Goal: Task Accomplishment & Management: Manage account settings

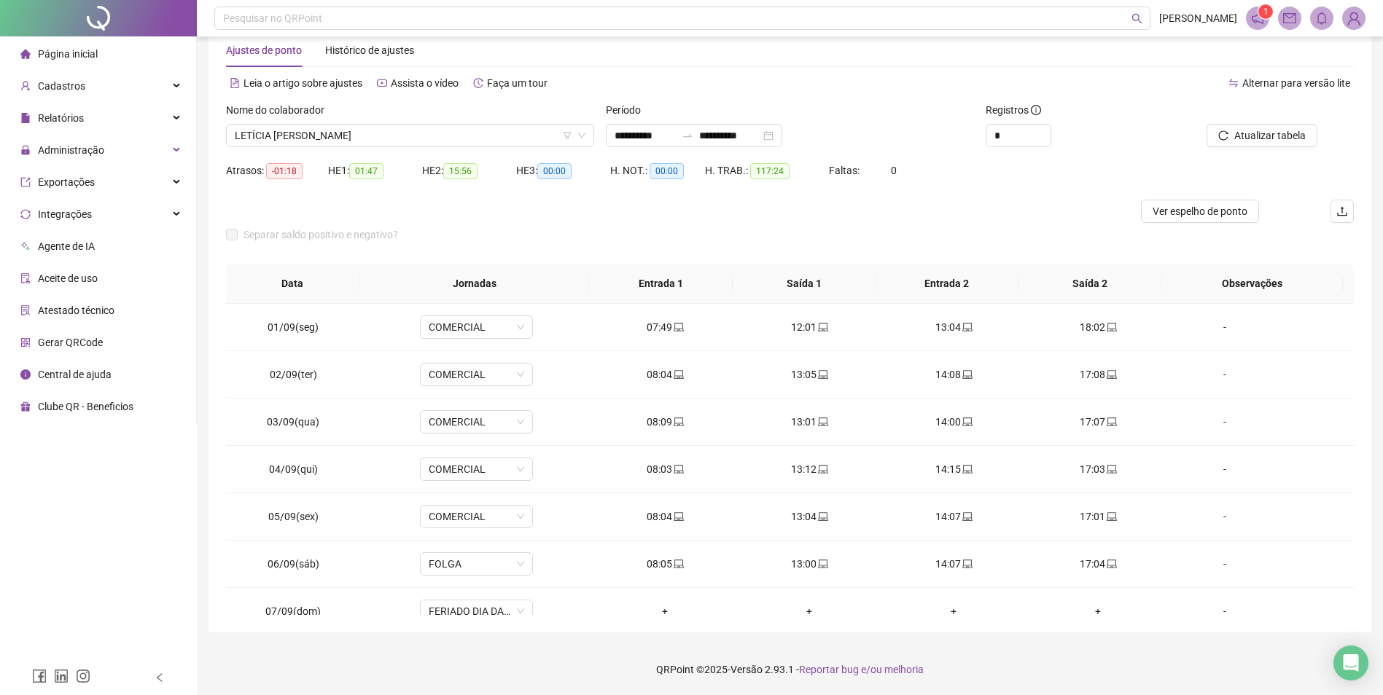
scroll to position [494, 0]
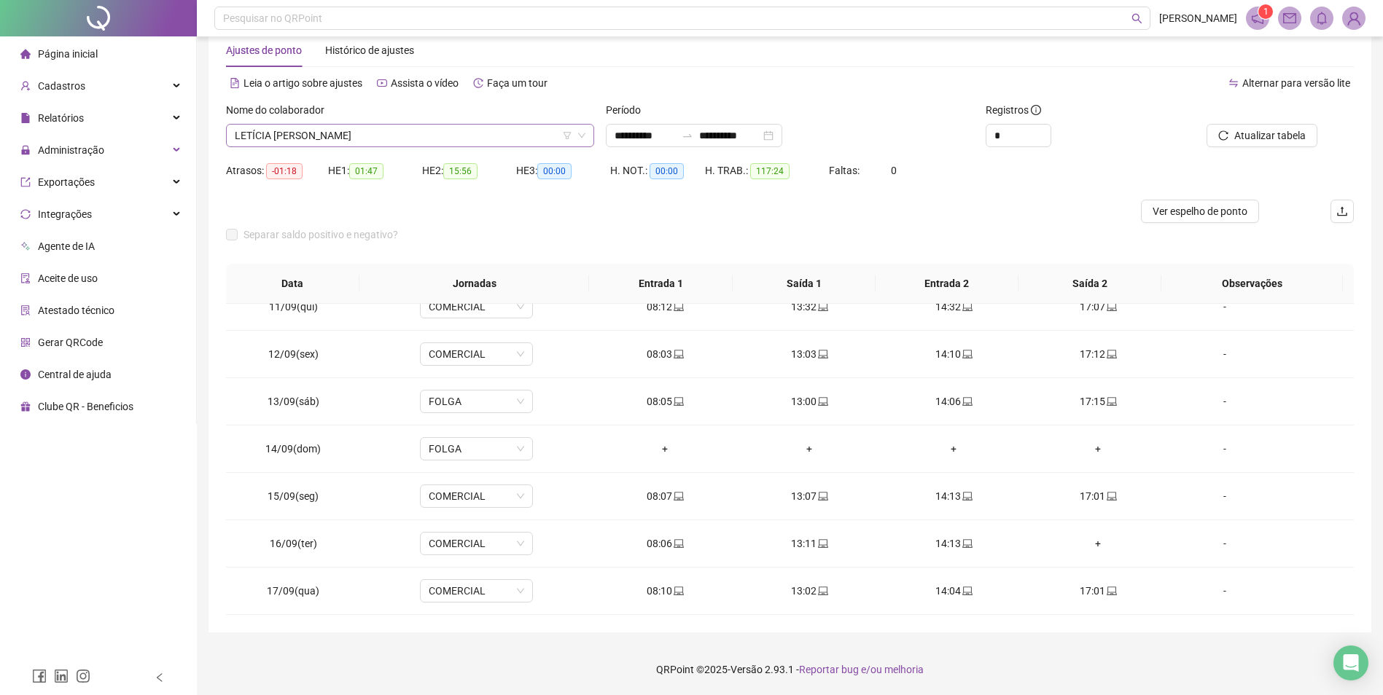
click at [294, 134] on span "LETÍCIA FERNANDA DE ANDRADE" at bounding box center [410, 136] width 351 height 22
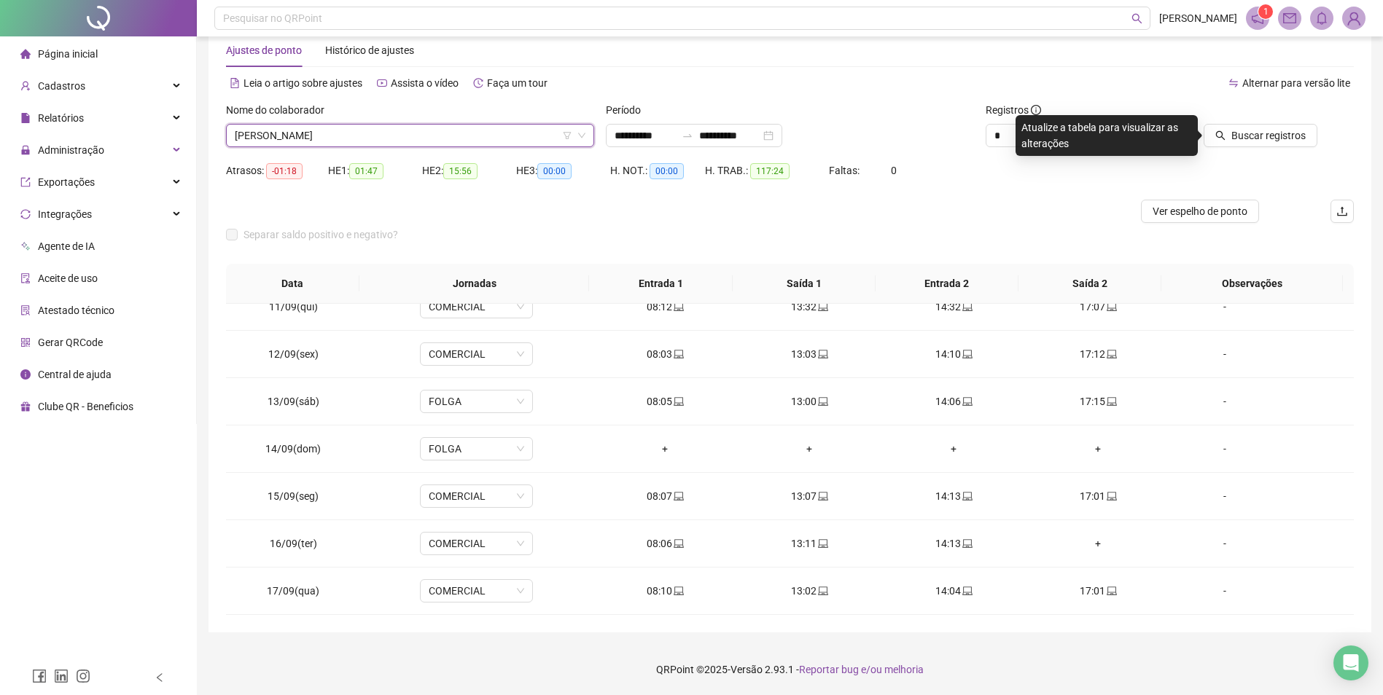
click at [1287, 120] on div at bounding box center [1246, 113] width 142 height 22
click at [1276, 137] on span "Buscar registros" at bounding box center [1268, 136] width 74 height 16
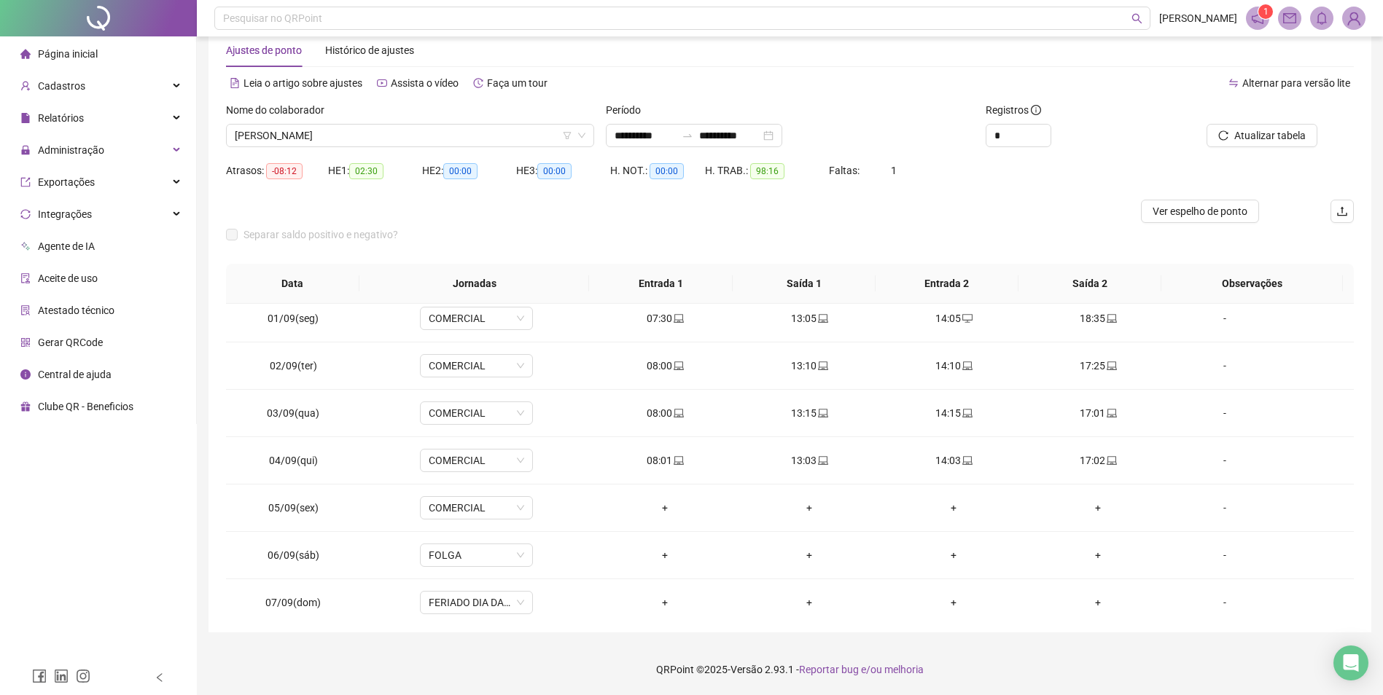
scroll to position [0, 0]
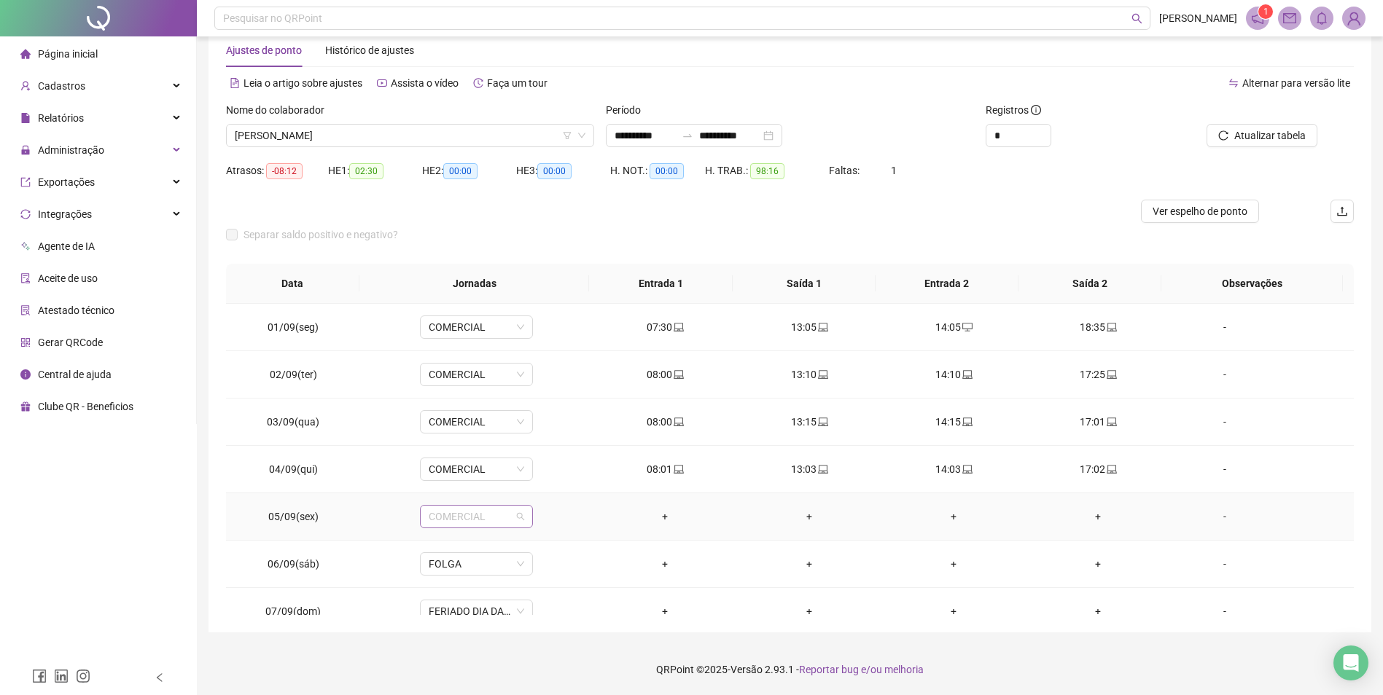
click at [507, 521] on span "COMERCIAL" at bounding box center [476, 517] width 95 height 22
click at [479, 431] on div "Licença" at bounding box center [499, 428] width 123 height 16
click at [544, 478] on span "Sim" at bounding box center [543, 479] width 17 height 16
click at [1259, 137] on span "Atualizar tabela" at bounding box center [1269, 136] width 71 height 16
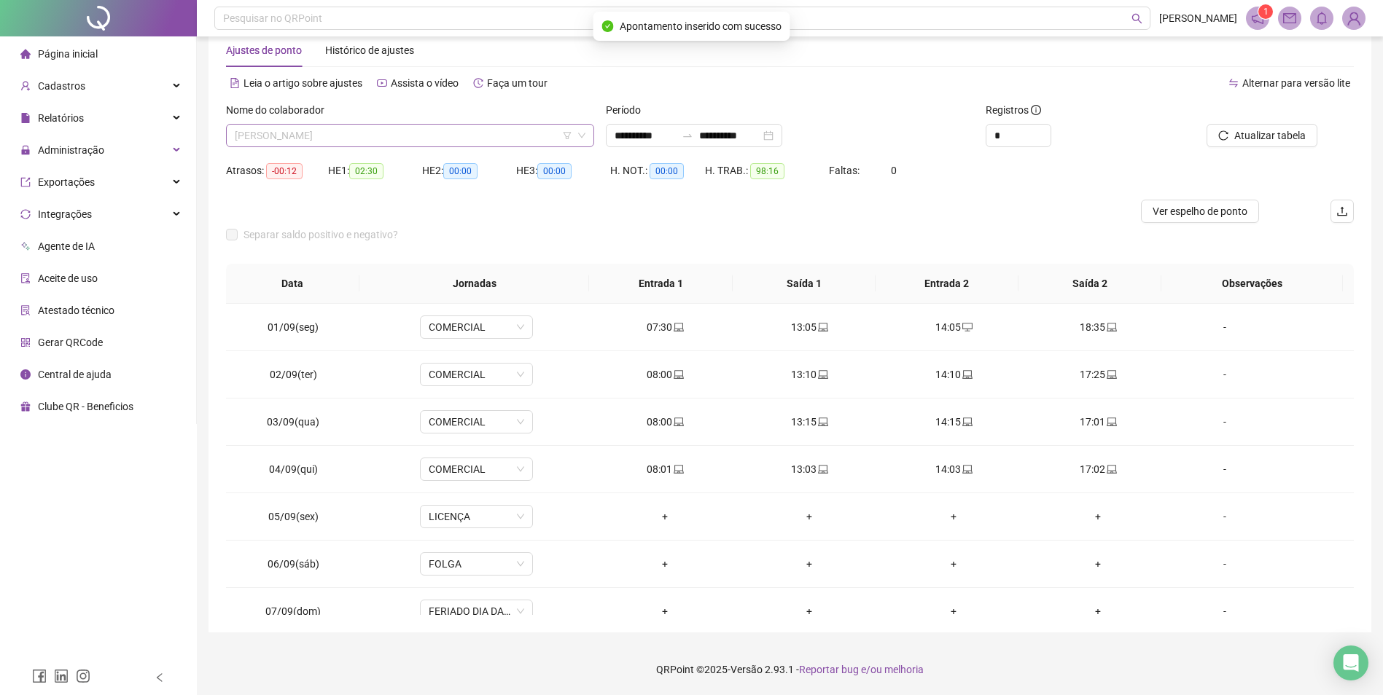
click at [393, 138] on span "LETICIA MOURA DE ALMEIDA" at bounding box center [410, 136] width 351 height 22
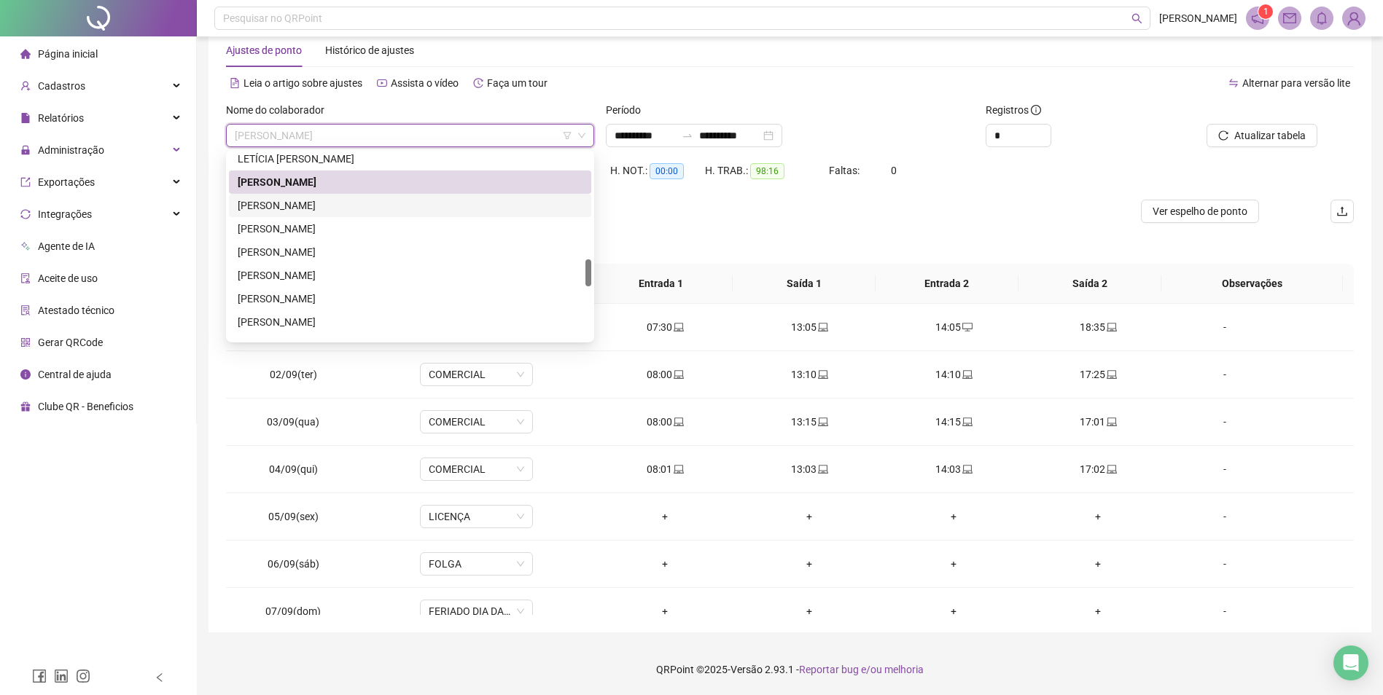
click at [345, 203] on div "LUANDRA PEREIRA DE PAULA" at bounding box center [410, 206] width 345 height 16
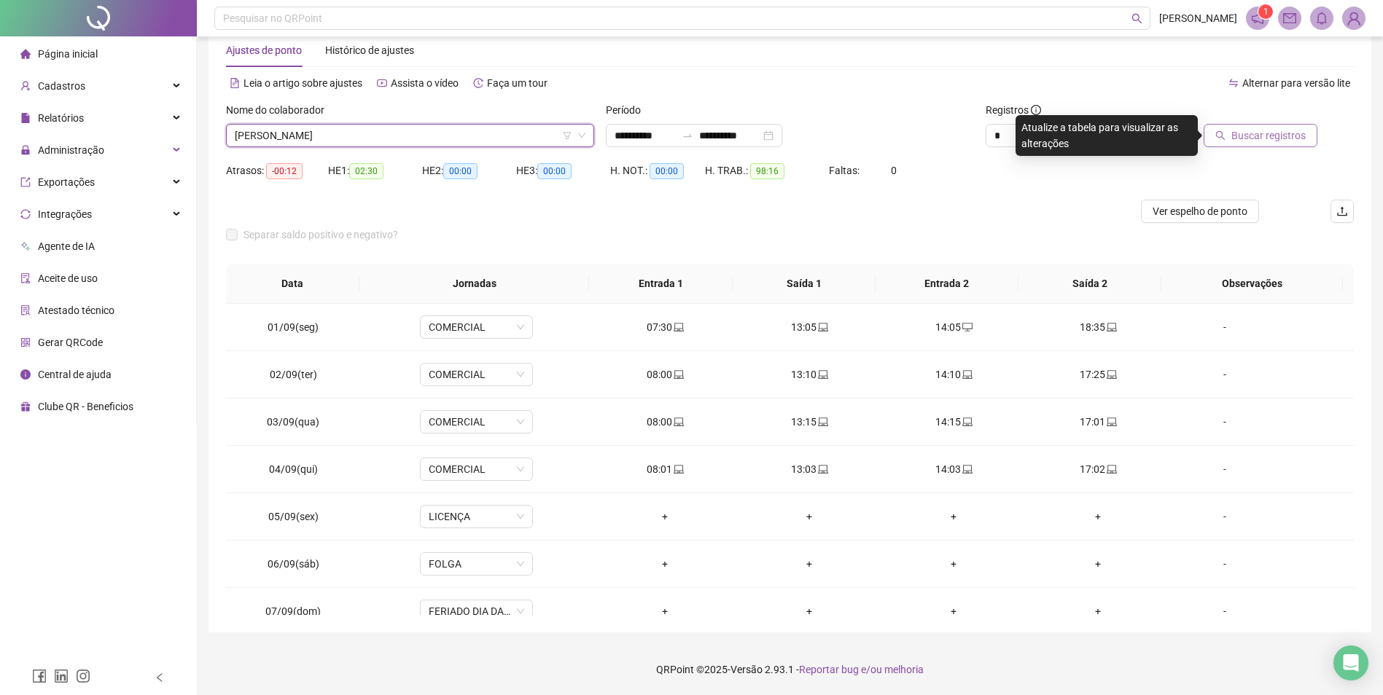
click at [1278, 138] on span "Buscar registros" at bounding box center [1268, 136] width 74 height 16
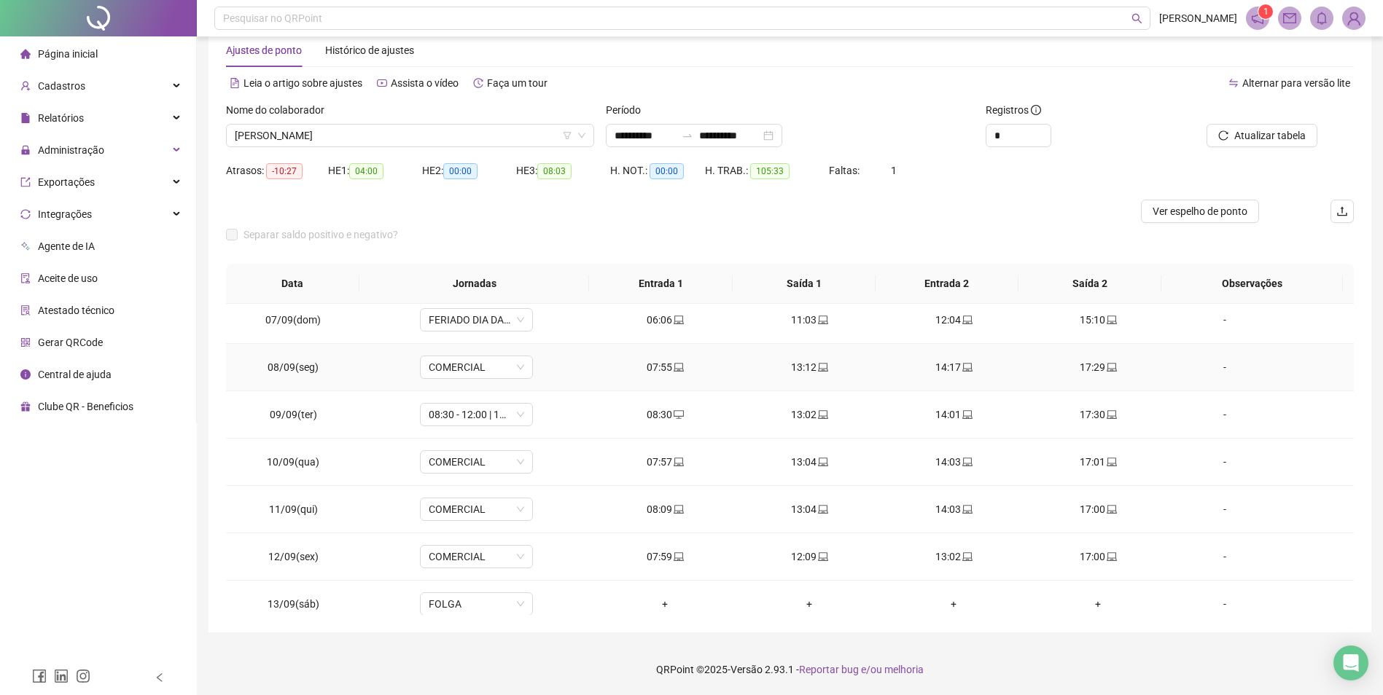
scroll to position [494, 0]
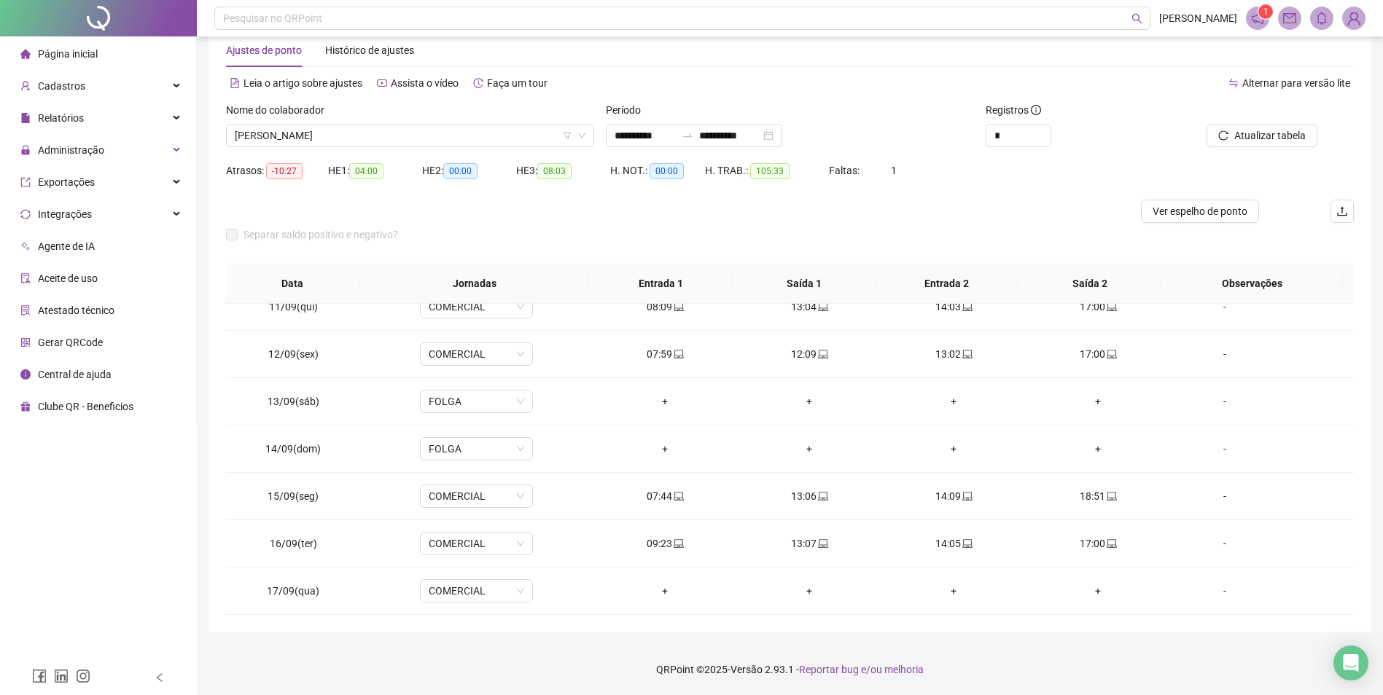
click at [471, 214] on div at bounding box center [648, 211] width 845 height 23
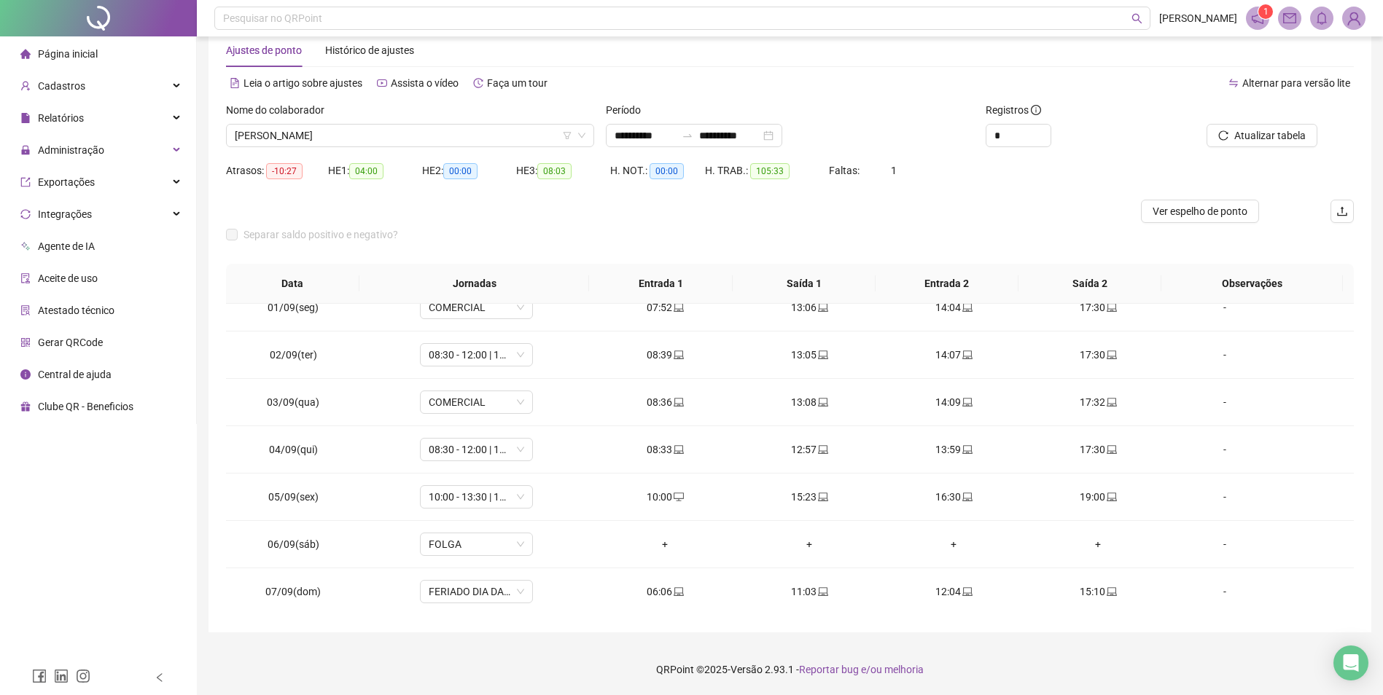
scroll to position [0, 0]
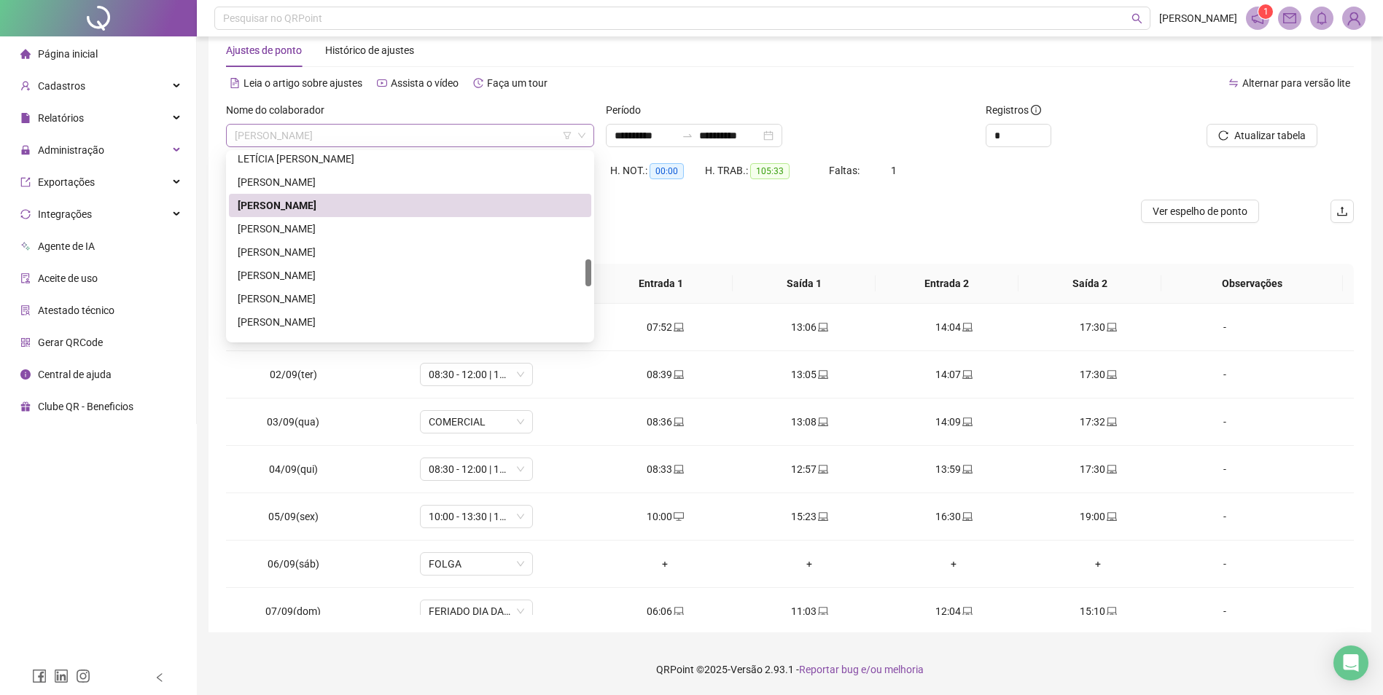
click at [451, 131] on span "LUANDRA PEREIRA DE PAULA" at bounding box center [410, 136] width 351 height 22
click at [327, 232] on div "LUCAS CESAR DE MORAES GALVANI" at bounding box center [410, 229] width 345 height 16
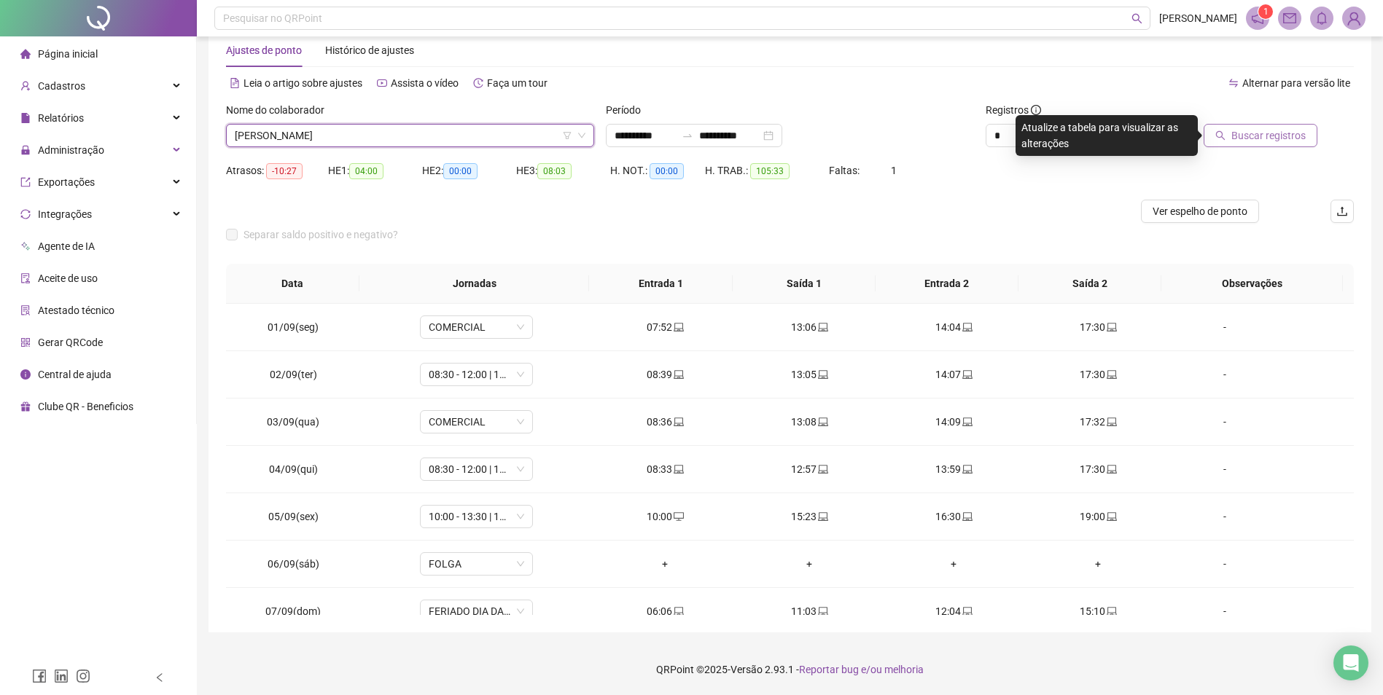
click at [1300, 136] on span "Buscar registros" at bounding box center [1268, 136] width 74 height 16
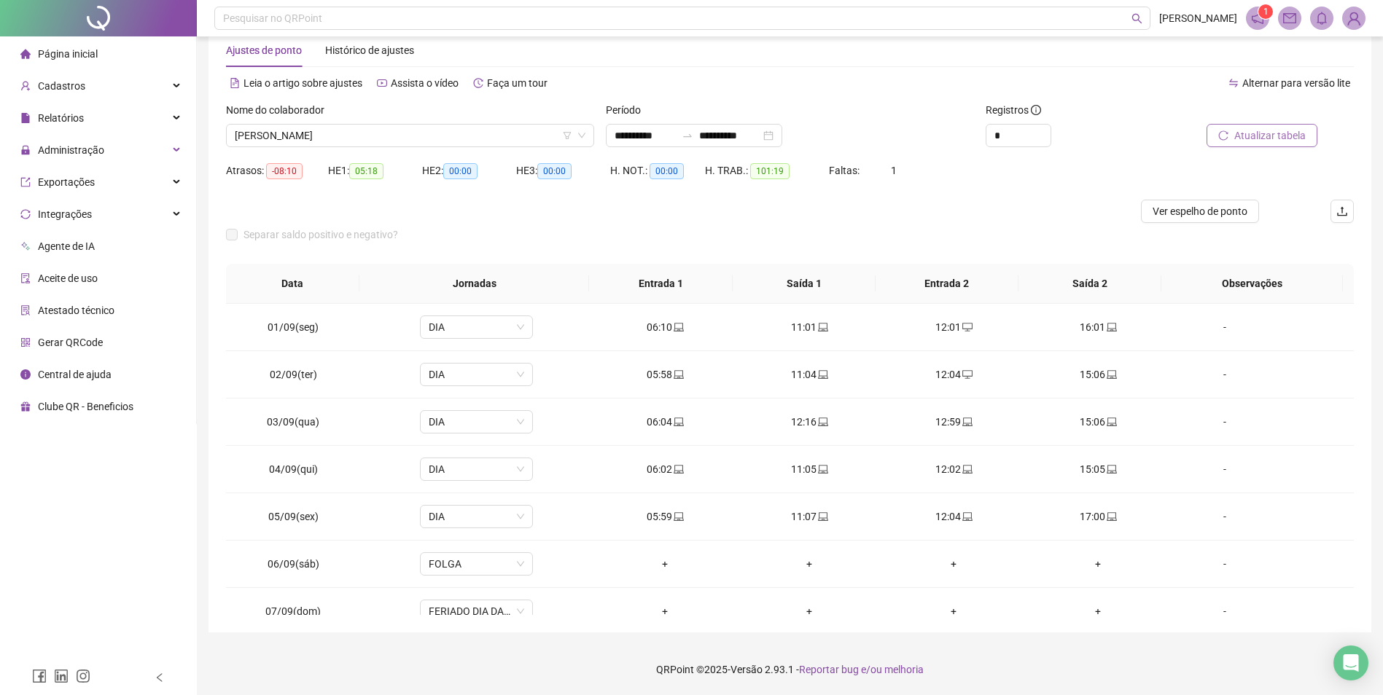
click at [1246, 142] on span "Atualizar tabela" at bounding box center [1269, 136] width 71 height 16
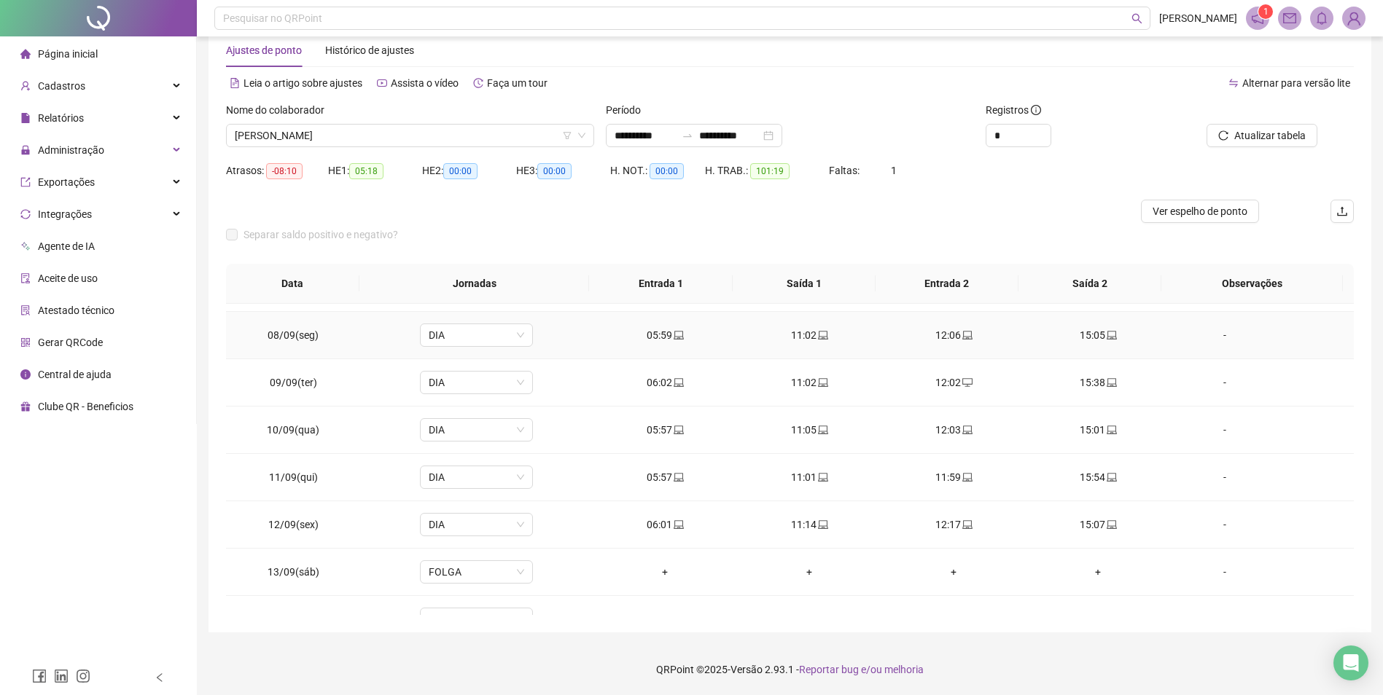
scroll to position [494, 0]
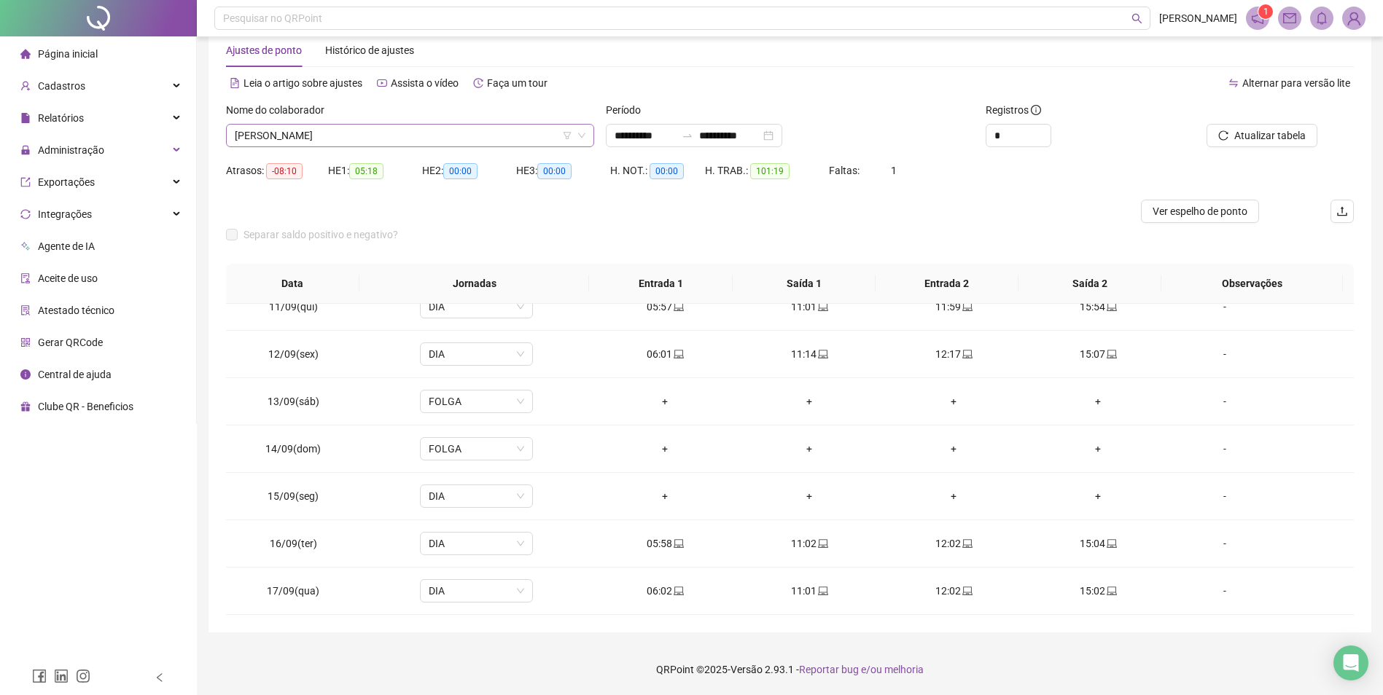
click at [410, 126] on span "LUCAS CESAR DE MORAES GALVANI" at bounding box center [410, 136] width 351 height 22
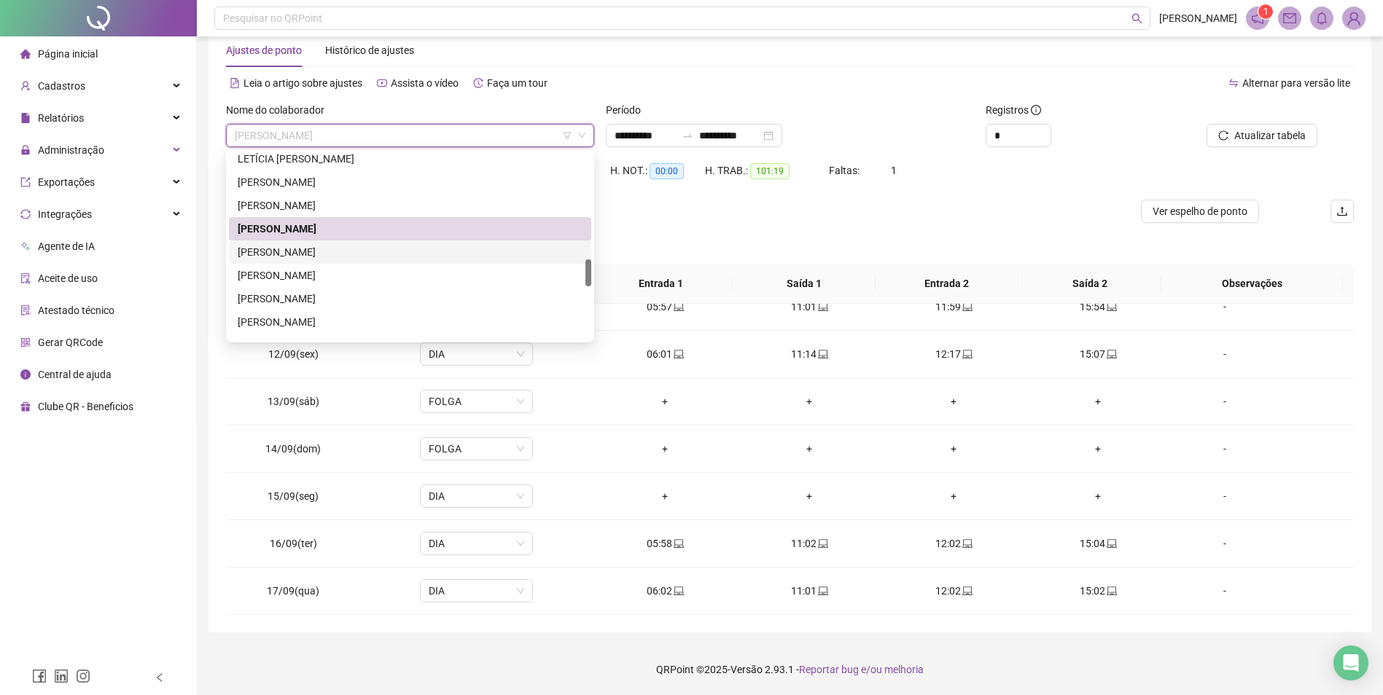
click at [386, 257] on div "[PERSON_NAME] DOS [PERSON_NAME]" at bounding box center [410, 252] width 345 height 16
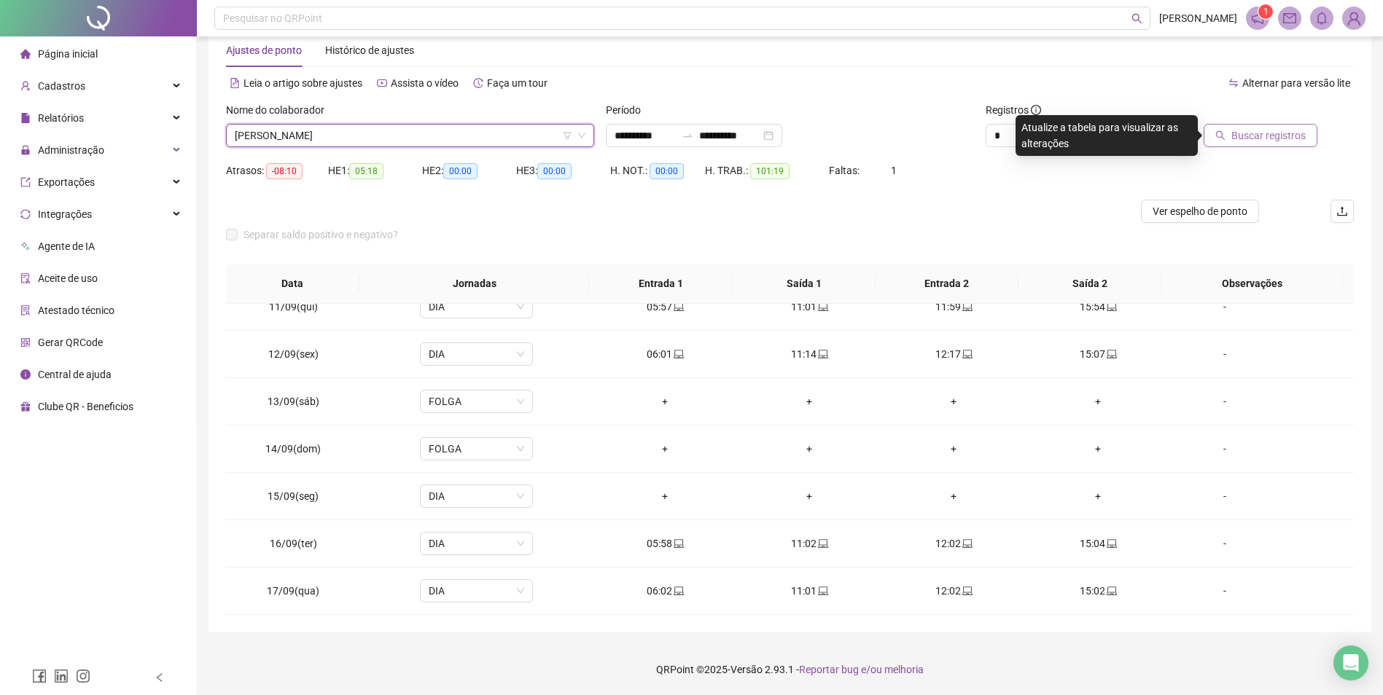
click at [1249, 129] on span "Buscar registros" at bounding box center [1268, 136] width 74 height 16
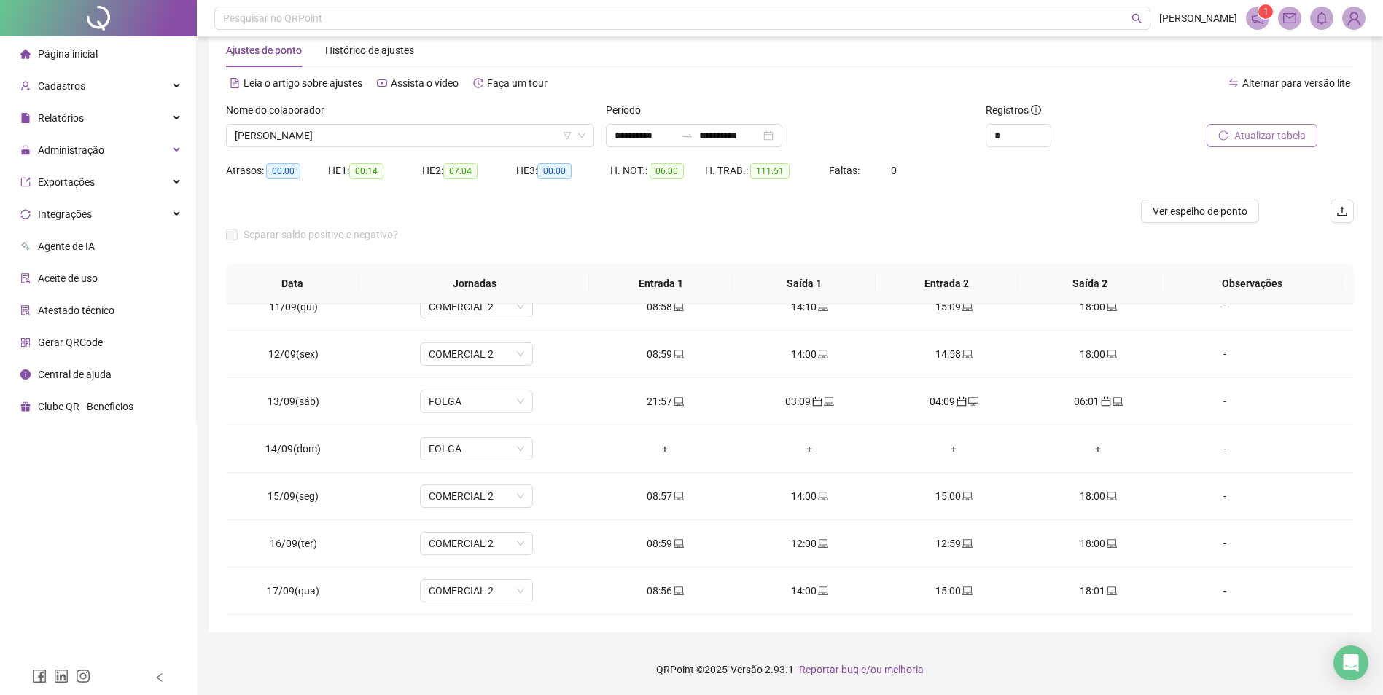
click at [674, 223] on div "Separar saldo positivo e negativo?" at bounding box center [789, 243] width 1127 height 41
click at [436, 138] on span "[PERSON_NAME] DOS [PERSON_NAME]" at bounding box center [410, 136] width 351 height 22
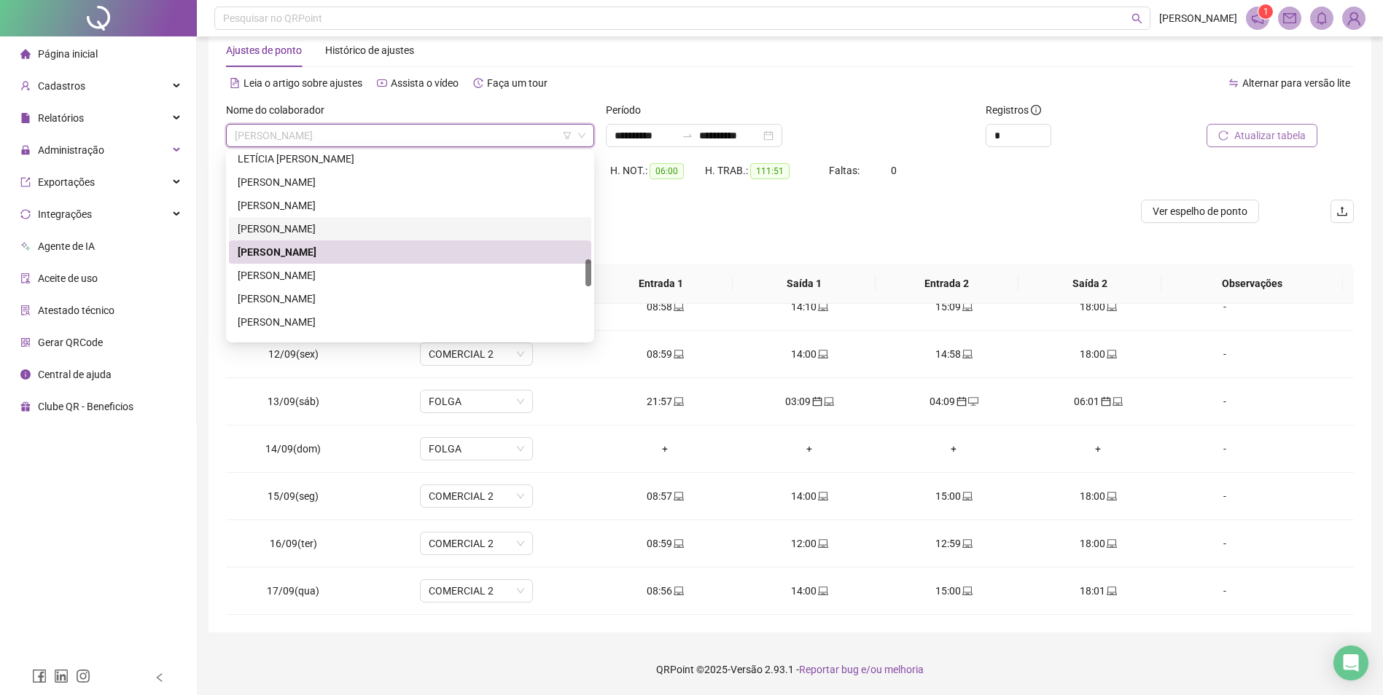
click at [433, 223] on div "LUCAS CESAR DE MORAES GALVANI" at bounding box center [410, 229] width 345 height 16
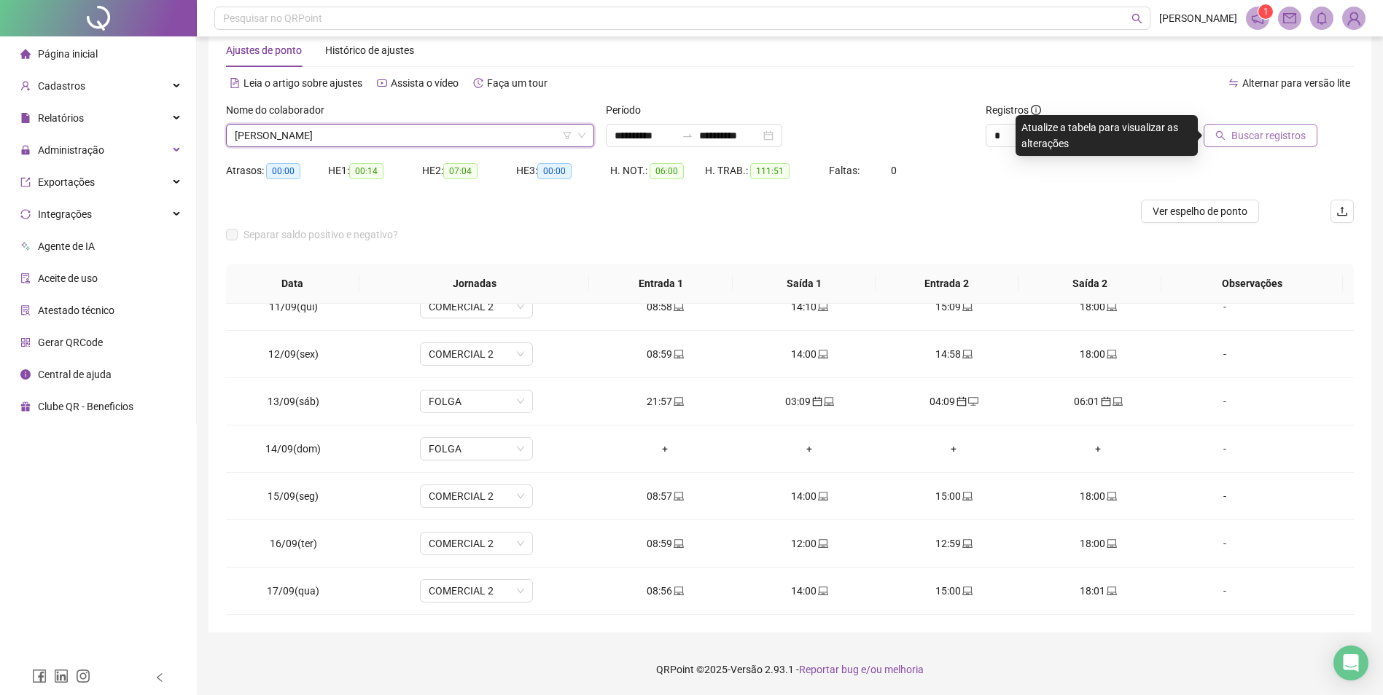
click at [1276, 135] on span "Buscar registros" at bounding box center [1268, 136] width 74 height 16
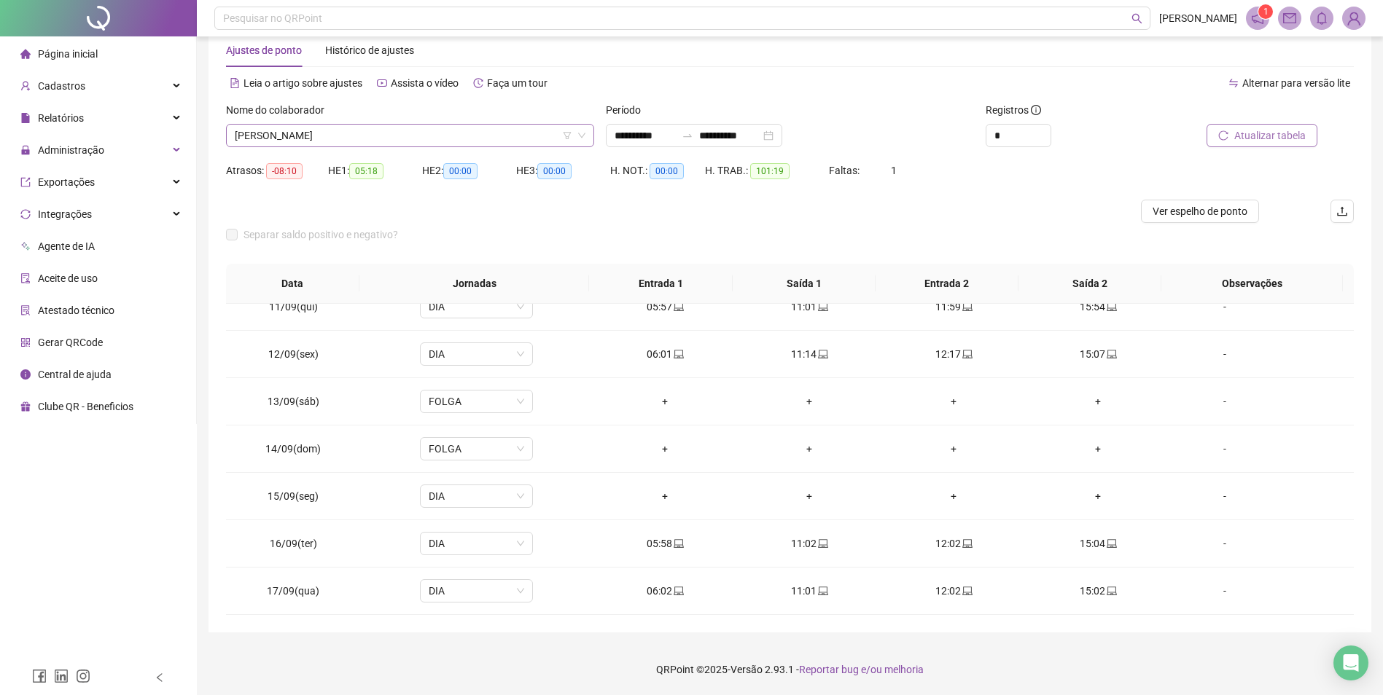
click at [432, 128] on span "LUCAS CESAR DE MORAES GALVANI" at bounding box center [410, 136] width 351 height 22
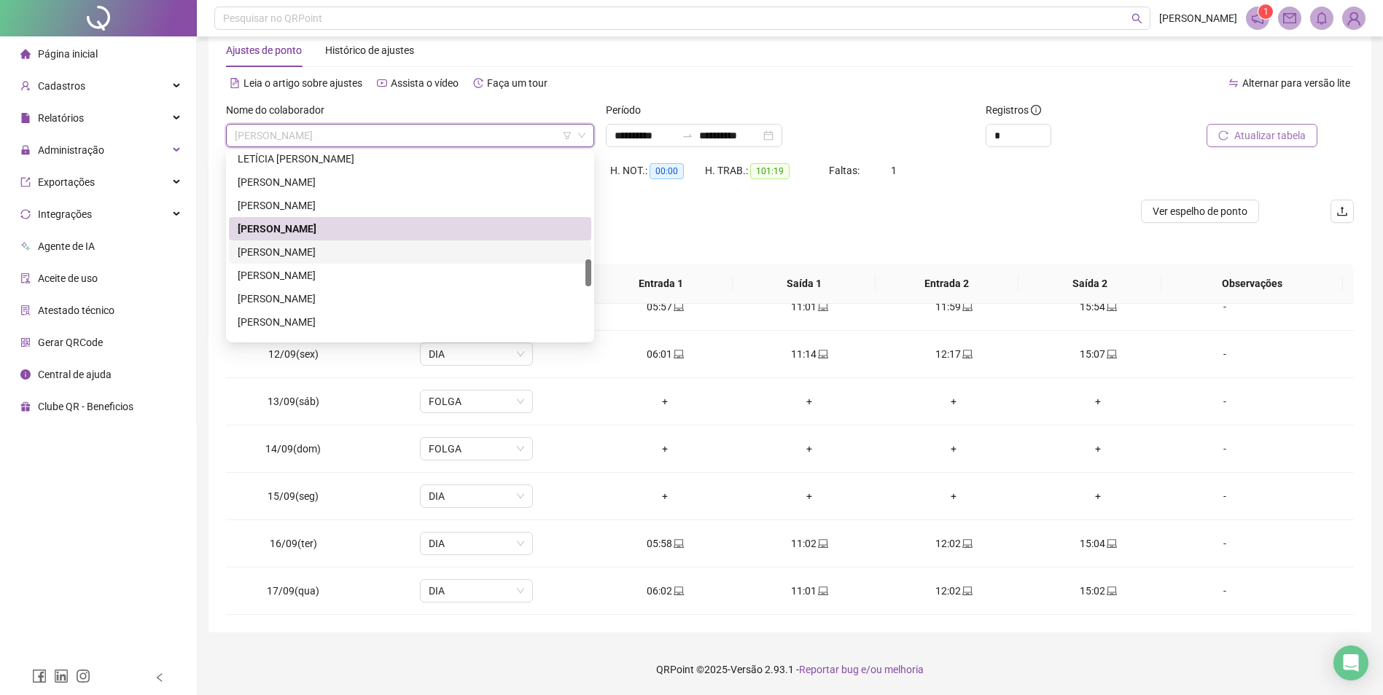
click at [310, 253] on div "[PERSON_NAME] DOS [PERSON_NAME]" at bounding box center [410, 252] width 345 height 16
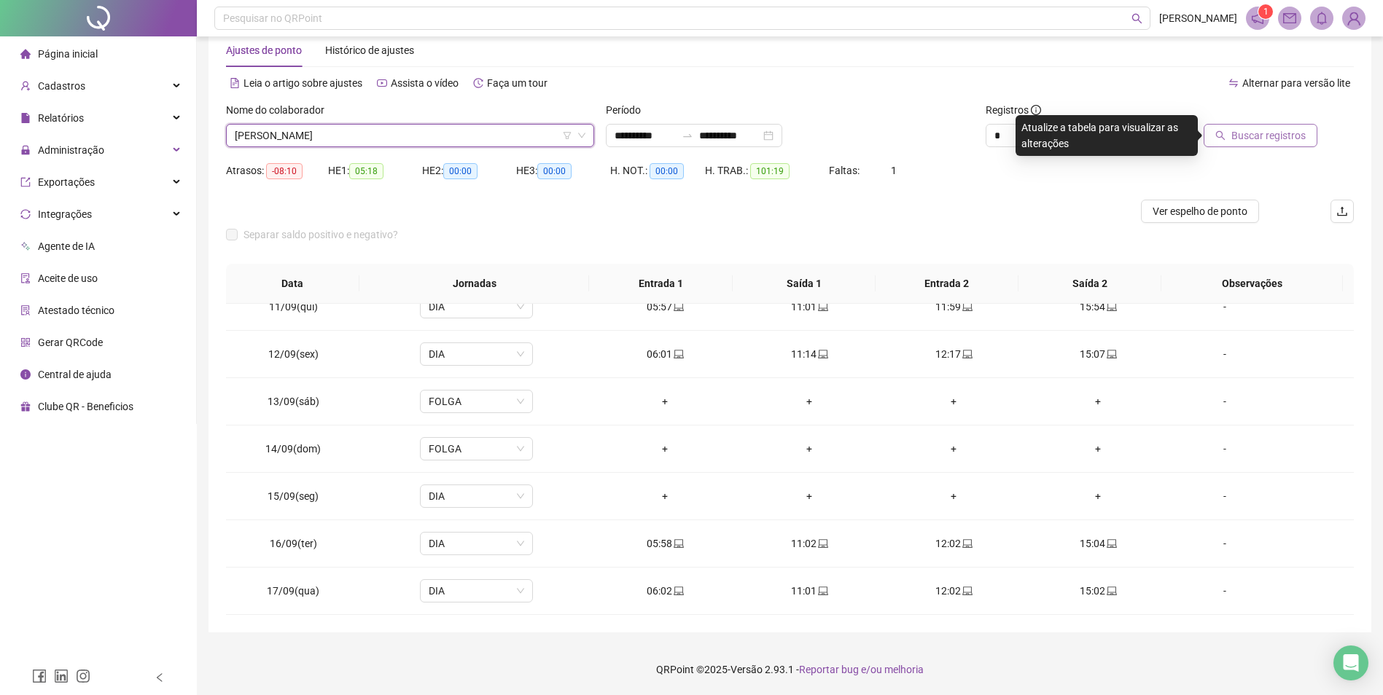
click at [1242, 141] on span "Buscar registros" at bounding box center [1268, 136] width 74 height 16
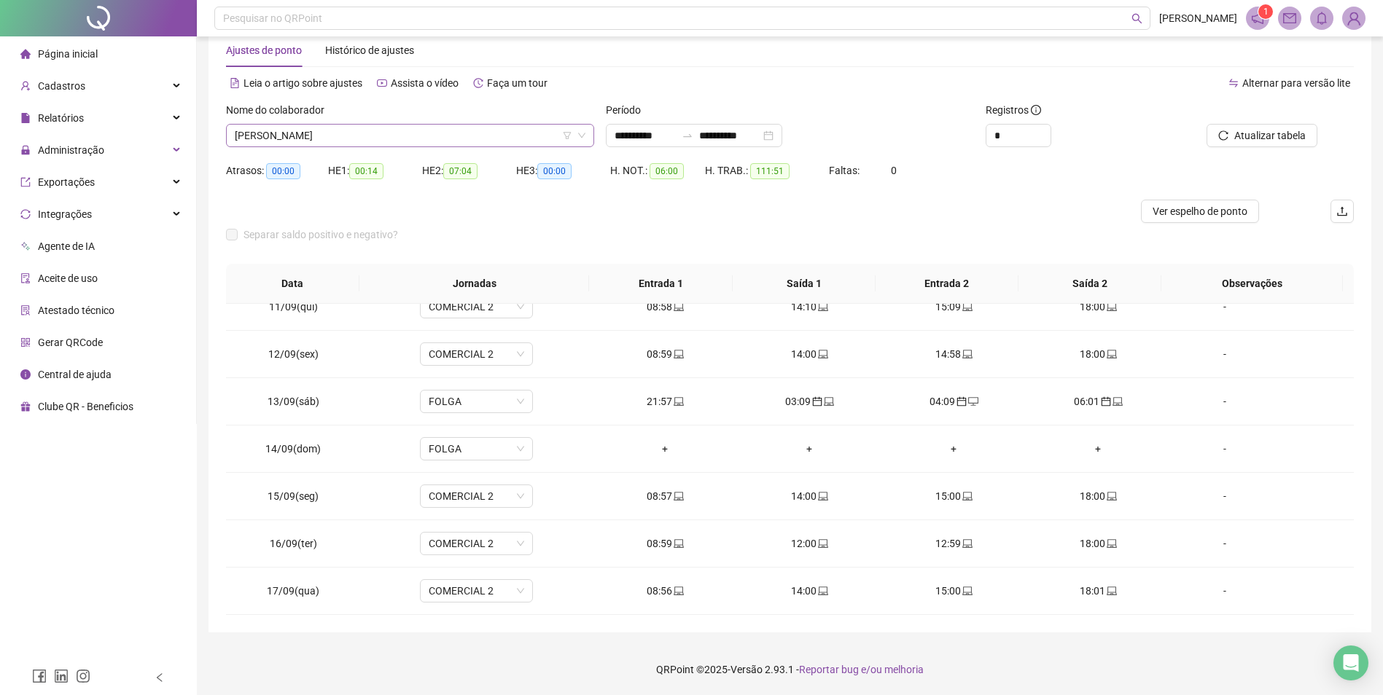
click at [357, 130] on span "[PERSON_NAME] DOS [PERSON_NAME]" at bounding box center [410, 136] width 351 height 22
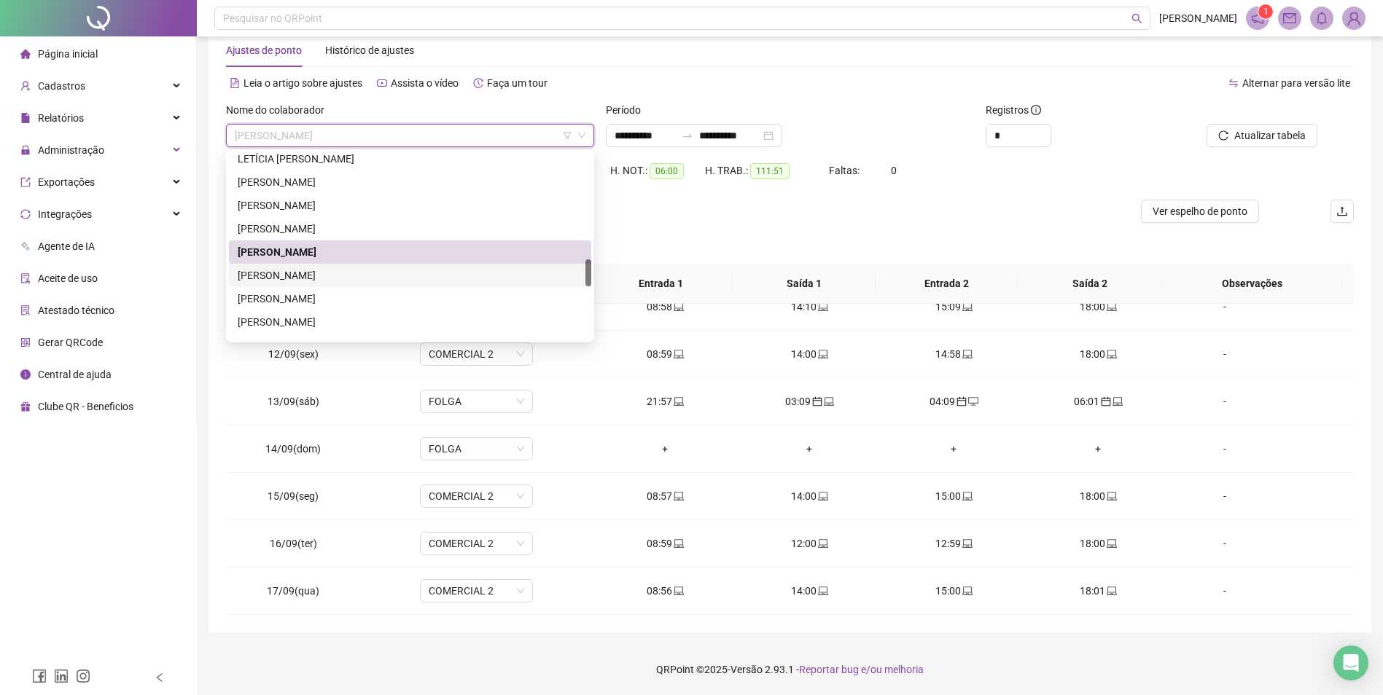
click at [302, 281] on div "LUIZ AUGUSTO BORGES" at bounding box center [410, 275] width 345 height 16
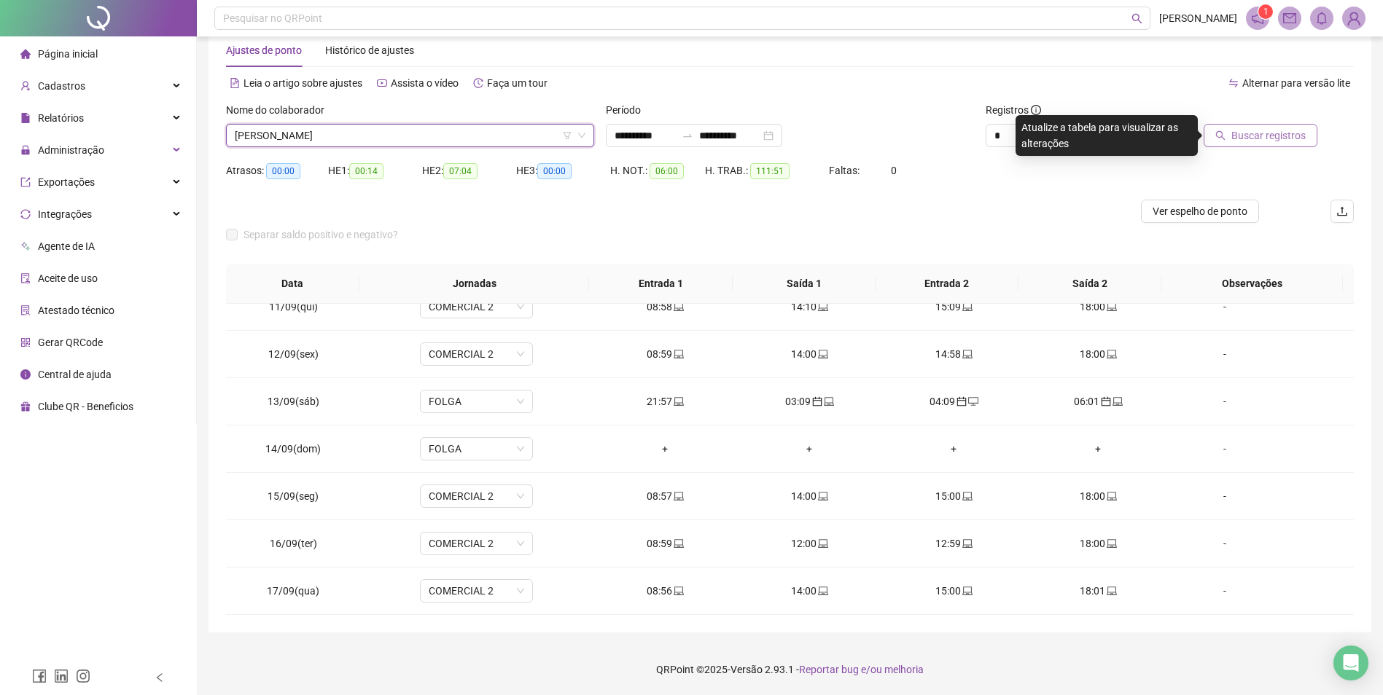
click at [1278, 140] on span "Buscar registros" at bounding box center [1268, 136] width 74 height 16
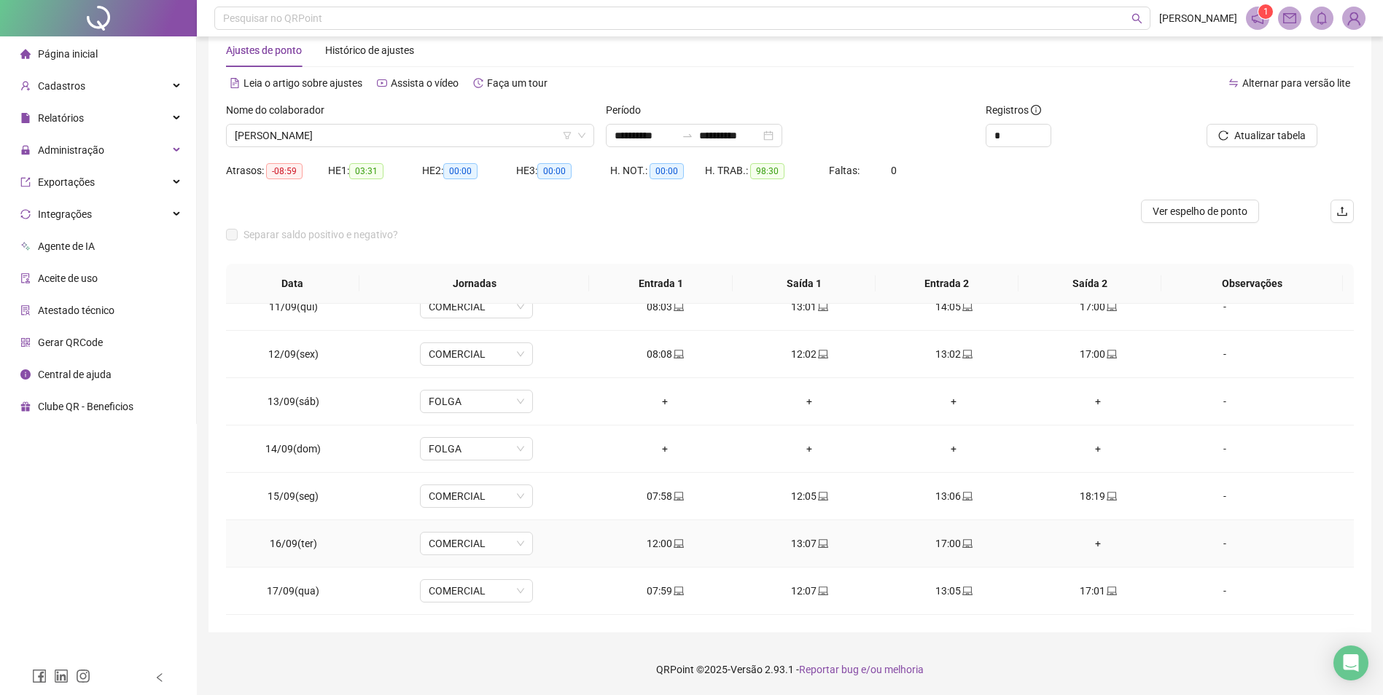
click at [1089, 540] on div "+" at bounding box center [1097, 544] width 121 height 16
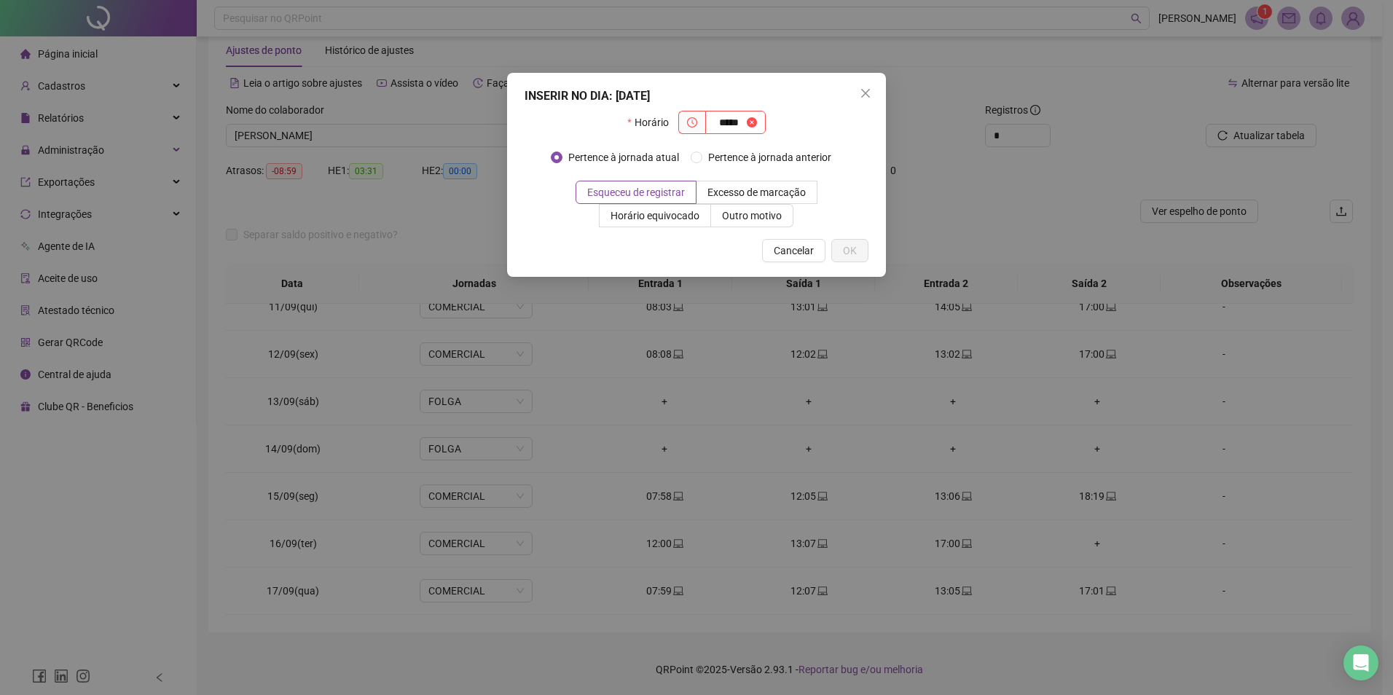
type input "*****"
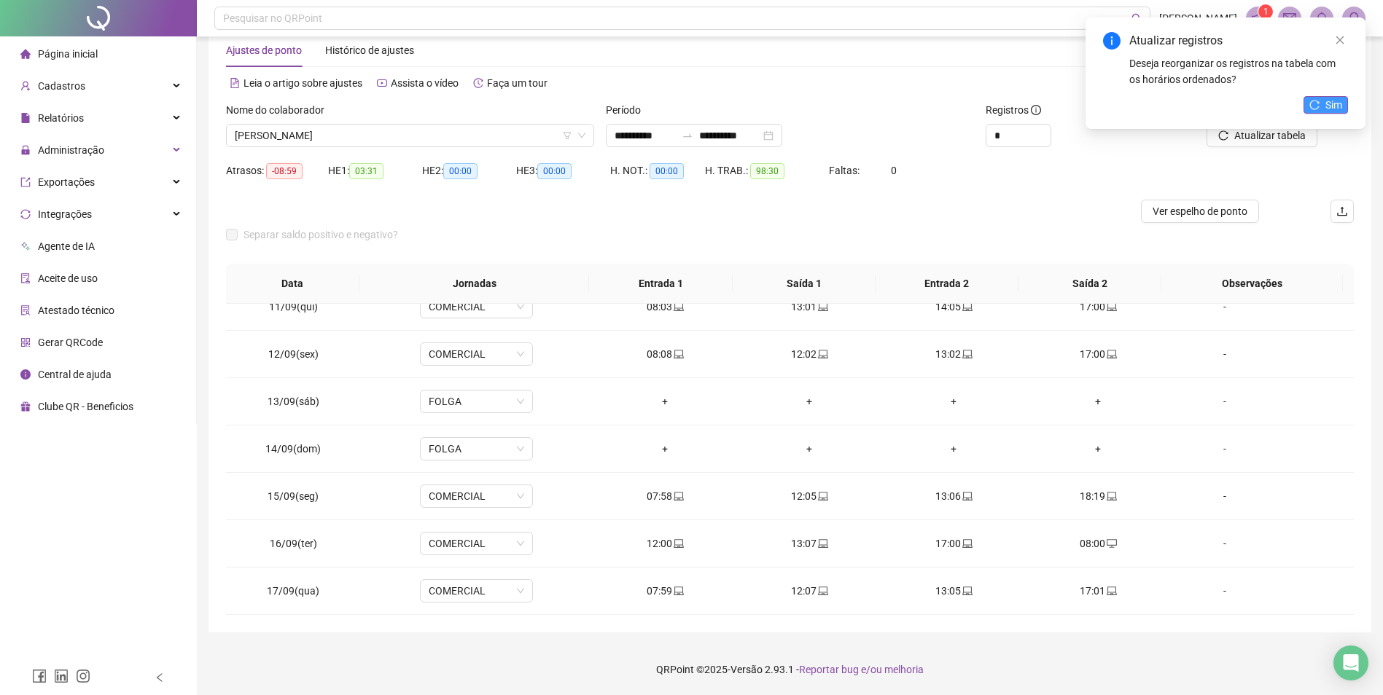
click at [1319, 110] on button "Sim" at bounding box center [1325, 104] width 44 height 17
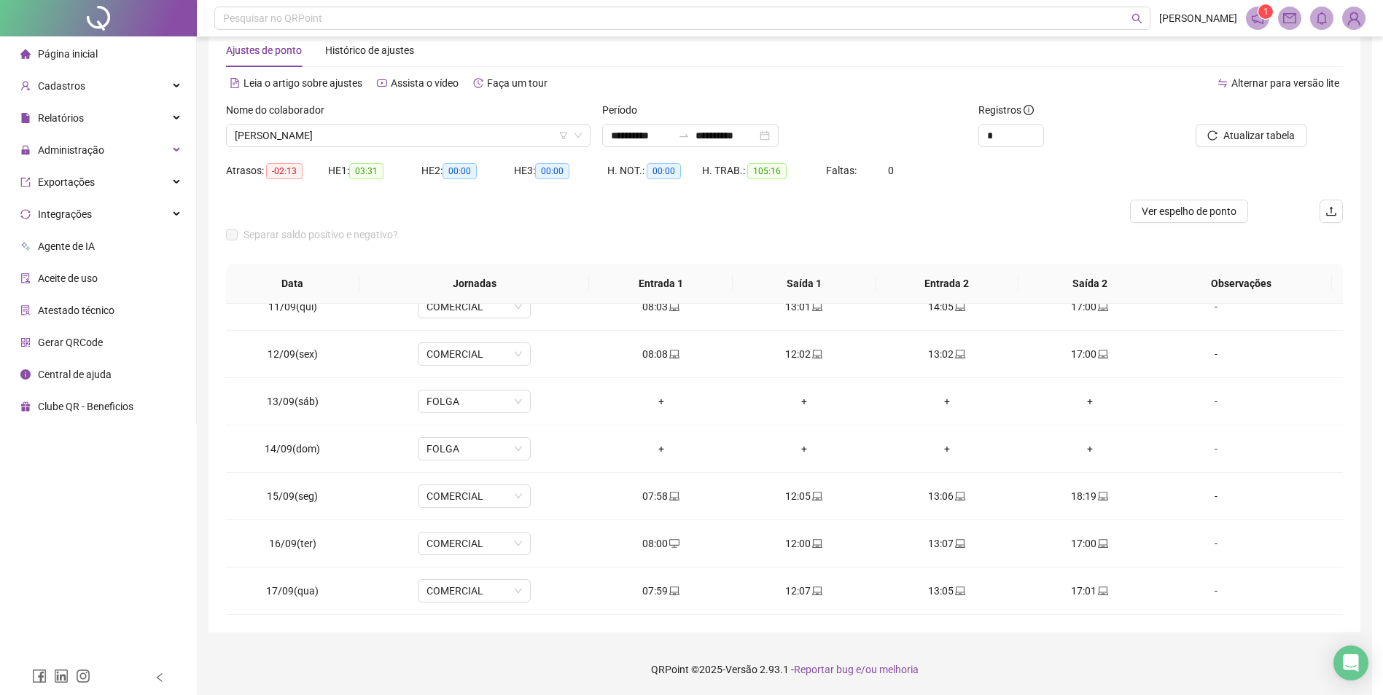
click at [1276, 133] on span "Atualizar tabela" at bounding box center [1258, 136] width 71 height 16
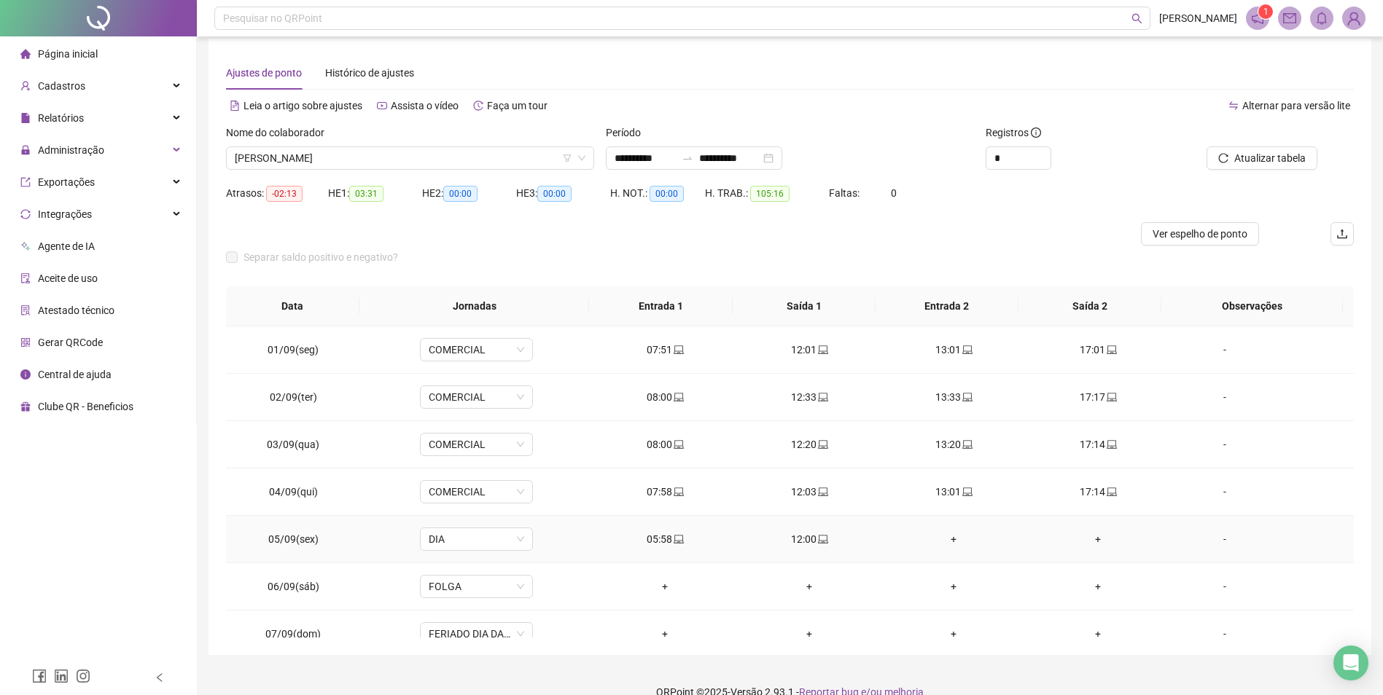
scroll to position [0, 0]
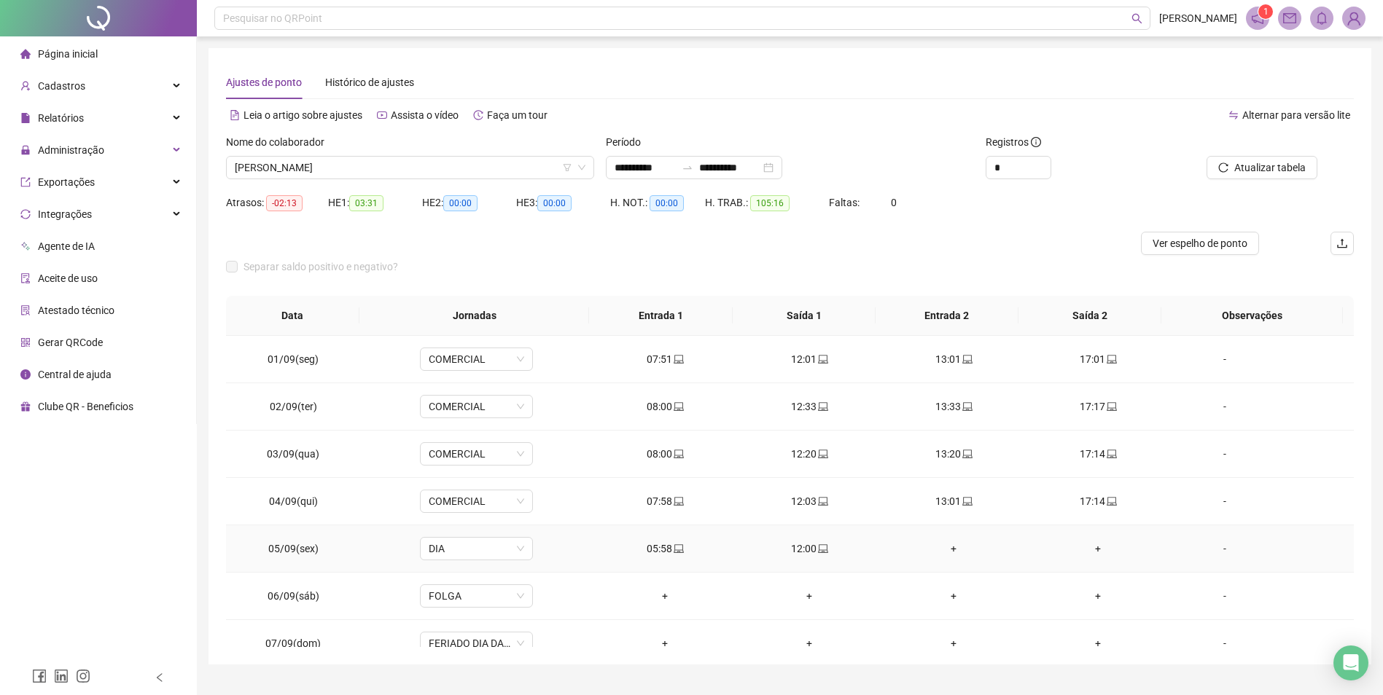
click at [277, 565] on td "05/09(sex)" at bounding box center [293, 548] width 135 height 47
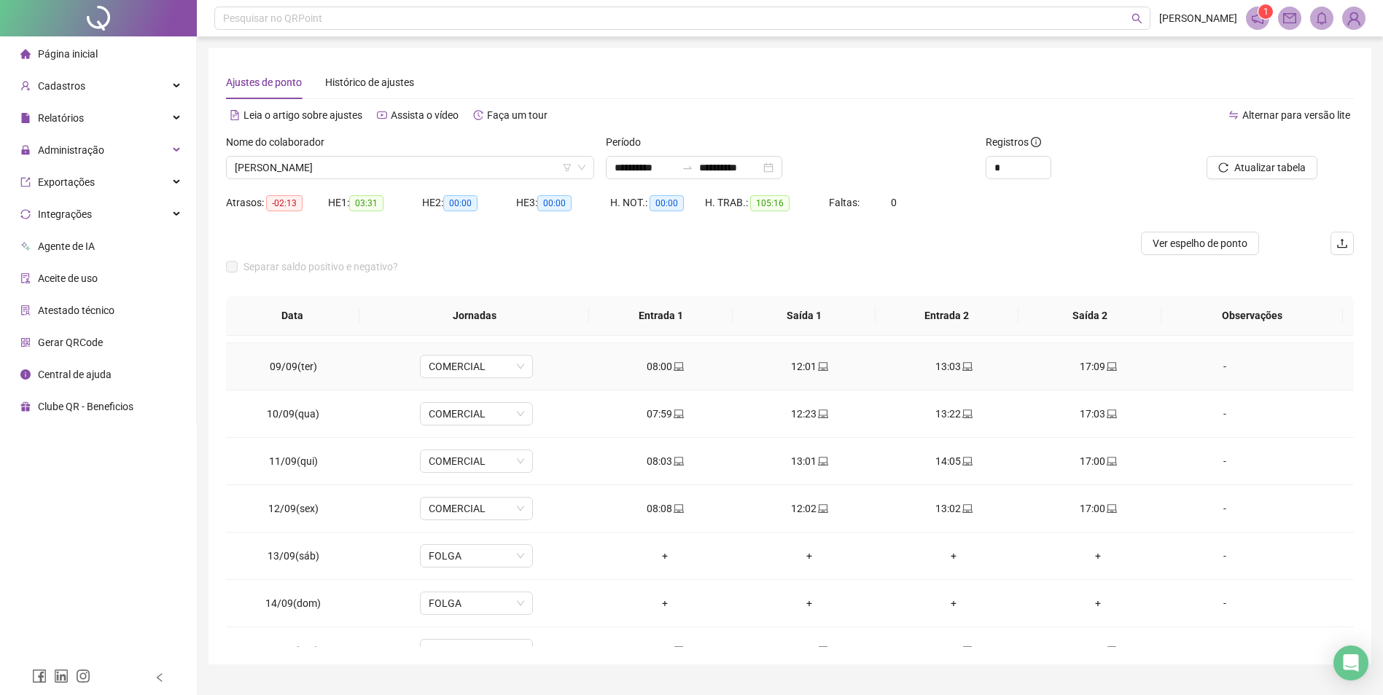
scroll to position [494, 0]
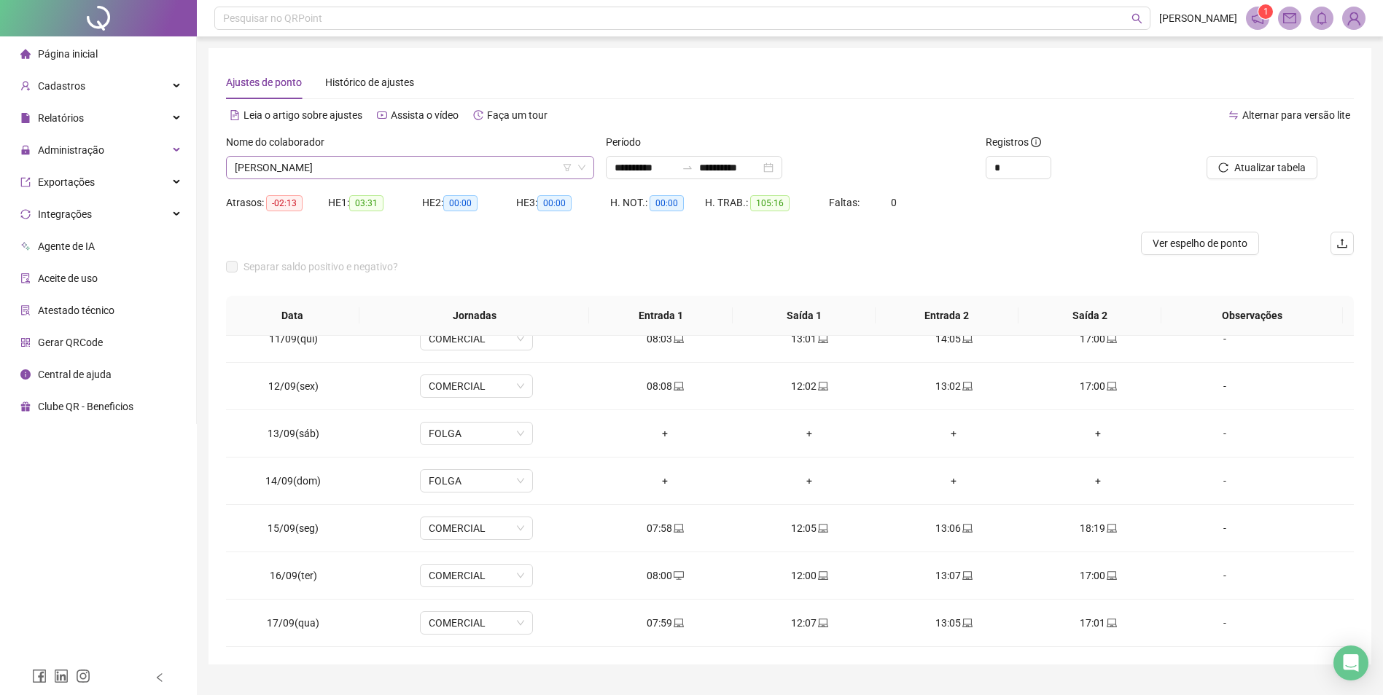
click at [364, 168] on span "LUIZ AUGUSTO BORGES" at bounding box center [410, 168] width 351 height 22
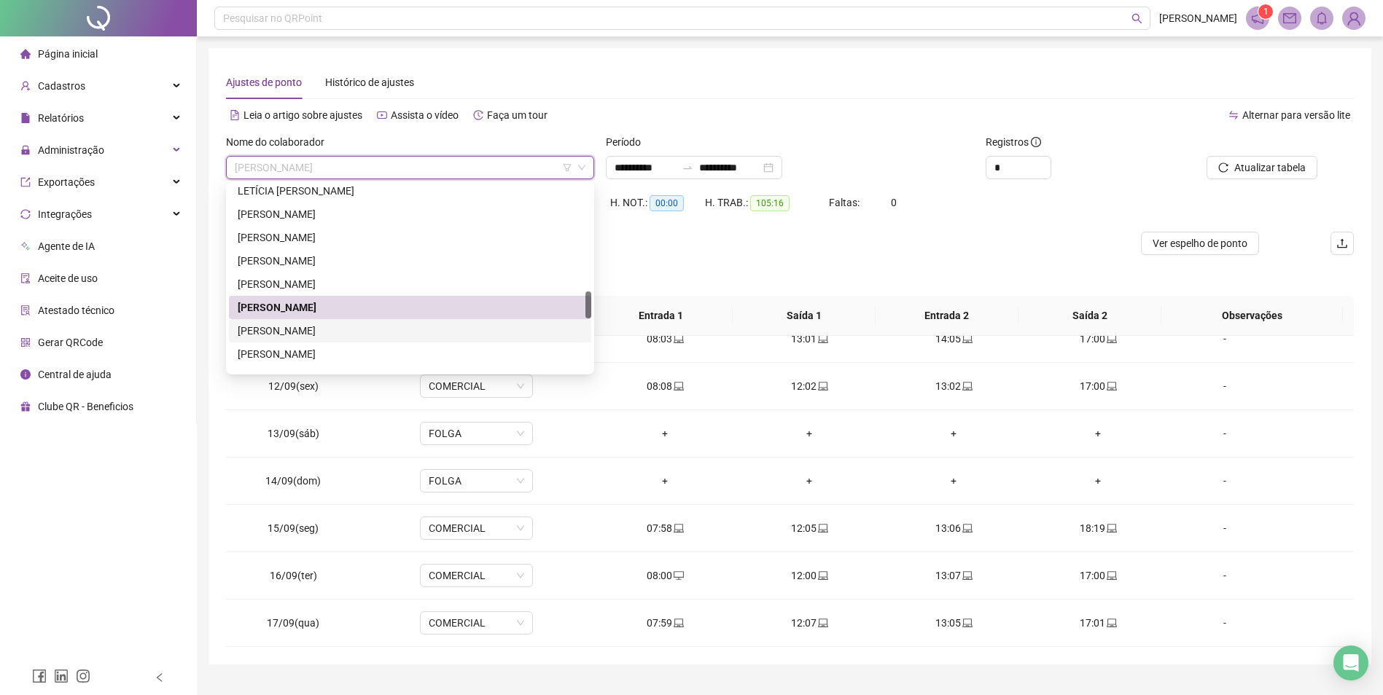
click at [328, 334] on div "[PERSON_NAME] [PERSON_NAME]" at bounding box center [410, 331] width 345 height 16
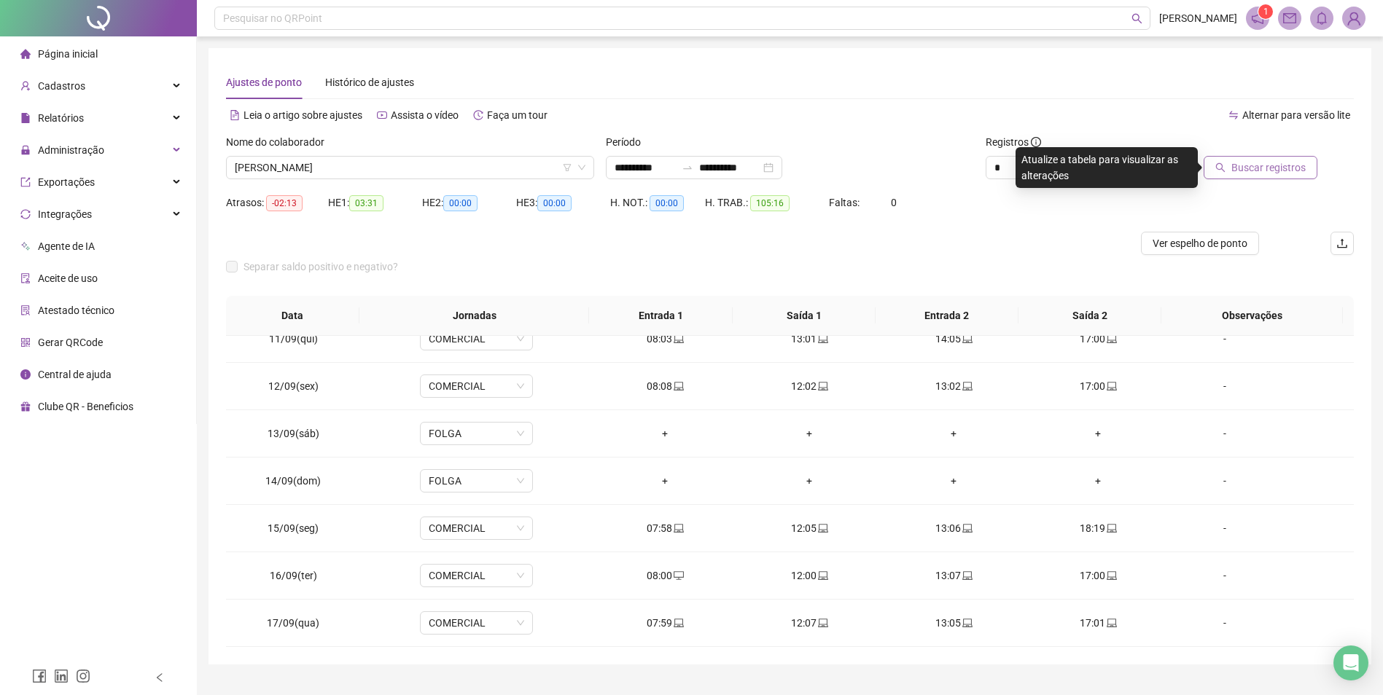
click at [1276, 158] on button "Buscar registros" at bounding box center [1260, 167] width 114 height 23
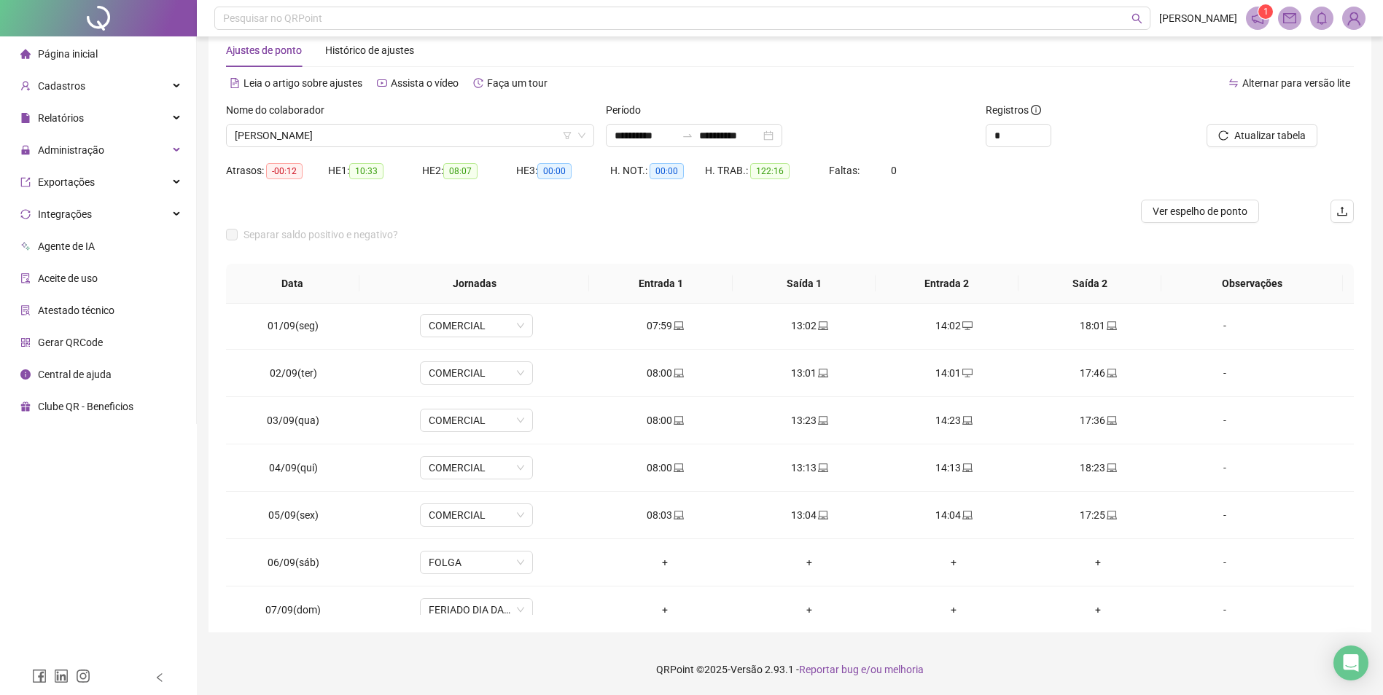
scroll to position [0, 0]
click at [369, 139] on span "[PERSON_NAME] [PERSON_NAME]" at bounding box center [410, 136] width 351 height 22
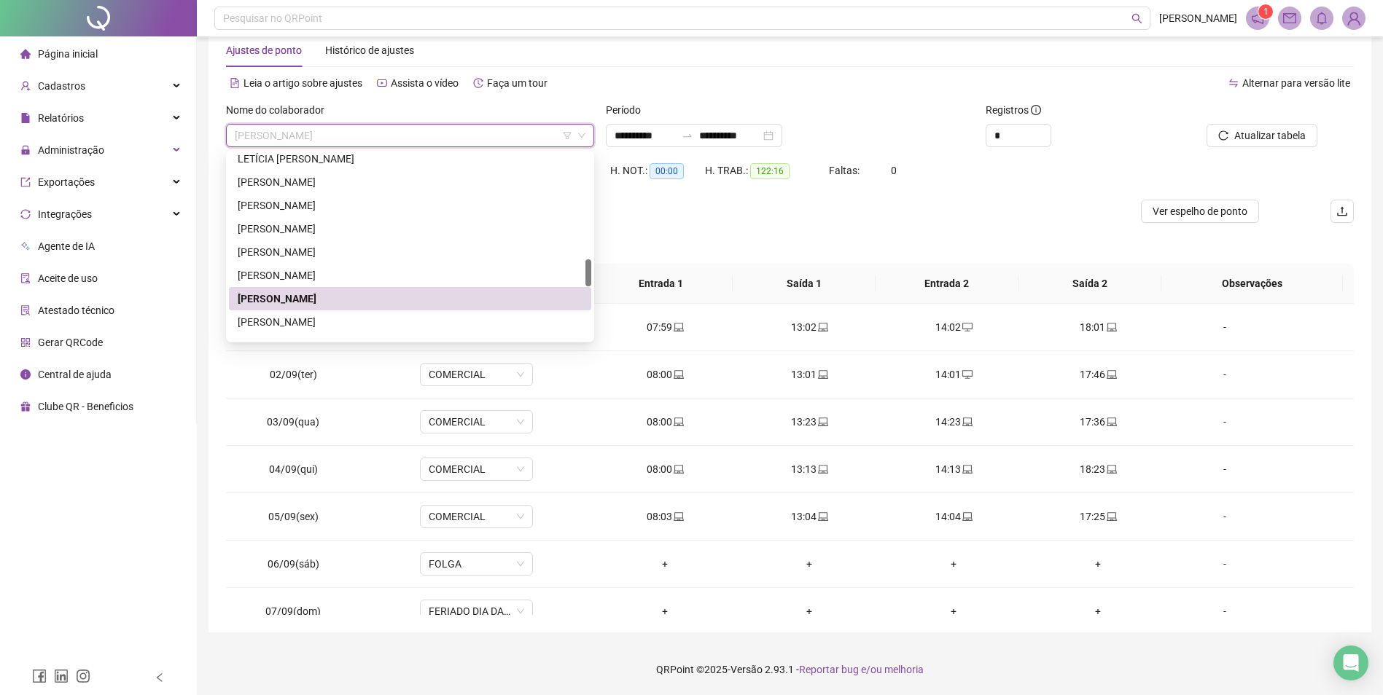
scroll to position [875, 0]
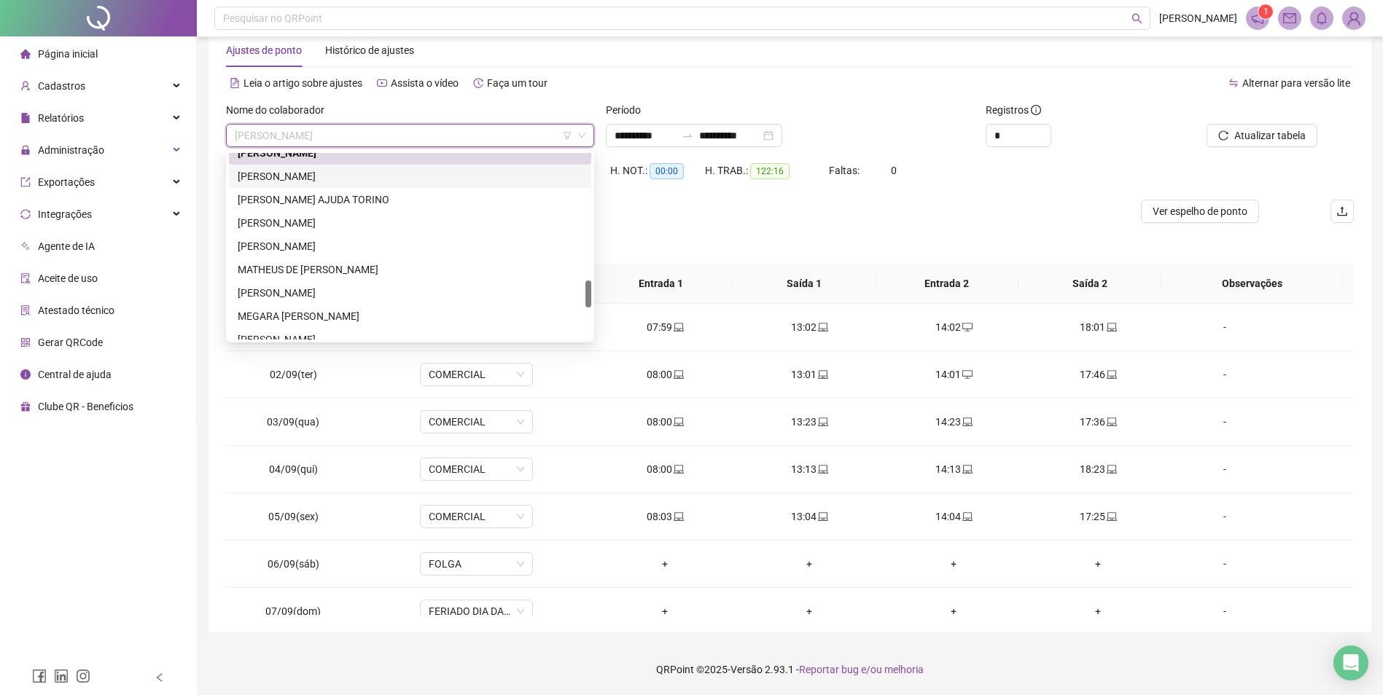
click at [368, 177] on div "MARCELO HUMBERSTONE DE ARAUJO" at bounding box center [410, 176] width 345 height 16
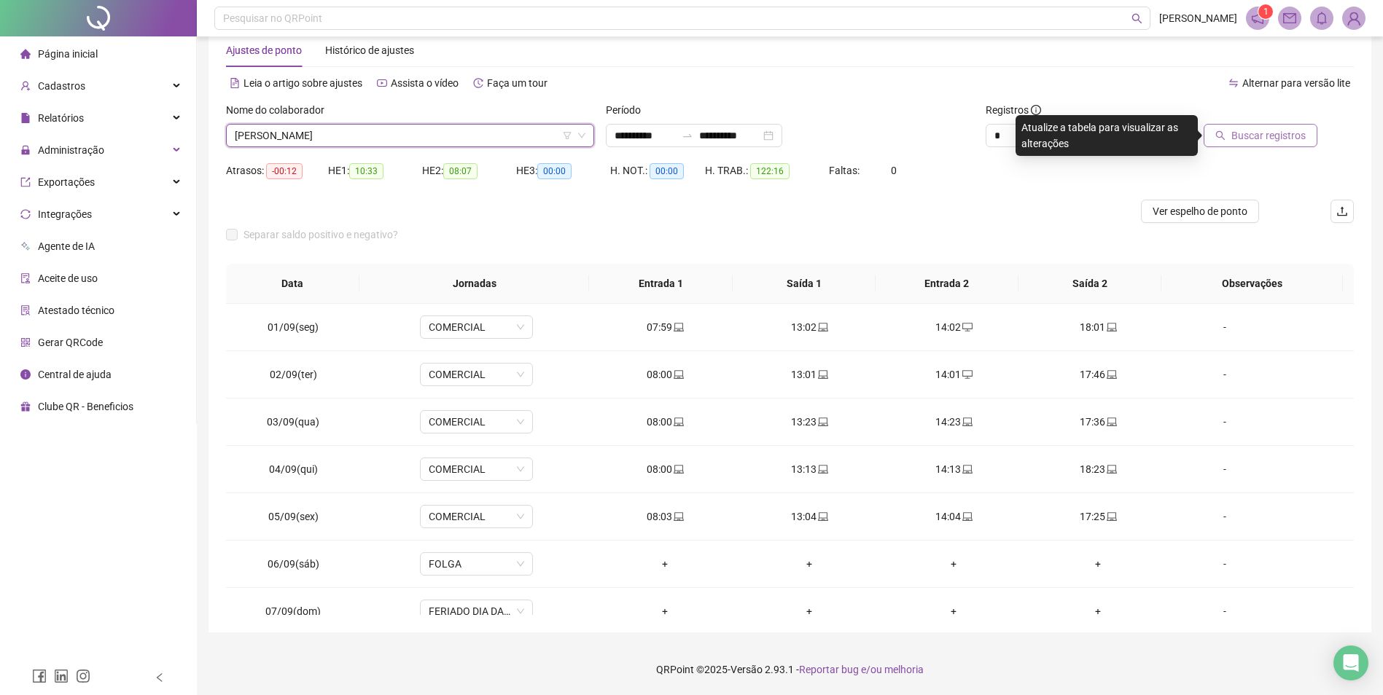
click at [1293, 138] on span "Buscar registros" at bounding box center [1268, 136] width 74 height 16
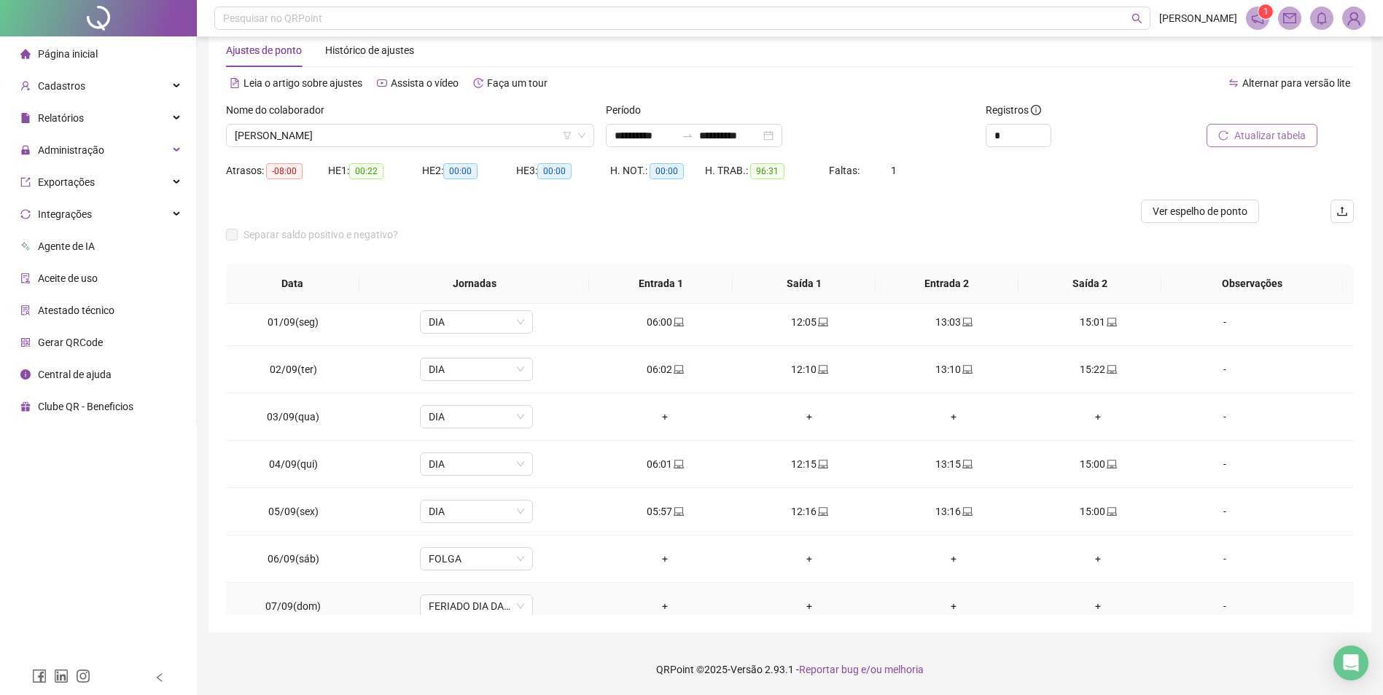
scroll to position [0, 0]
click at [490, 422] on span "DIA" at bounding box center [476, 422] width 95 height 22
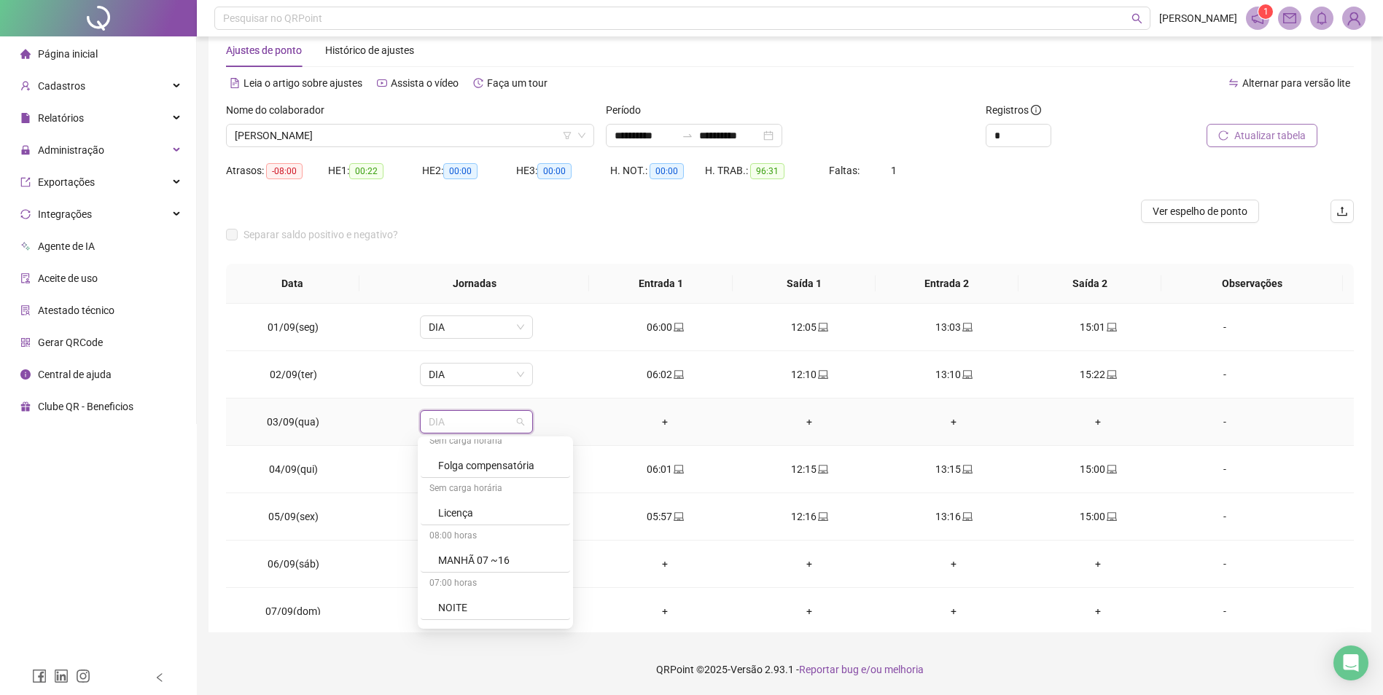
scroll to position [656, 0]
click at [476, 488] on div "Licença" at bounding box center [499, 482] width 123 height 16
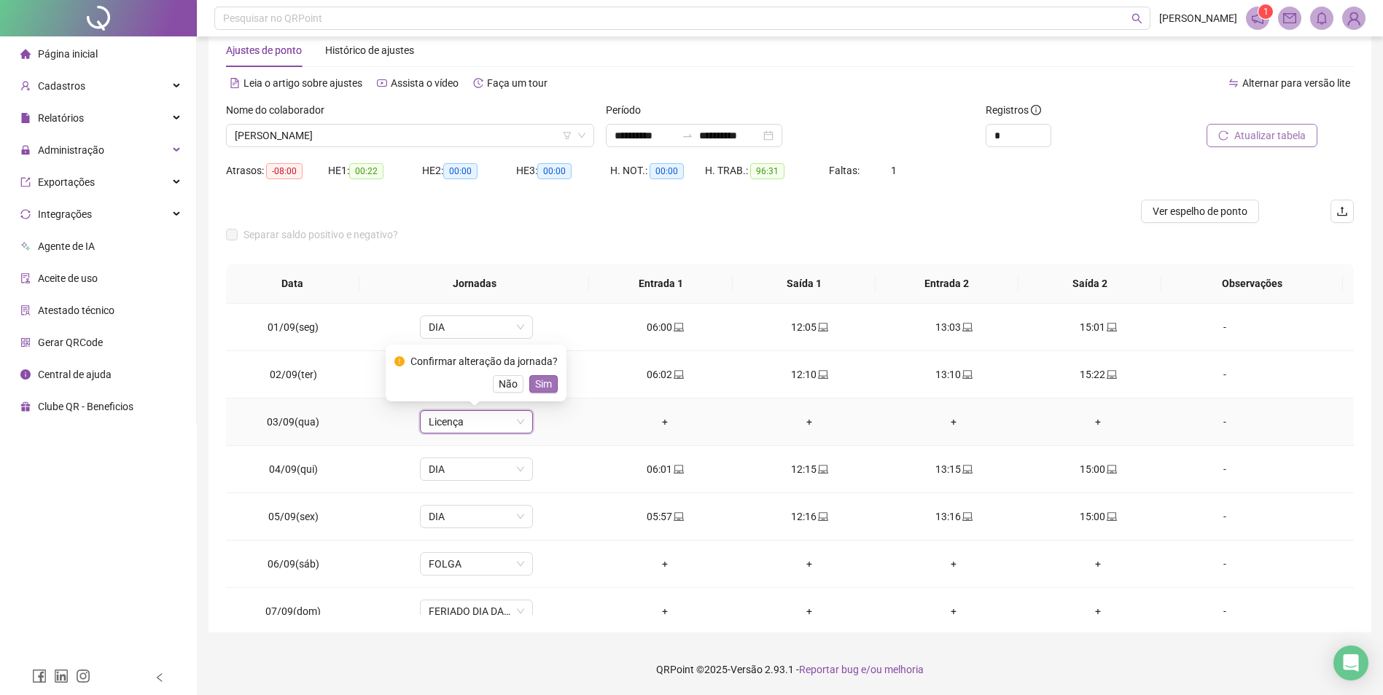
click at [538, 389] on span "Sim" at bounding box center [543, 384] width 17 height 16
click at [1254, 133] on span "Atualizar tabela" at bounding box center [1269, 136] width 71 height 16
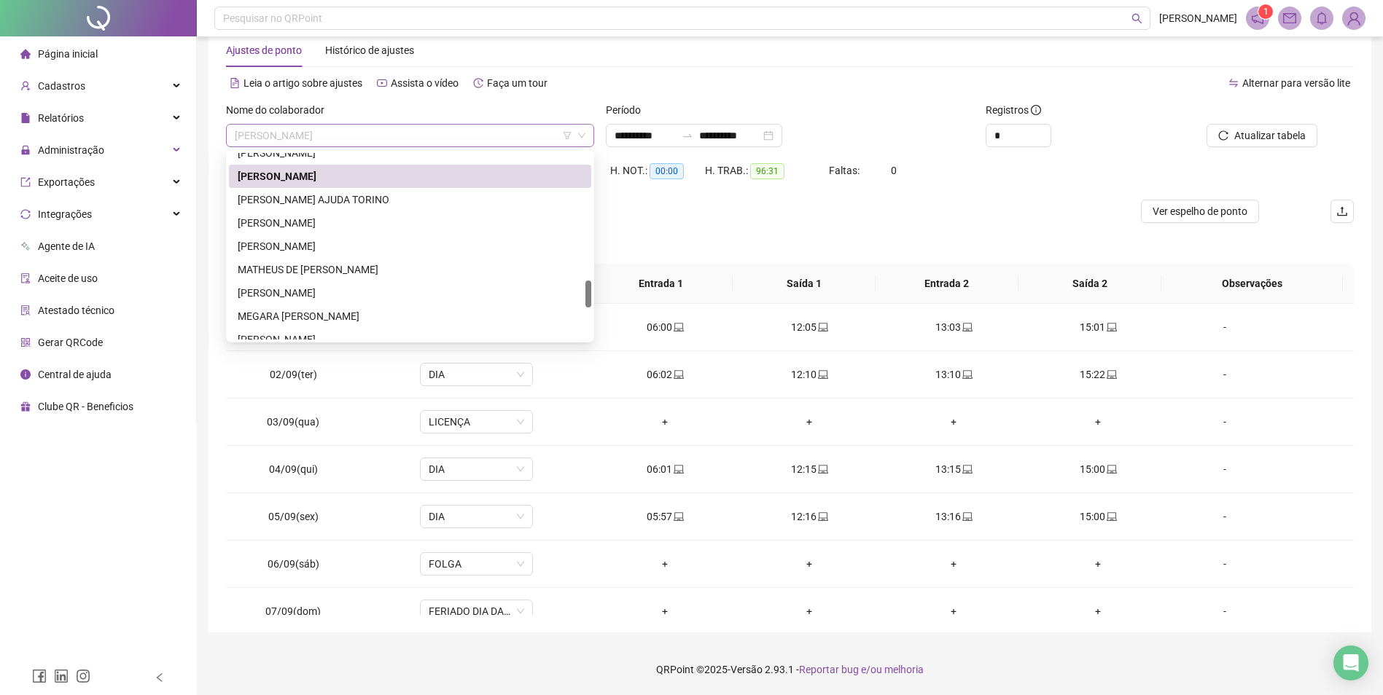
click at [332, 146] on div "MARCELO HUMBERSTONE DE ARAUJO" at bounding box center [410, 135] width 368 height 23
click at [329, 199] on div "MARIA EDUARDA AJUDA TORINO" at bounding box center [410, 200] width 345 height 16
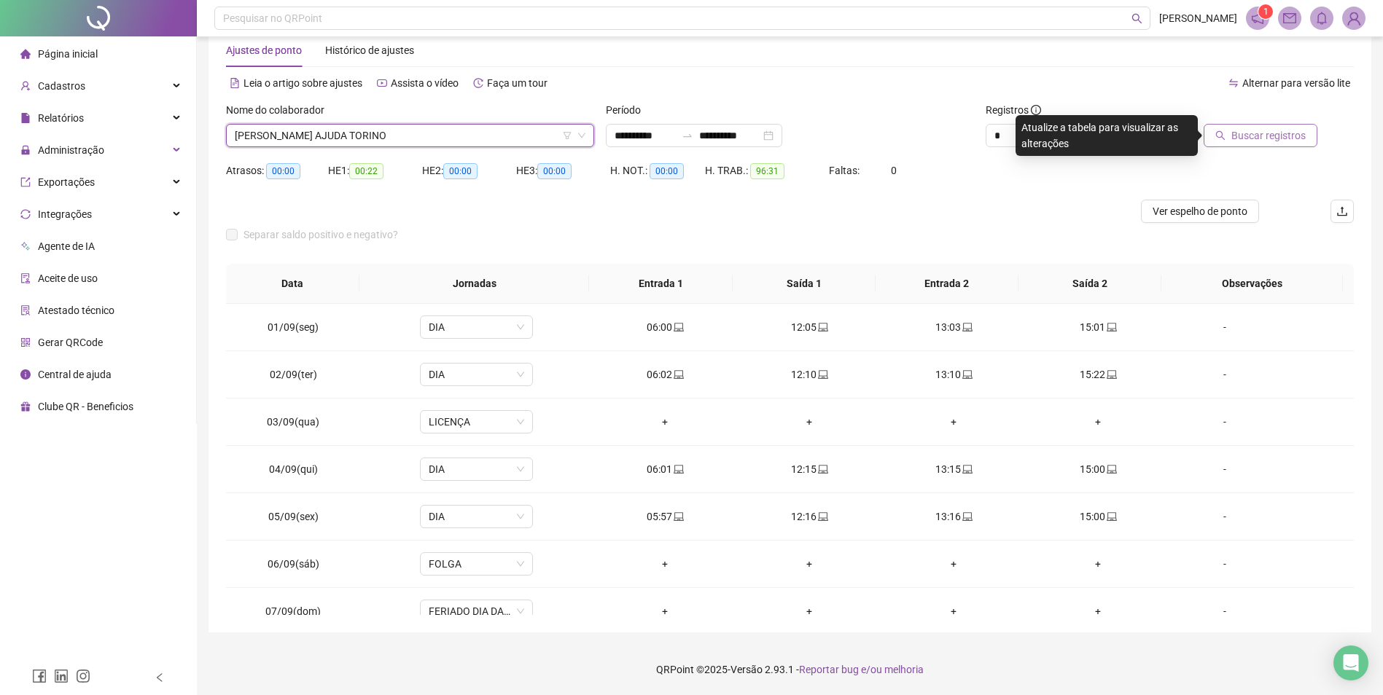
click at [1257, 138] on span "Buscar registros" at bounding box center [1268, 136] width 74 height 16
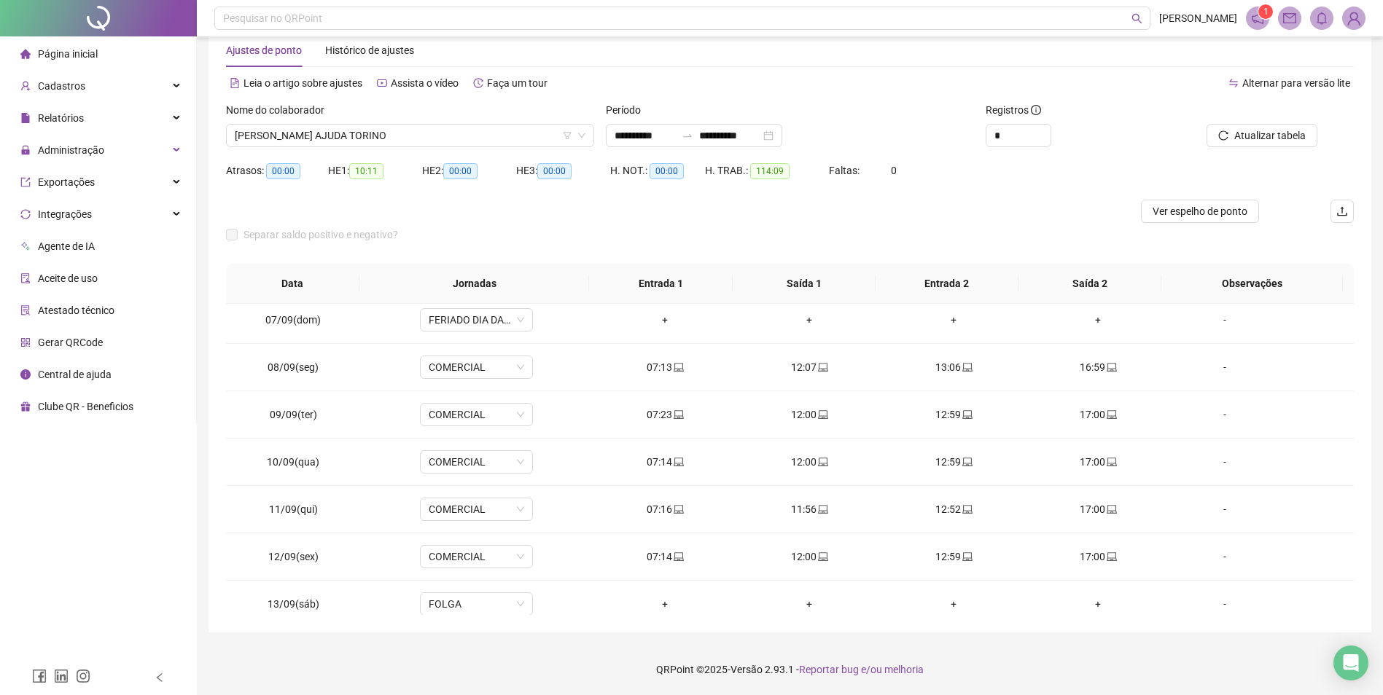
scroll to position [494, 0]
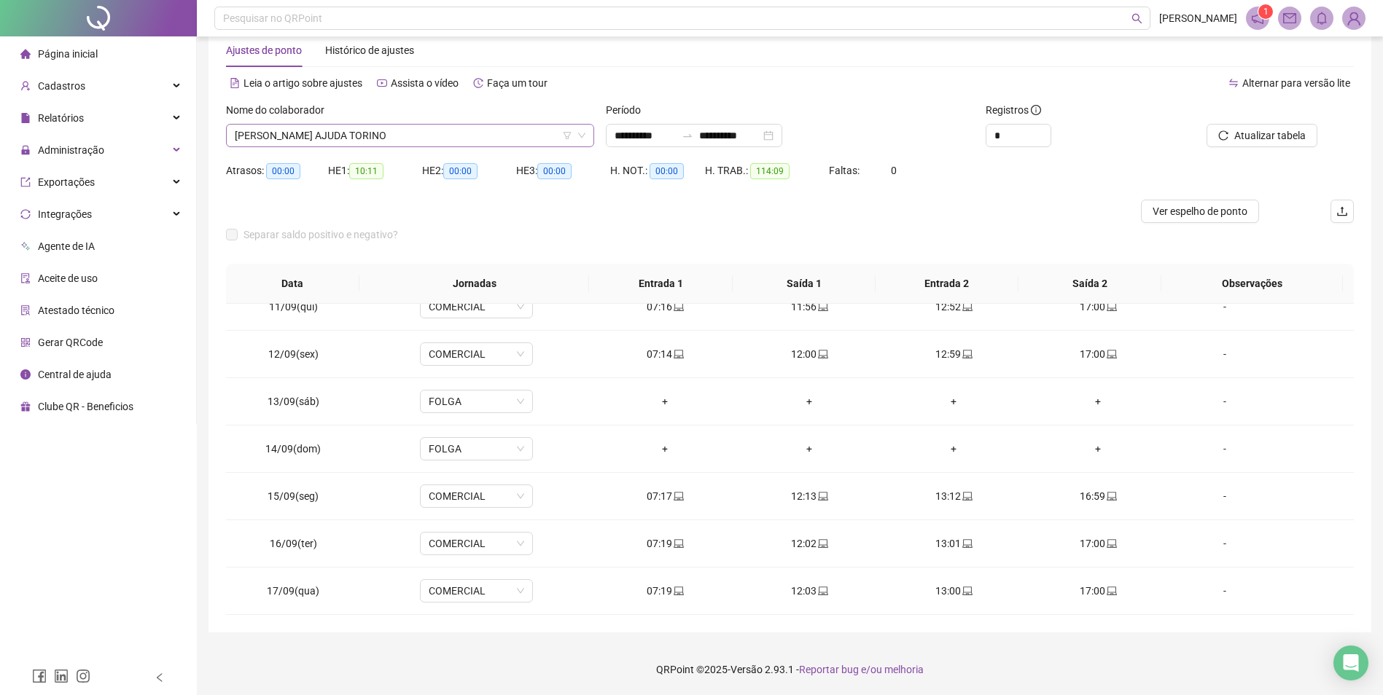
click at [359, 135] on span "MARIA EDUARDA AJUDA TORINO" at bounding box center [410, 136] width 351 height 22
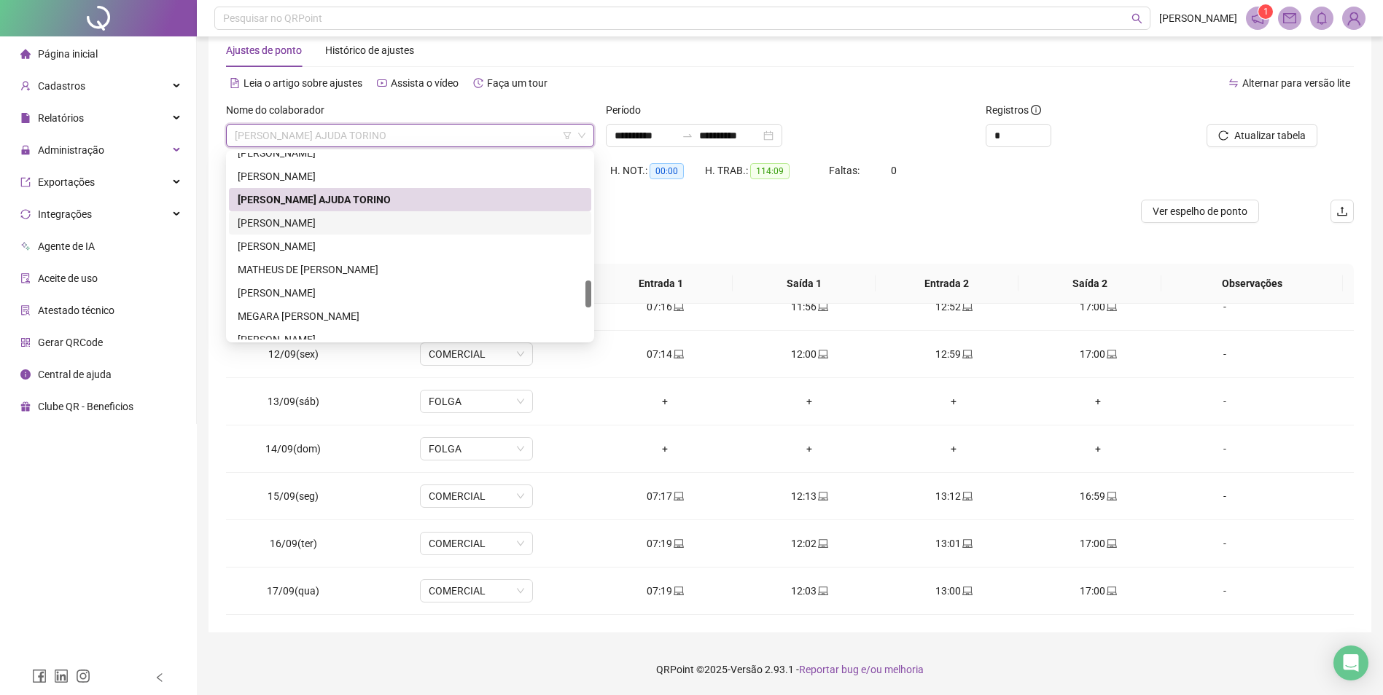
click at [351, 222] on div "[PERSON_NAME] [PERSON_NAME]" at bounding box center [410, 223] width 345 height 16
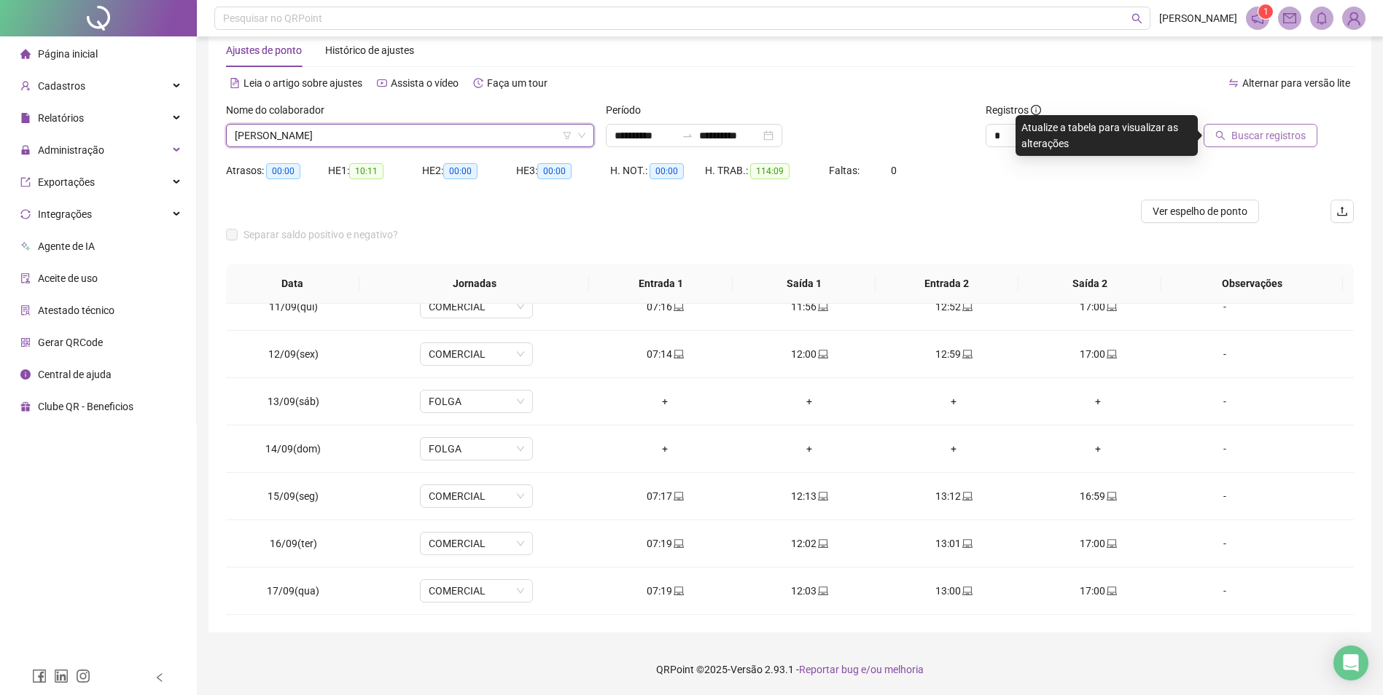
click at [1269, 136] on span "Buscar registros" at bounding box center [1268, 136] width 74 height 16
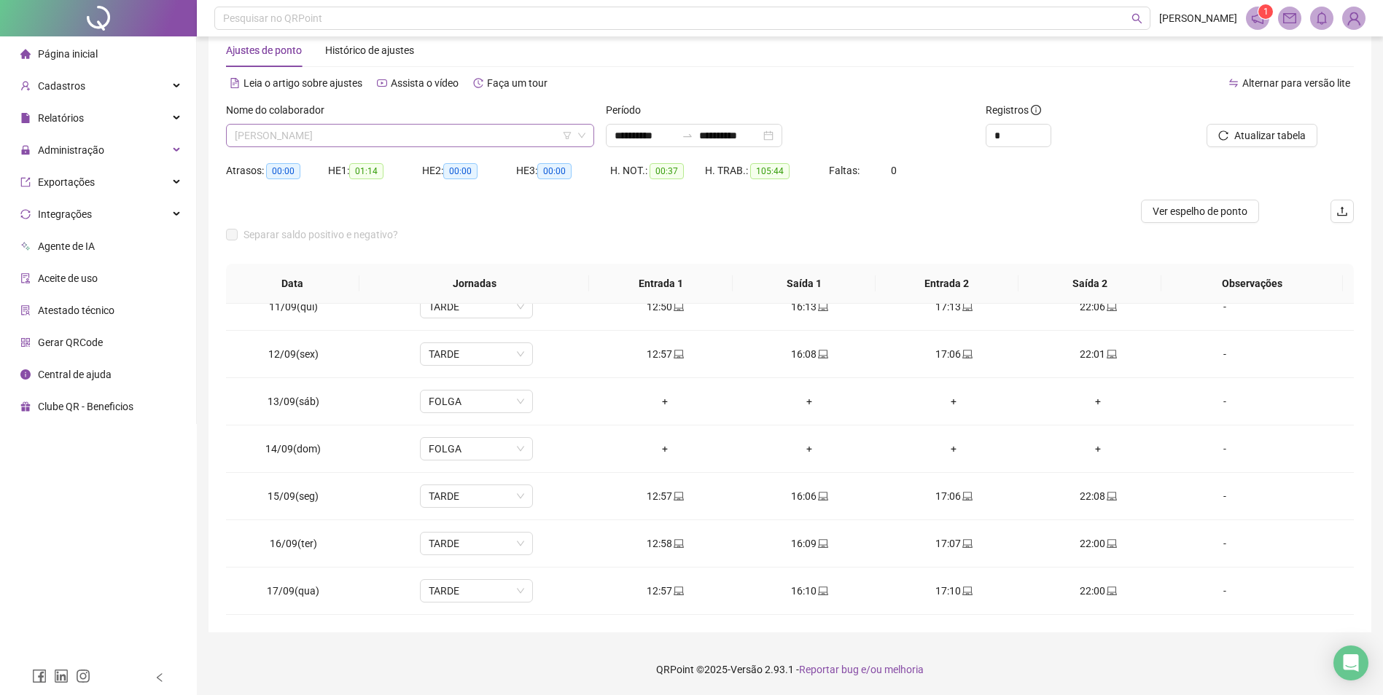
click at [379, 125] on span "[PERSON_NAME] [PERSON_NAME]" at bounding box center [410, 136] width 351 height 22
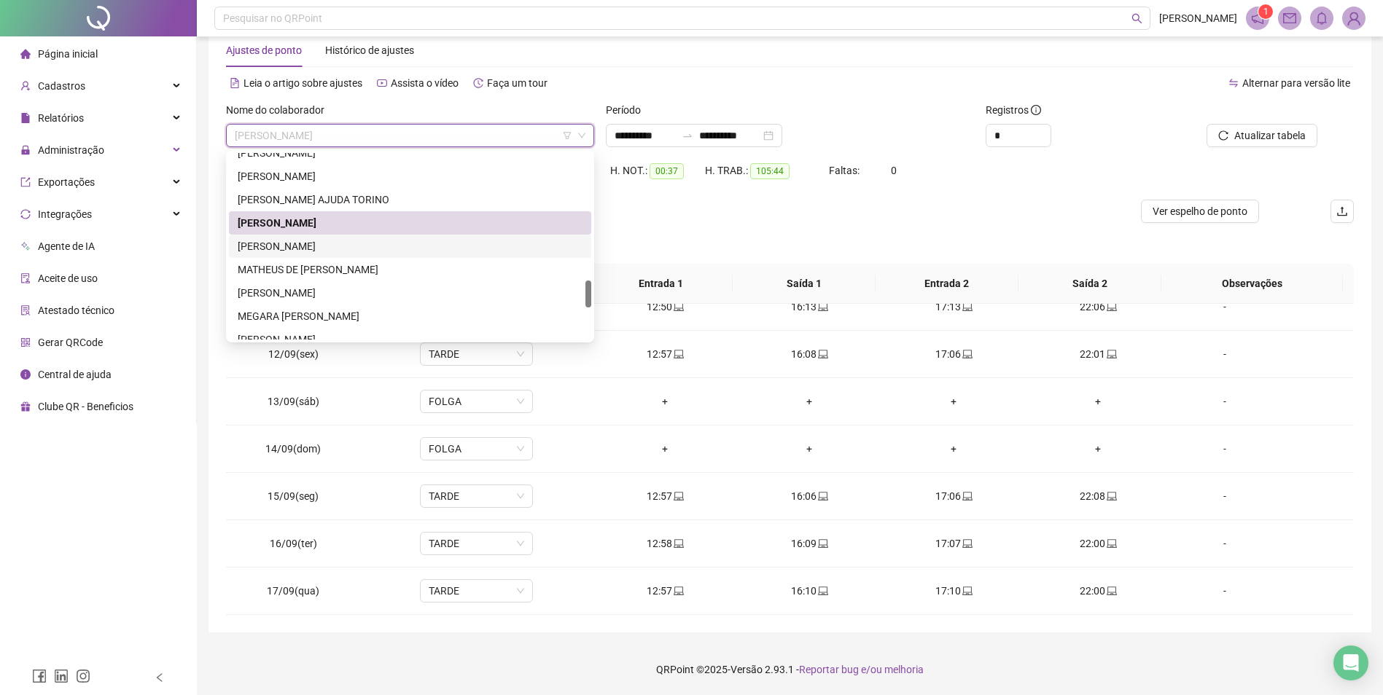
click at [330, 245] on div "MARIA VITÓRIA RANGEL MONTEIRO" at bounding box center [410, 246] width 345 height 16
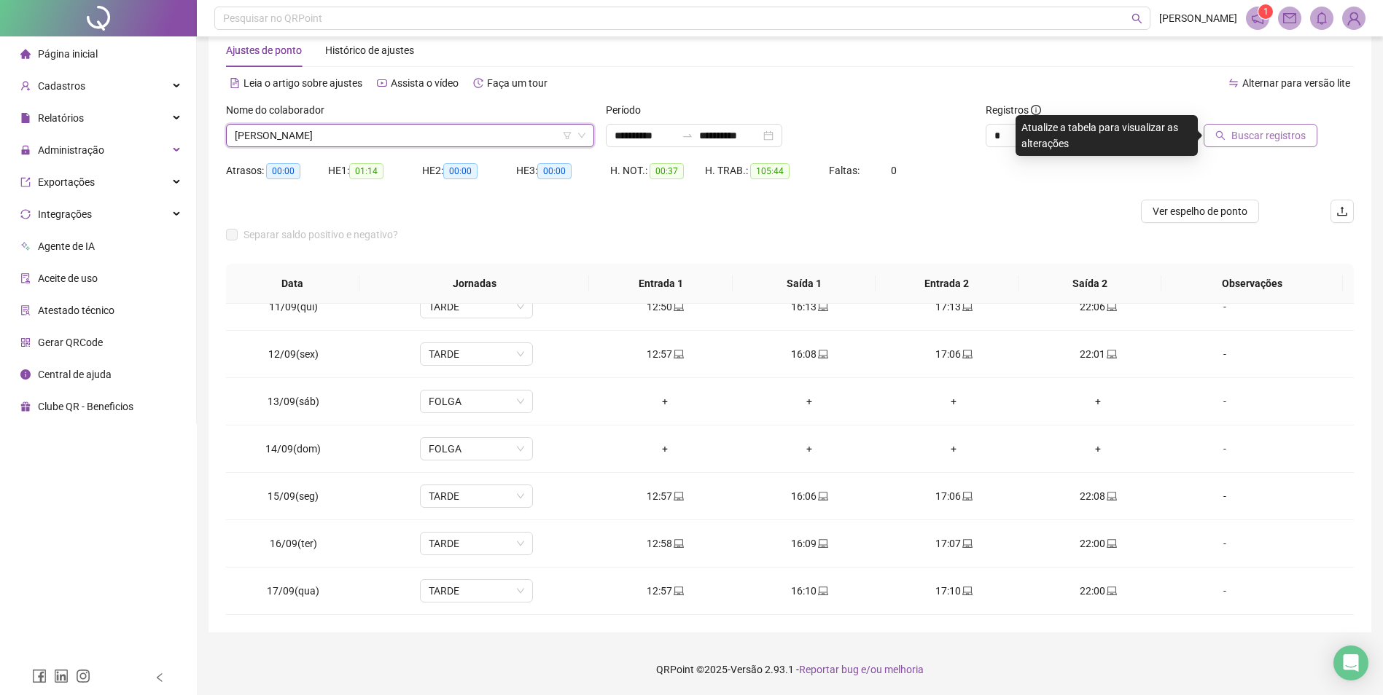
click at [1278, 139] on span "Buscar registros" at bounding box center [1268, 136] width 74 height 16
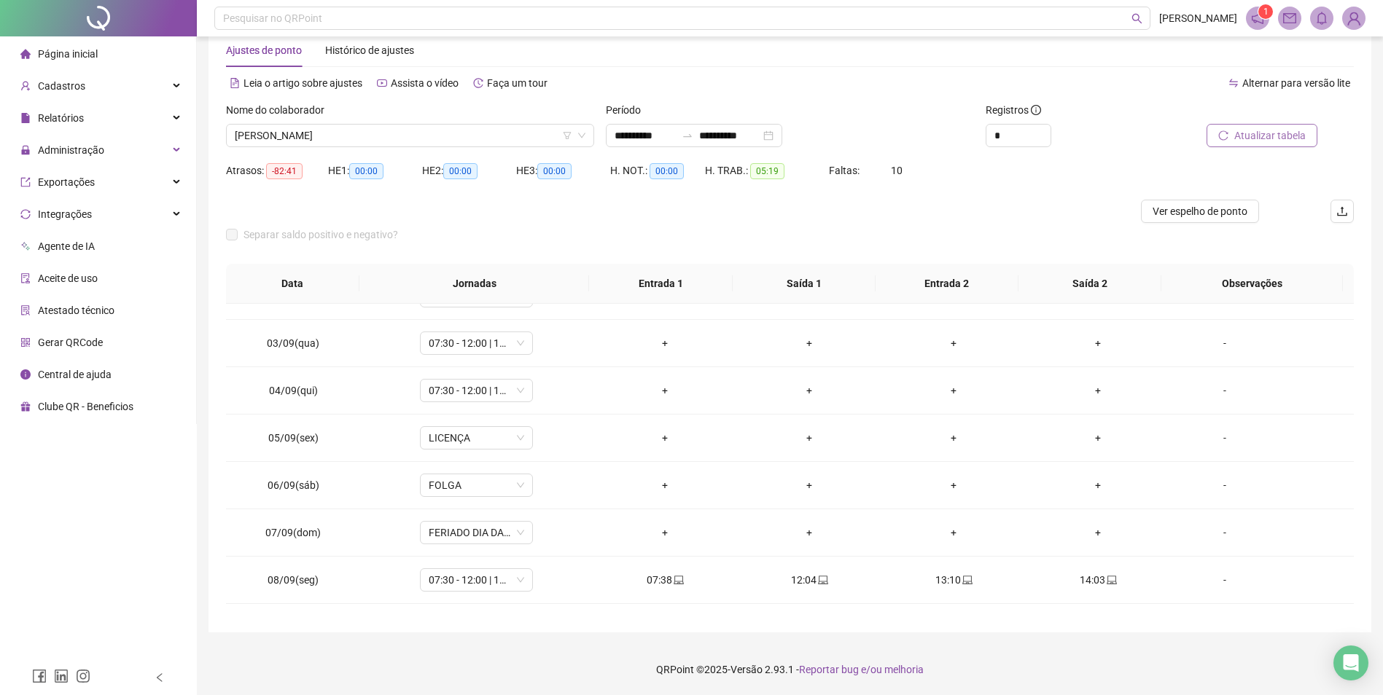
scroll to position [0, 0]
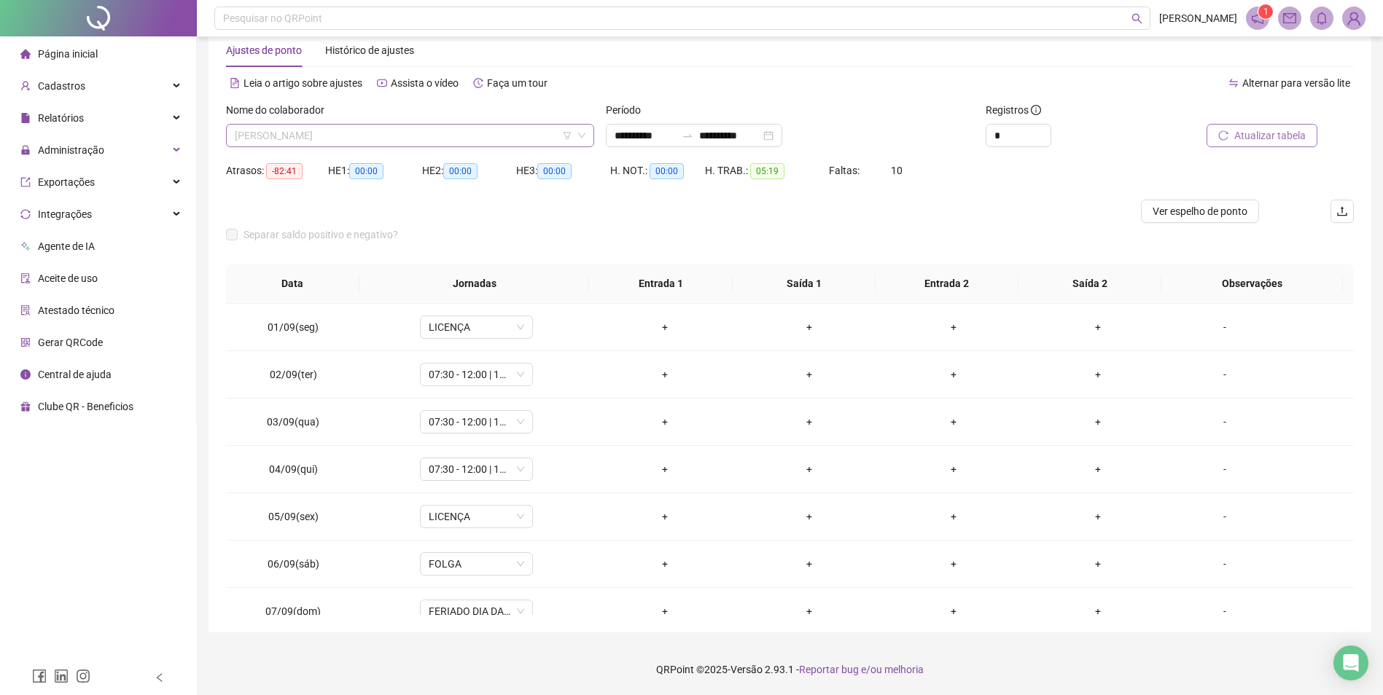
click at [313, 133] on span "MARIA VITÓRIA RANGEL MONTEIRO" at bounding box center [410, 136] width 351 height 22
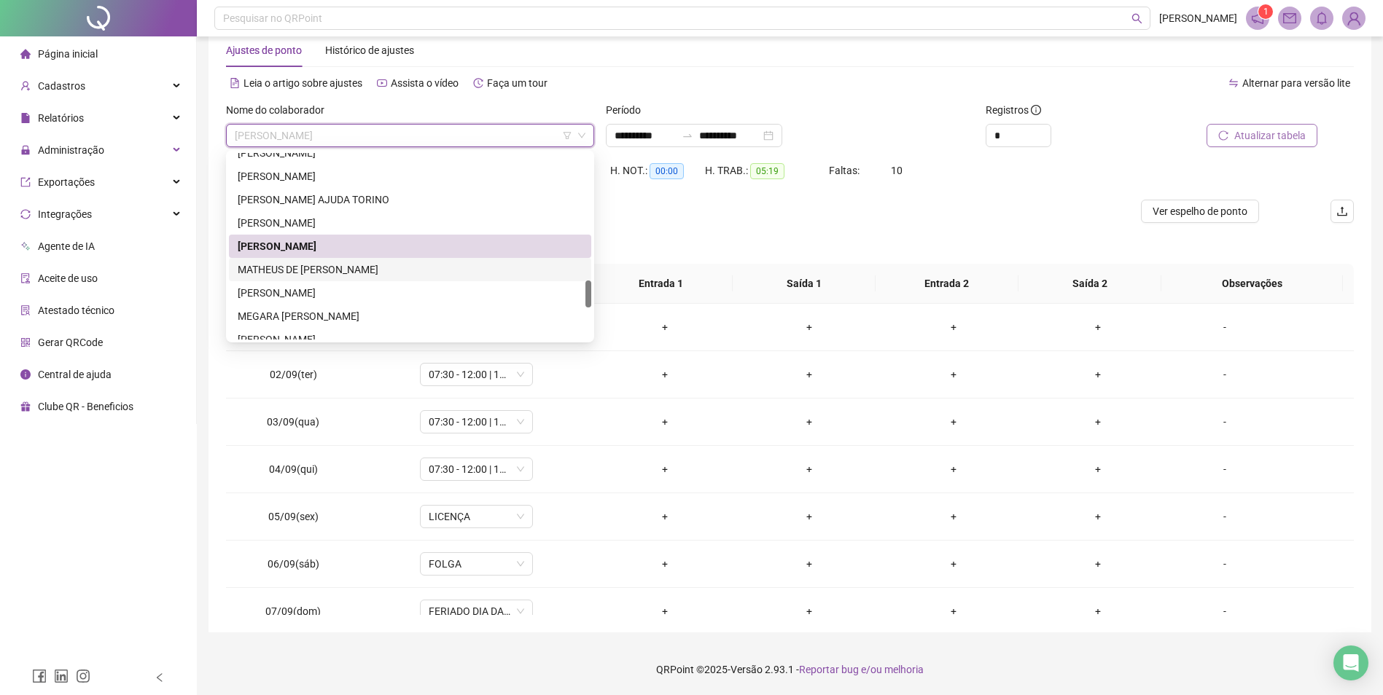
click at [321, 269] on div "MATHEUS DE JESUS MARCONDES" at bounding box center [410, 270] width 345 height 16
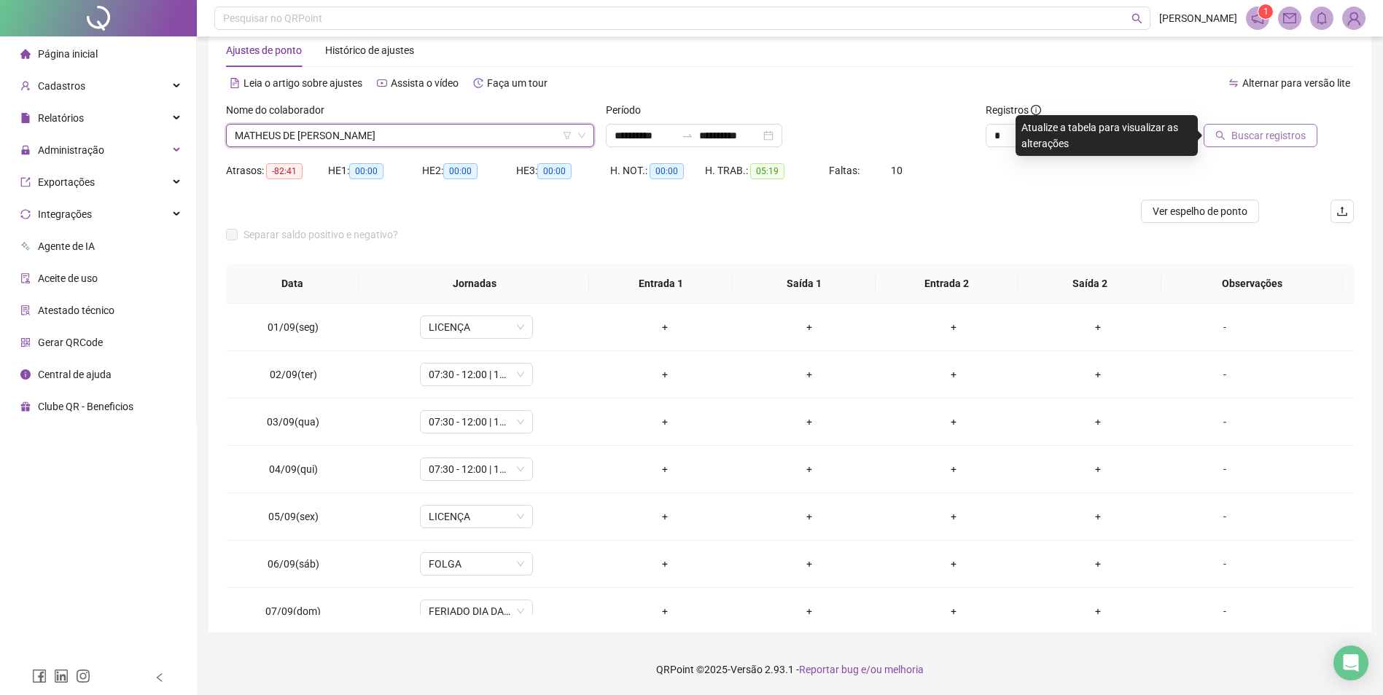
click at [1254, 141] on span "Buscar registros" at bounding box center [1268, 136] width 74 height 16
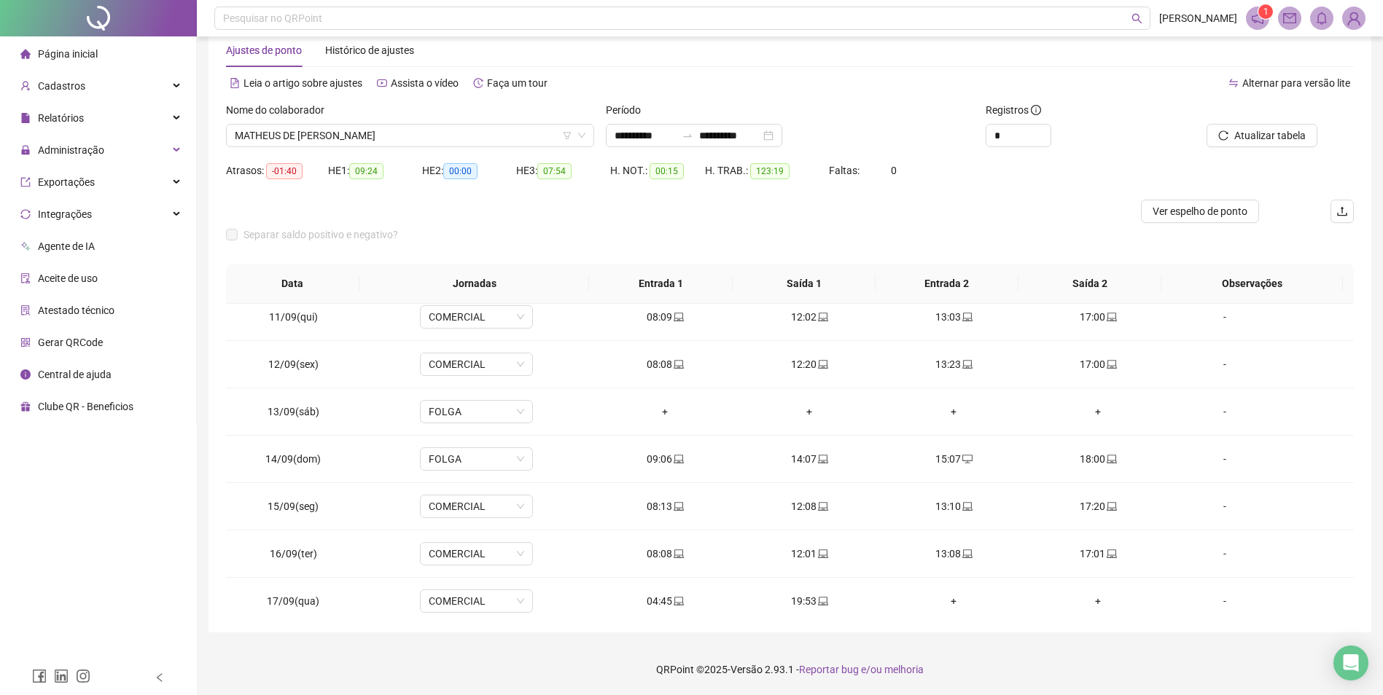
scroll to position [494, 0]
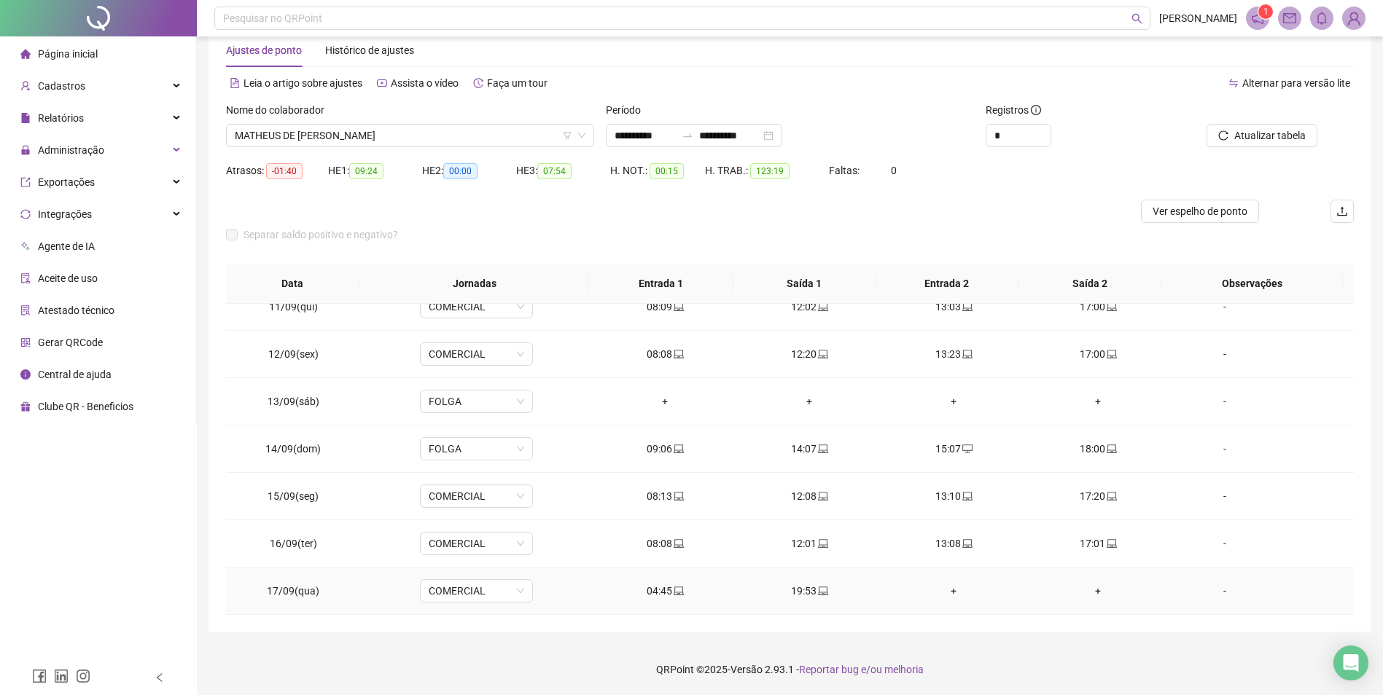
click at [943, 593] on div "+" at bounding box center [953, 591] width 121 height 16
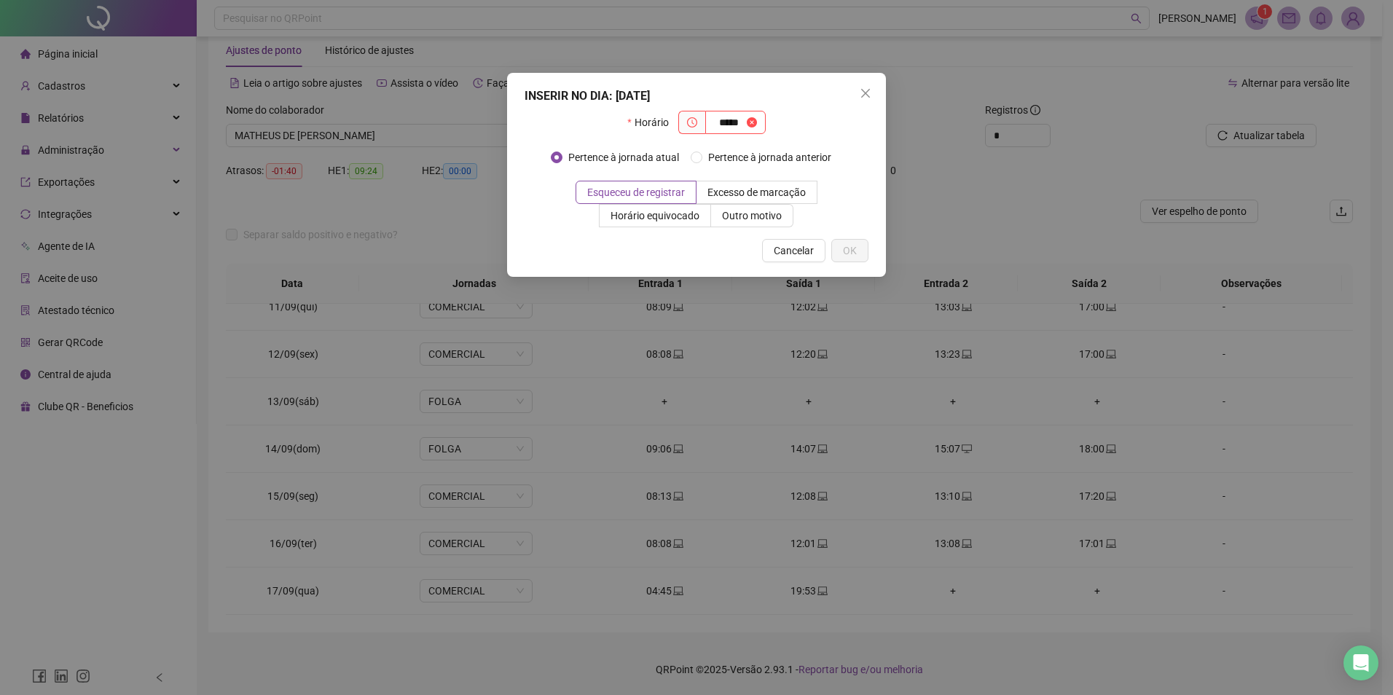
type input "*****"
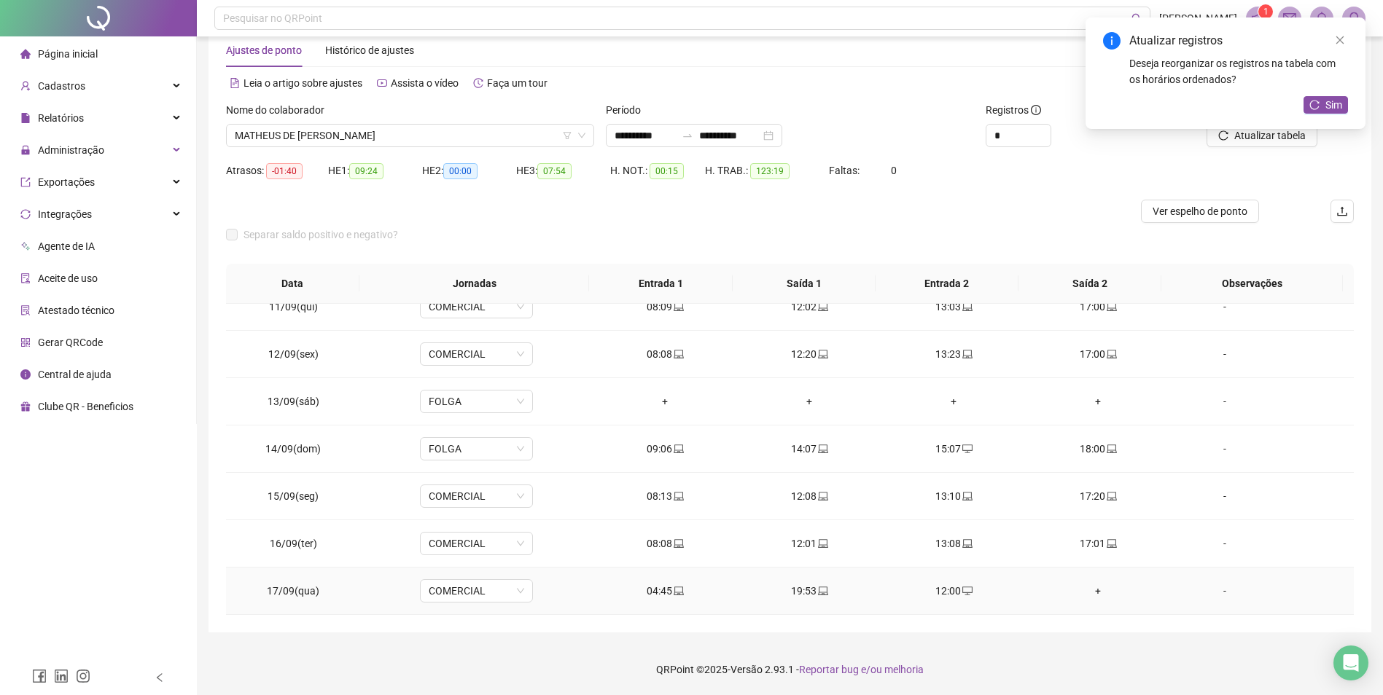
click at [1086, 591] on div "+" at bounding box center [1097, 591] width 121 height 16
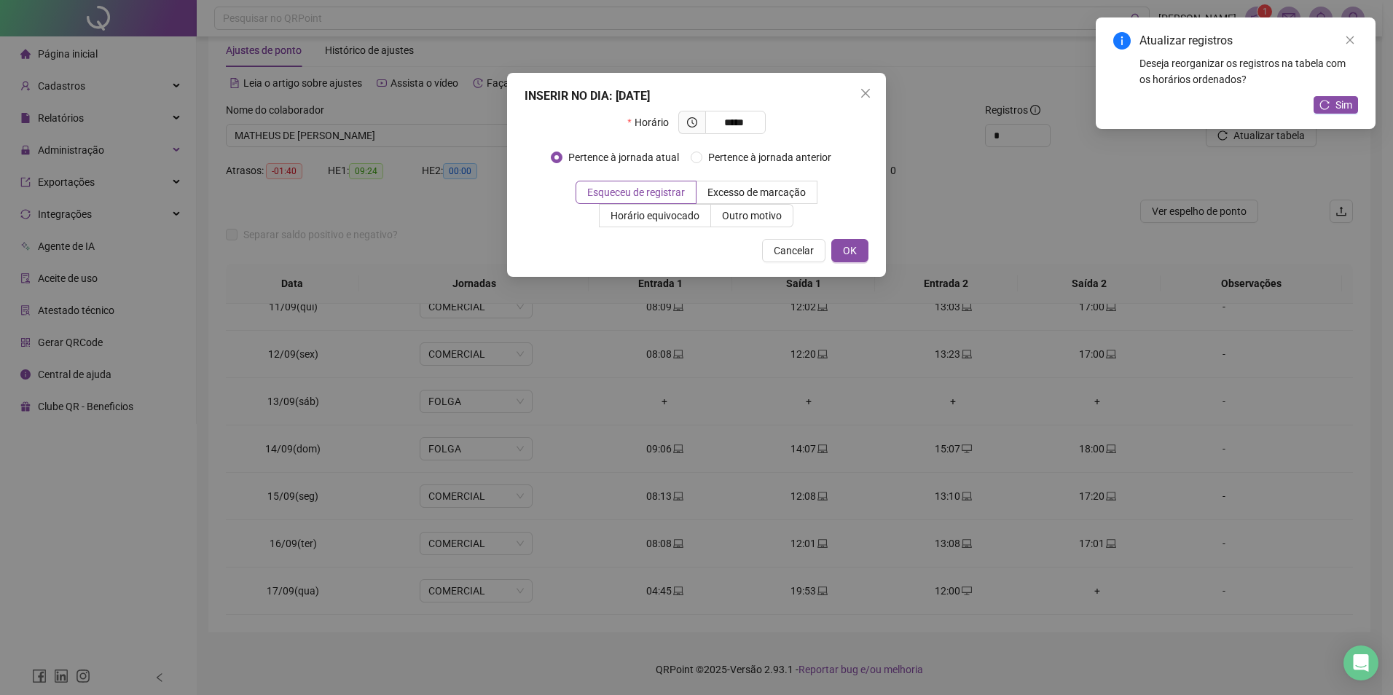
type input "*****"
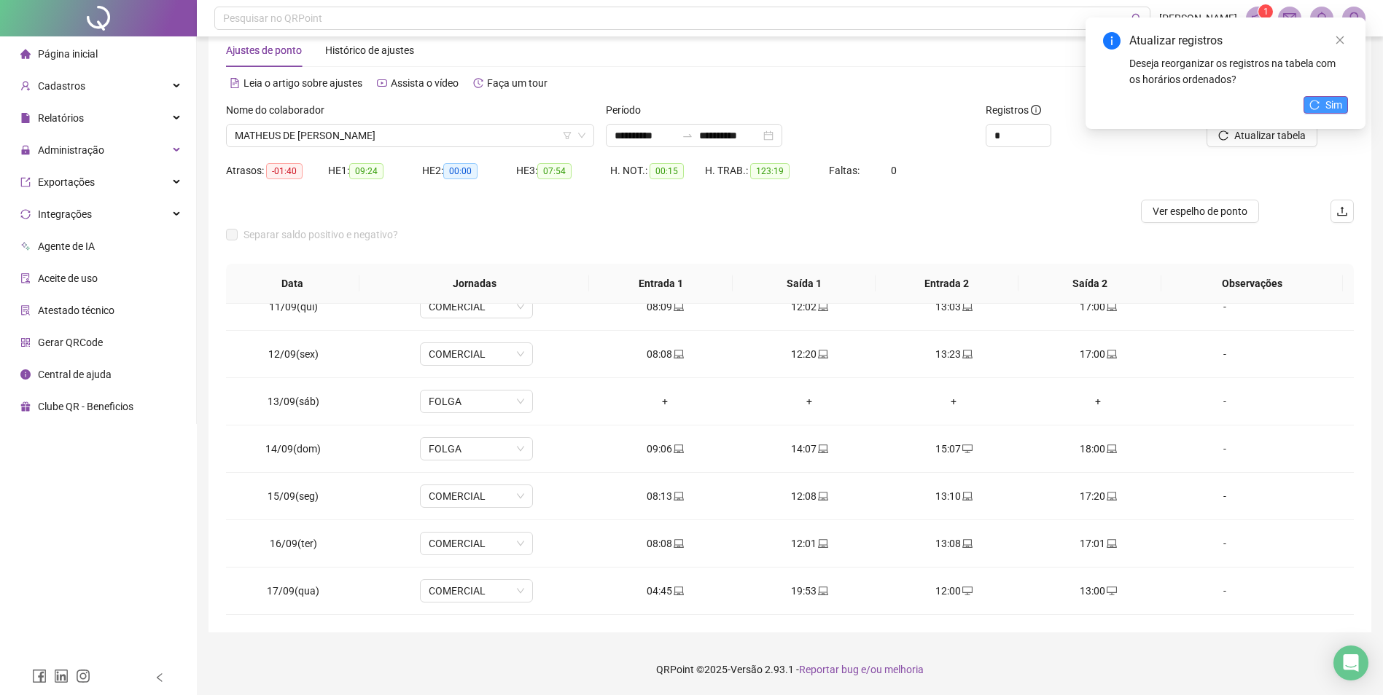
click at [1333, 106] on span "Sim" at bounding box center [1333, 105] width 17 height 16
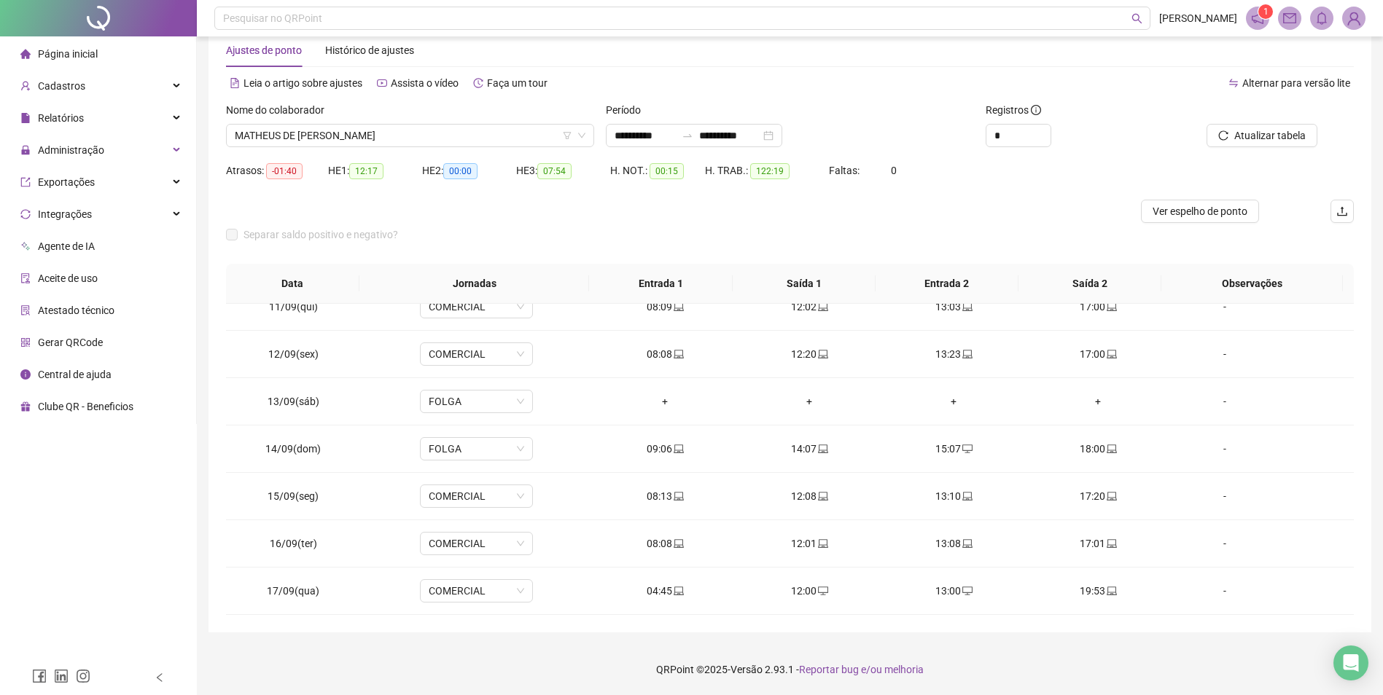
click at [1281, 143] on span "Atualizar tabela" at bounding box center [1269, 136] width 71 height 16
click at [318, 140] on span "MATHEUS DE JESUS MARCONDES" at bounding box center [410, 136] width 351 height 22
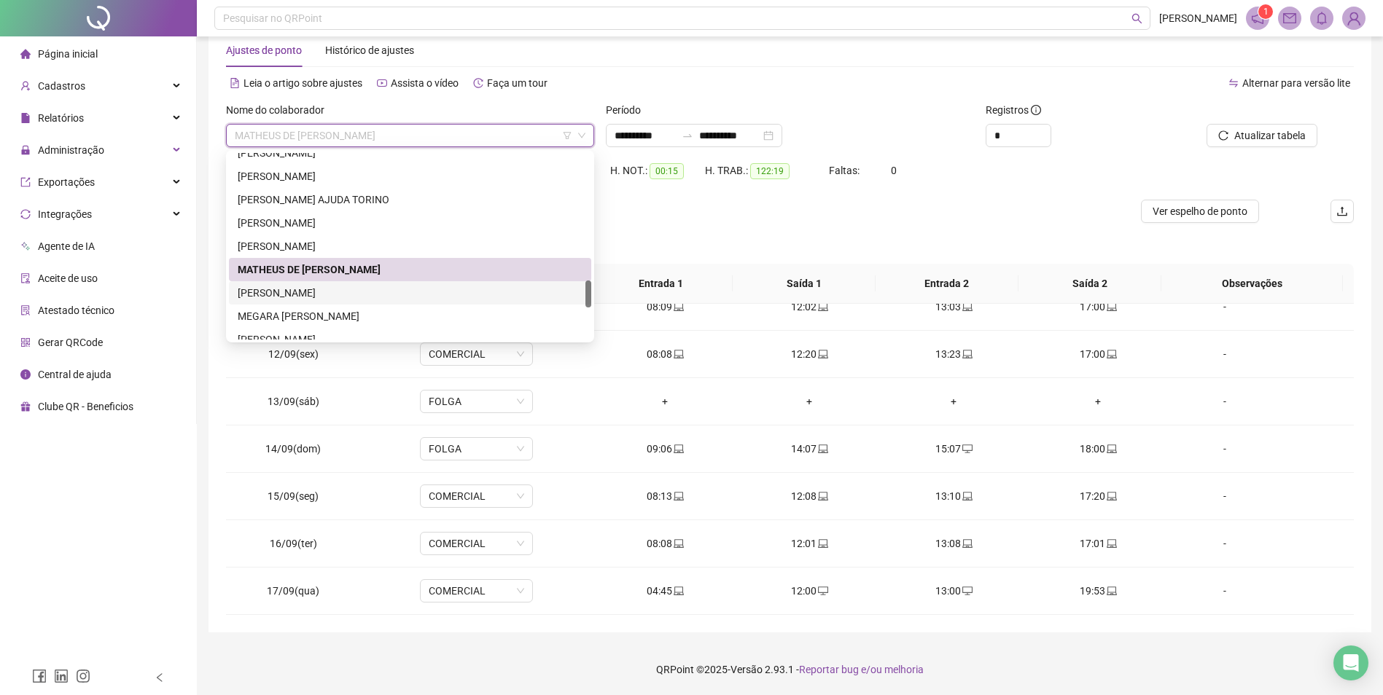
click at [329, 288] on div "MATHEUS HENRIQUE ALVES MOTA" at bounding box center [410, 293] width 345 height 16
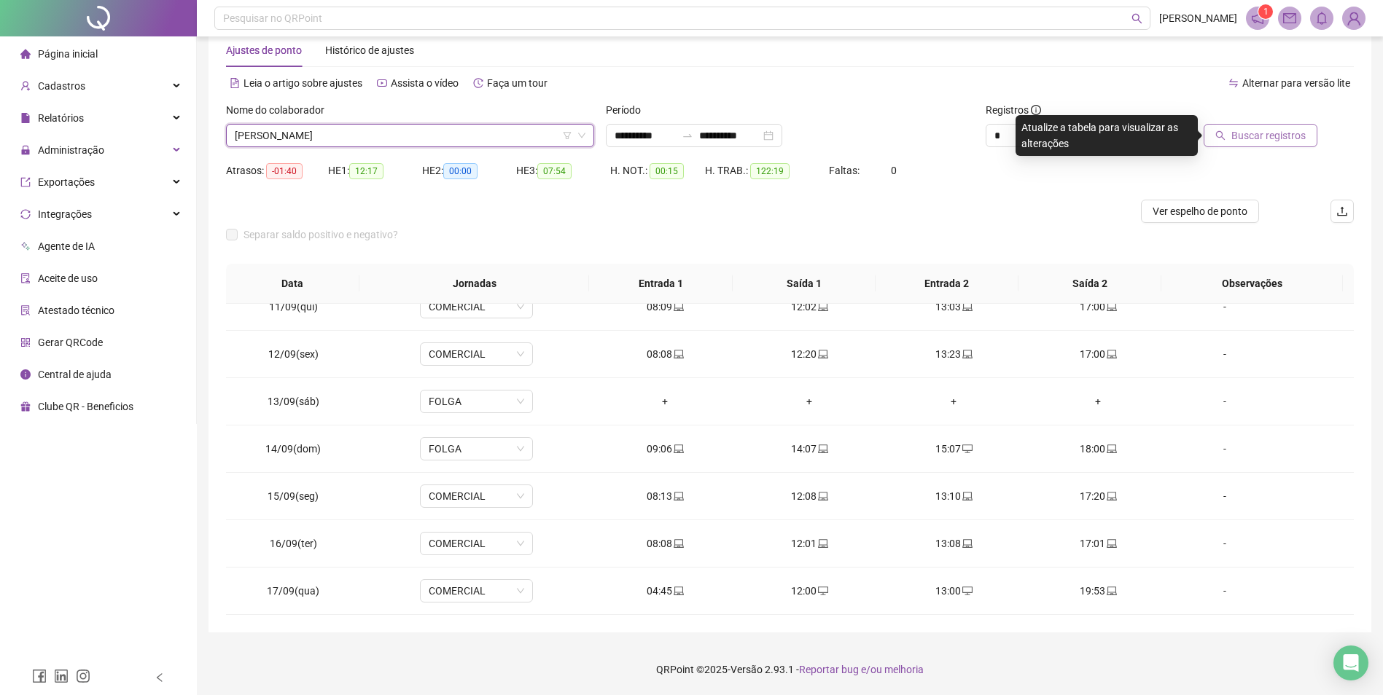
click at [1284, 135] on span "Buscar registros" at bounding box center [1268, 136] width 74 height 16
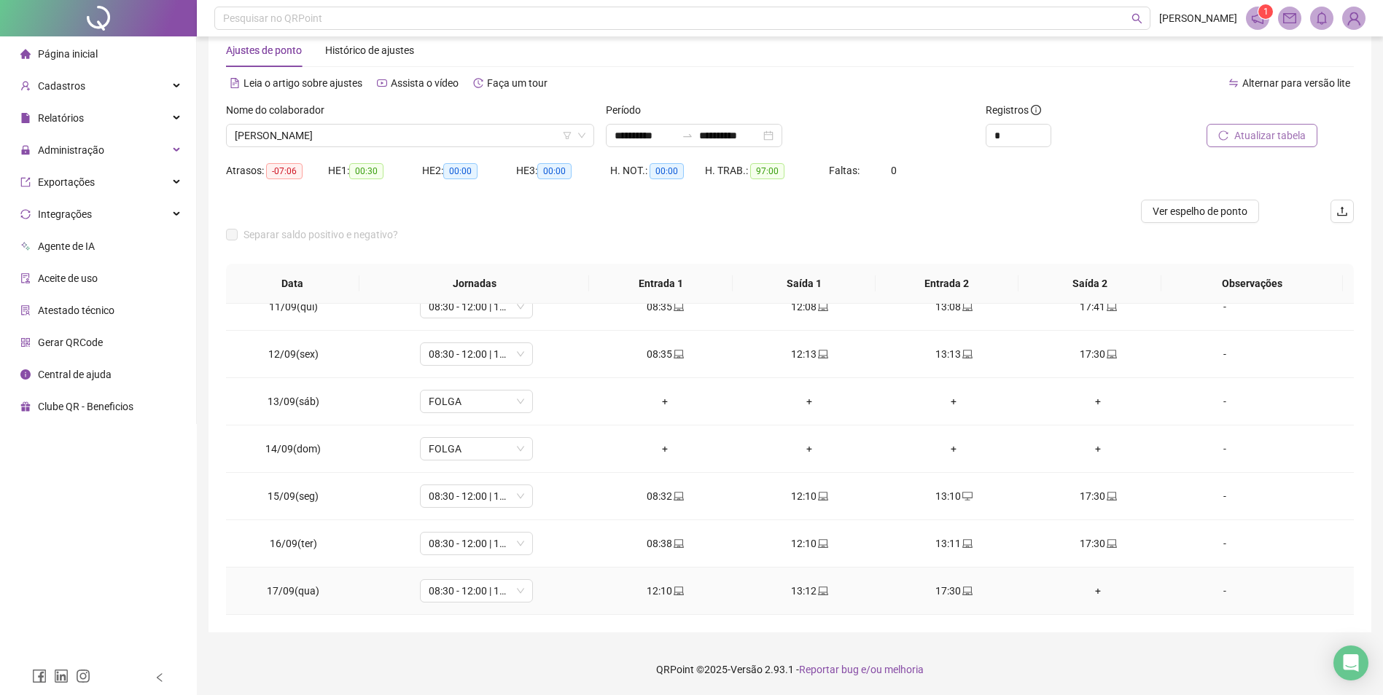
scroll to position [410, 0]
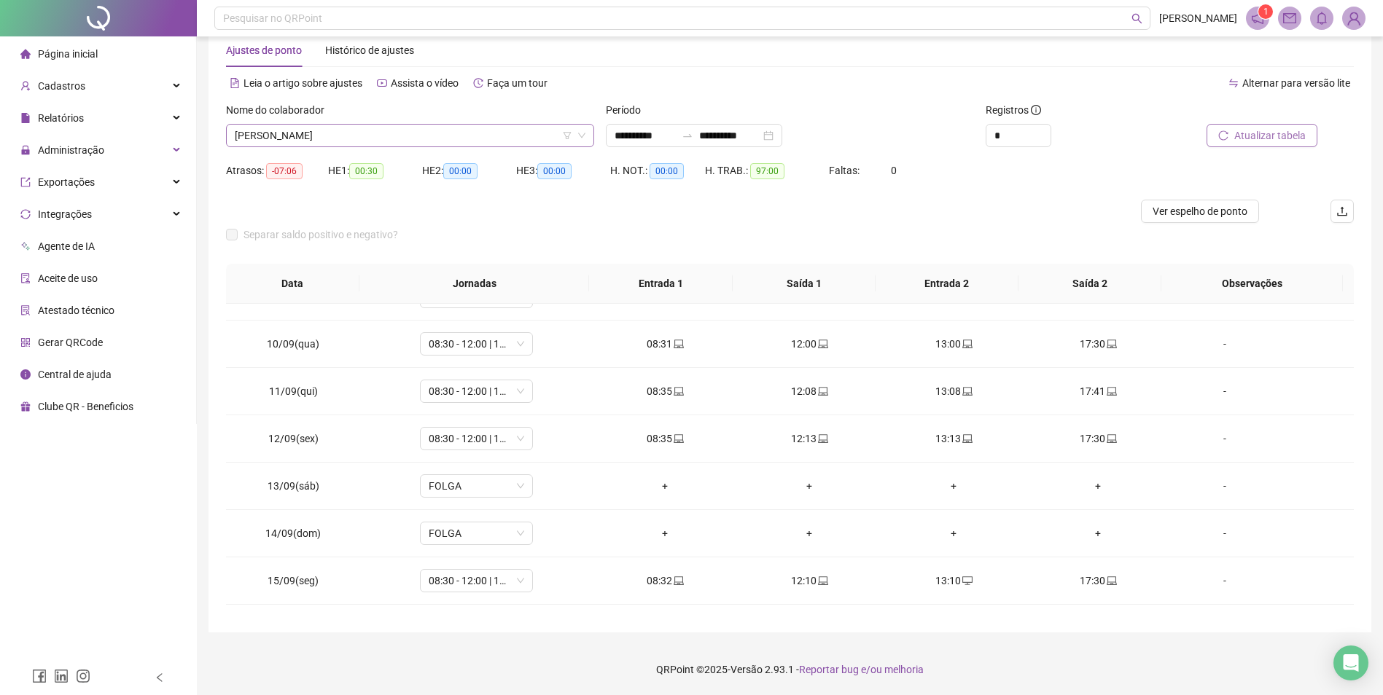
click at [378, 139] on span "MATHEUS HENRIQUE ALVES MOTA" at bounding box center [410, 136] width 351 height 22
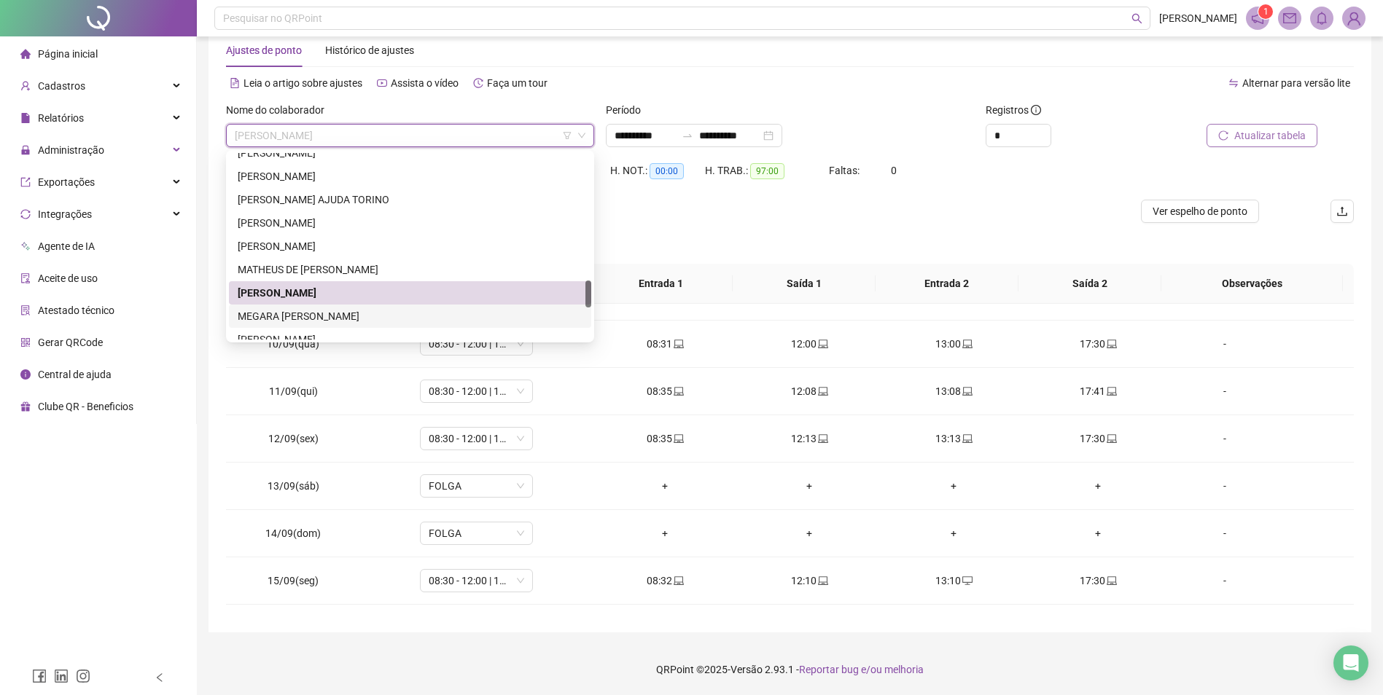
click at [348, 316] on div "MEGARA LUARA VIANA DA SILVA" at bounding box center [410, 316] width 345 height 16
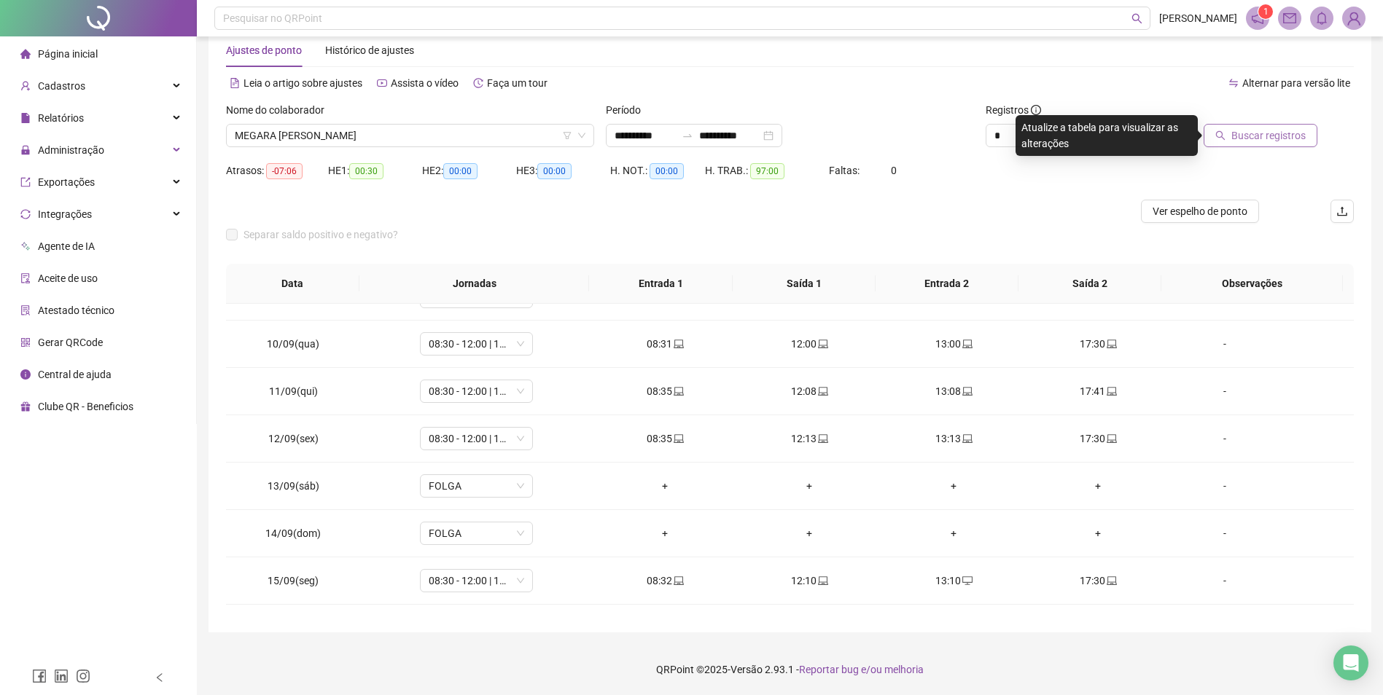
click at [1264, 134] on span "Buscar registros" at bounding box center [1268, 136] width 74 height 16
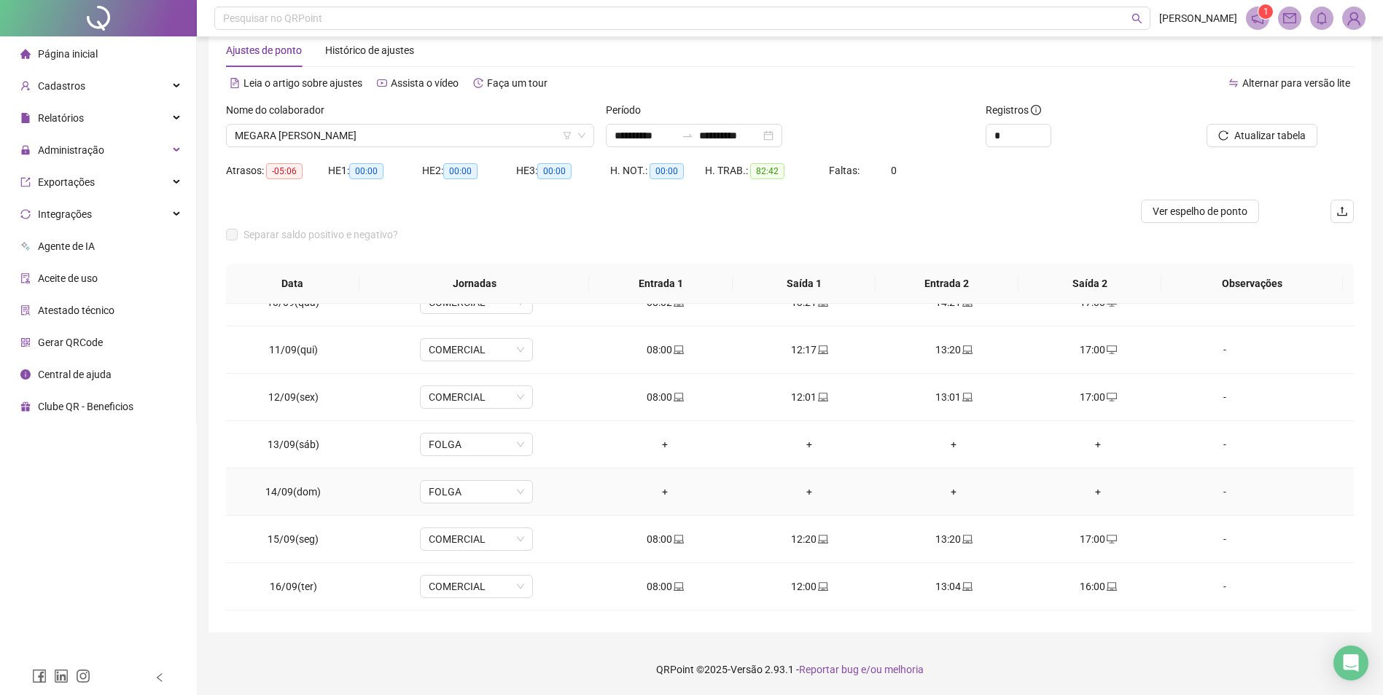
scroll to position [494, 0]
click at [1112, 547] on div "16:00" at bounding box center [1097, 544] width 121 height 16
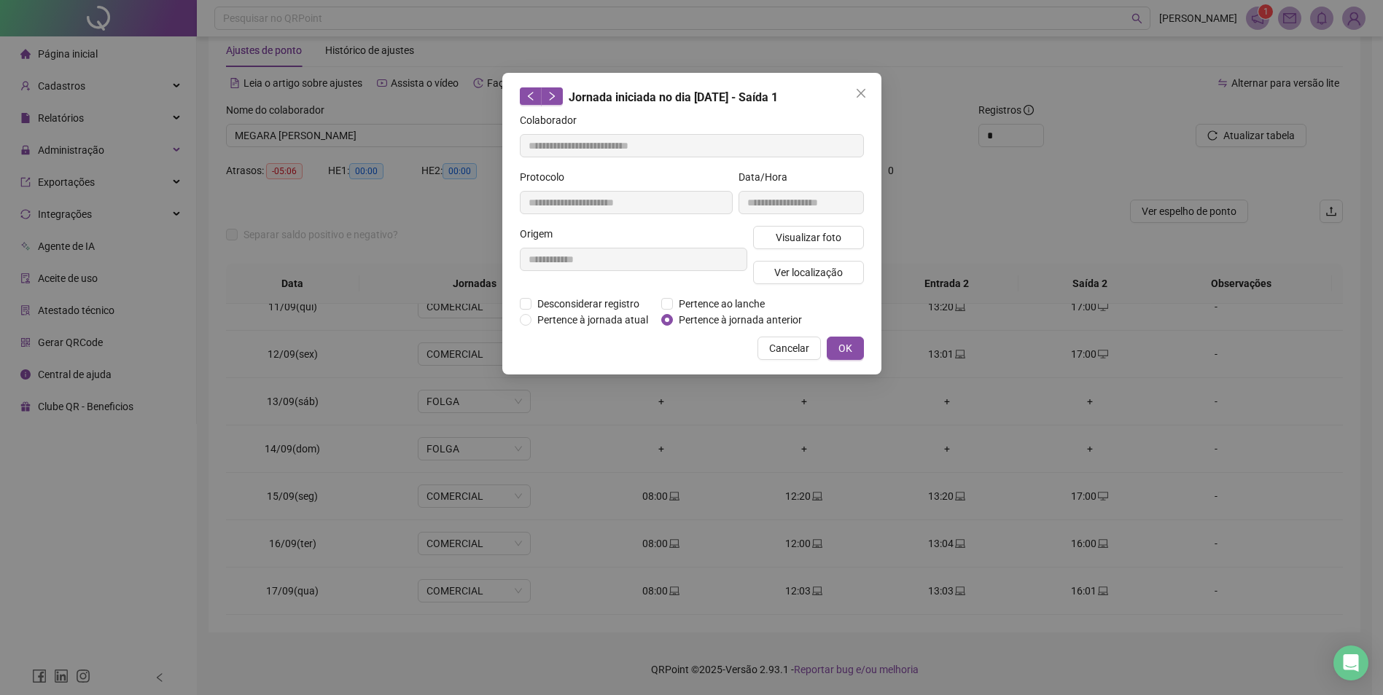
type input "**********"
click at [595, 305] on span "Desconsiderar registro" at bounding box center [593, 304] width 114 height 16
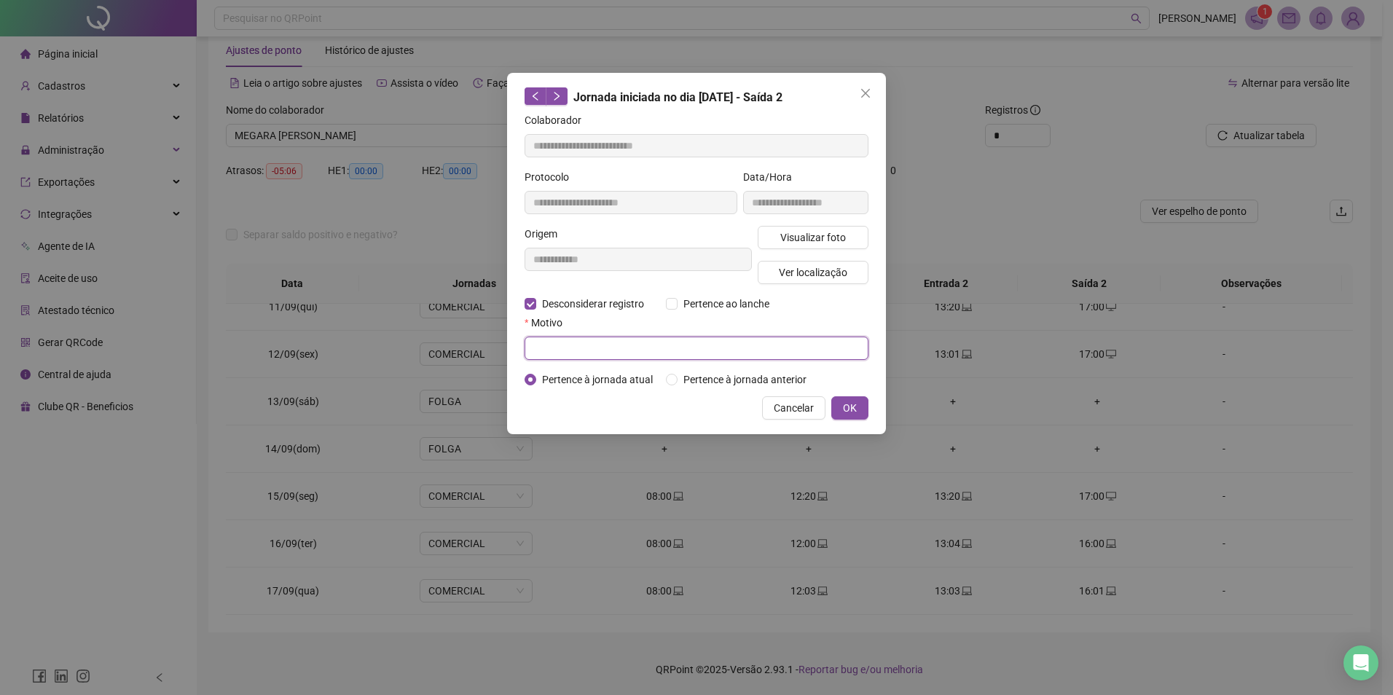
click at [572, 356] on input "text" at bounding box center [697, 348] width 344 height 23
type input "*"
click at [851, 406] on span "OK" at bounding box center [850, 408] width 14 height 16
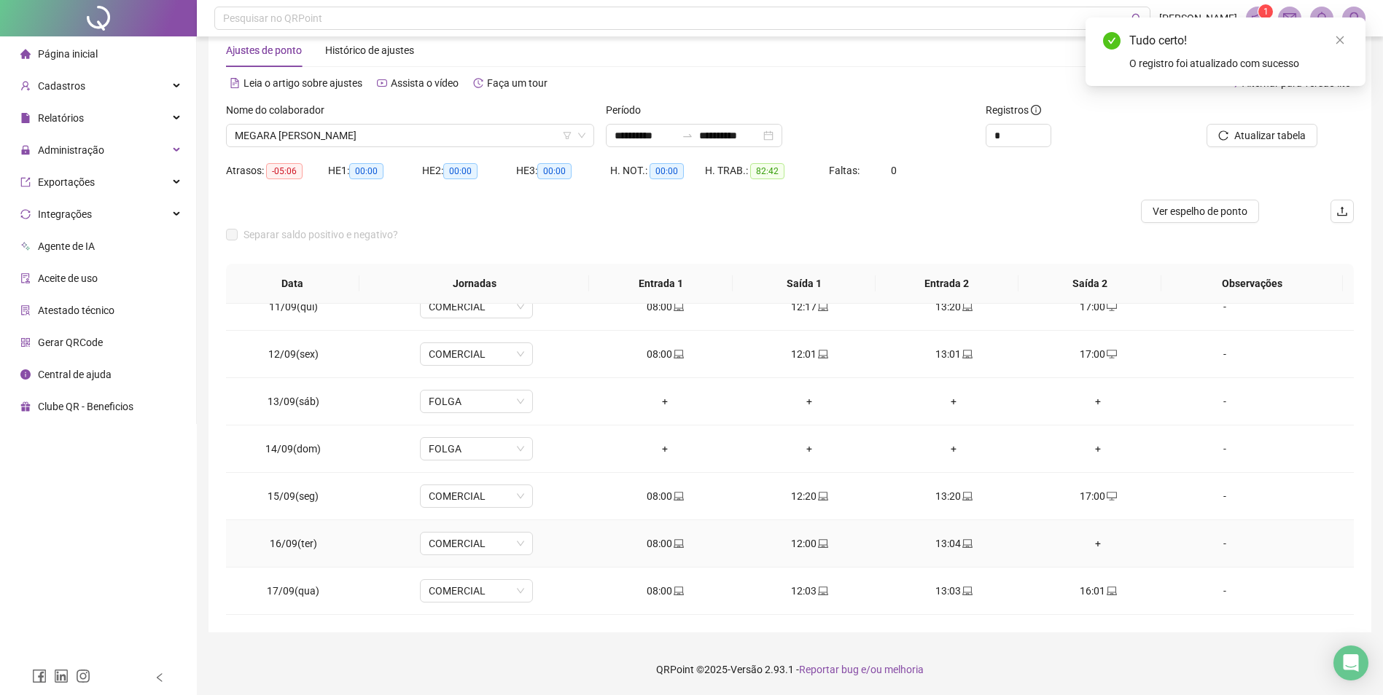
click at [1089, 536] on div "+" at bounding box center [1097, 544] width 121 height 16
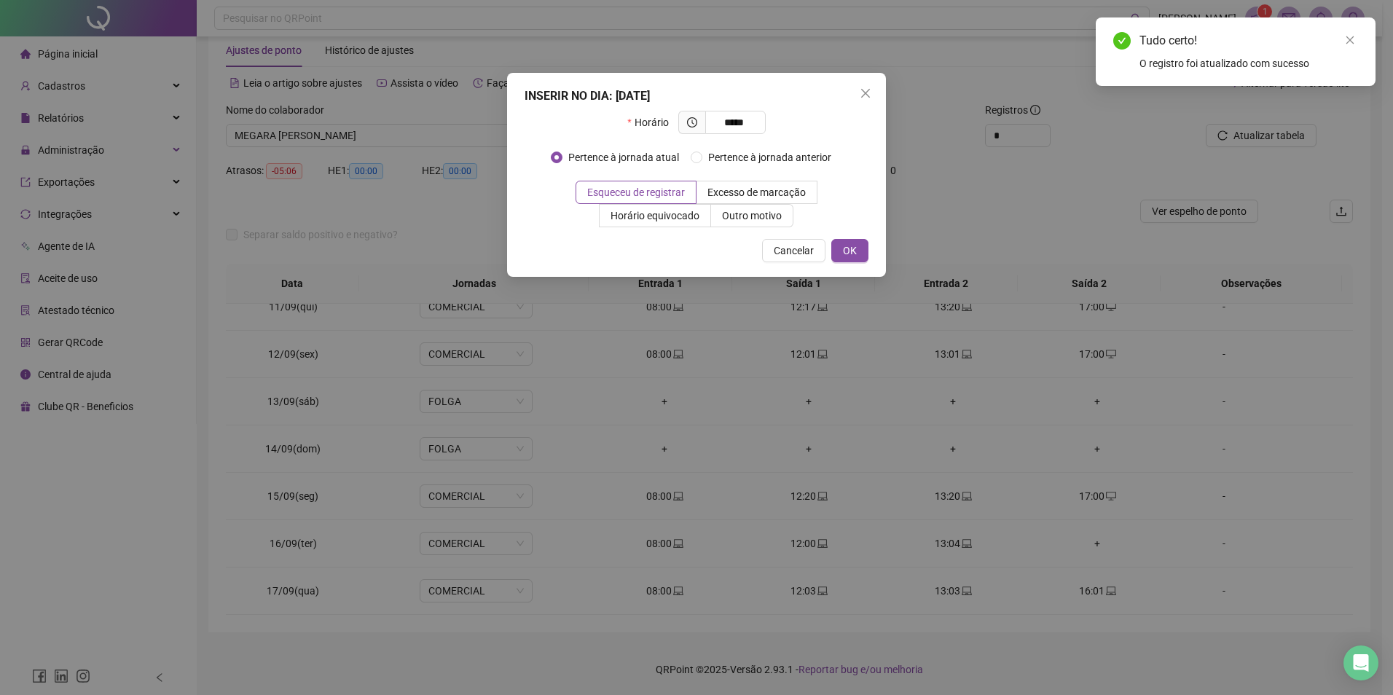
type input "*****"
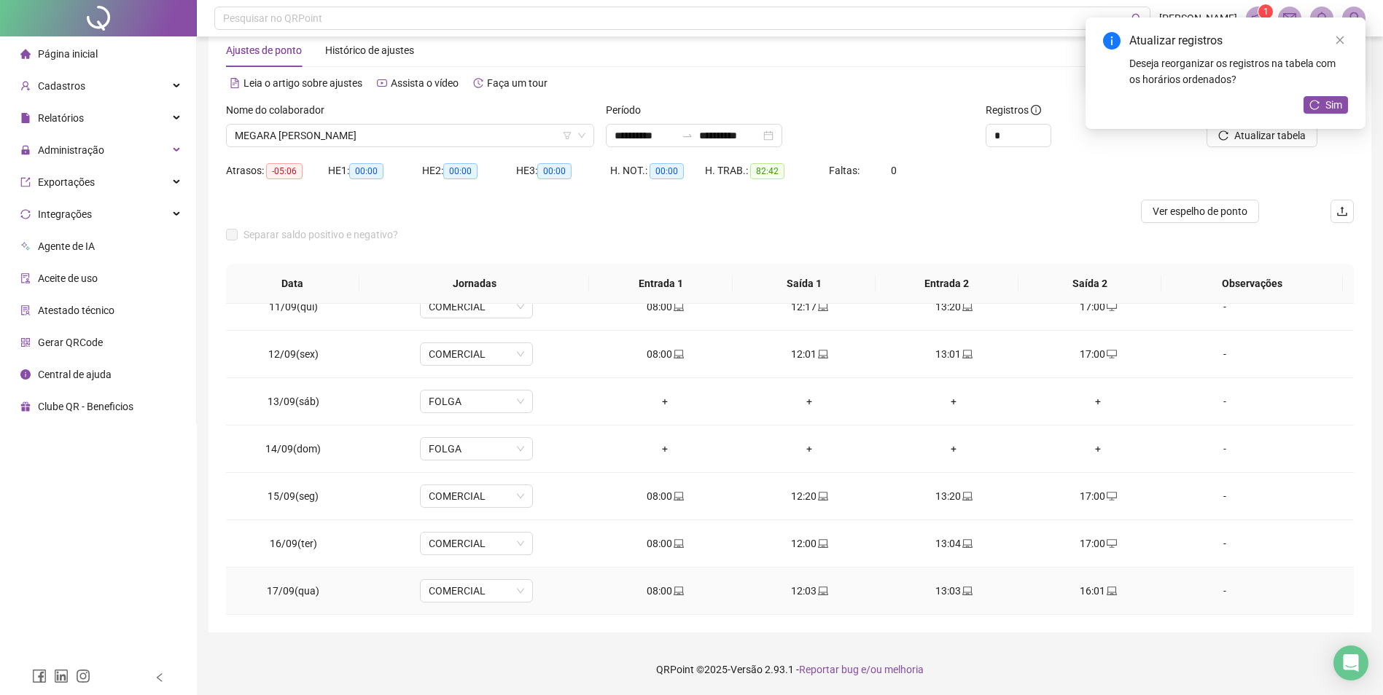
click at [1087, 582] on td "16:01" at bounding box center [1097, 591] width 144 height 47
click at [1106, 595] on icon "laptop" at bounding box center [1111, 591] width 10 height 10
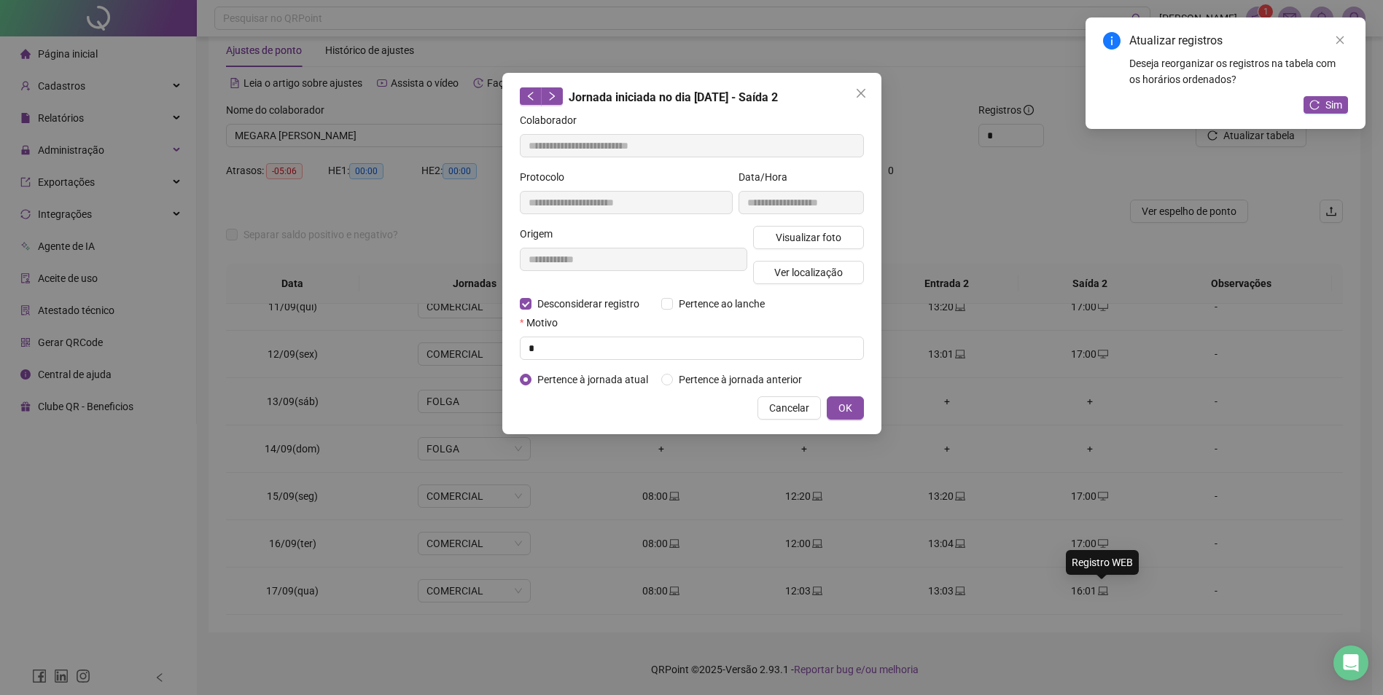
type input "**********"
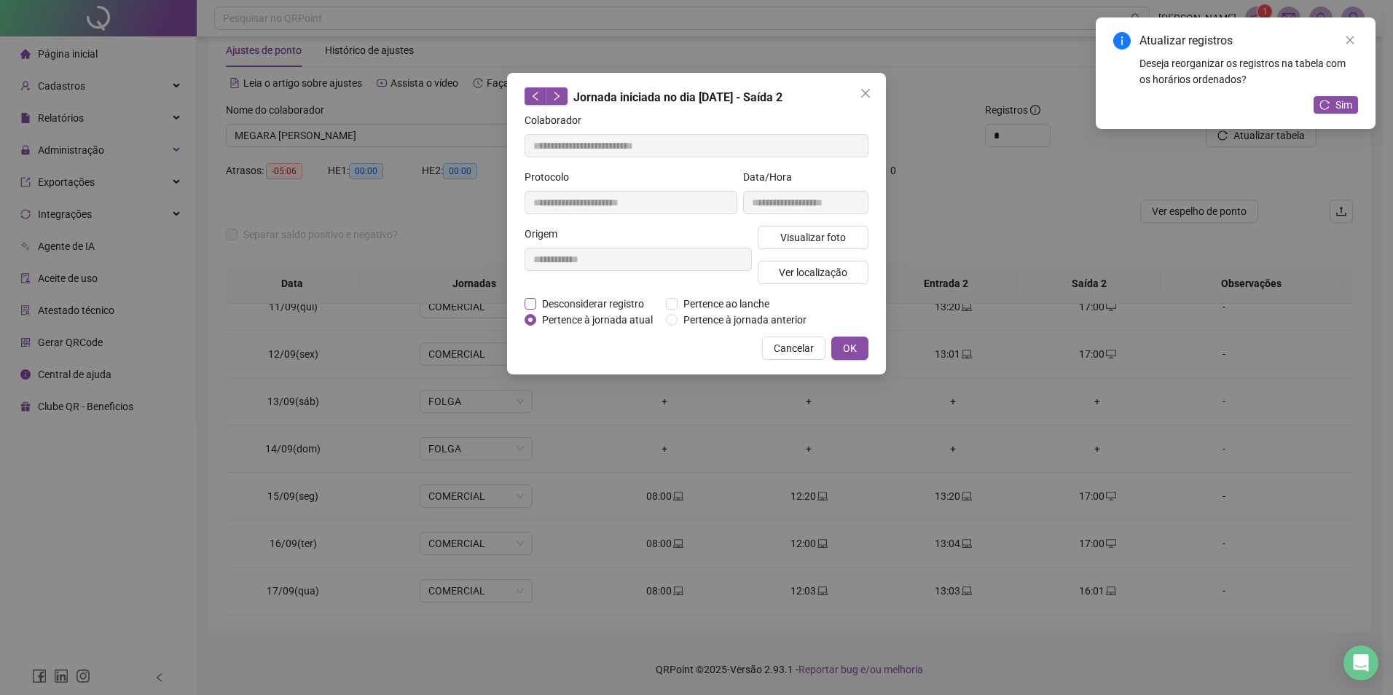
click at [611, 305] on span "Desconsiderar registro" at bounding box center [593, 304] width 114 height 16
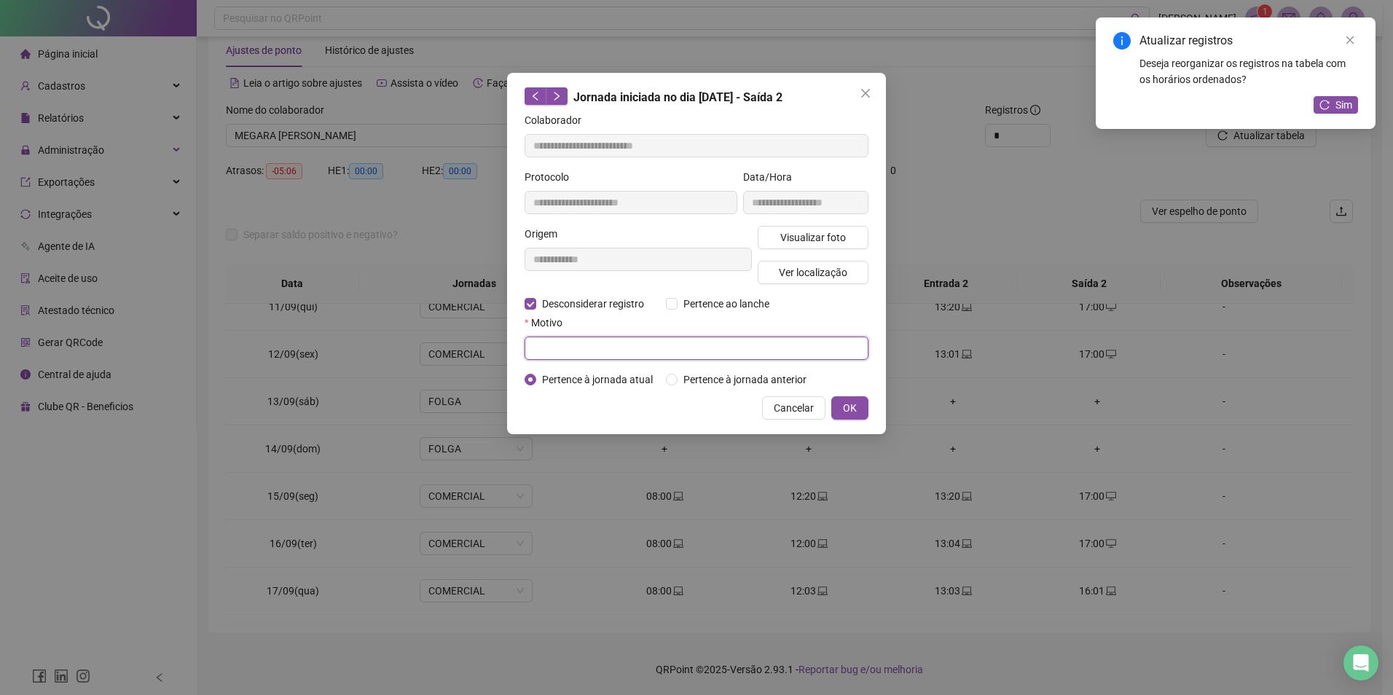
click at [612, 346] on input "text" at bounding box center [697, 348] width 344 height 23
type input "*"
click at [853, 404] on span "OK" at bounding box center [850, 408] width 14 height 16
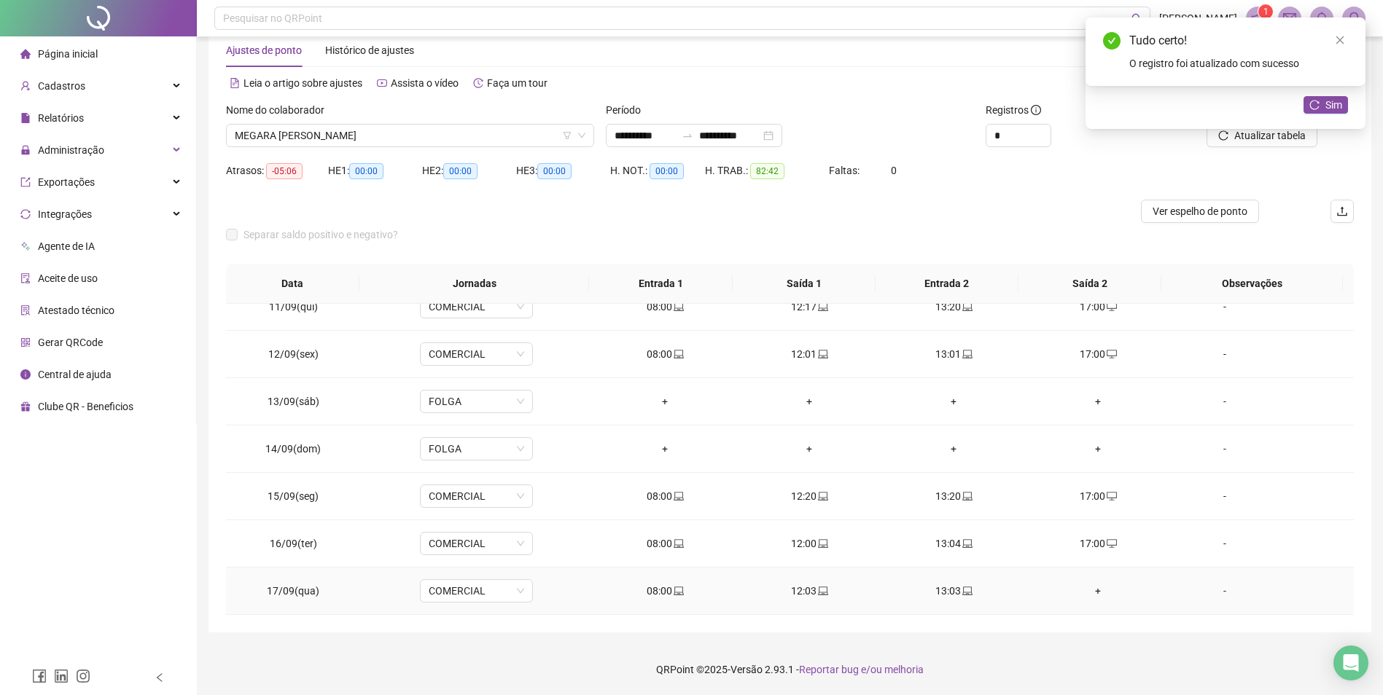
click at [1087, 591] on div "+" at bounding box center [1097, 591] width 121 height 16
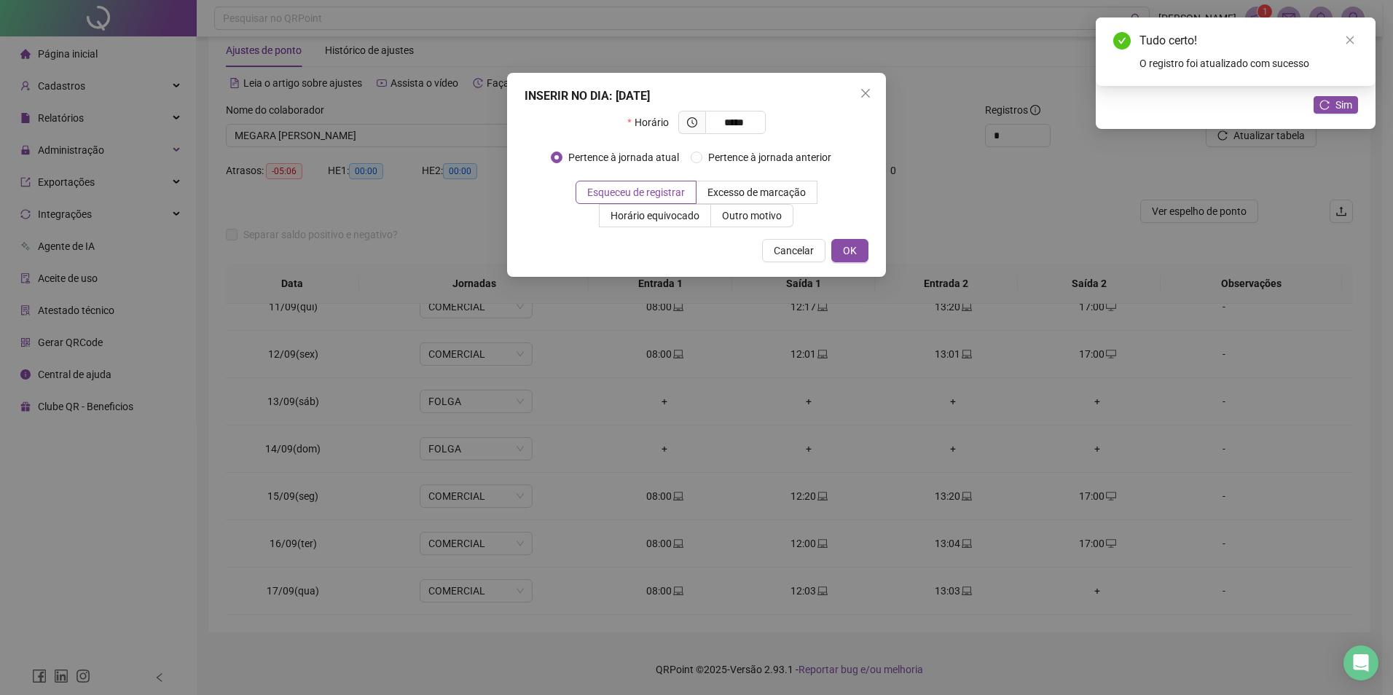
type input "*****"
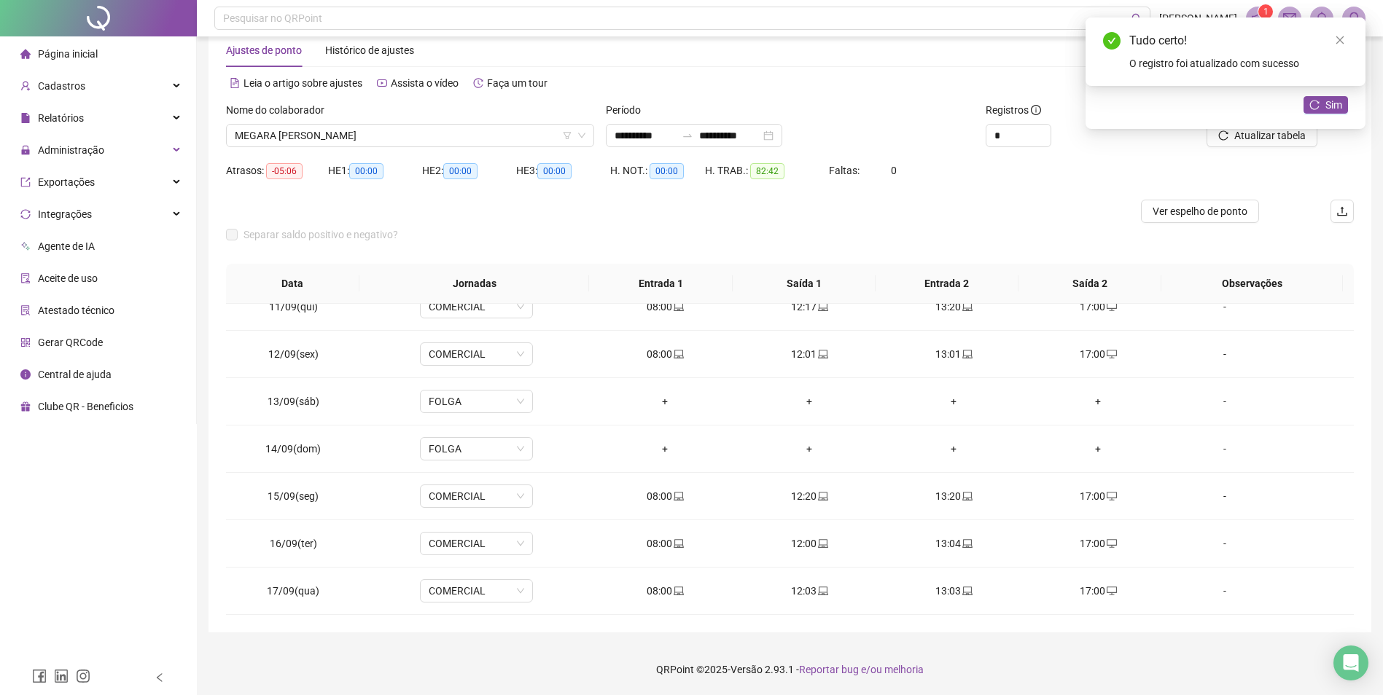
click at [1328, 114] on div "Atualizar registros Deseja reorganizar os registros na tabela com os horários o…" at bounding box center [1225, 73] width 280 height 112
click at [1330, 103] on span "Sim" at bounding box center [1333, 105] width 17 height 16
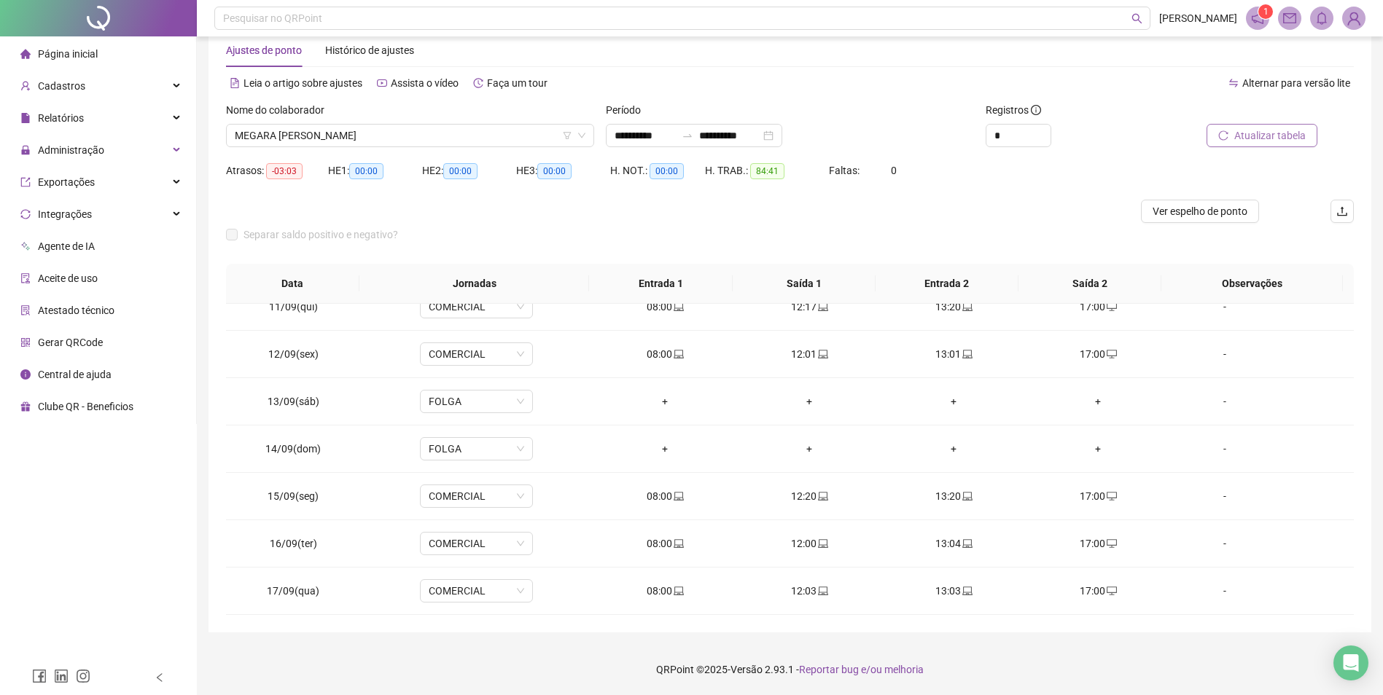
click at [1263, 131] on span "Atualizar tabela" at bounding box center [1269, 136] width 71 height 16
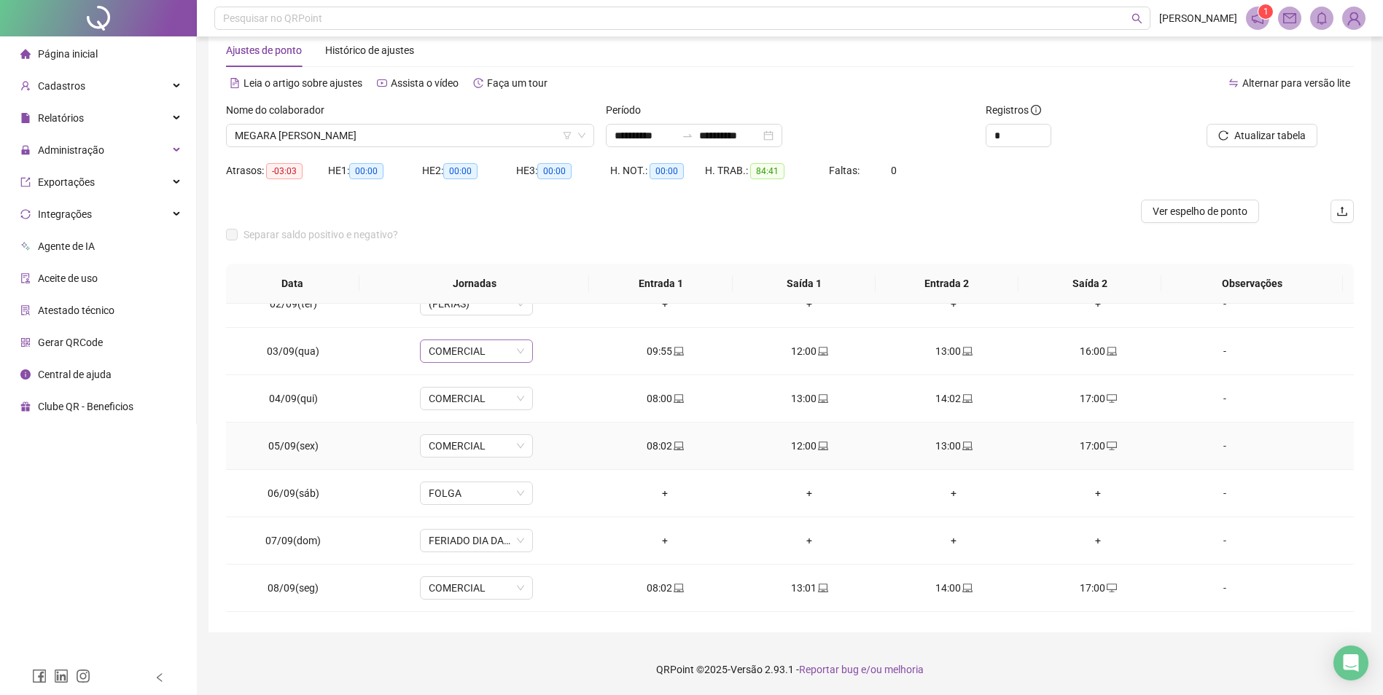
scroll to position [0, 0]
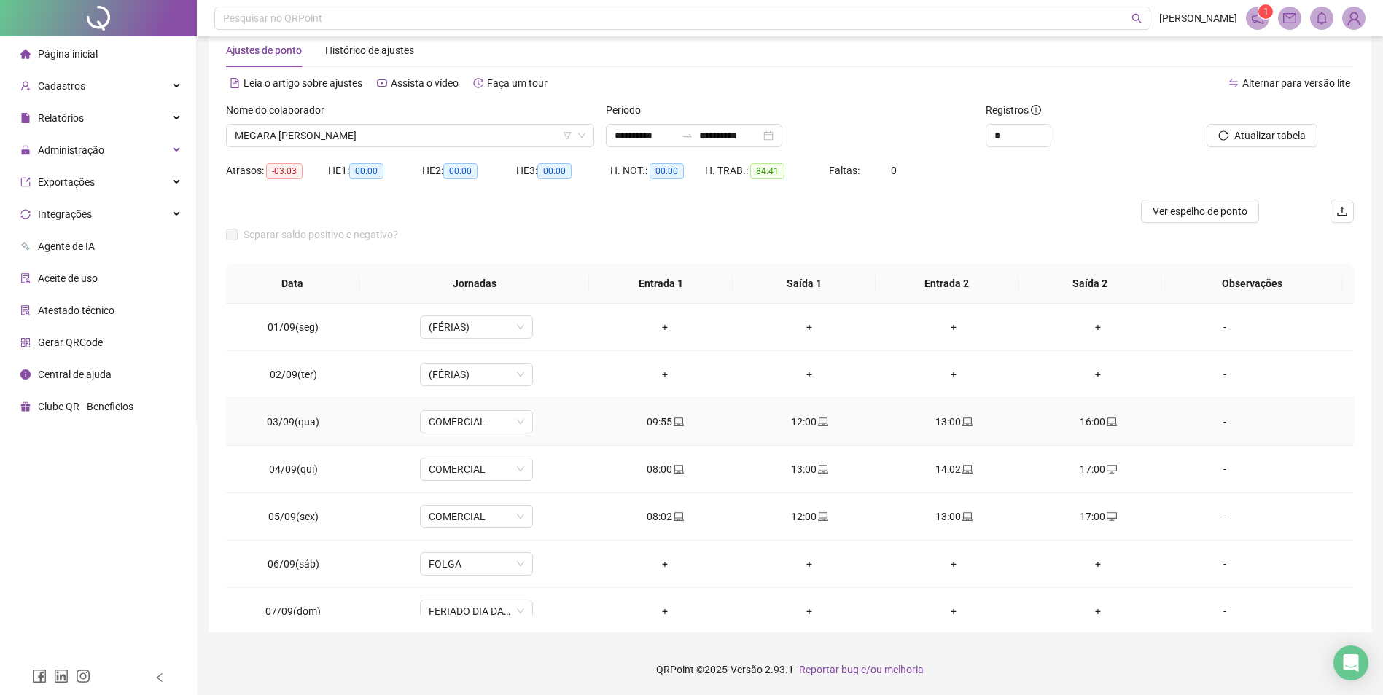
click at [676, 425] on icon "laptop" at bounding box center [678, 422] width 10 height 10
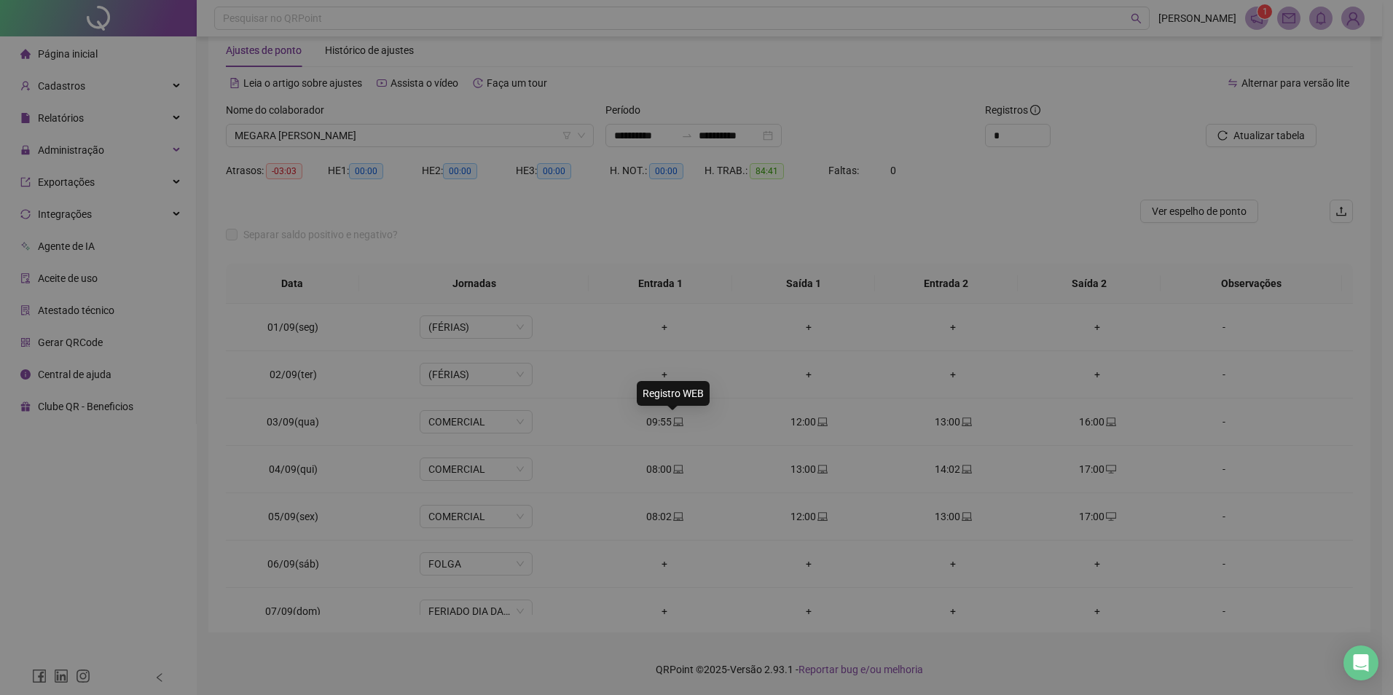
type input "**********"
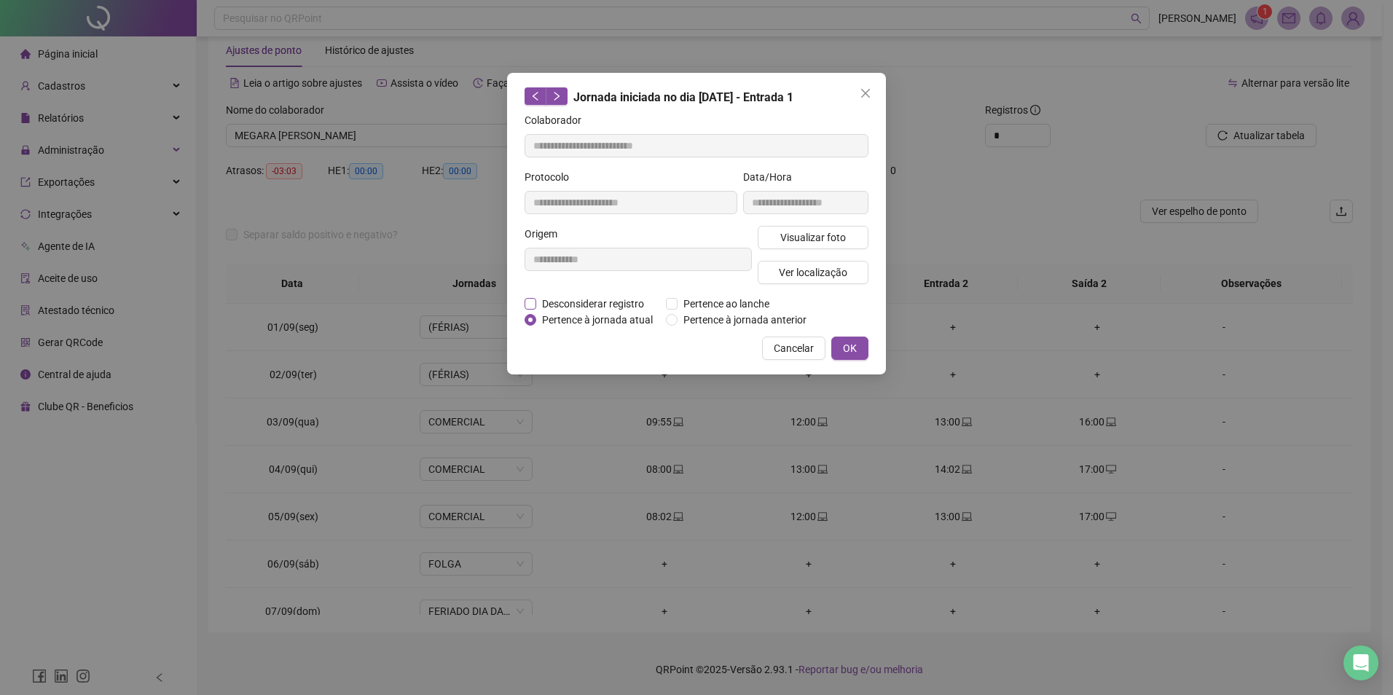
click at [584, 303] on span "Desconsiderar registro" at bounding box center [593, 304] width 114 height 16
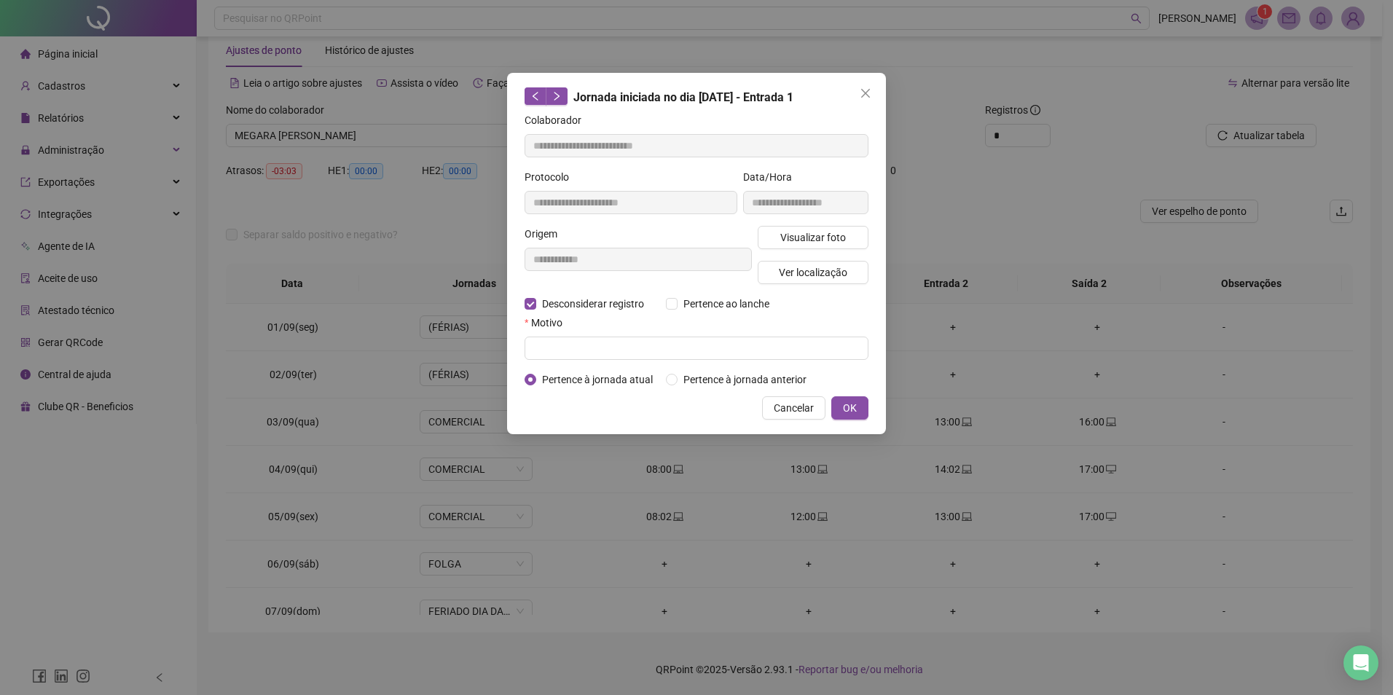
click at [713, 364] on form "**********" at bounding box center [697, 249] width 344 height 275
click at [716, 351] on input "text" at bounding box center [697, 348] width 344 height 23
type input "*"
click at [845, 404] on span "OK" at bounding box center [850, 408] width 14 height 16
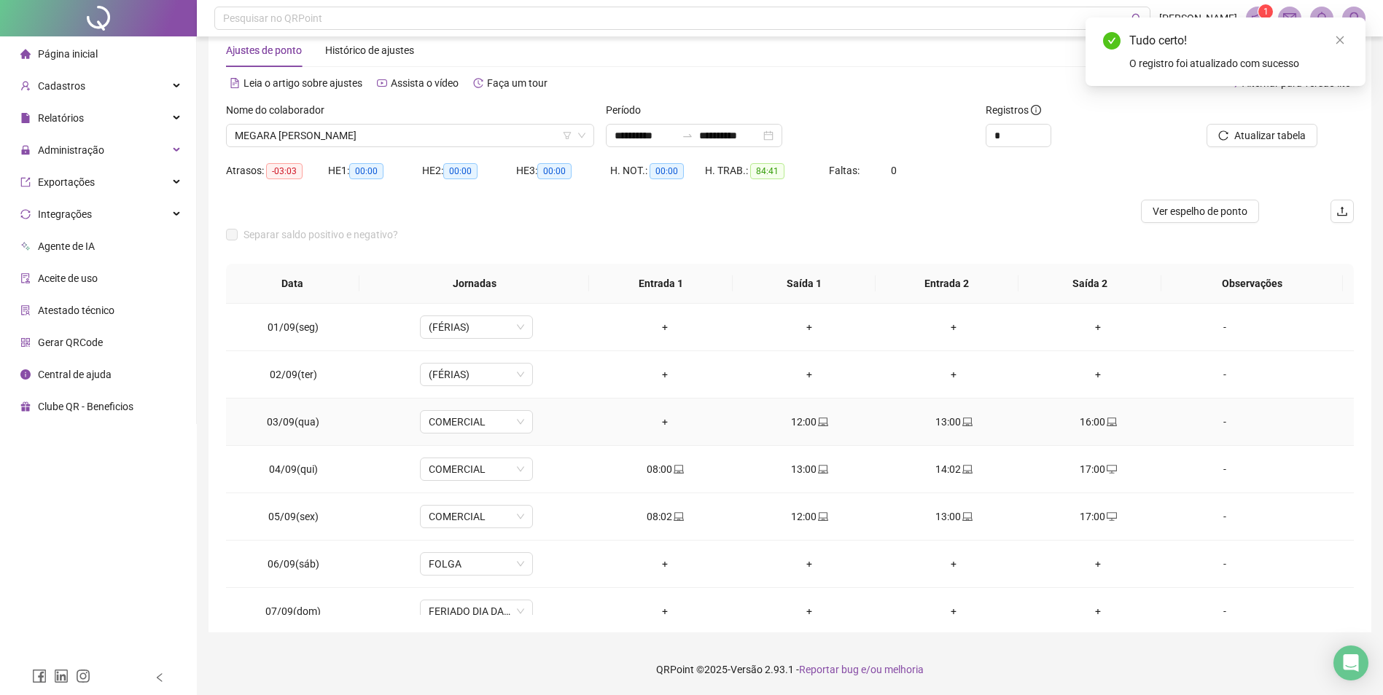
click at [657, 418] on div "+" at bounding box center [664, 422] width 121 height 16
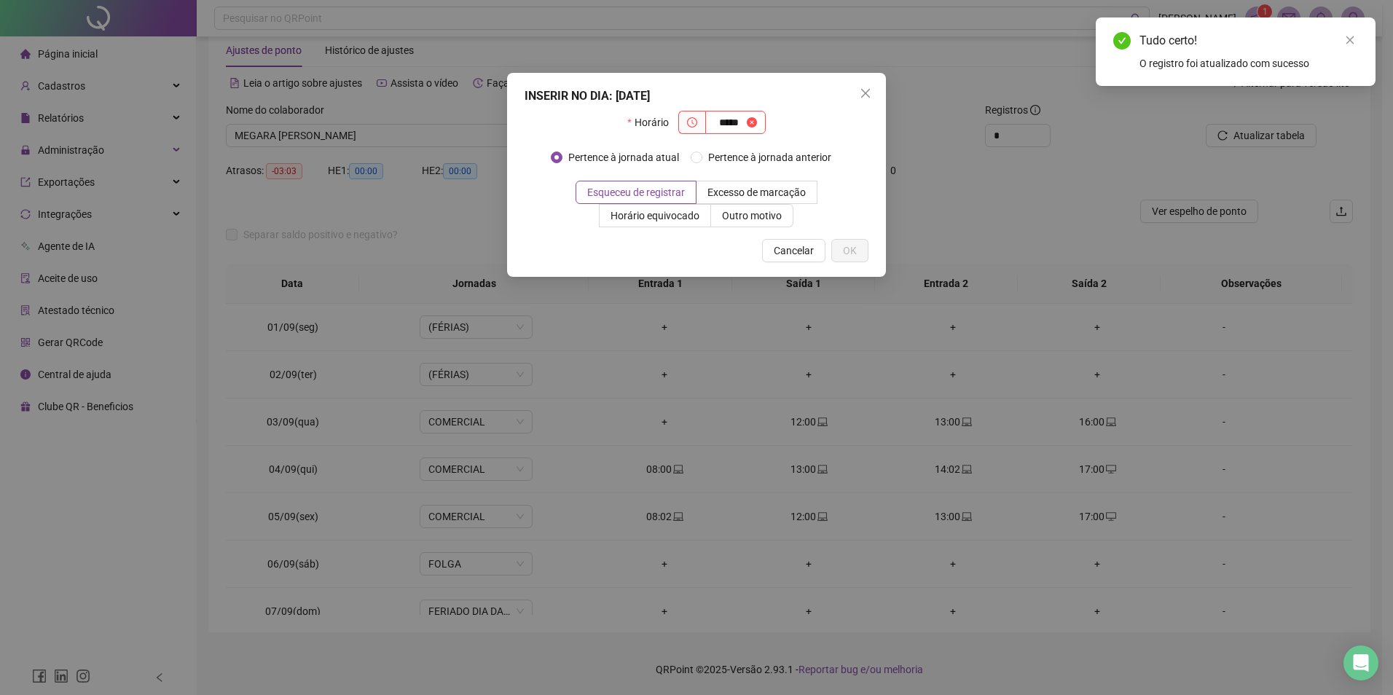
type input "*****"
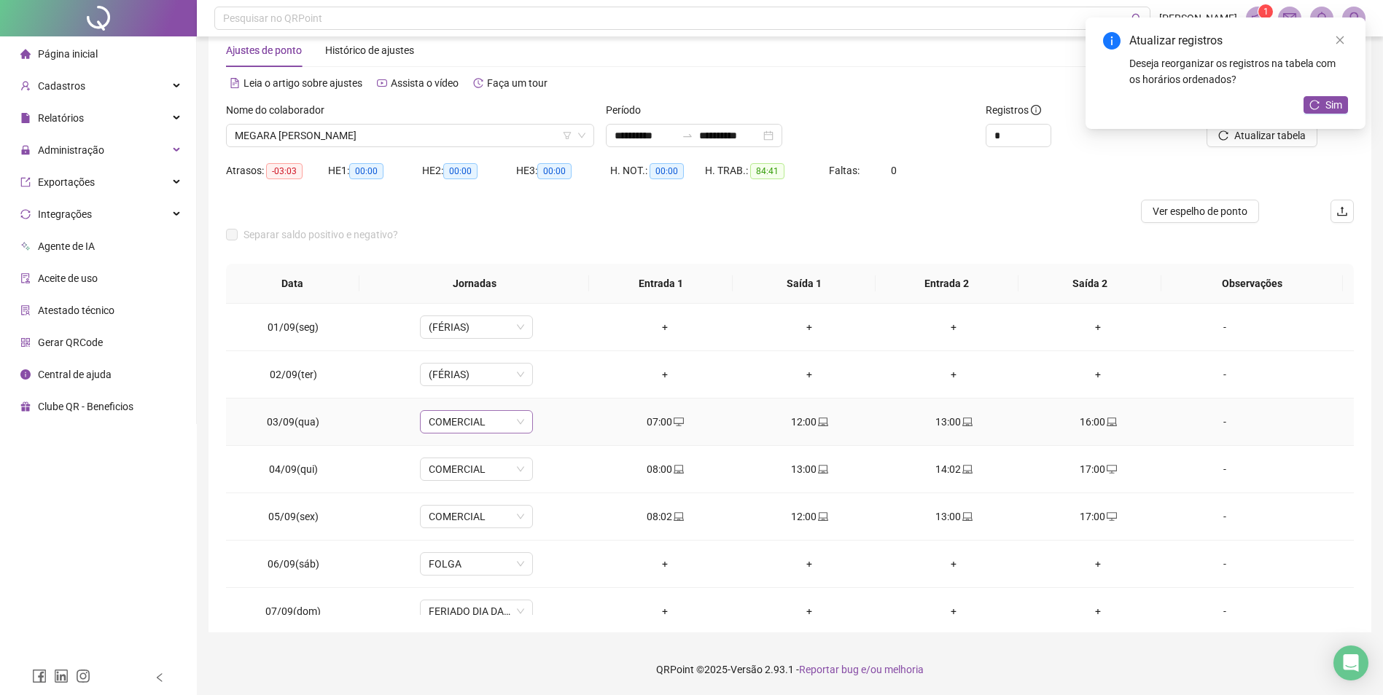
click at [450, 415] on span "COMERCIAL" at bounding box center [476, 422] width 95 height 22
click at [487, 456] on div "MANHÃ 07 ~16" at bounding box center [499, 456] width 123 height 16
click at [547, 388] on span "Sim" at bounding box center [543, 384] width 17 height 16
click at [1325, 97] on span "Sim" at bounding box center [1333, 105] width 17 height 16
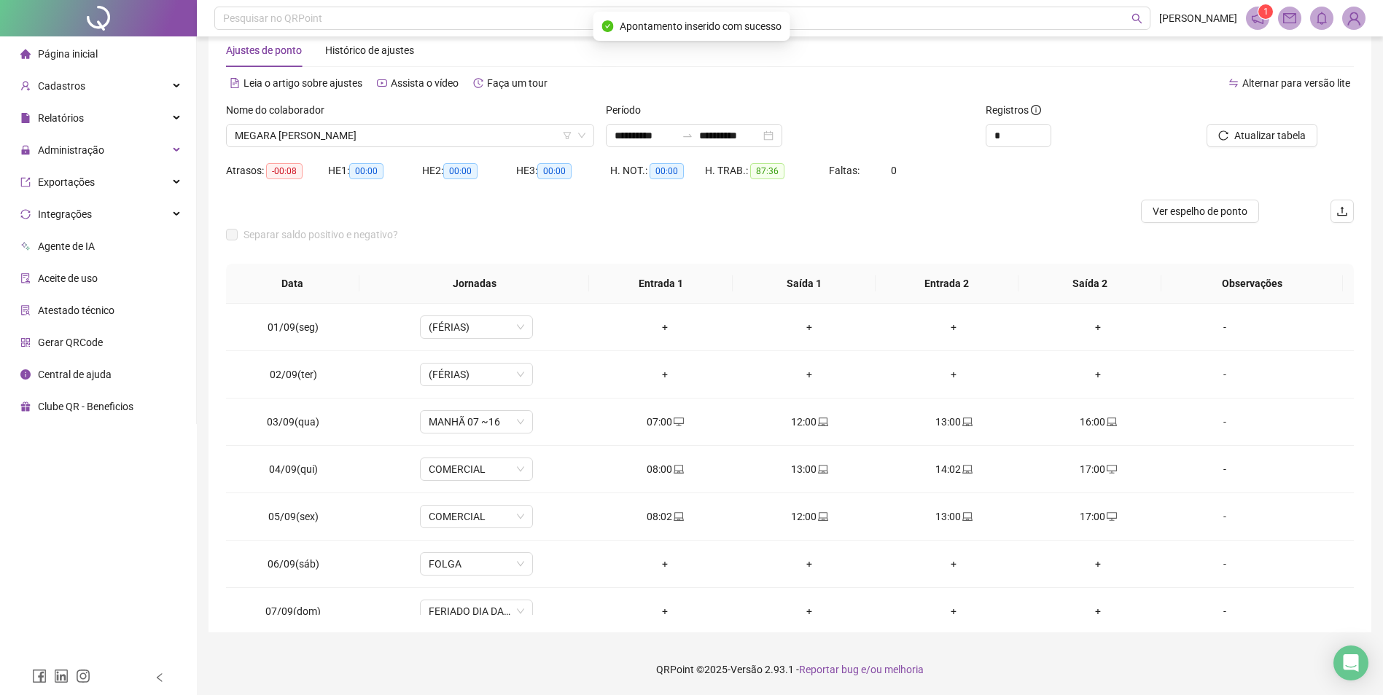
click at [1274, 136] on span "Atualizar tabela" at bounding box center [1269, 136] width 71 height 16
click at [342, 132] on span "MEGARA LUARA VIANA DA SILVA" at bounding box center [410, 136] width 351 height 22
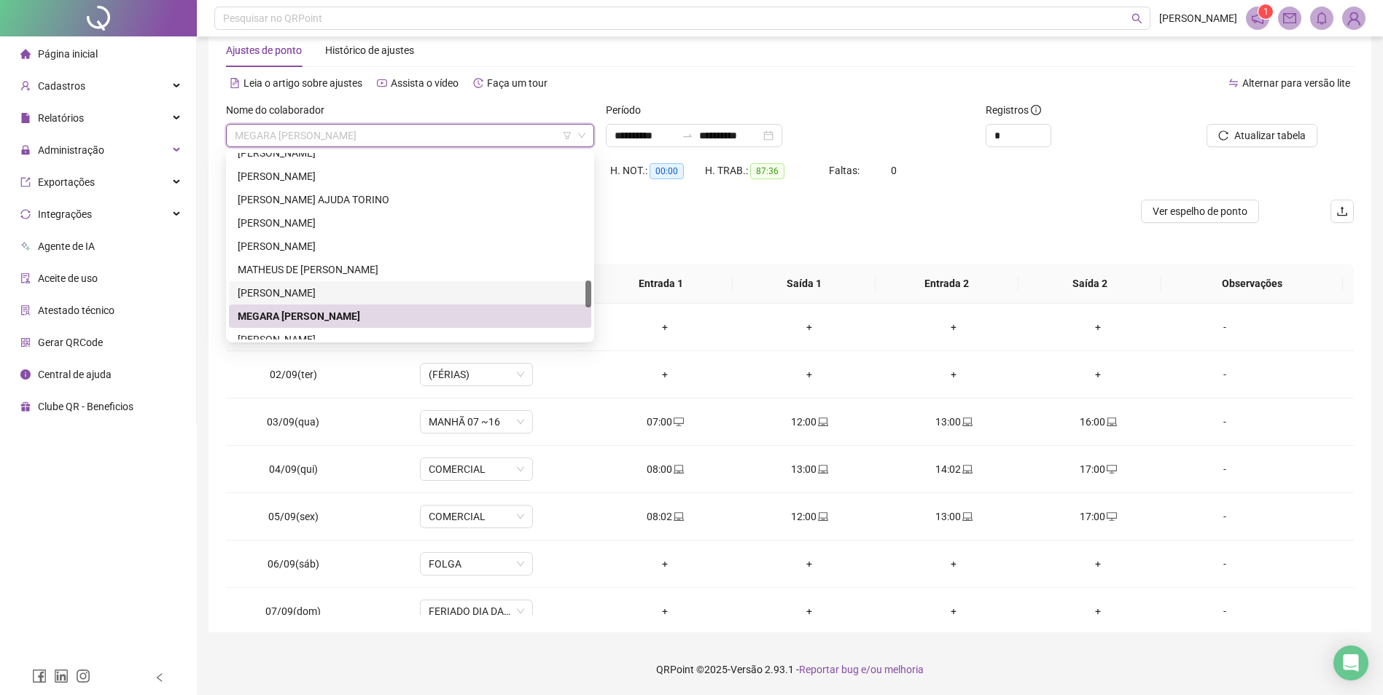
scroll to position [947, 0]
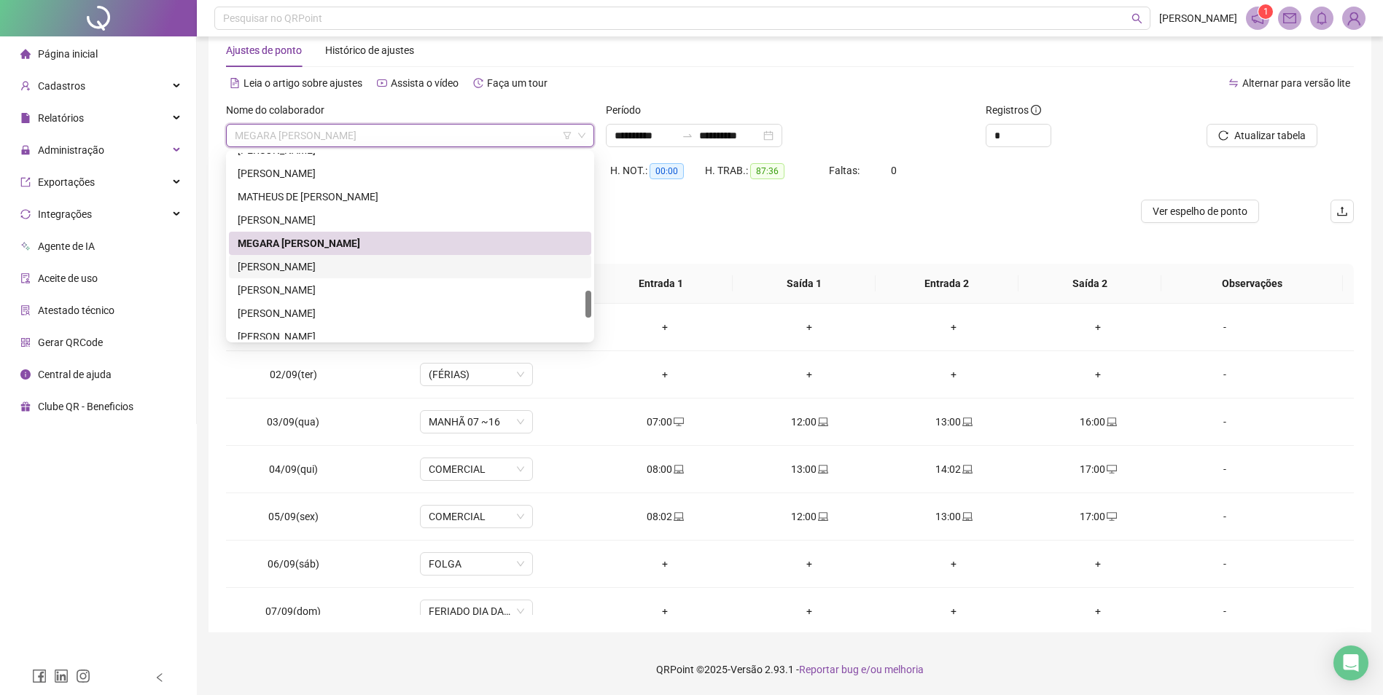
click at [327, 261] on div "NICOLAS EDSON DOS SANTOS" at bounding box center [410, 267] width 345 height 16
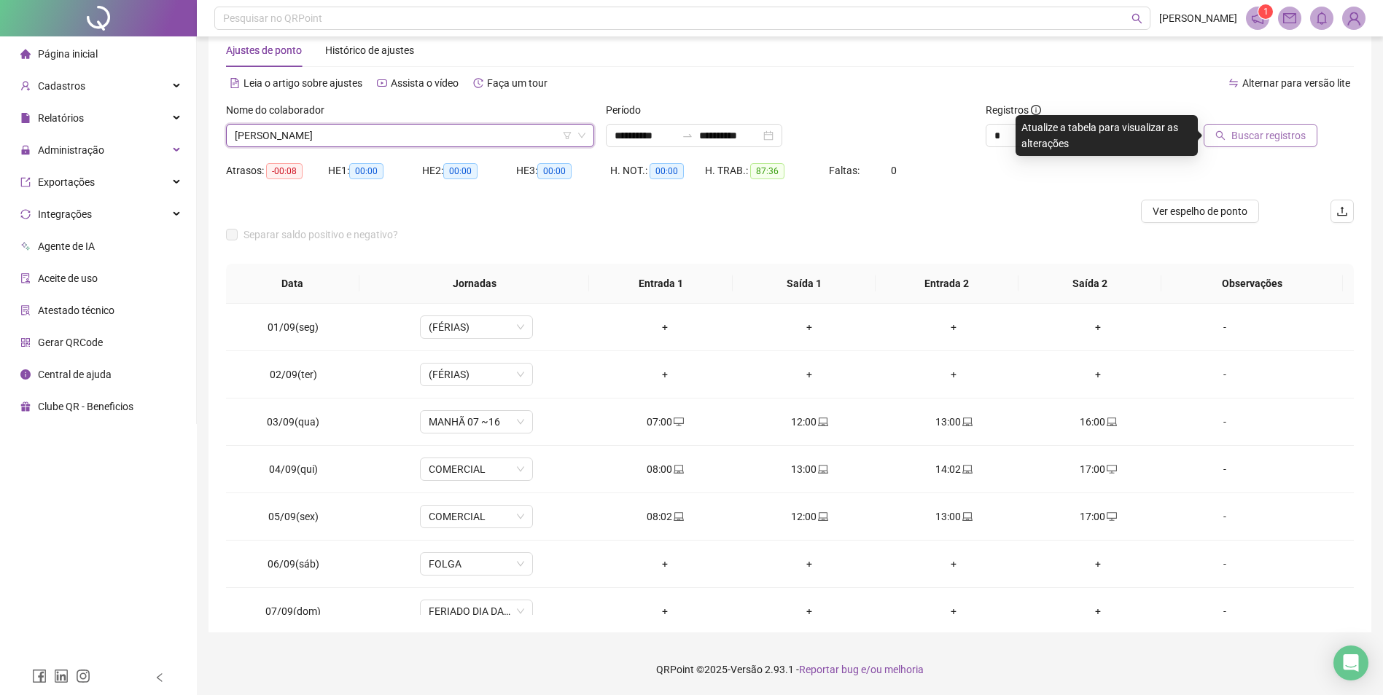
click at [1252, 130] on span "Buscar registros" at bounding box center [1268, 136] width 74 height 16
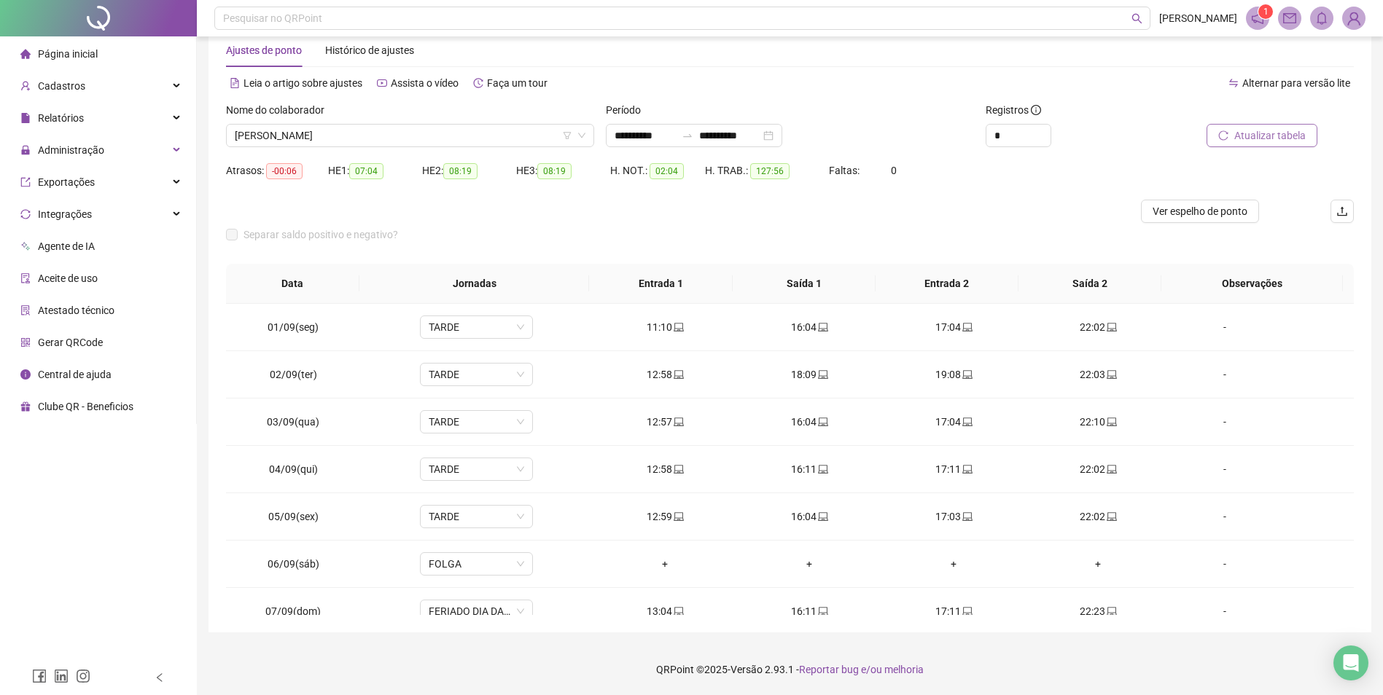
click at [355, 134] on span "NICOLAS EDSON DOS SANTOS" at bounding box center [410, 136] width 351 height 22
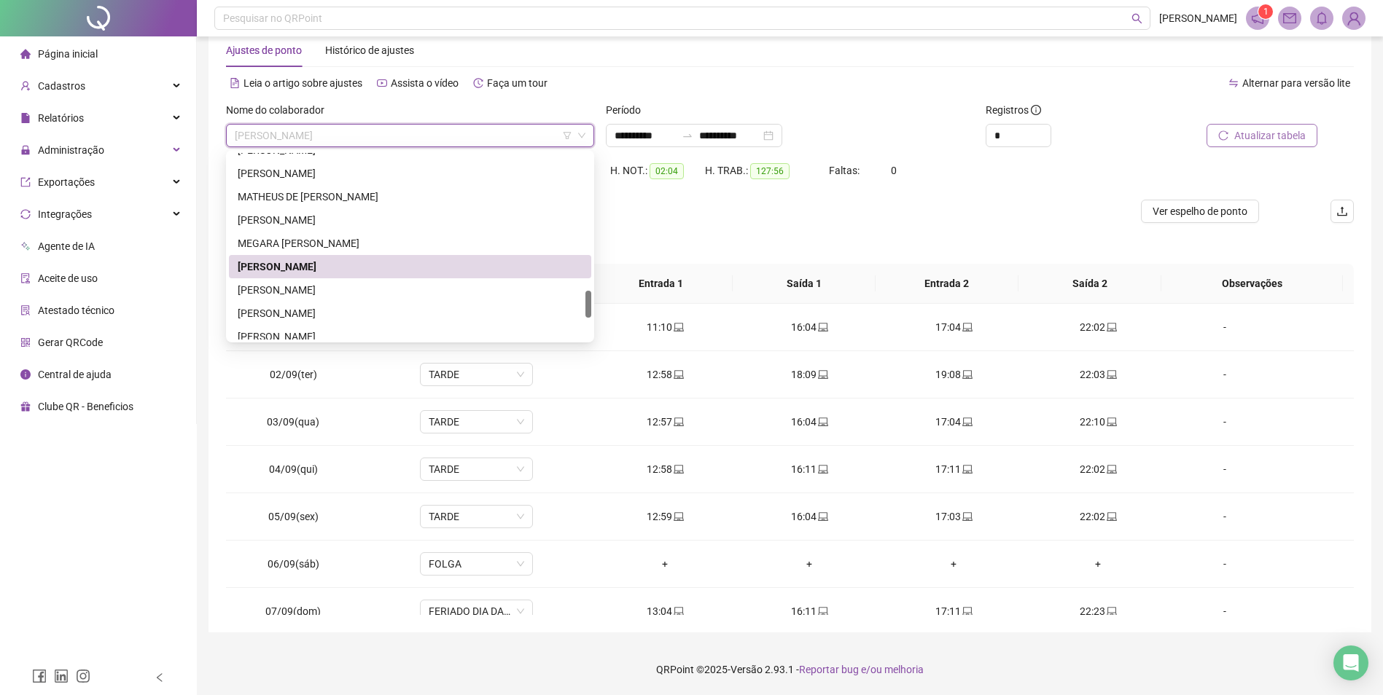
click at [291, 276] on div "NICOLAS EDSON DOS SANTOS" at bounding box center [410, 266] width 362 height 23
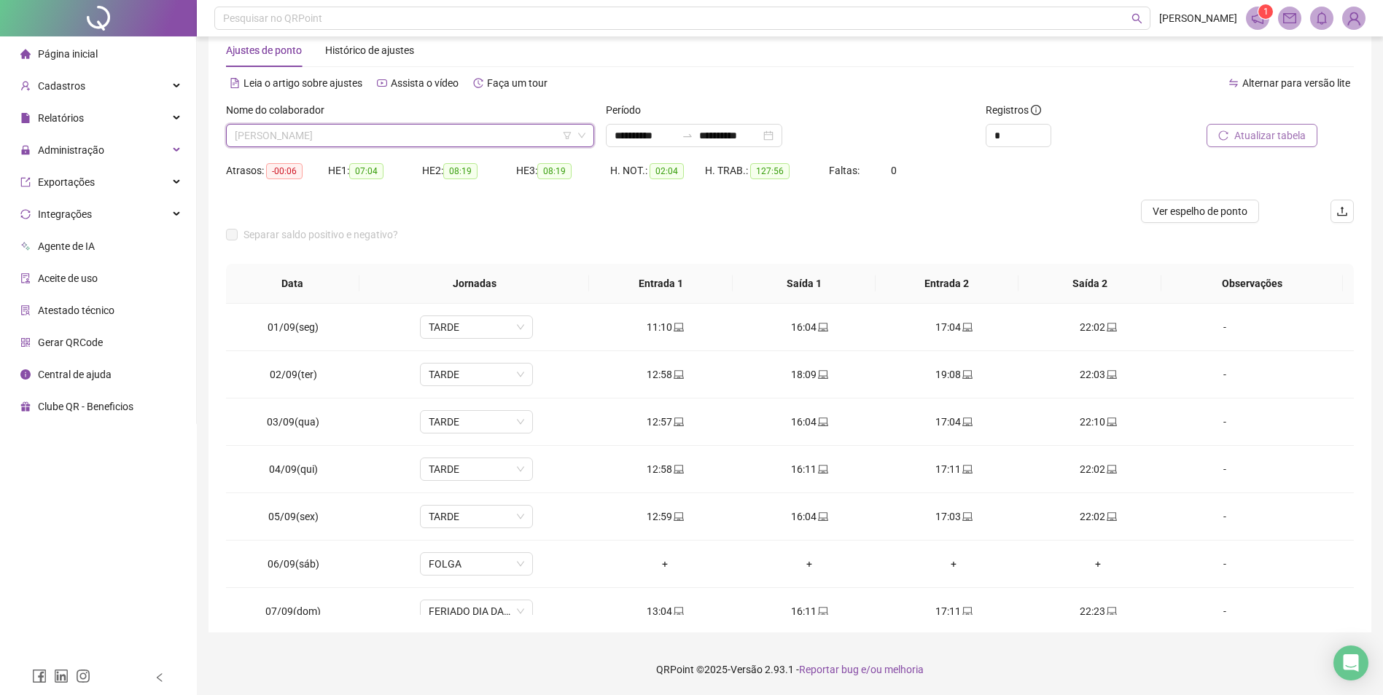
click at [360, 128] on span "NICOLAS EDSON DOS SANTOS" at bounding box center [410, 136] width 351 height 22
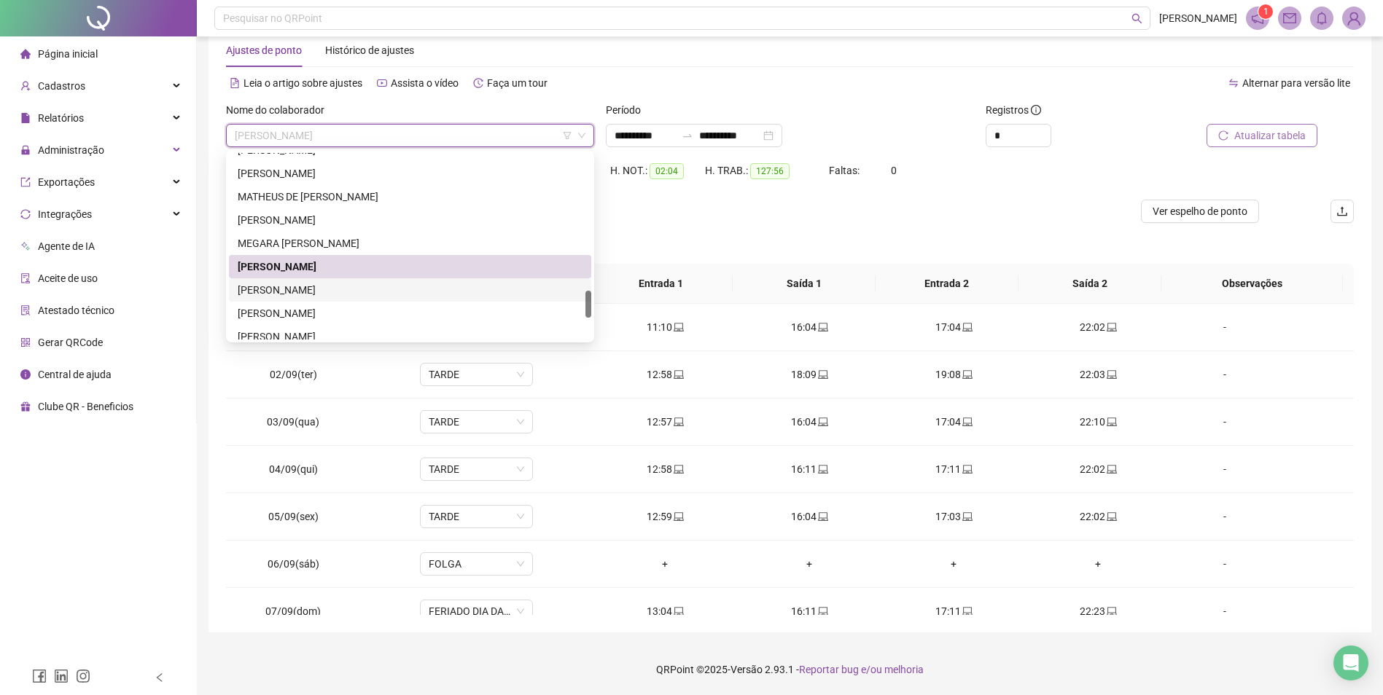
click at [330, 282] on div "[PERSON_NAME] [PERSON_NAME] [PERSON_NAME]" at bounding box center [410, 289] width 362 height 23
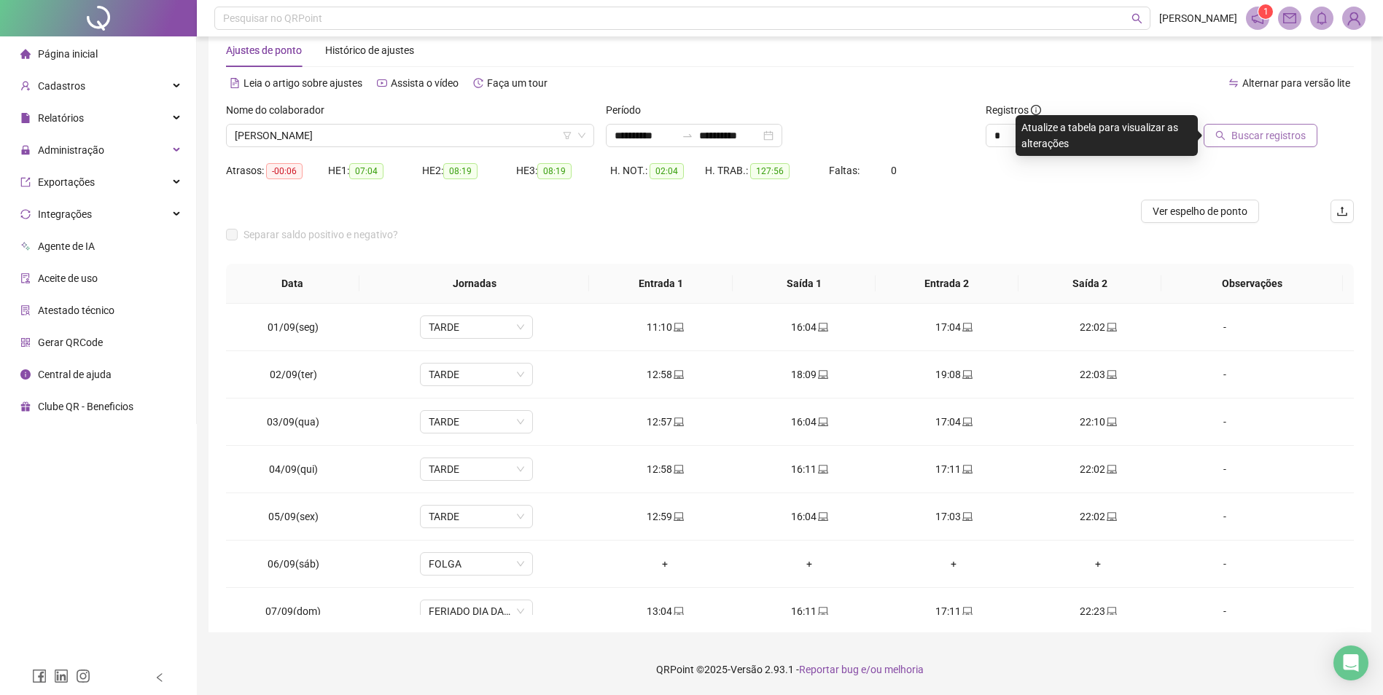
click at [1262, 149] on div "Buscar registros" at bounding box center [1264, 130] width 190 height 57
click at [1266, 138] on span "Buscar registros" at bounding box center [1268, 136] width 74 height 16
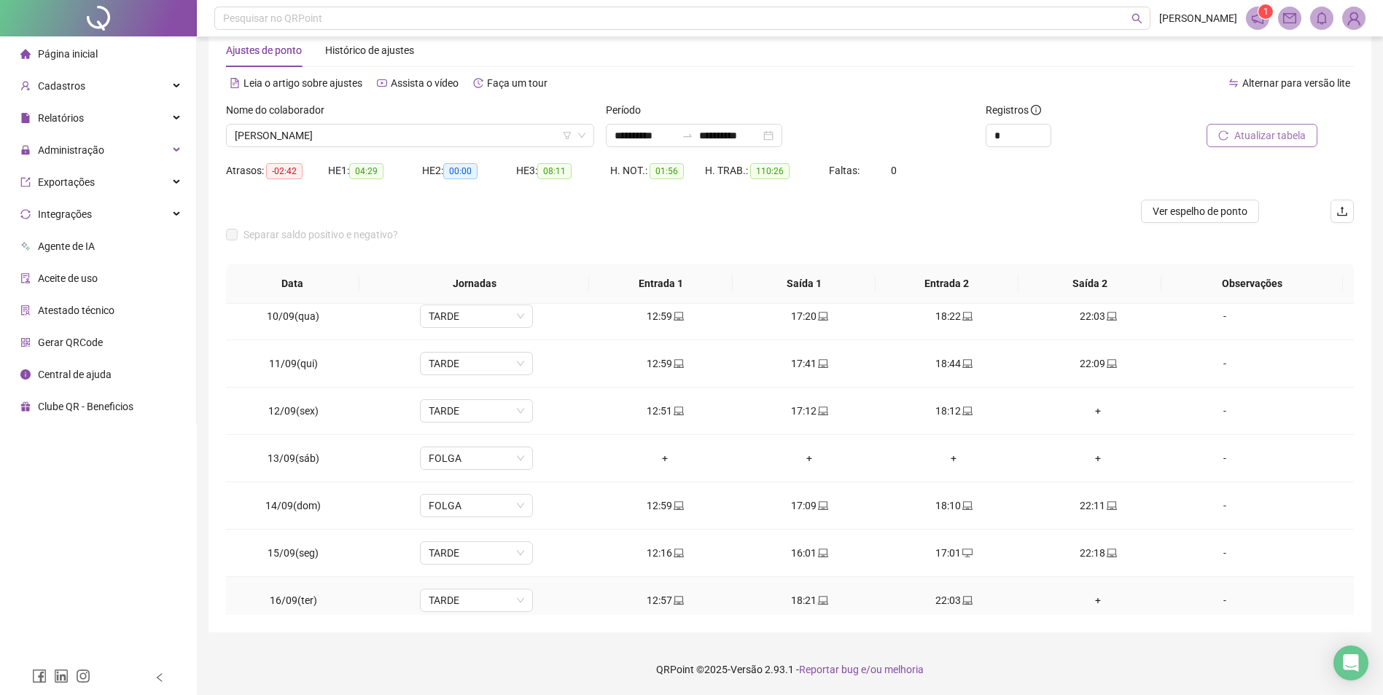
scroll to position [494, 0]
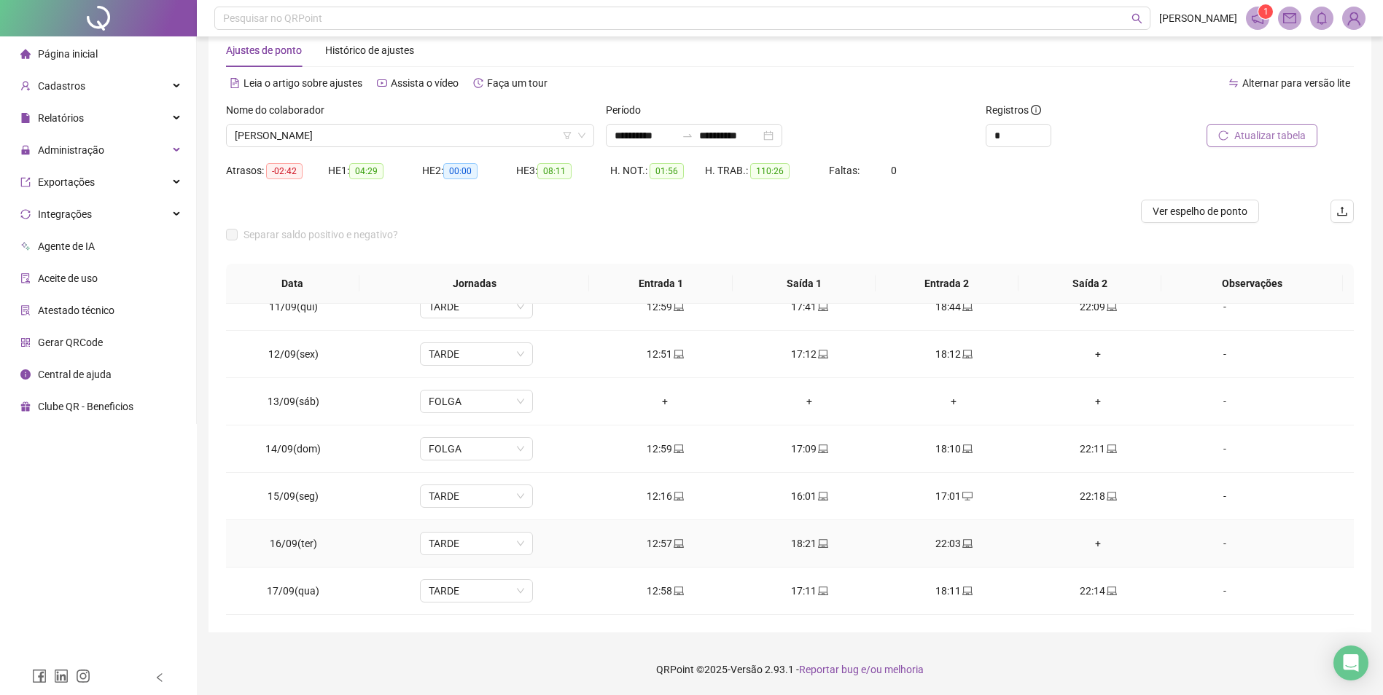
click at [1086, 541] on div "+" at bounding box center [1097, 544] width 121 height 16
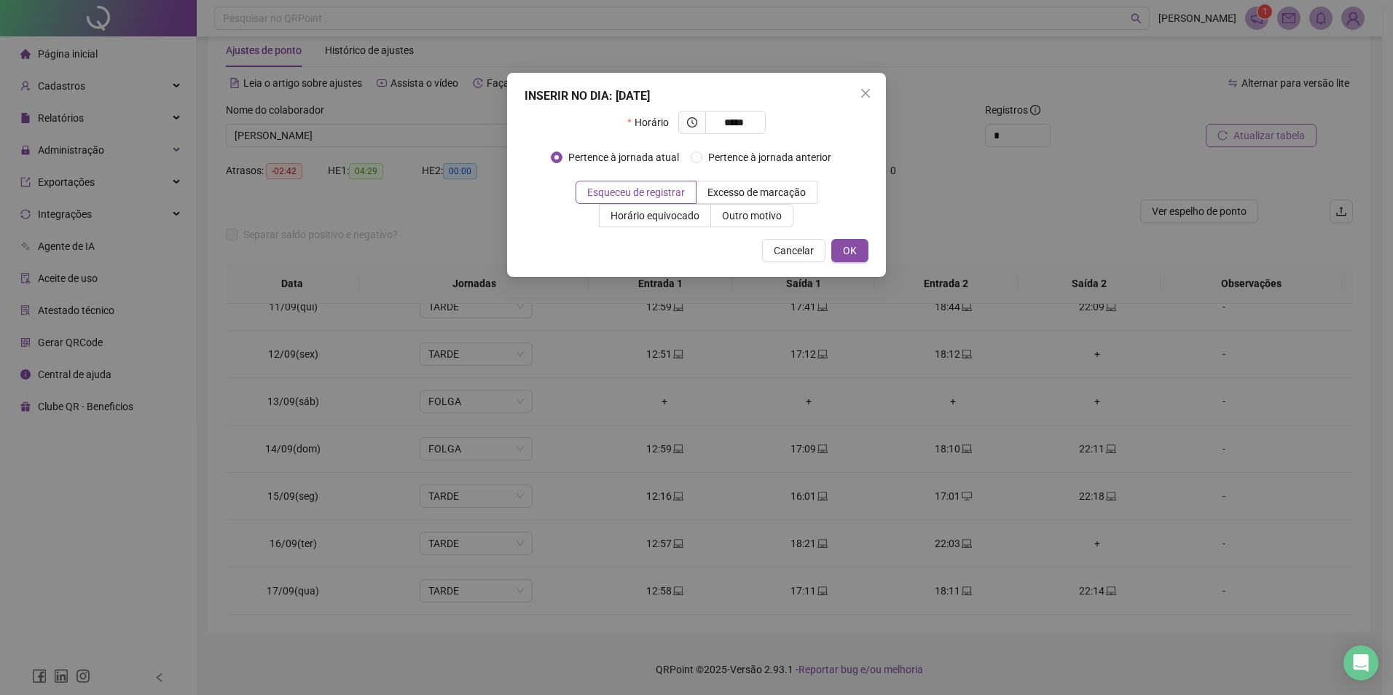
type input "*****"
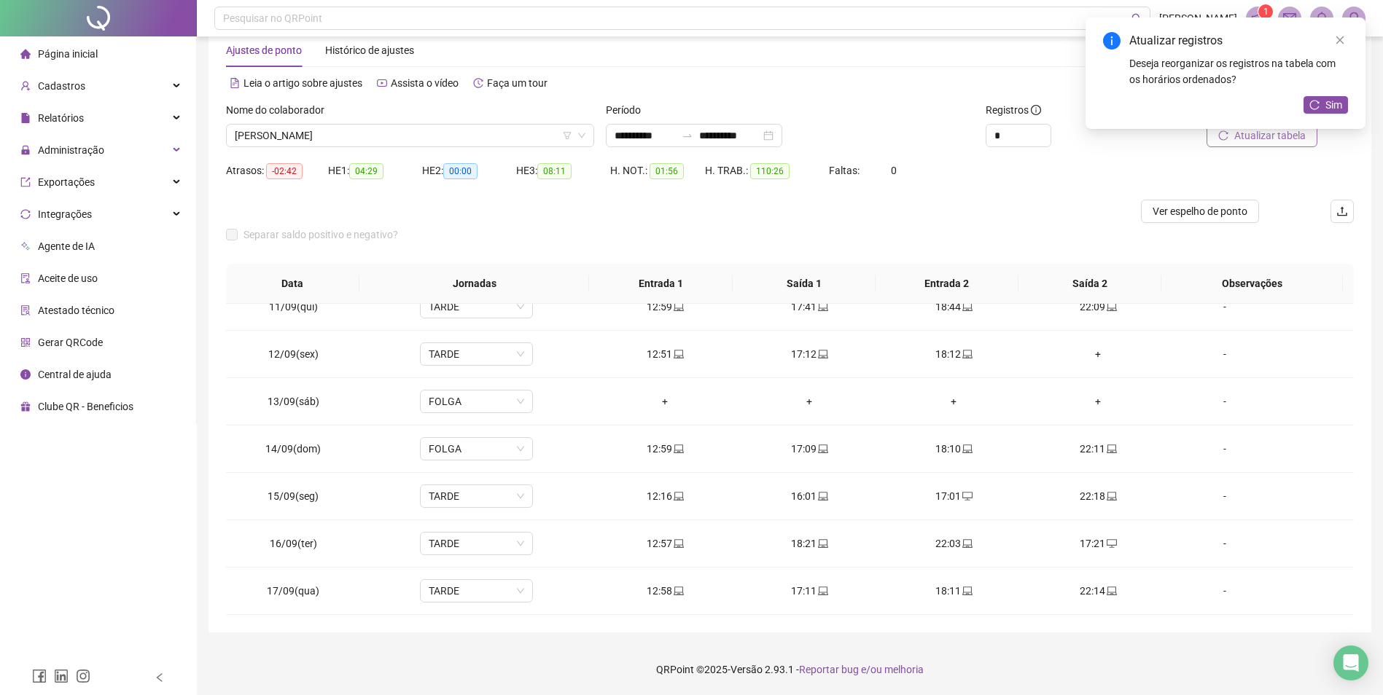
drag, startPoint x: 1333, startPoint y: 100, endPoint x: 1321, endPoint y: 114, distance: 18.6
click at [1332, 99] on span "Sim" at bounding box center [1333, 105] width 17 height 16
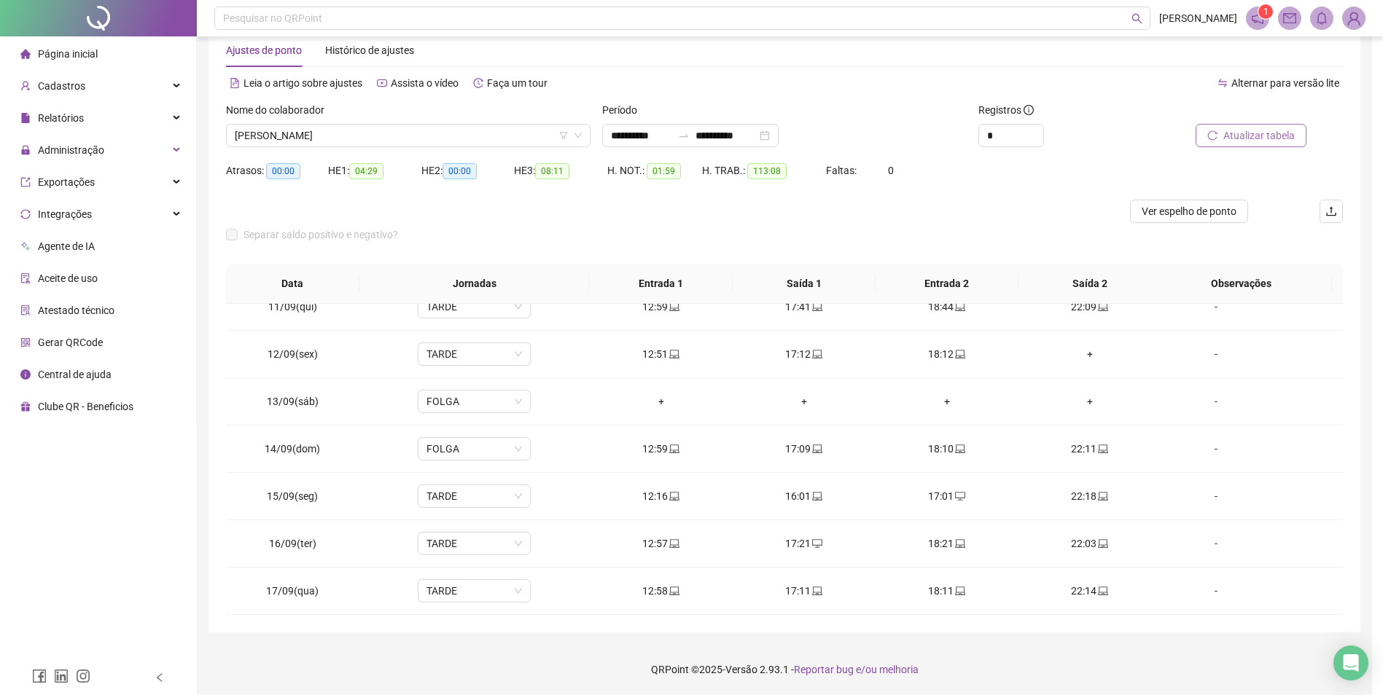
click at [1267, 135] on span "Atualizar tabela" at bounding box center [1258, 136] width 71 height 16
click at [329, 128] on span "[PERSON_NAME] [PERSON_NAME] [PERSON_NAME]" at bounding box center [408, 136] width 347 height 22
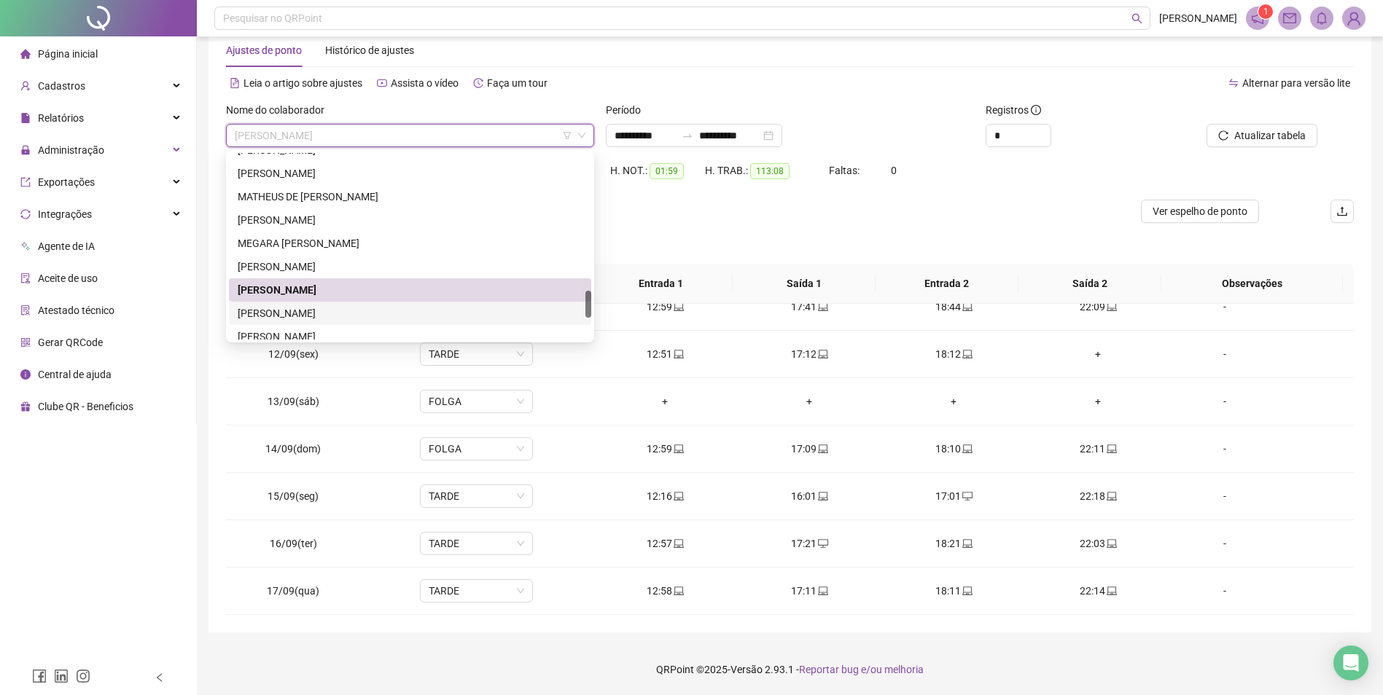
click at [345, 318] on div "[PERSON_NAME] DOS [PERSON_NAME]" at bounding box center [410, 313] width 345 height 16
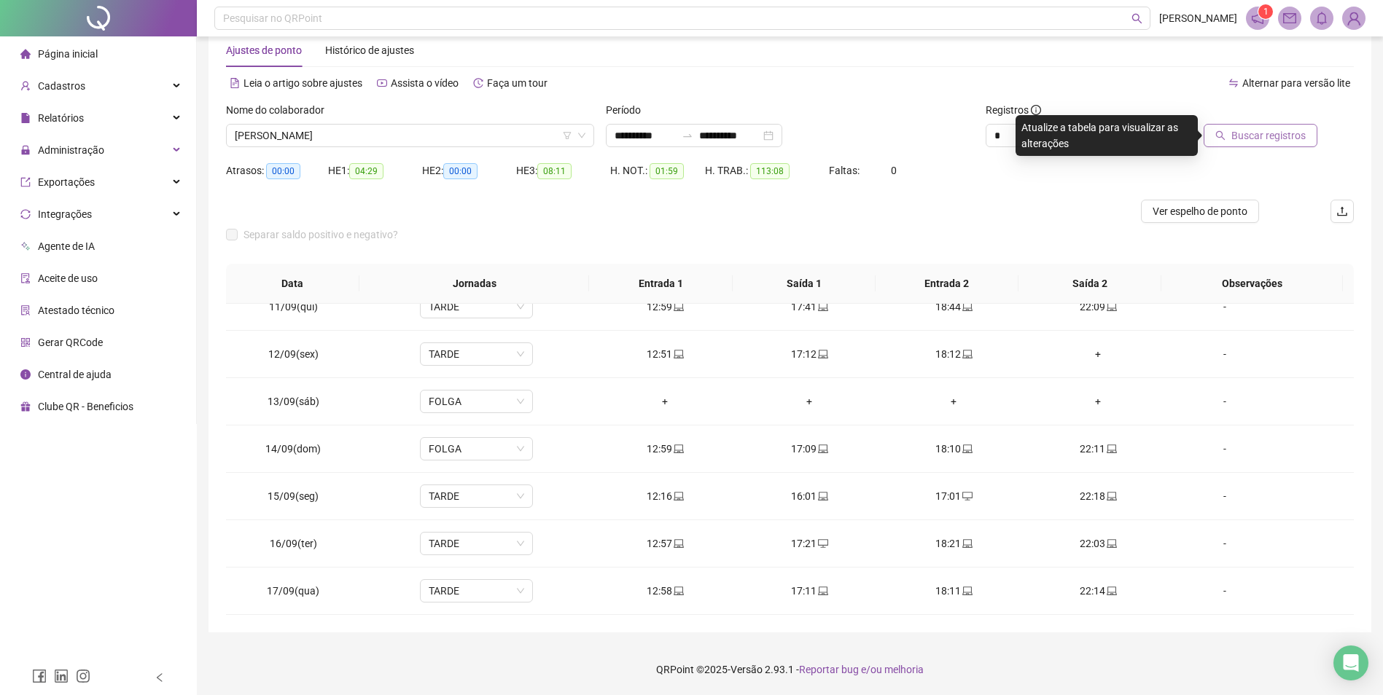
click at [1259, 136] on span "Buscar registros" at bounding box center [1268, 136] width 74 height 16
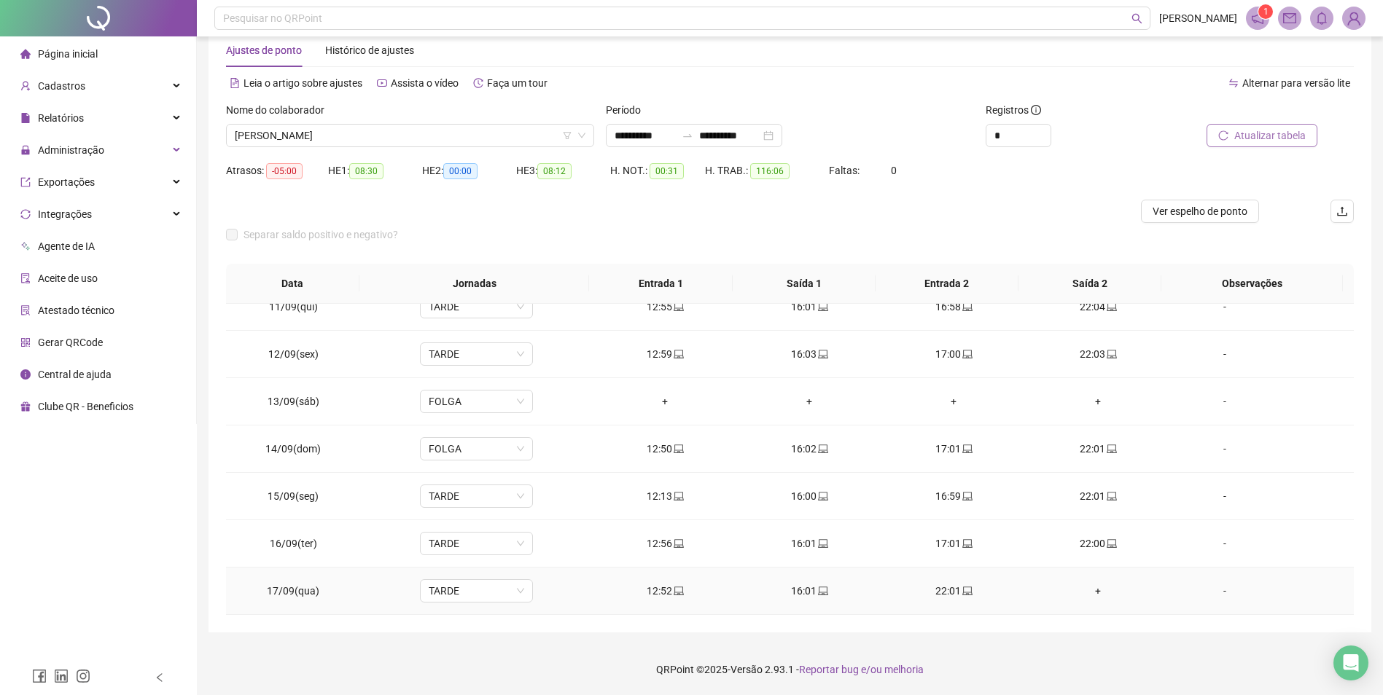
click at [1087, 589] on div "+" at bounding box center [1097, 591] width 121 height 16
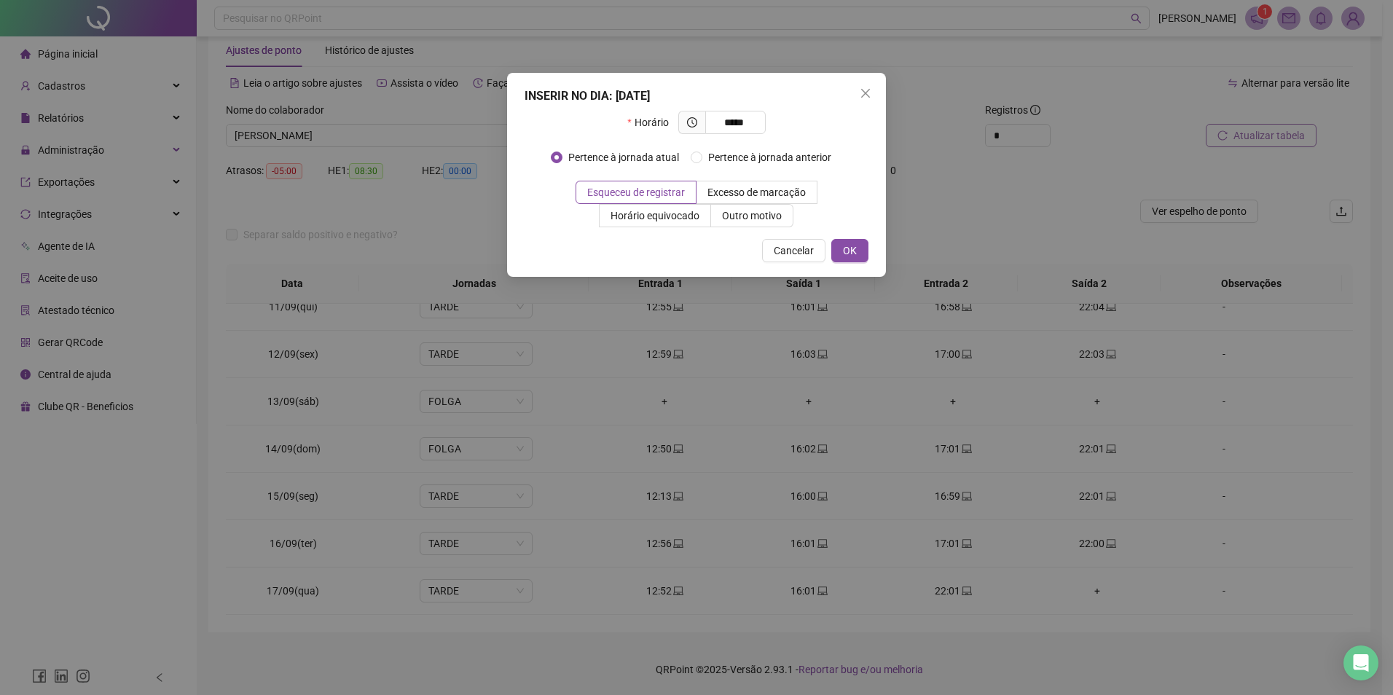
type input "*****"
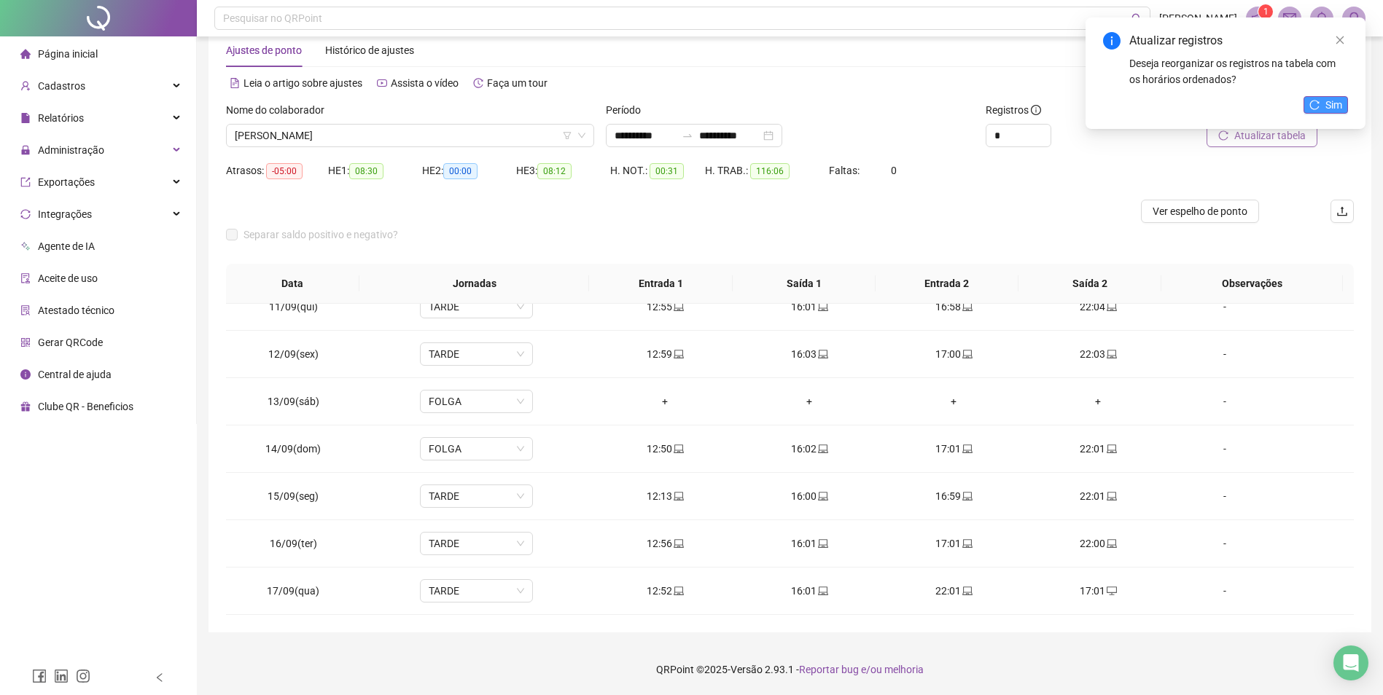
click at [1336, 98] on span "Sim" at bounding box center [1333, 105] width 17 height 16
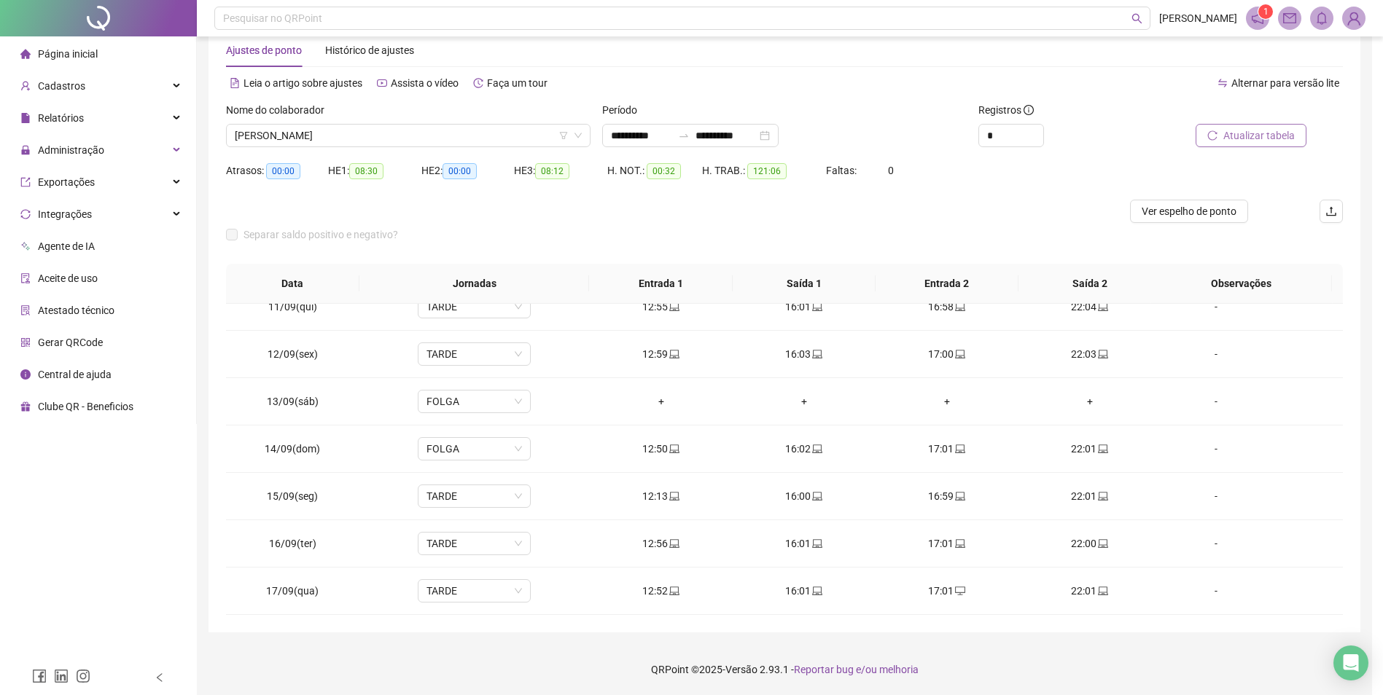
click at [1274, 140] on span "Atualizar tabela" at bounding box center [1258, 136] width 71 height 16
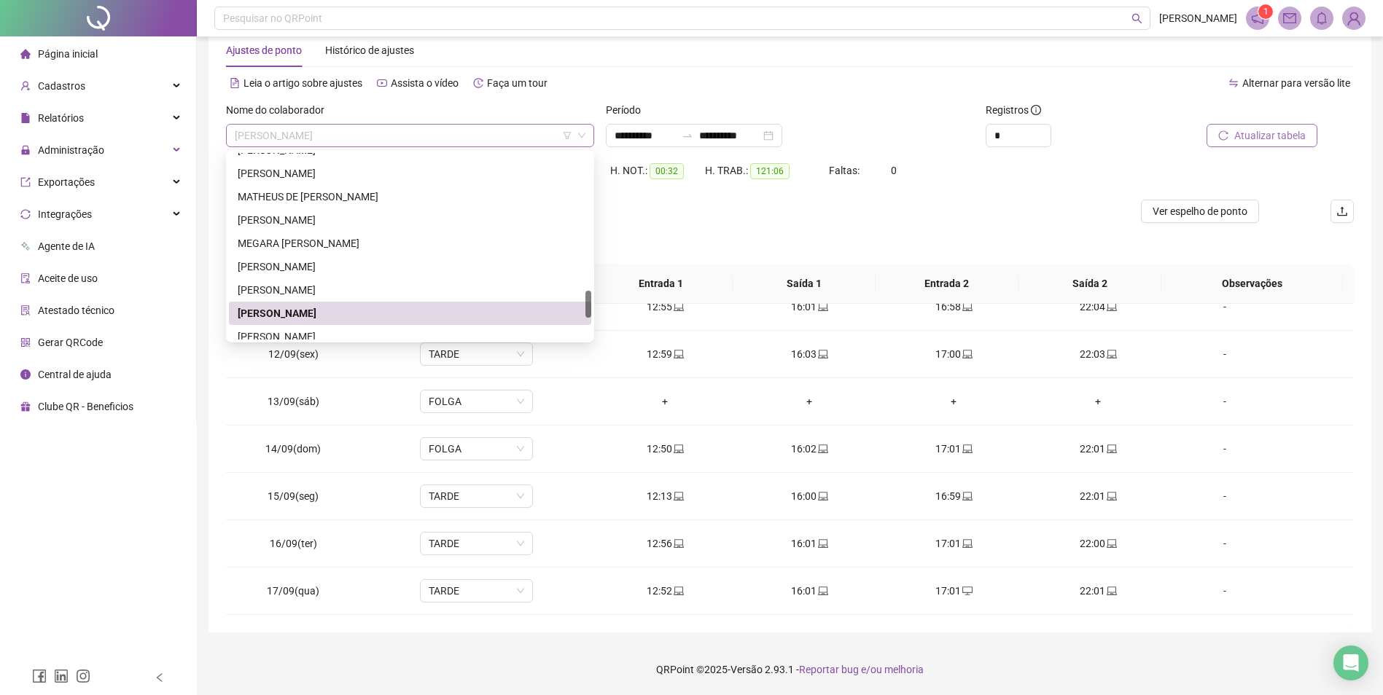
click at [334, 130] on span "[PERSON_NAME] DOS [PERSON_NAME]" at bounding box center [410, 136] width 351 height 22
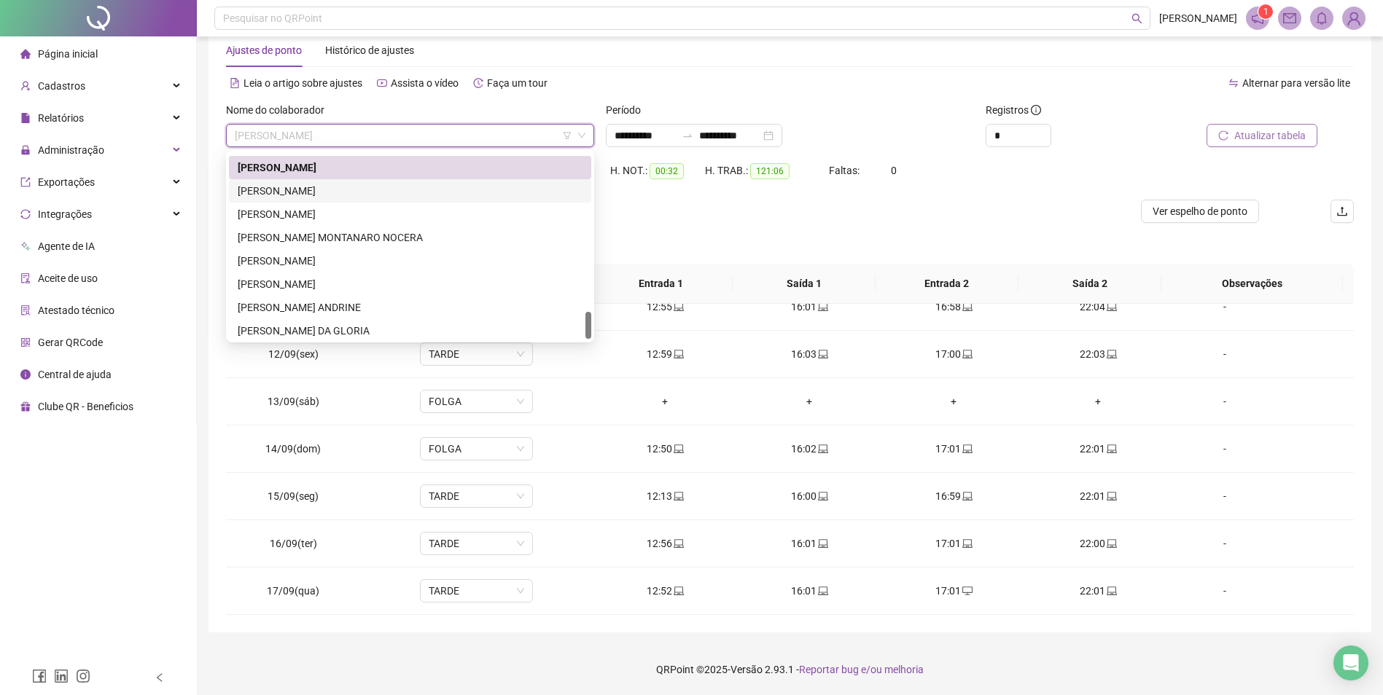
click at [364, 196] on div "THAÍS PATRÍCIO PEREIRA DA CRUZ" at bounding box center [410, 191] width 345 height 16
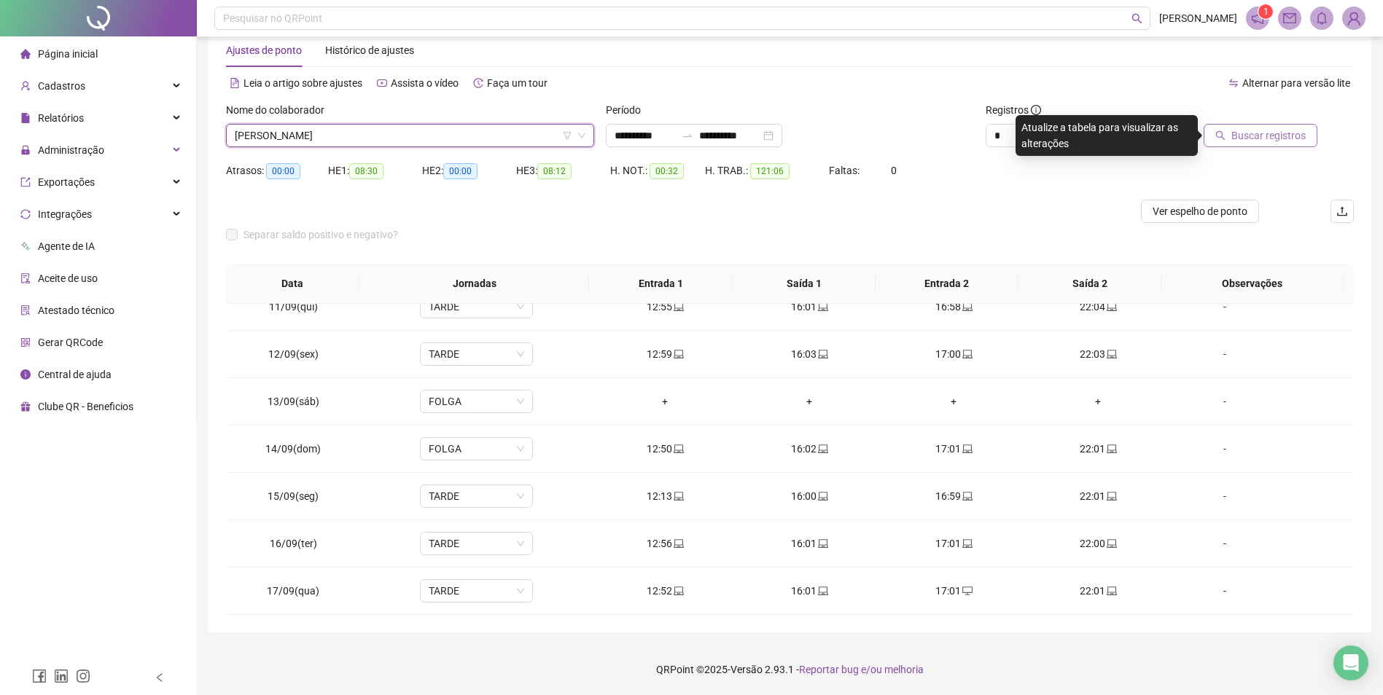
click at [1256, 138] on span "Buscar registros" at bounding box center [1268, 136] width 74 height 16
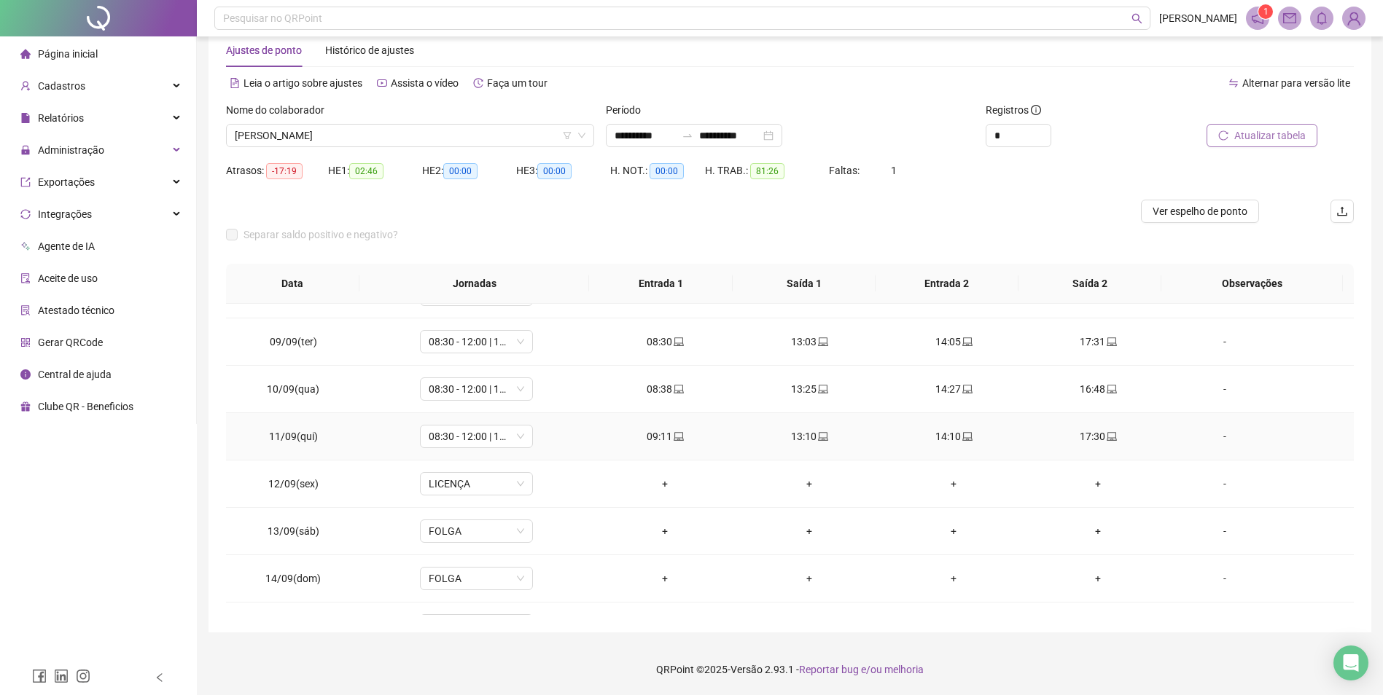
scroll to position [494, 0]
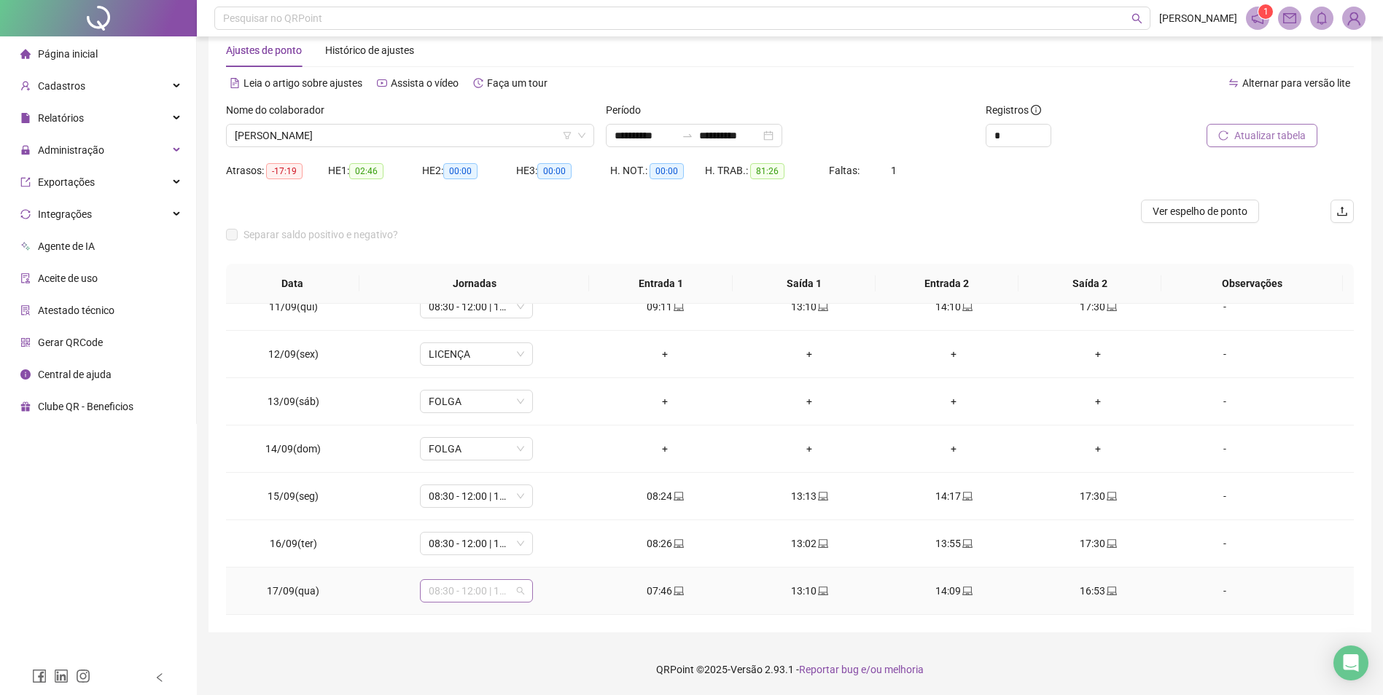
click at [471, 598] on span "08:30 - 12:00 | 13:00 - 17:30" at bounding box center [476, 591] width 95 height 22
click at [478, 444] on div "COMERCIAL" at bounding box center [499, 440] width 123 height 16
click at [544, 550] on span "Sim" at bounding box center [543, 553] width 17 height 16
click at [1262, 132] on span "Atualizar tabela" at bounding box center [1269, 136] width 71 height 16
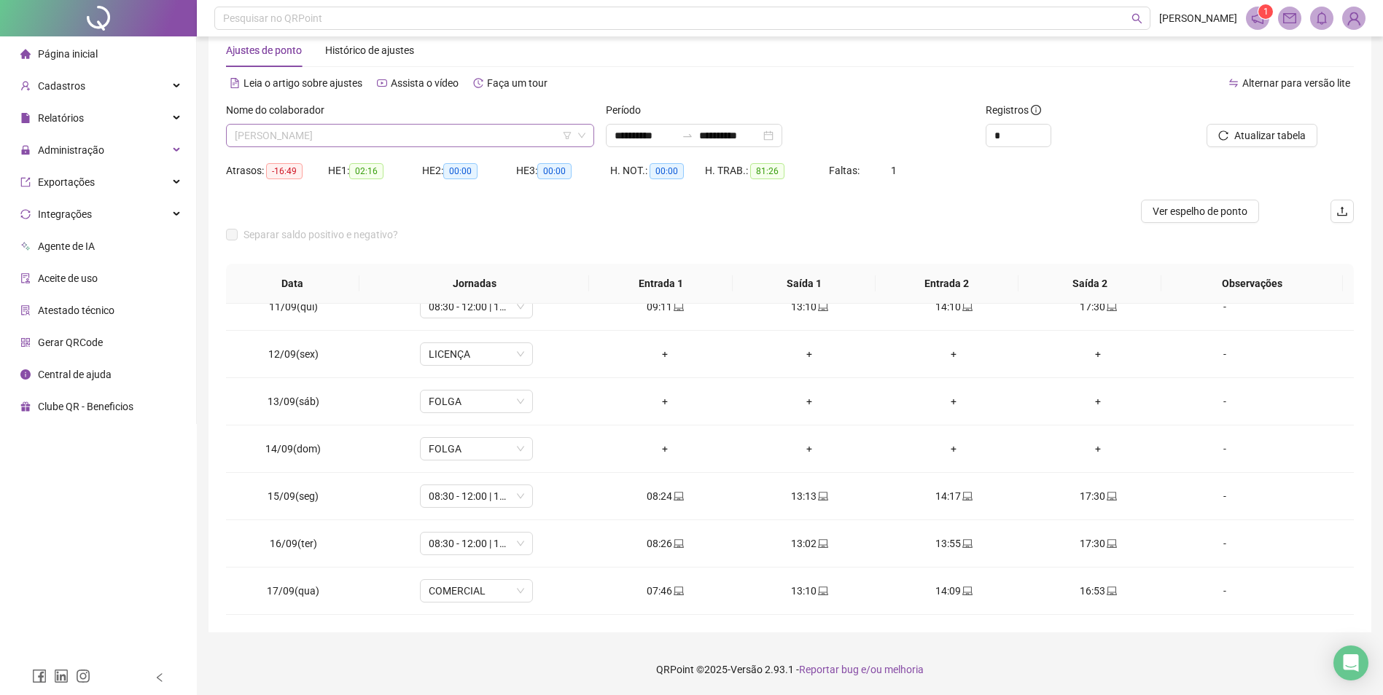
click at [379, 128] on span "THAÍS PATRÍCIO PEREIRA DA CRUZ" at bounding box center [410, 136] width 351 height 22
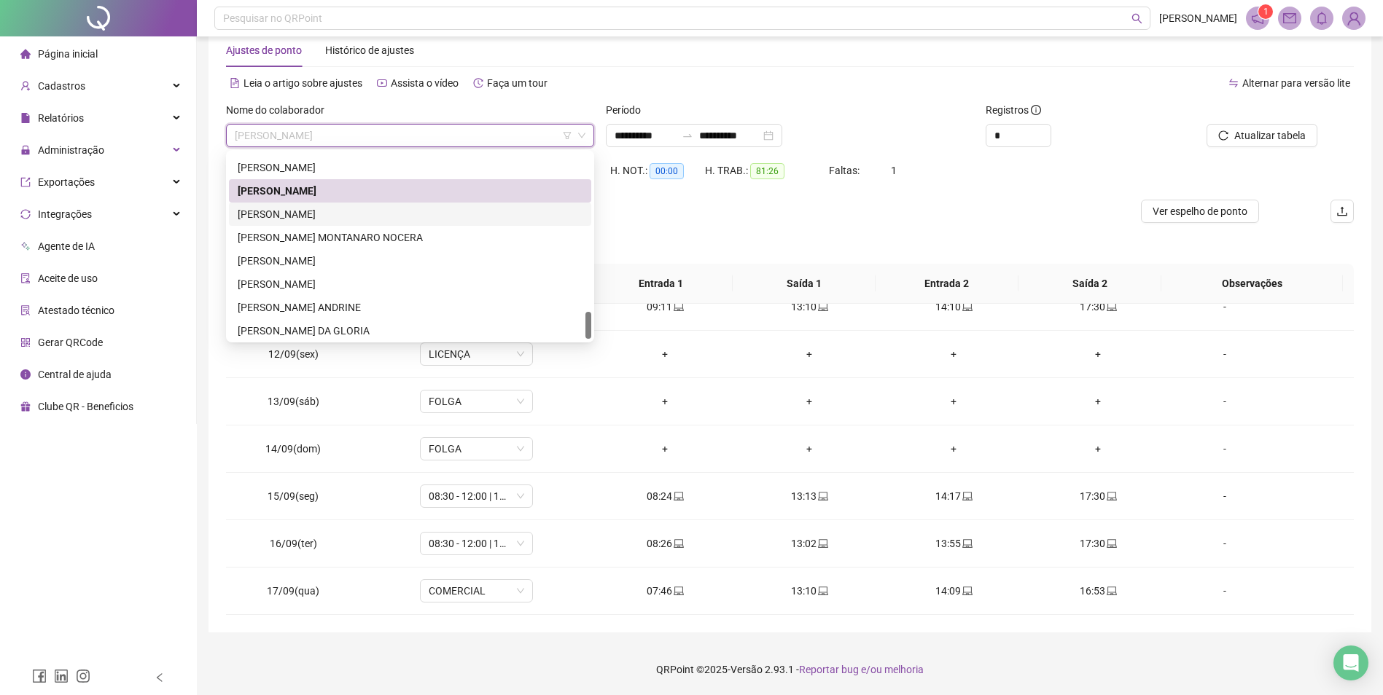
click at [353, 208] on div "THAYSA CRISOSTOMO DE SOUZA" at bounding box center [410, 214] width 345 height 16
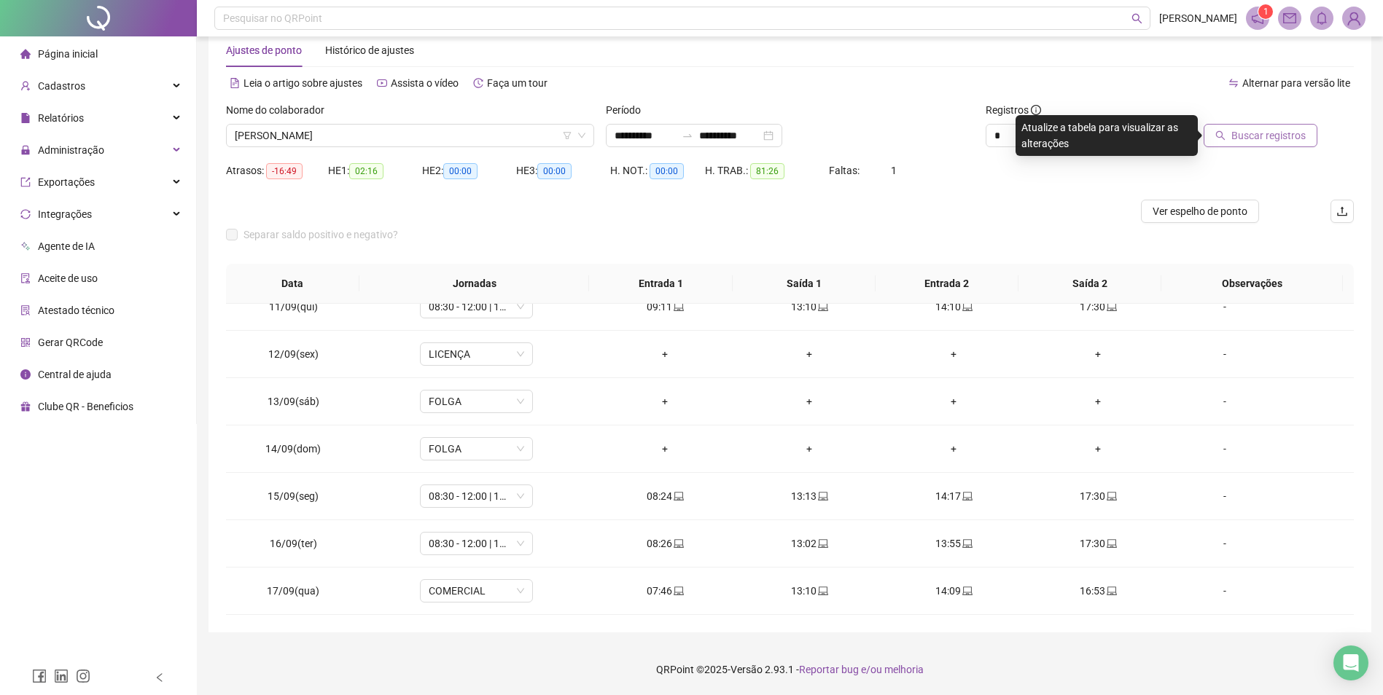
click at [1256, 129] on span "Buscar registros" at bounding box center [1268, 136] width 74 height 16
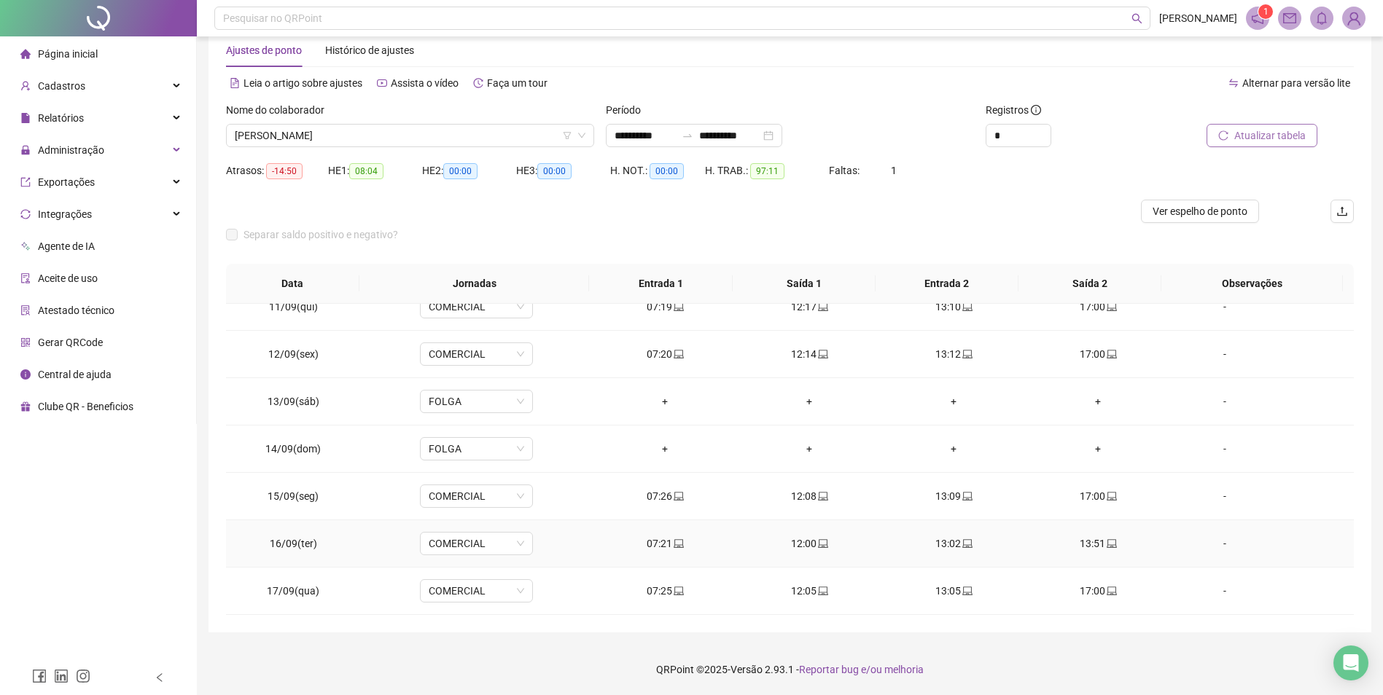
click at [1106, 542] on icon "laptop" at bounding box center [1111, 544] width 10 height 10
type input "**********"
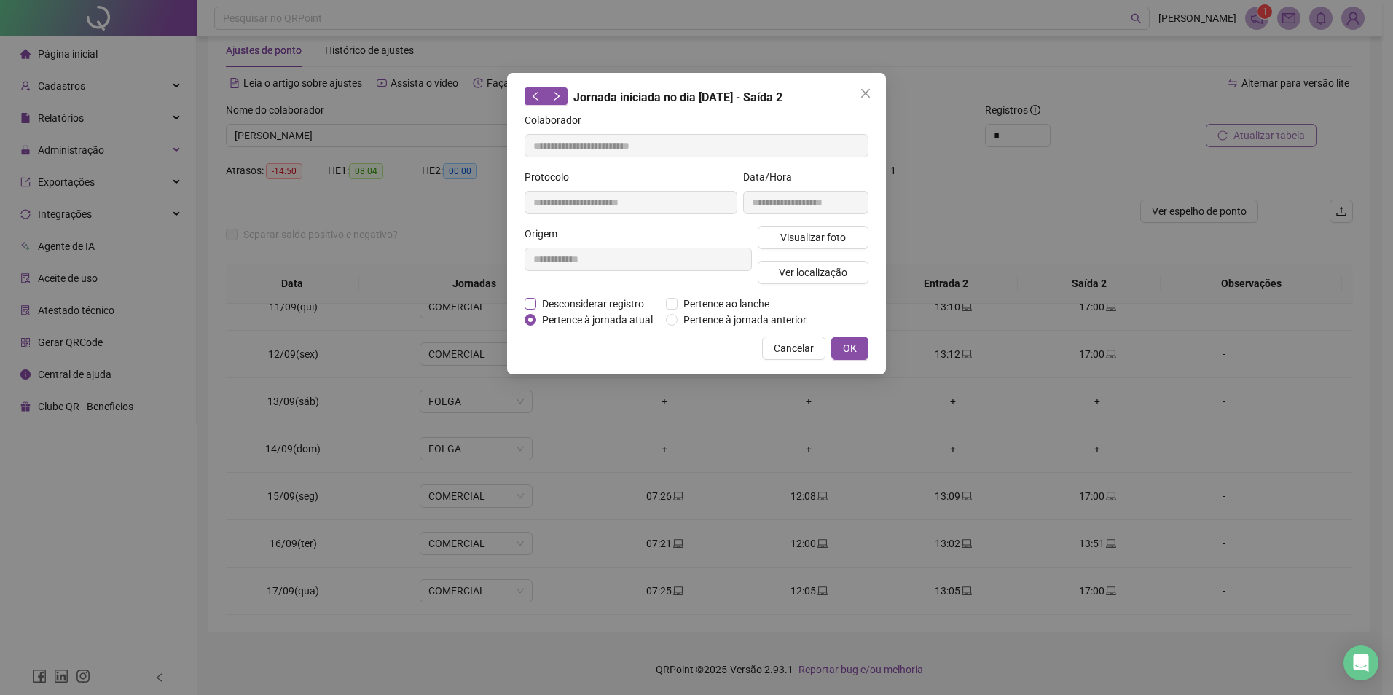
click at [587, 300] on span "Desconsiderar registro" at bounding box center [593, 304] width 114 height 16
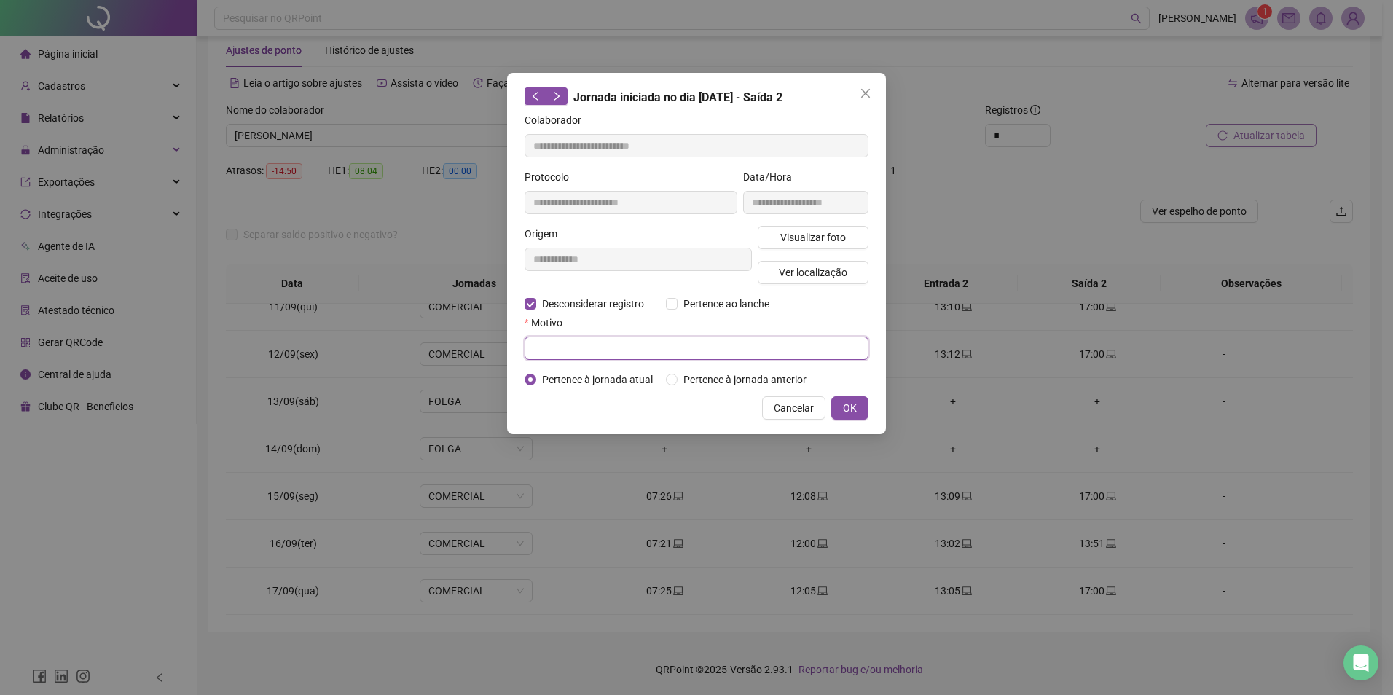
click at [576, 351] on input "text" at bounding box center [697, 348] width 344 height 23
type input "**********"
click at [840, 400] on button "OK" at bounding box center [850, 407] width 37 height 23
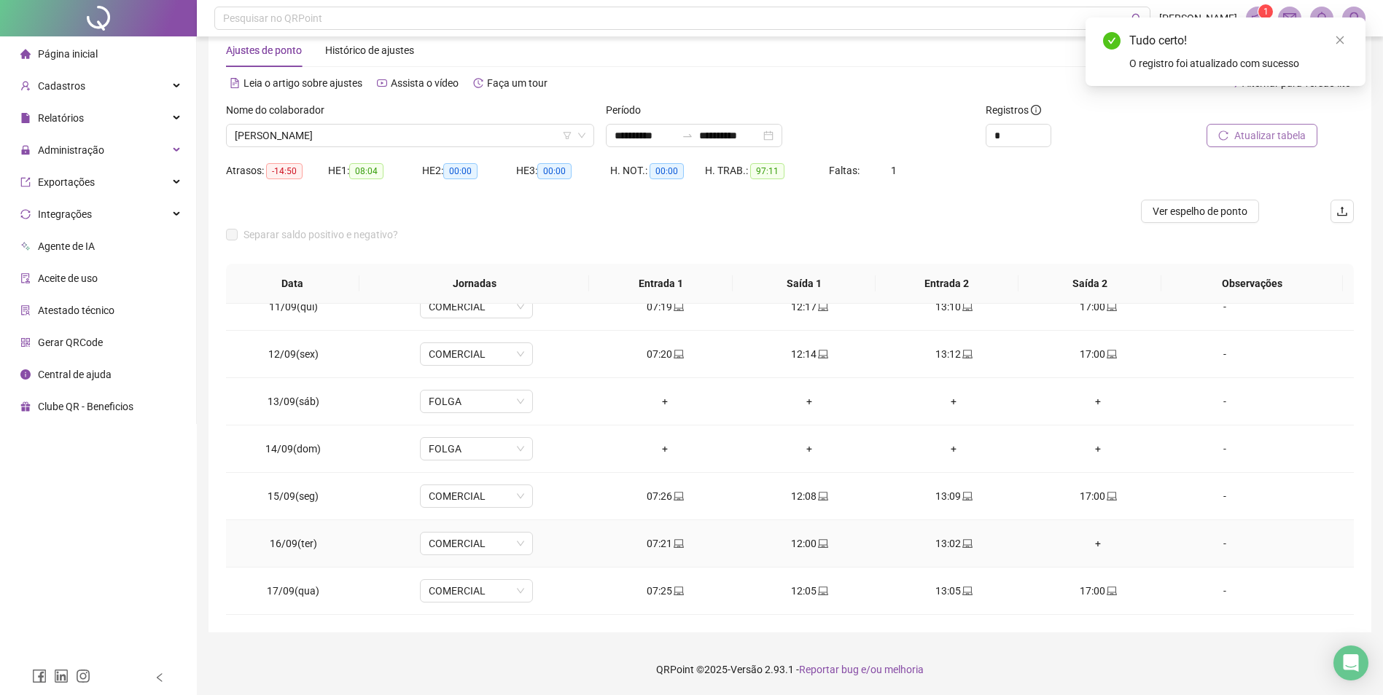
click at [1092, 547] on div "+" at bounding box center [1097, 544] width 121 height 16
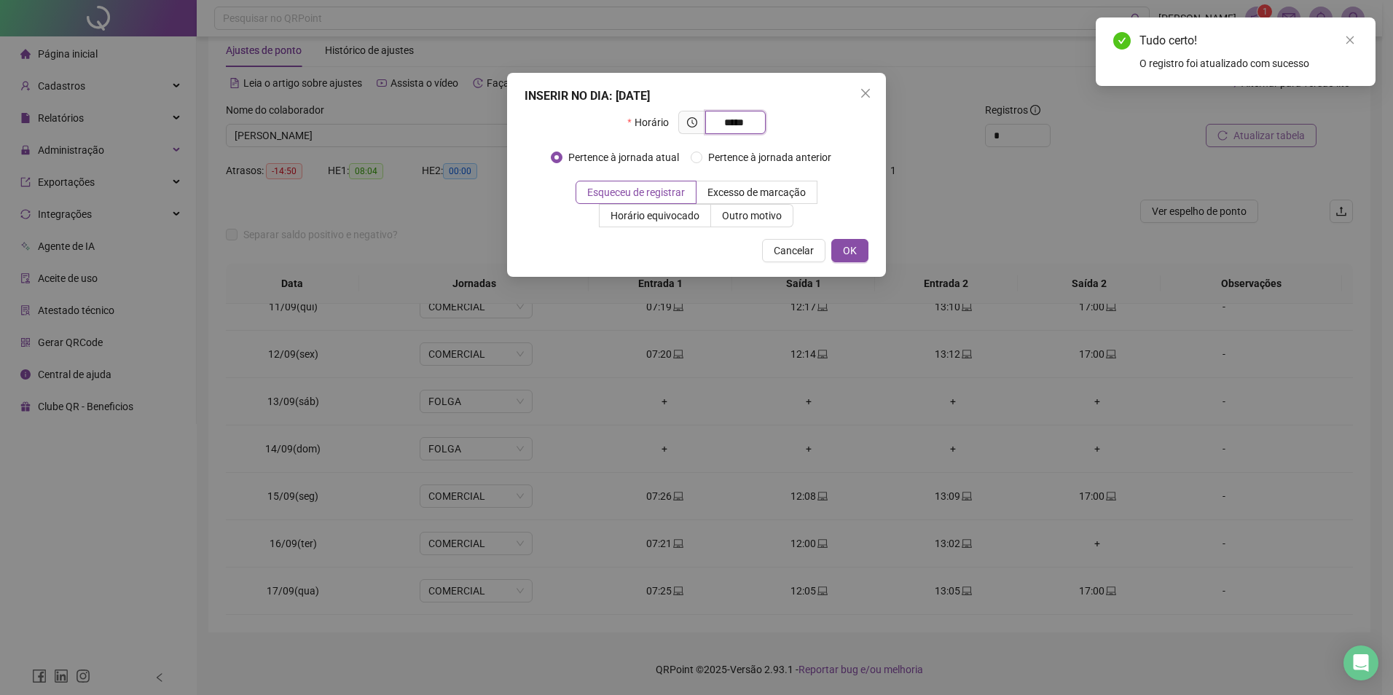
type input "*****"
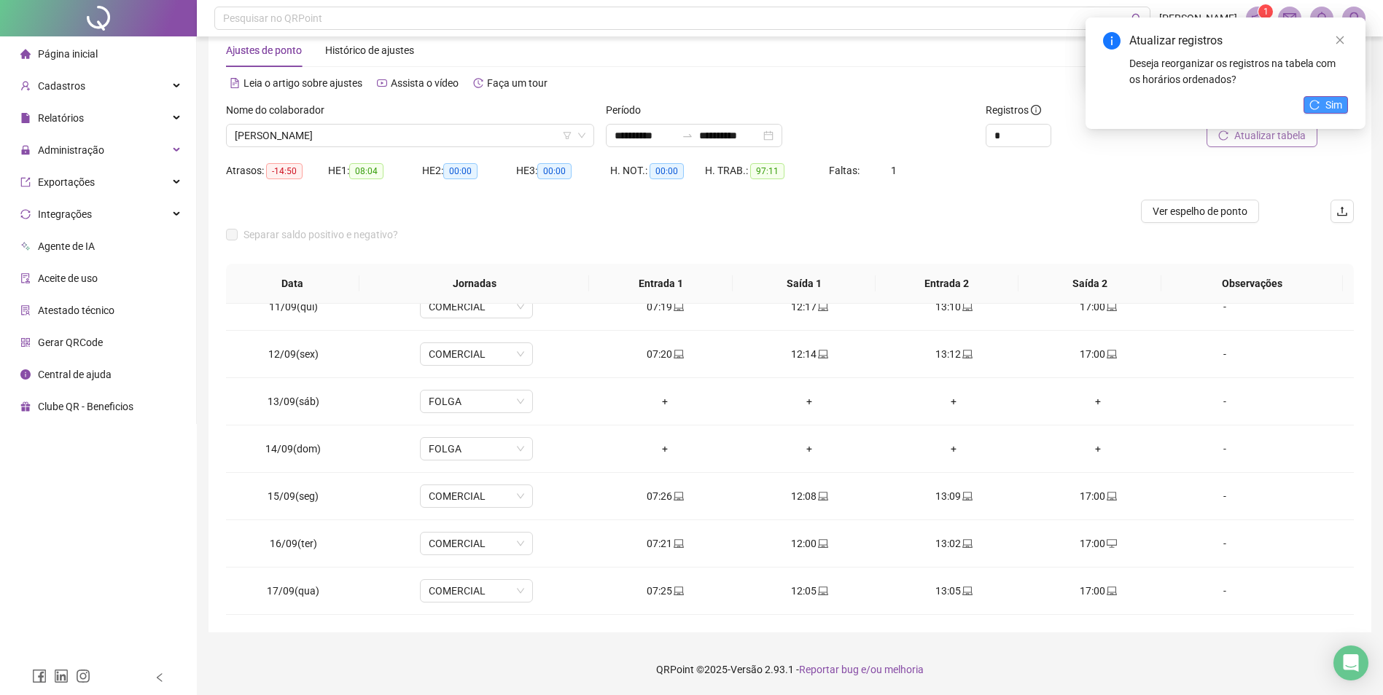
click at [1323, 106] on button "Sim" at bounding box center [1325, 104] width 44 height 17
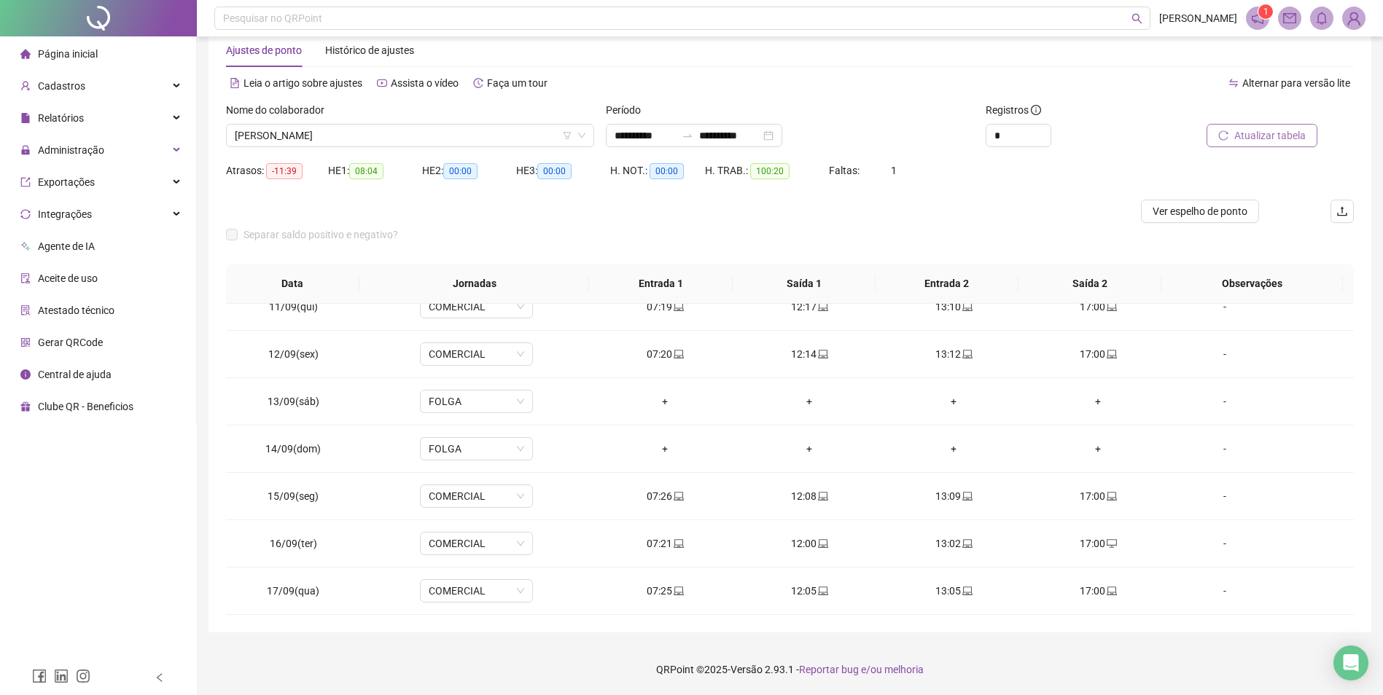
click at [1287, 138] on span "Atualizar tabela" at bounding box center [1269, 136] width 71 height 16
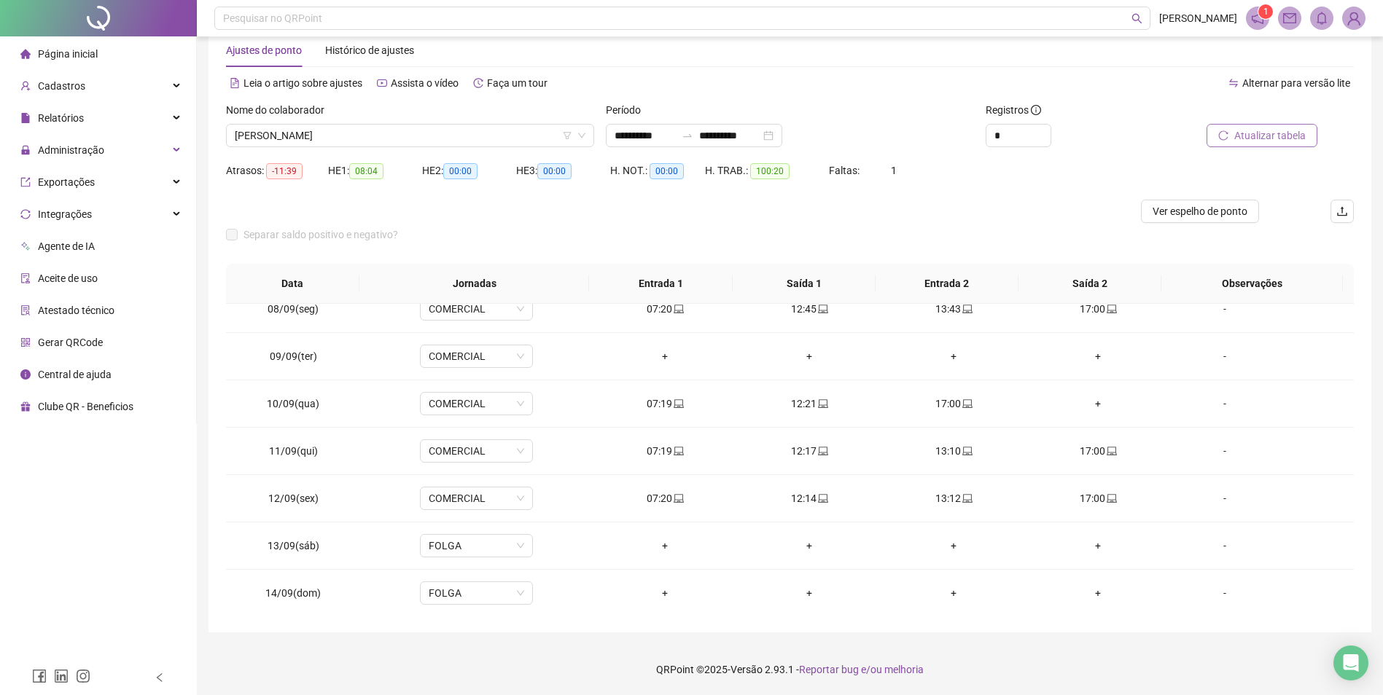
scroll to position [275, 0]
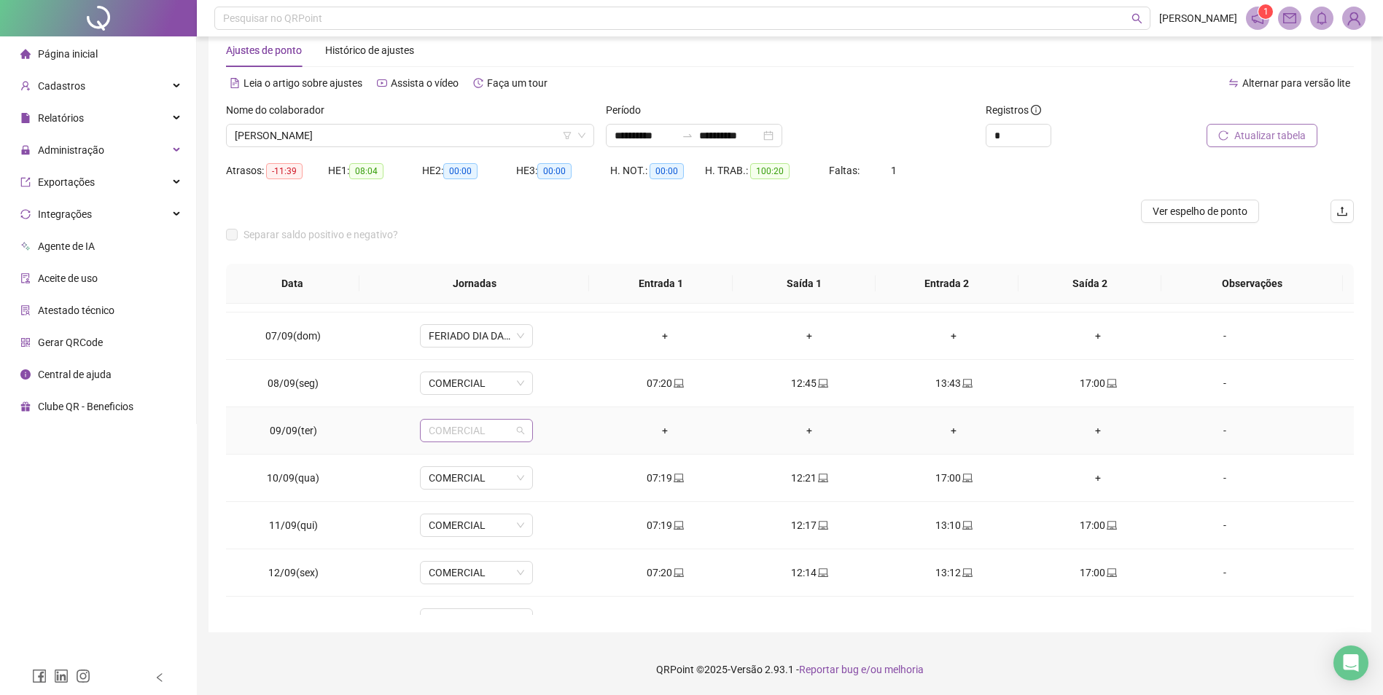
click at [465, 433] on span "COMERCIAL" at bounding box center [476, 431] width 95 height 22
click at [470, 489] on div "Licença" at bounding box center [499, 490] width 123 height 16
click at [537, 395] on span "Sim" at bounding box center [543, 393] width 17 height 16
click at [1242, 137] on span "Atualizar tabela" at bounding box center [1269, 136] width 71 height 16
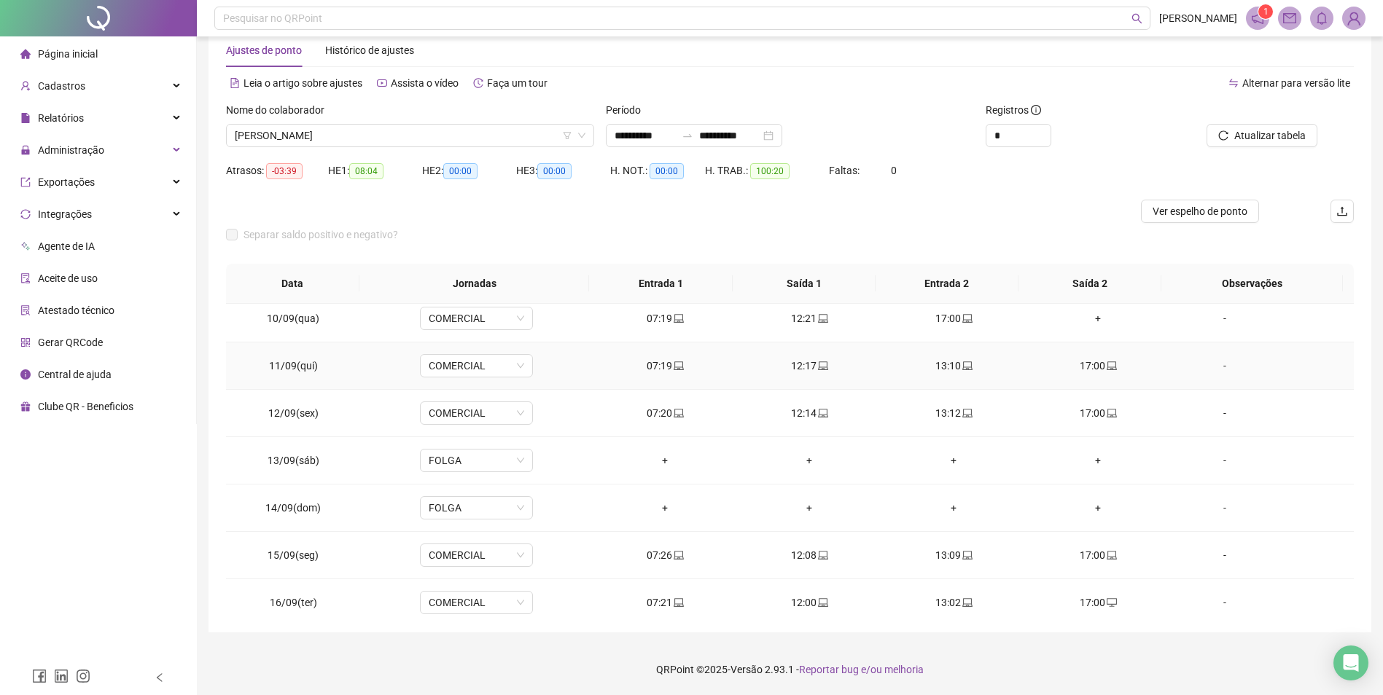
scroll to position [348, 0]
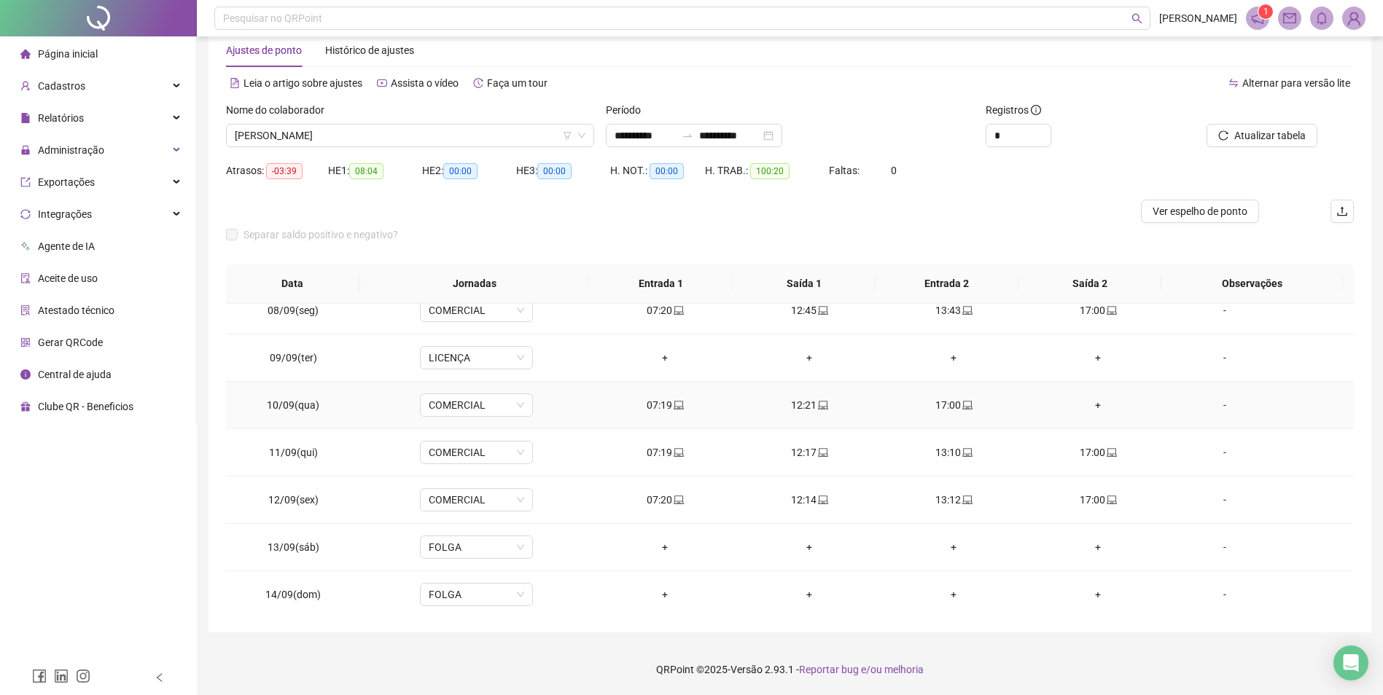
click at [1087, 402] on div "+" at bounding box center [1097, 405] width 121 height 16
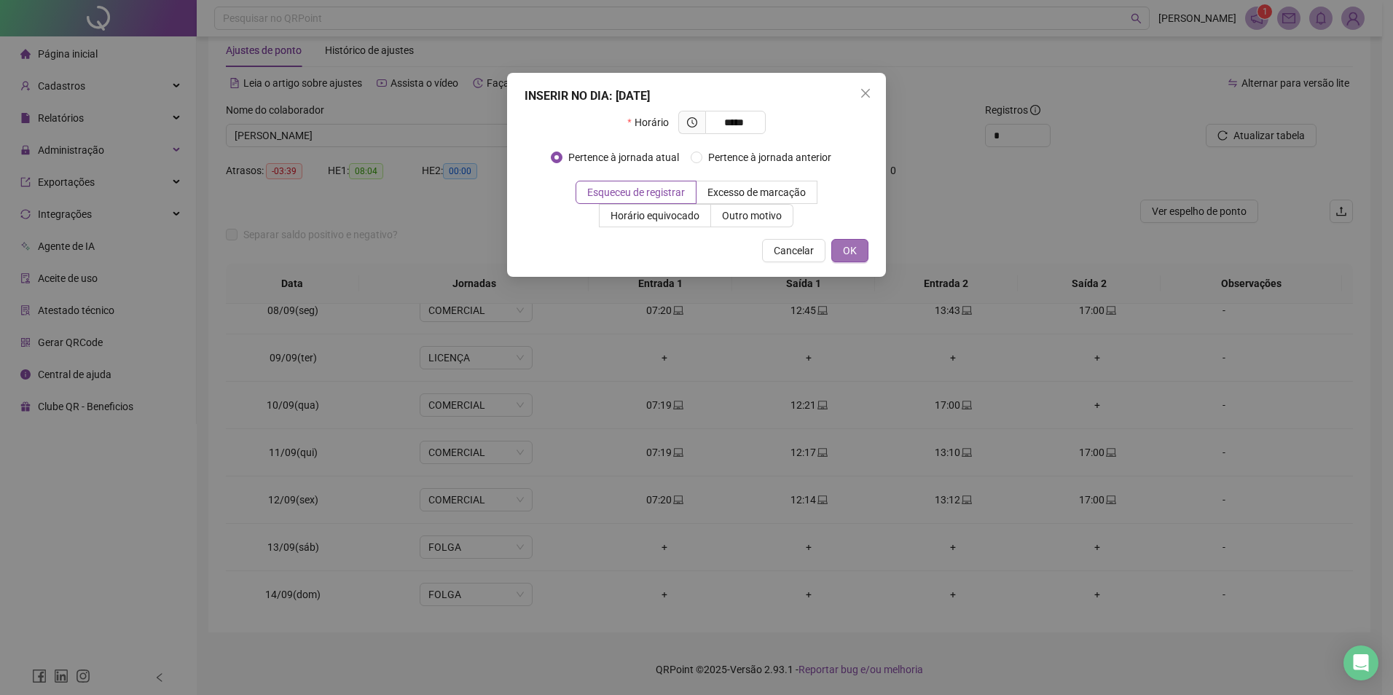
type input "*****"
click at [853, 261] on button "OK" at bounding box center [850, 250] width 37 height 23
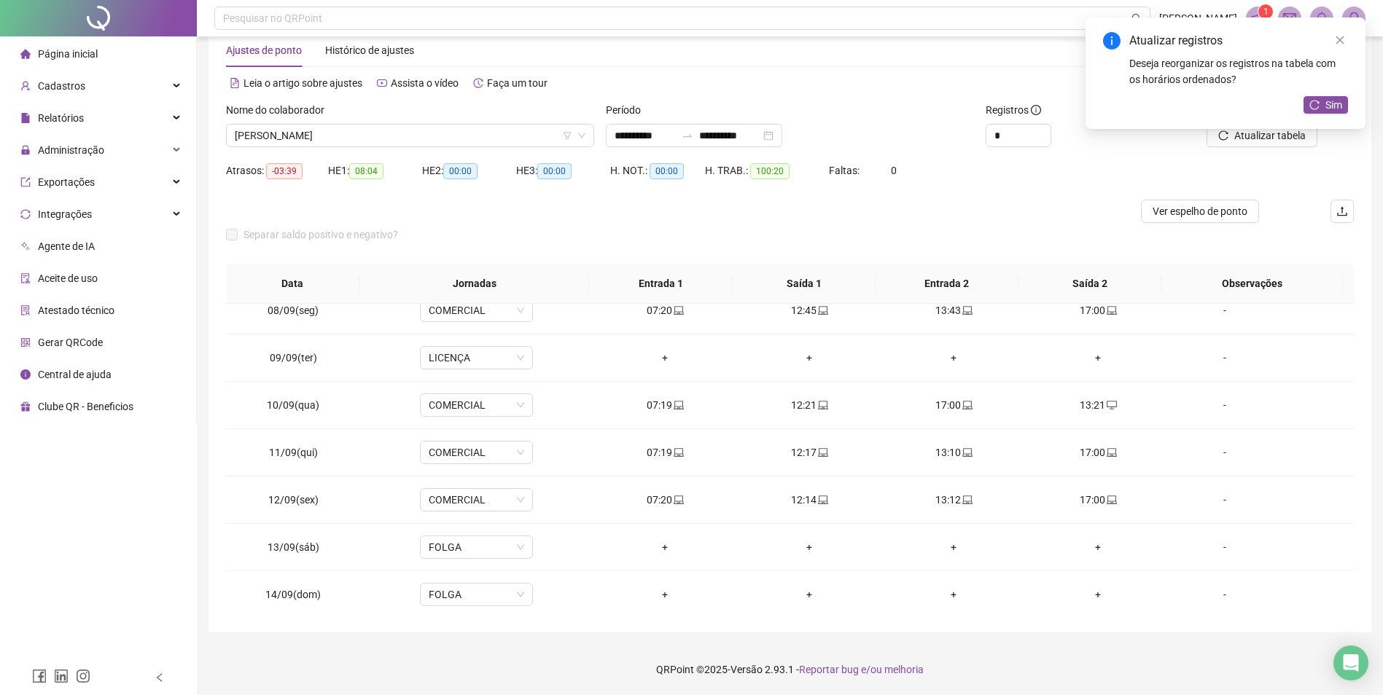
click at [1285, 129] on div "Atualizar registros Deseja reorganizar os registros na tabela com os horários o…" at bounding box center [1225, 73] width 280 height 112
click at [1323, 108] on button "Sim" at bounding box center [1325, 104] width 44 height 17
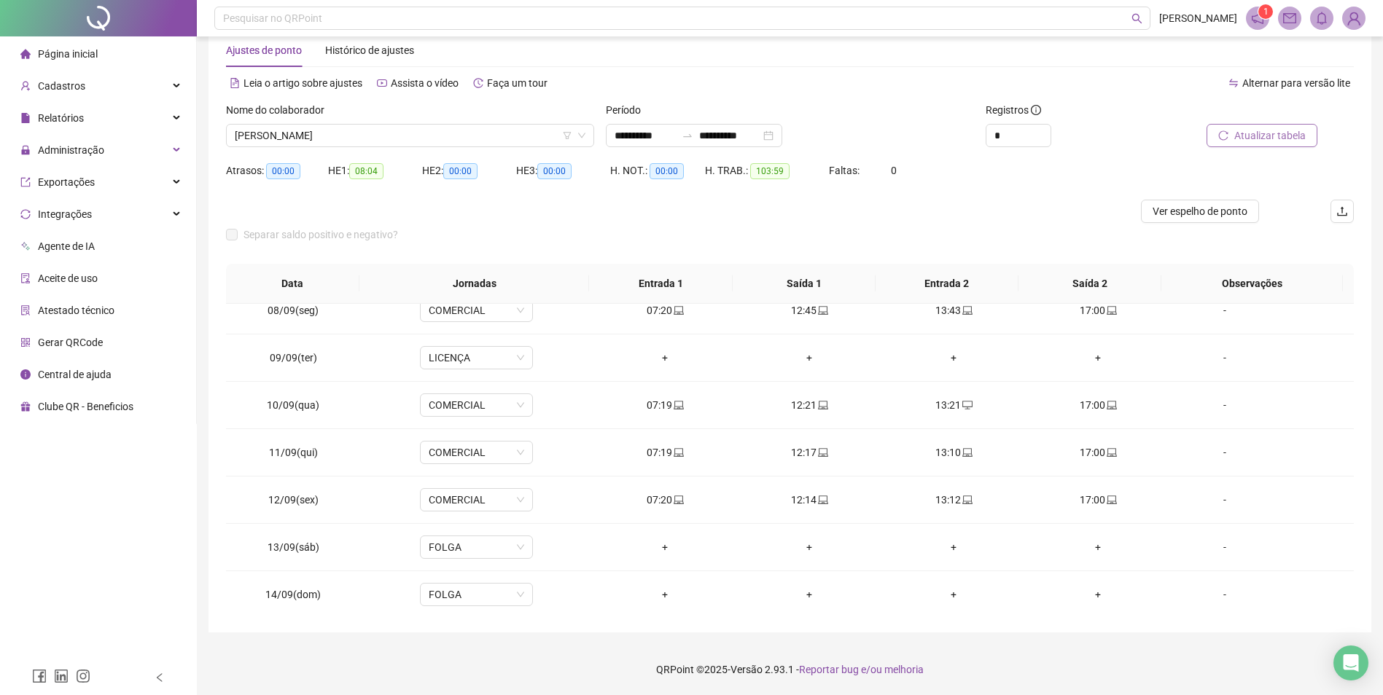
click at [1256, 146] on button "Atualizar tabela" at bounding box center [1261, 135] width 111 height 23
click at [363, 138] on span "THAYSA CRISOSTOMO DE SOUZA" at bounding box center [410, 136] width 351 height 22
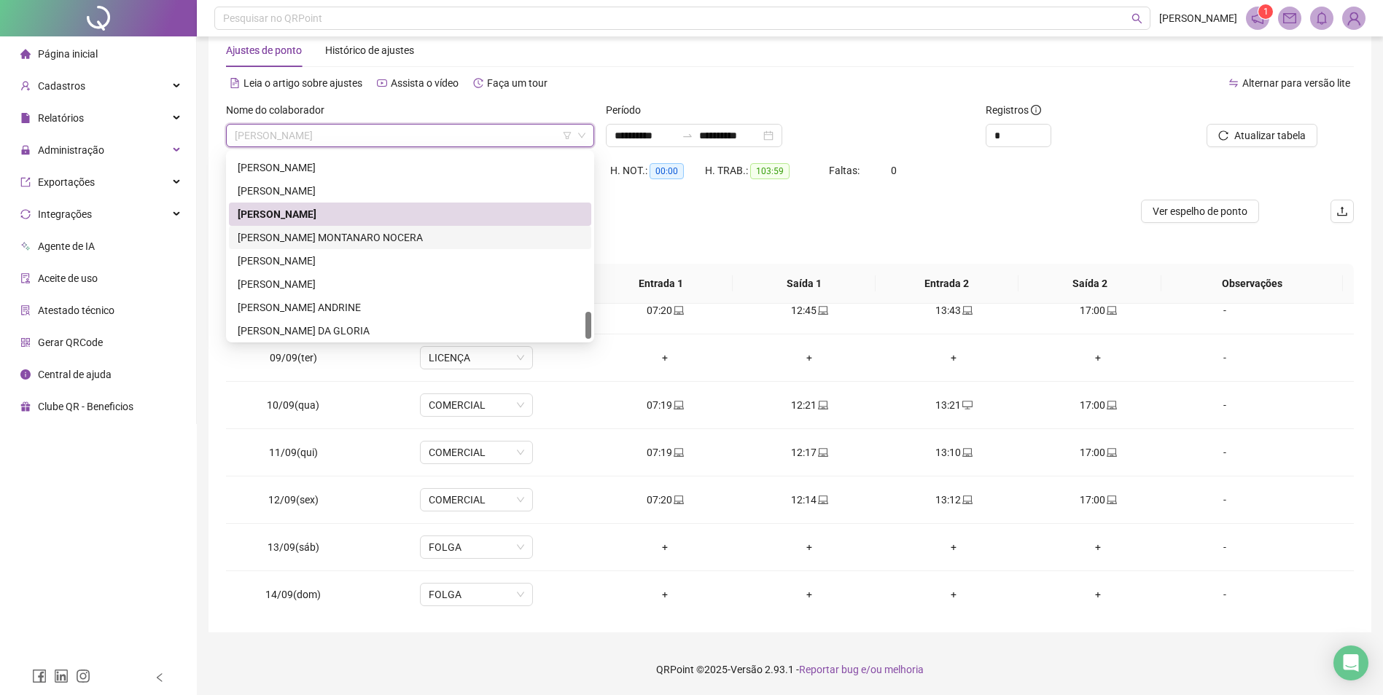
click at [352, 232] on div "[PERSON_NAME] [PERSON_NAME]" at bounding box center [410, 238] width 345 height 16
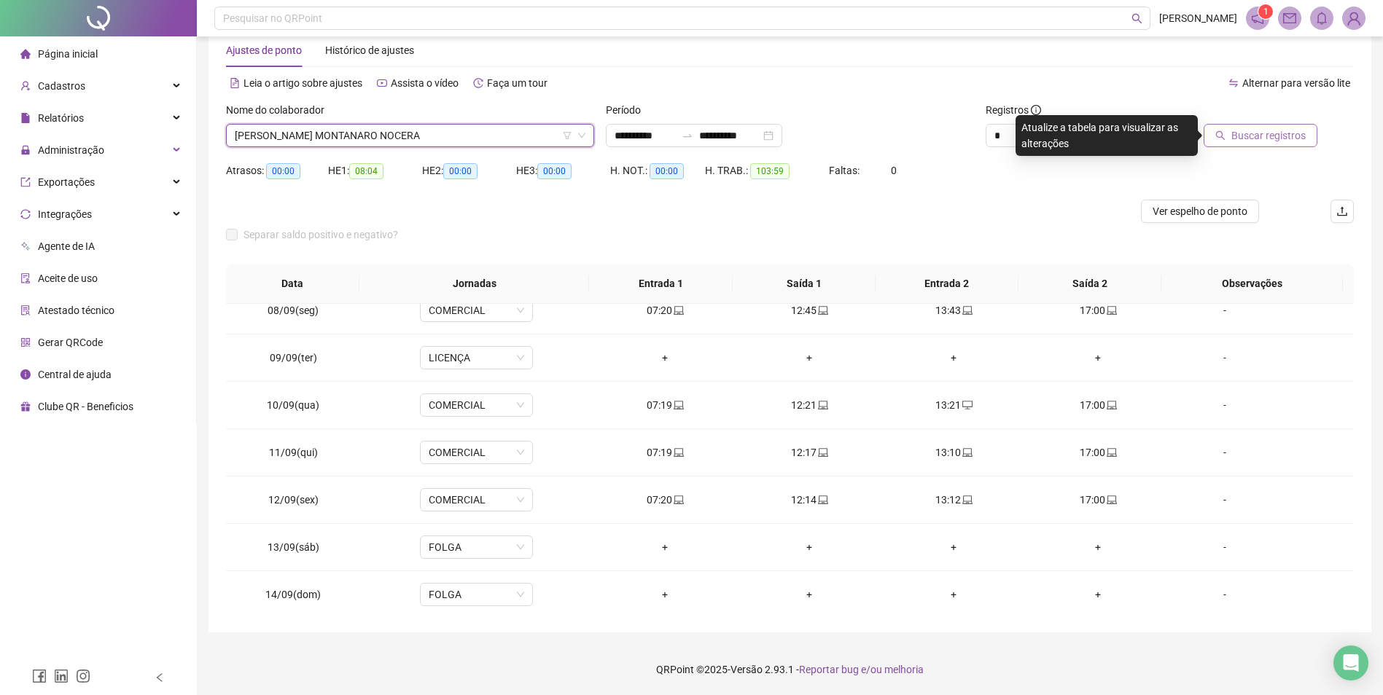
click at [1246, 130] on span "Buscar registros" at bounding box center [1268, 136] width 74 height 16
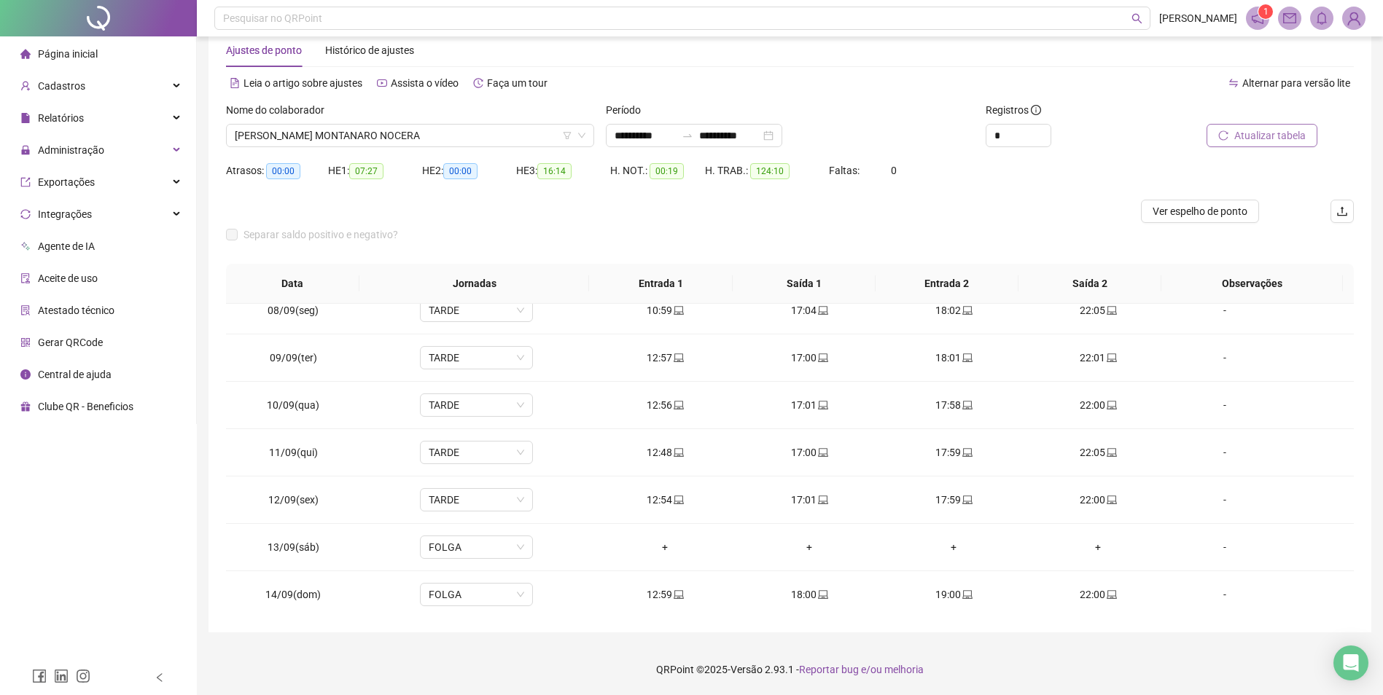
click at [407, 127] on span "[PERSON_NAME] [PERSON_NAME]" at bounding box center [410, 136] width 351 height 22
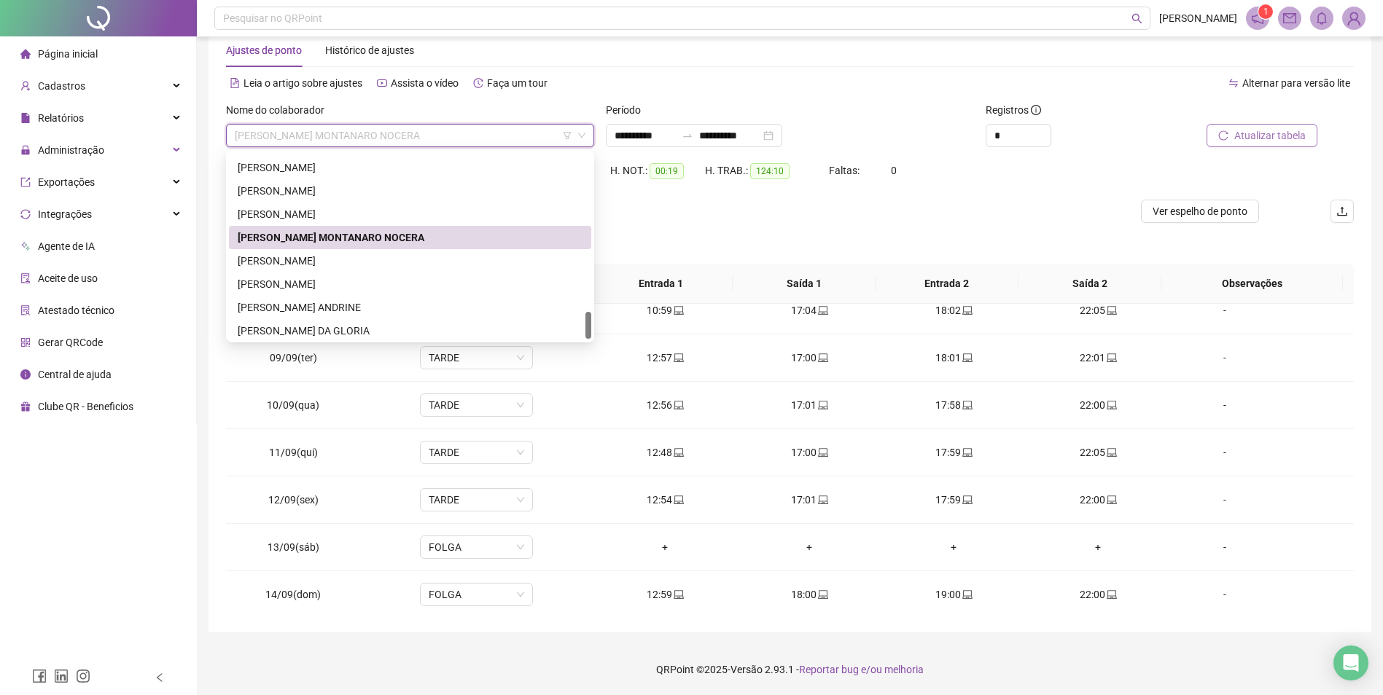
click at [351, 260] on div "[PERSON_NAME]" at bounding box center [410, 261] width 345 height 16
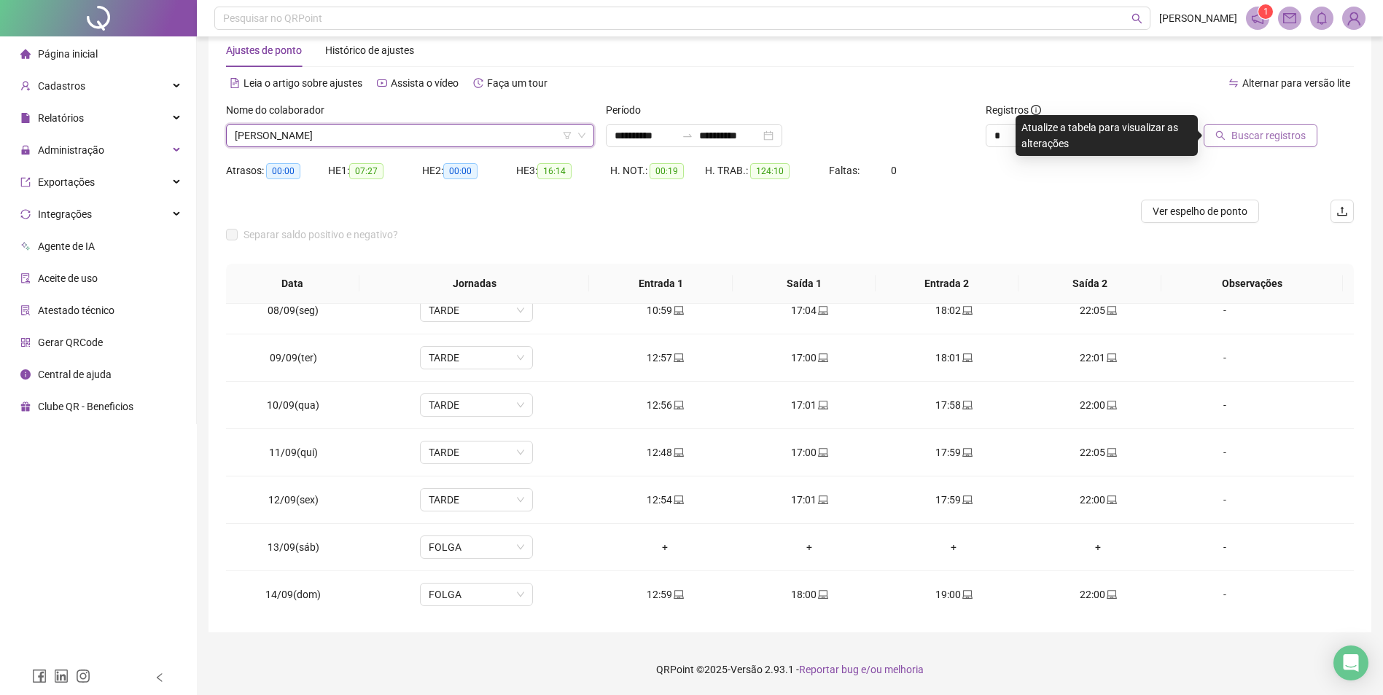
click at [1252, 130] on span "Buscar registros" at bounding box center [1268, 136] width 74 height 16
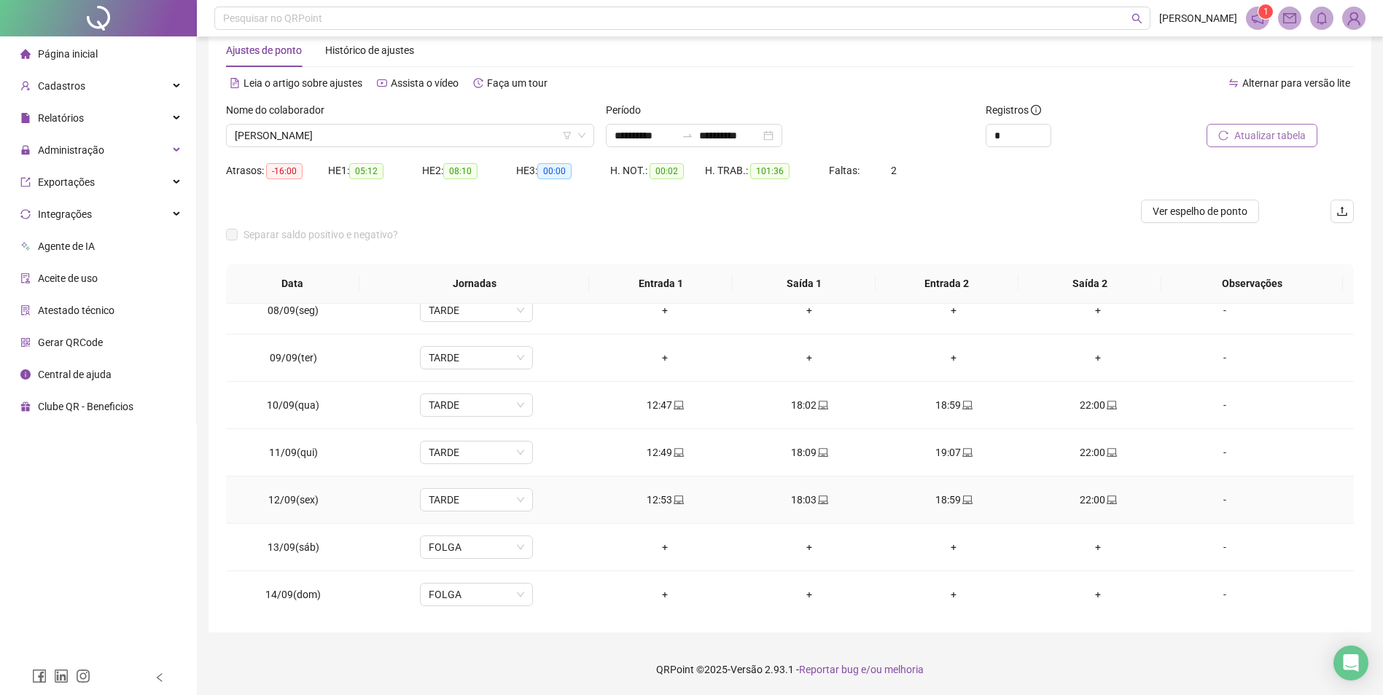
scroll to position [275, 0]
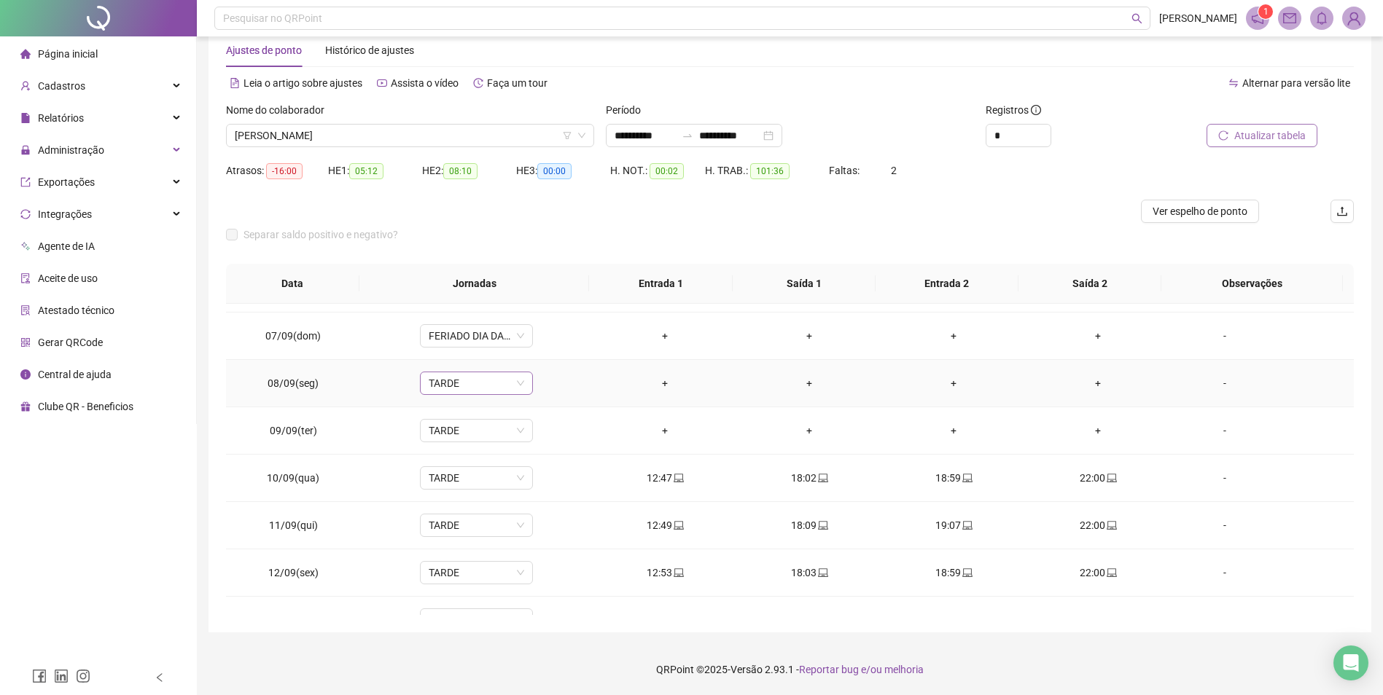
click at [460, 389] on span "TARDE" at bounding box center [476, 383] width 95 height 22
click at [467, 536] on div "Licença" at bounding box center [499, 535] width 123 height 16
click at [544, 334] on div "Confirmar alteração da jornada? Não Sim" at bounding box center [475, 334] width 163 height 39
click at [548, 342] on button "Sim" at bounding box center [543, 345] width 28 height 17
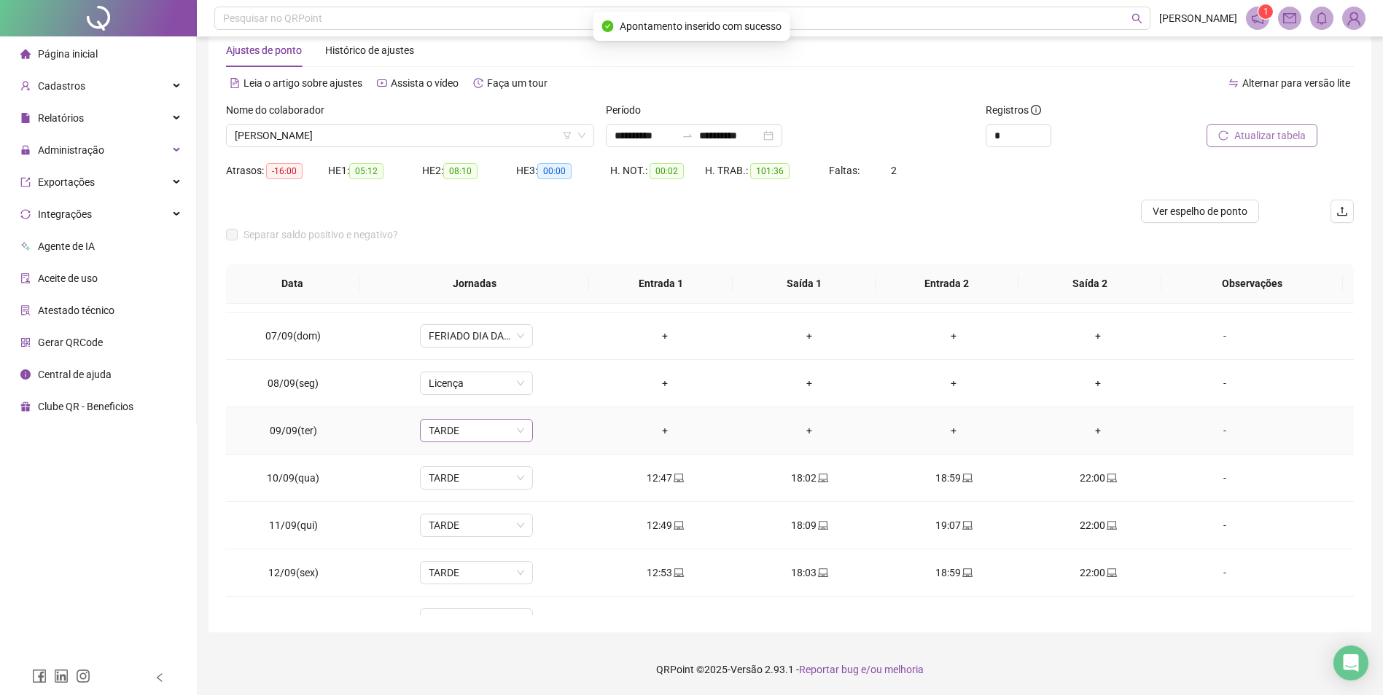
click at [477, 434] on span "TARDE" at bounding box center [476, 431] width 95 height 22
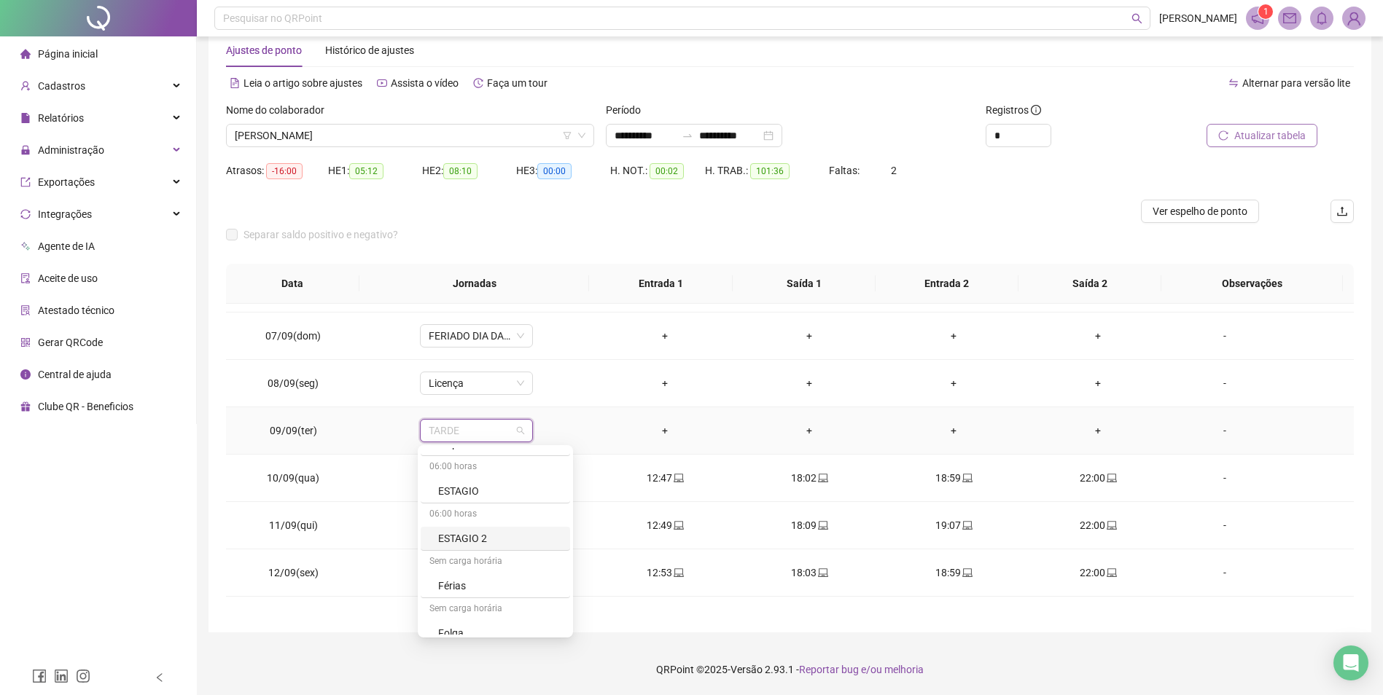
scroll to position [637, 0]
click at [465, 509] on div "Licença" at bounding box center [499, 509] width 123 height 16
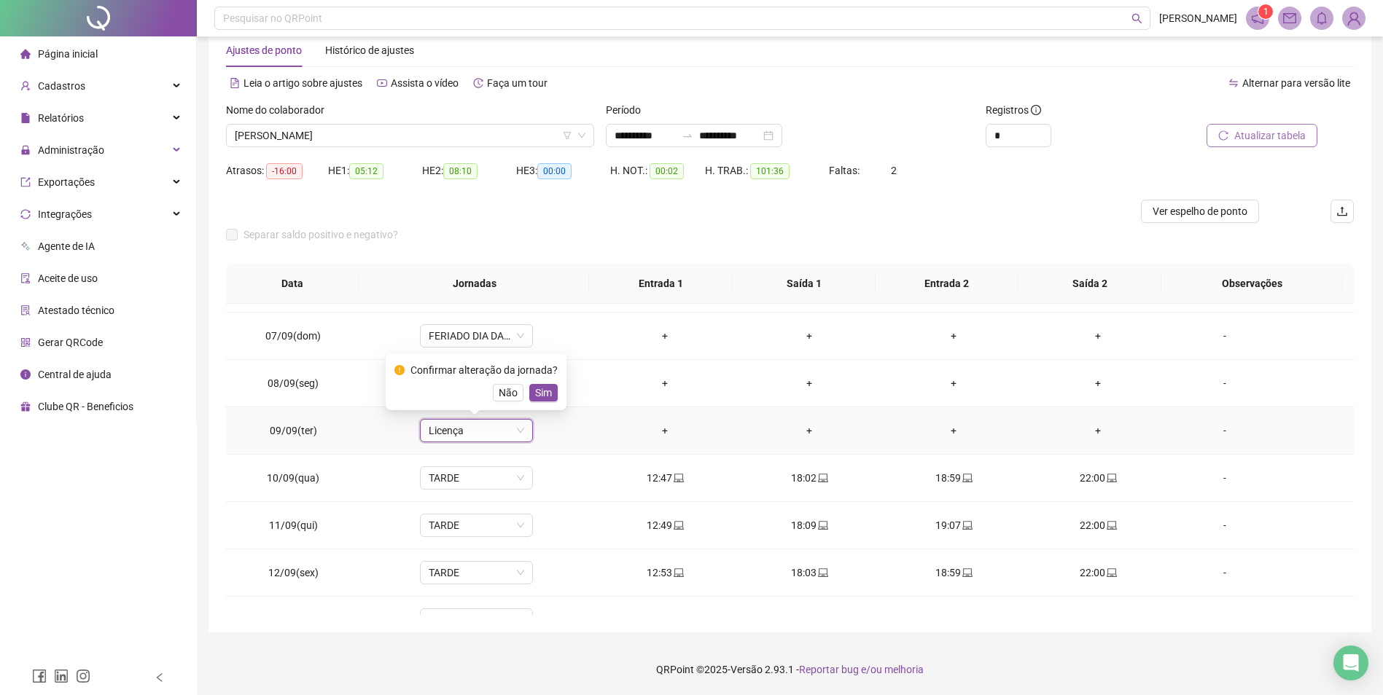
click at [546, 393] on span "Sim" at bounding box center [543, 393] width 17 height 16
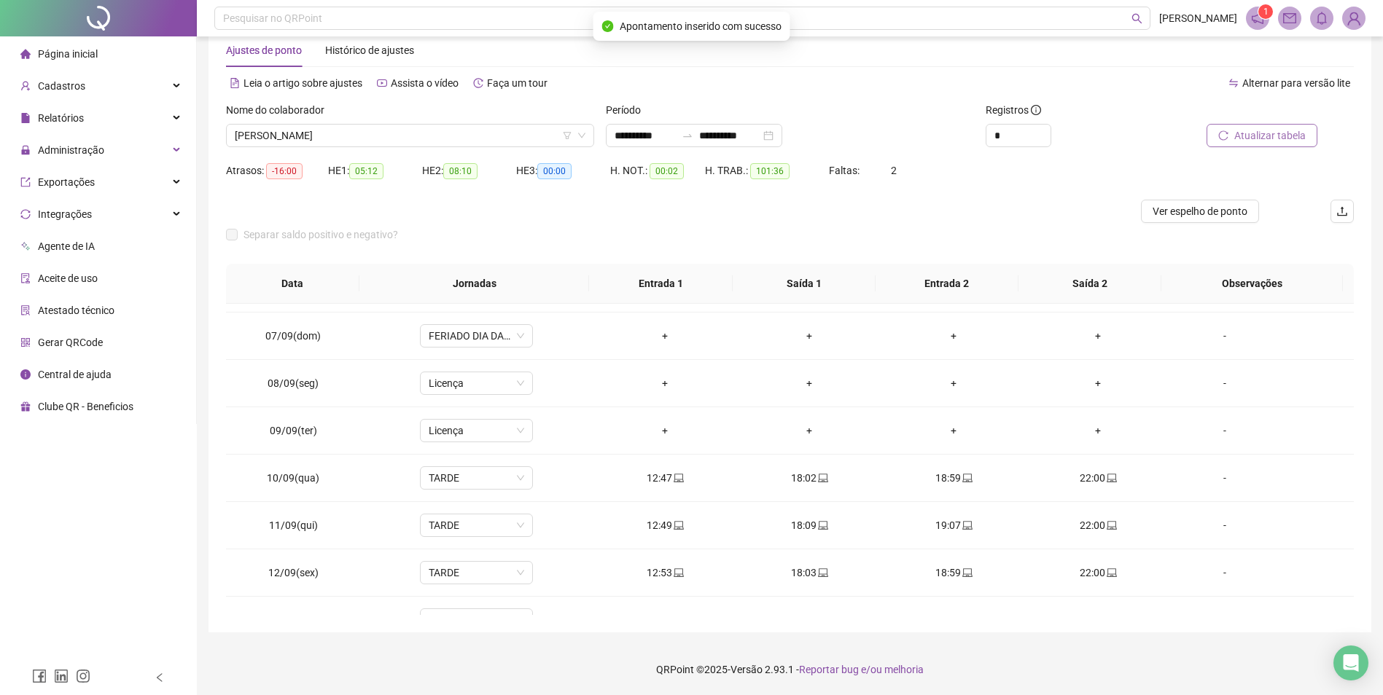
click at [1249, 134] on span "Atualizar tabela" at bounding box center [1269, 136] width 71 height 16
click at [304, 132] on span "[PERSON_NAME]" at bounding box center [410, 136] width 351 height 22
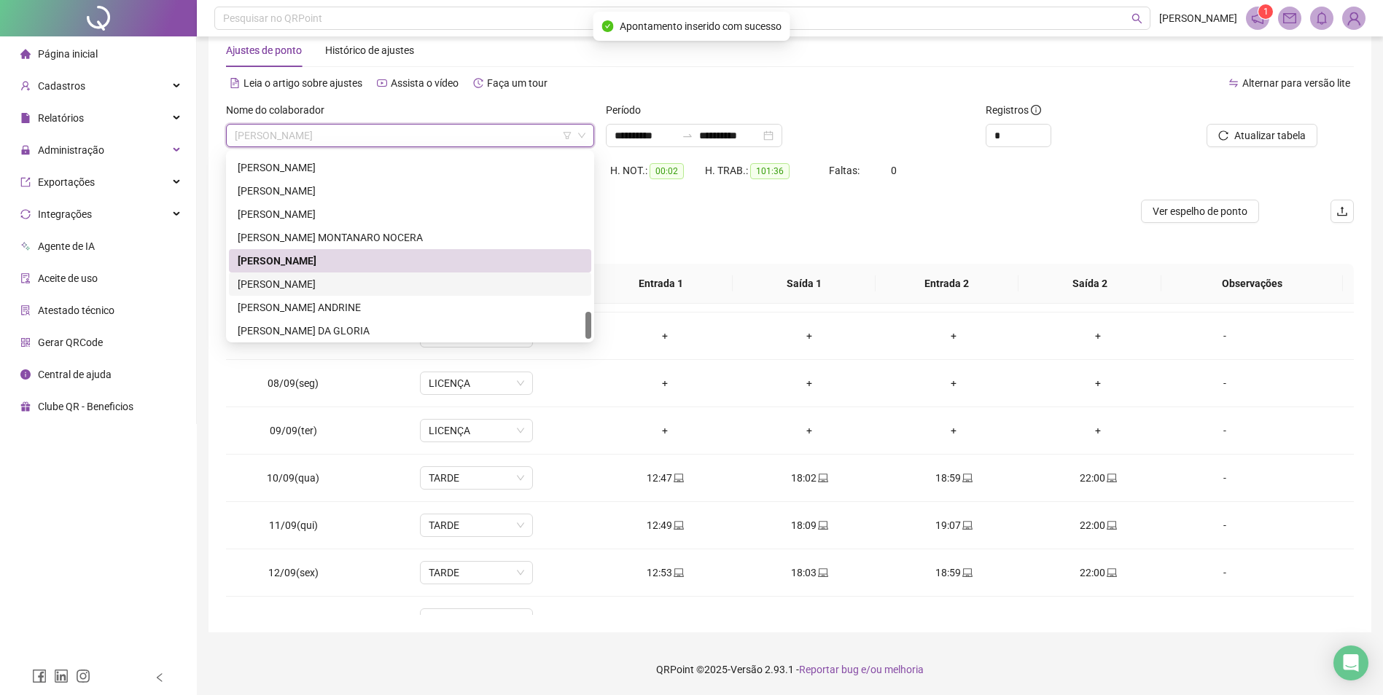
click at [341, 285] on div "VIVIAN CRISTINI SONCINO" at bounding box center [410, 284] width 345 height 16
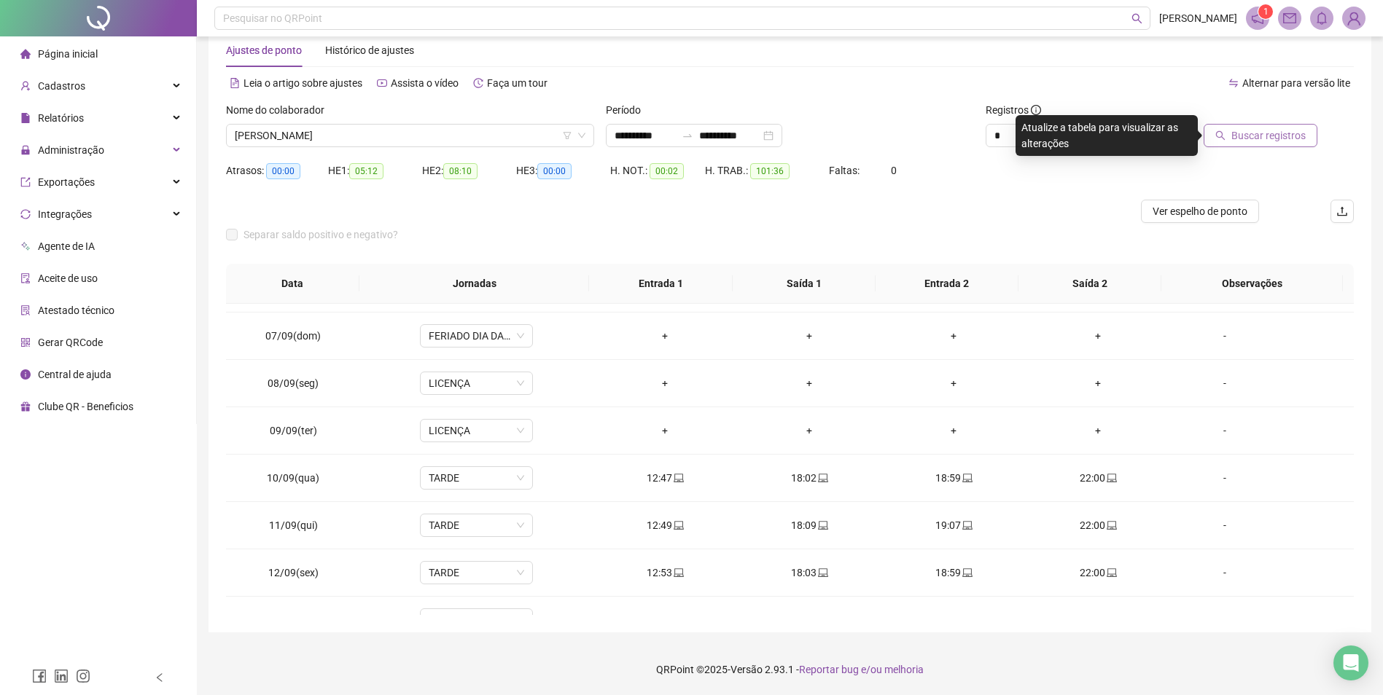
click at [1234, 138] on span "Buscar registros" at bounding box center [1268, 136] width 74 height 16
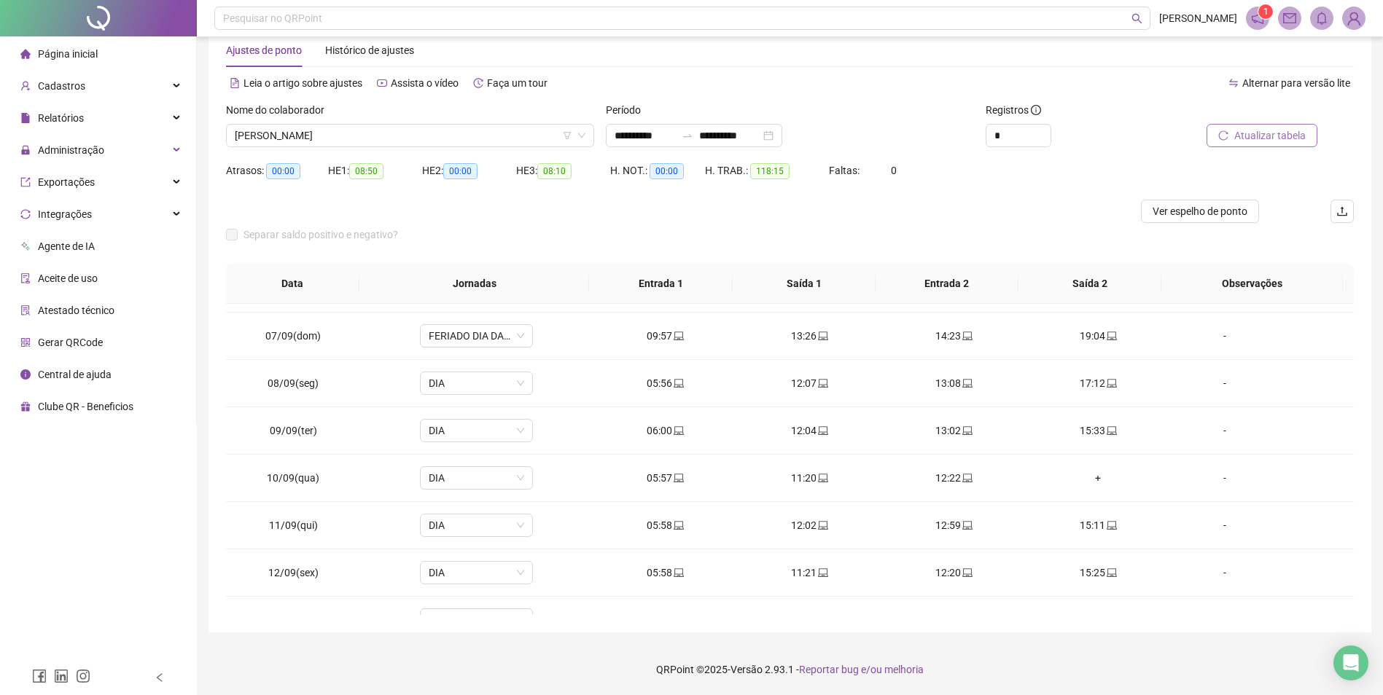
click at [335, 122] on div "Nome do colaborador" at bounding box center [410, 113] width 368 height 22
click at [335, 133] on span "VIVIAN CRISTINI SONCINO" at bounding box center [410, 136] width 351 height 22
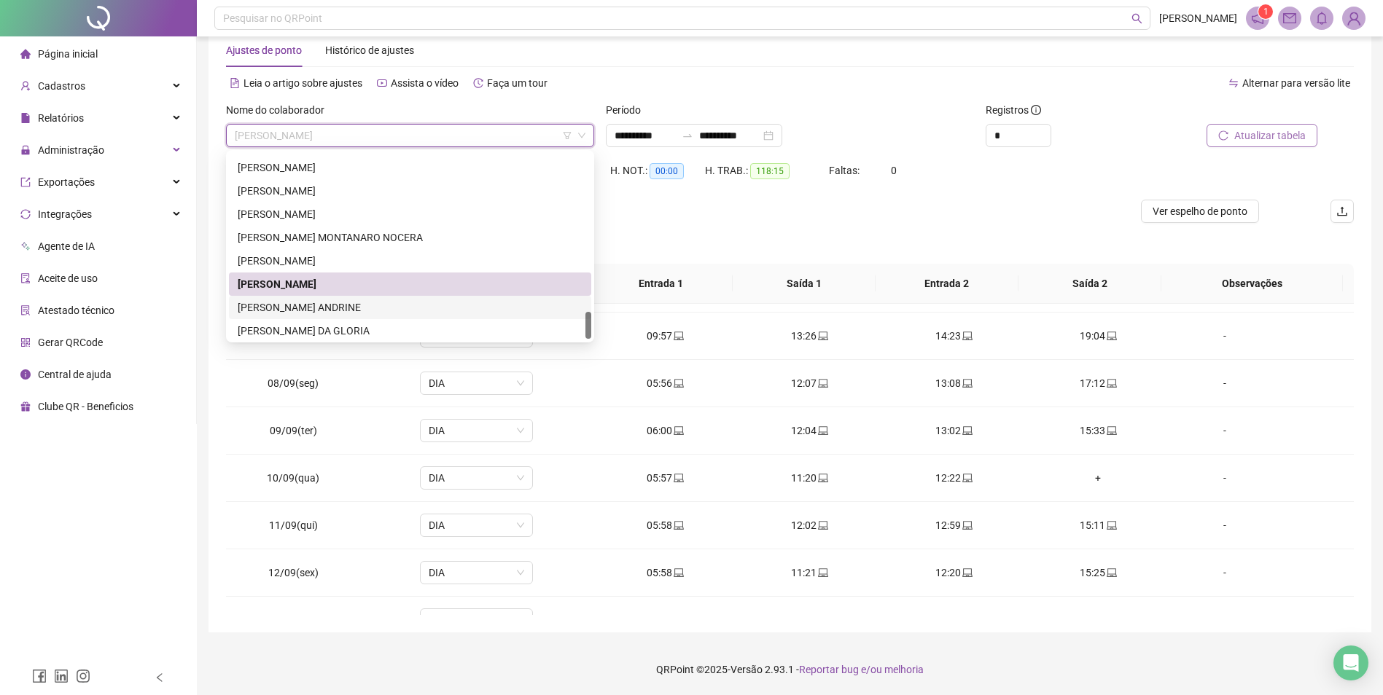
click at [310, 299] on div "WIANE FERREIRA ANDRINE" at bounding box center [410, 307] width 362 height 23
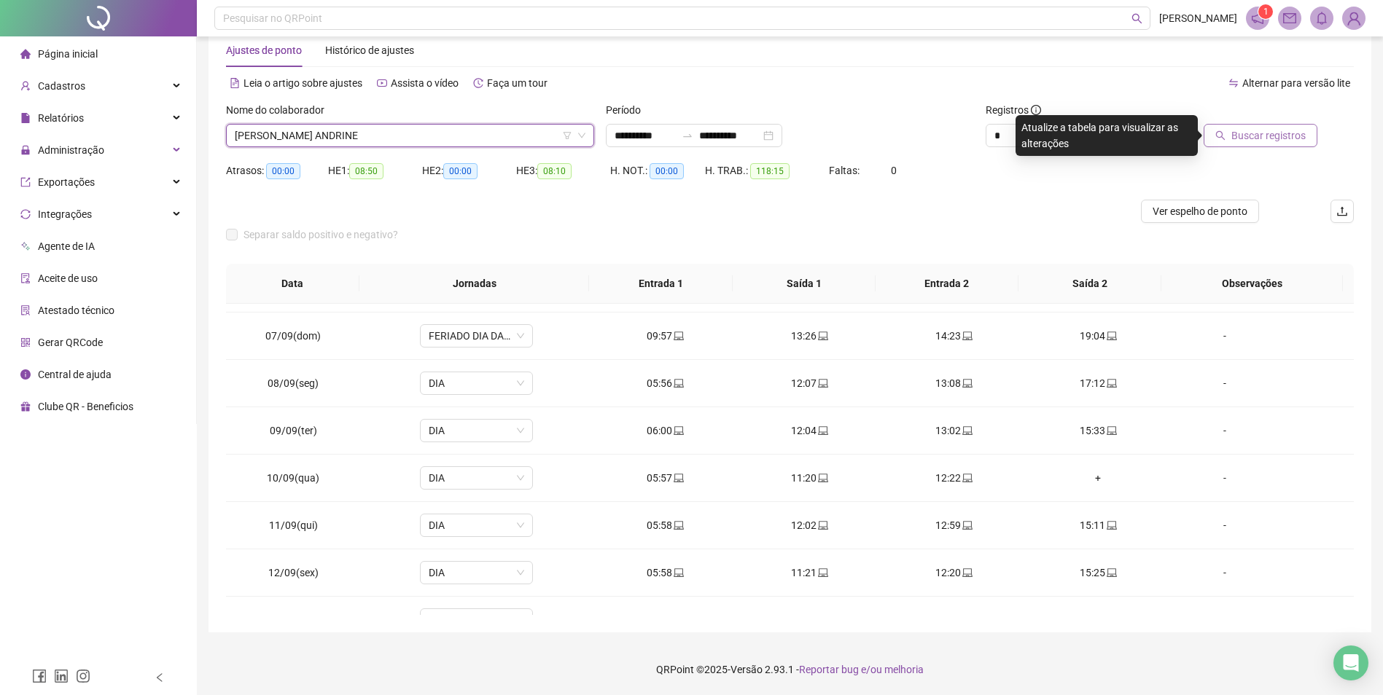
click at [1246, 144] on button "Buscar registros" at bounding box center [1260, 135] width 114 height 23
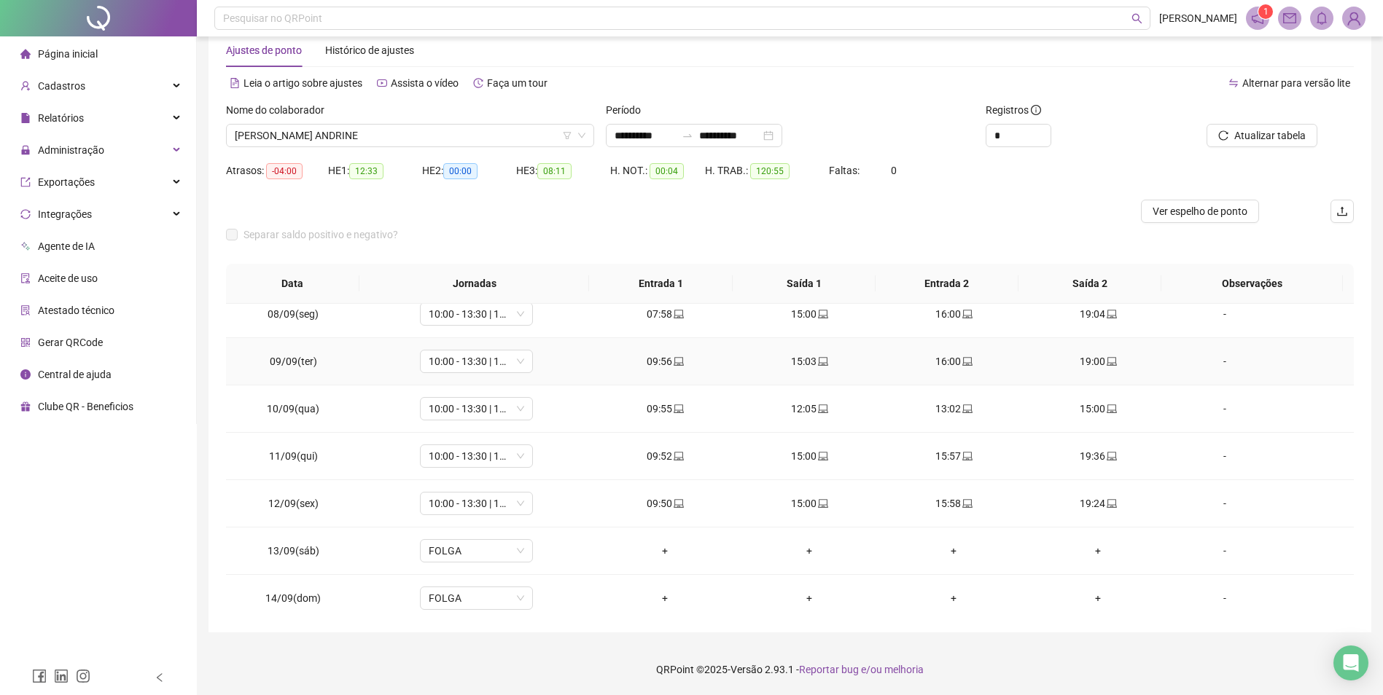
scroll to position [348, 0]
click at [1108, 404] on div "15:00" at bounding box center [1097, 405] width 121 height 16
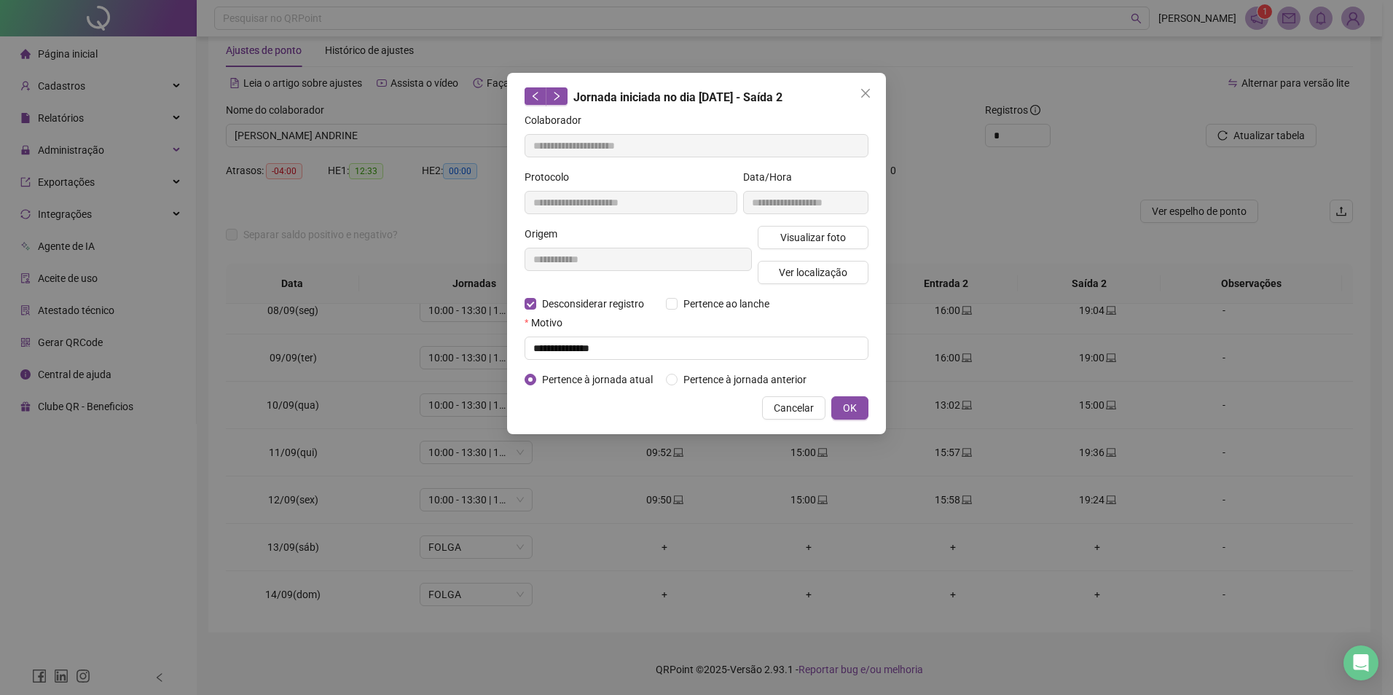
type input "**********"
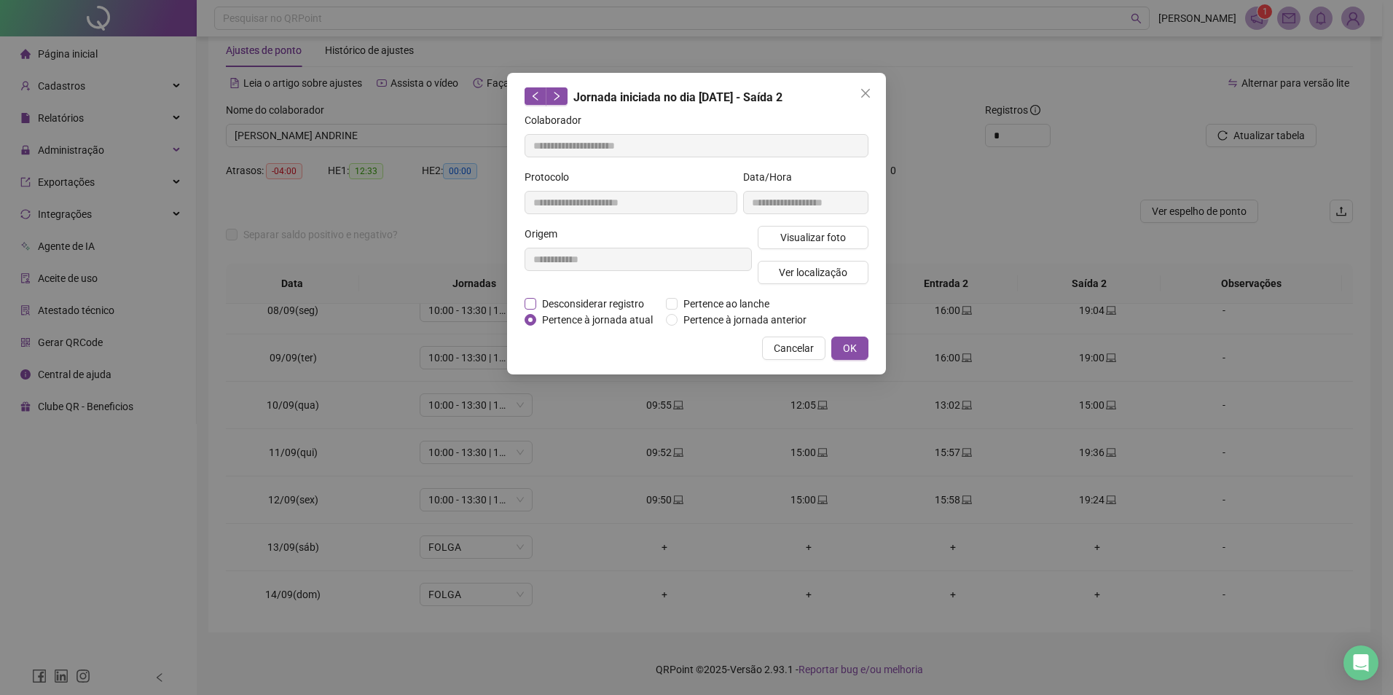
click at [606, 302] on span "Desconsiderar registro" at bounding box center [593, 304] width 114 height 16
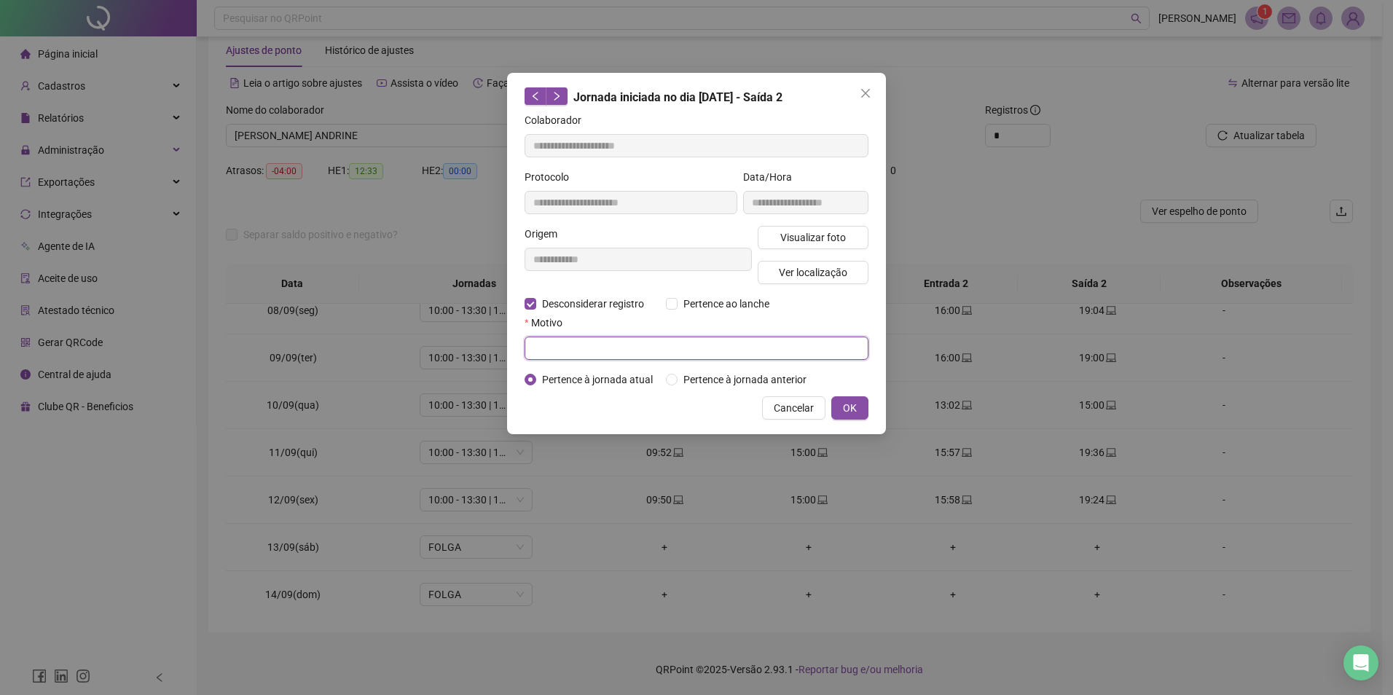
click at [596, 348] on input "text" at bounding box center [697, 348] width 344 height 23
type input "*"
click at [832, 408] on button "OK" at bounding box center [850, 407] width 37 height 23
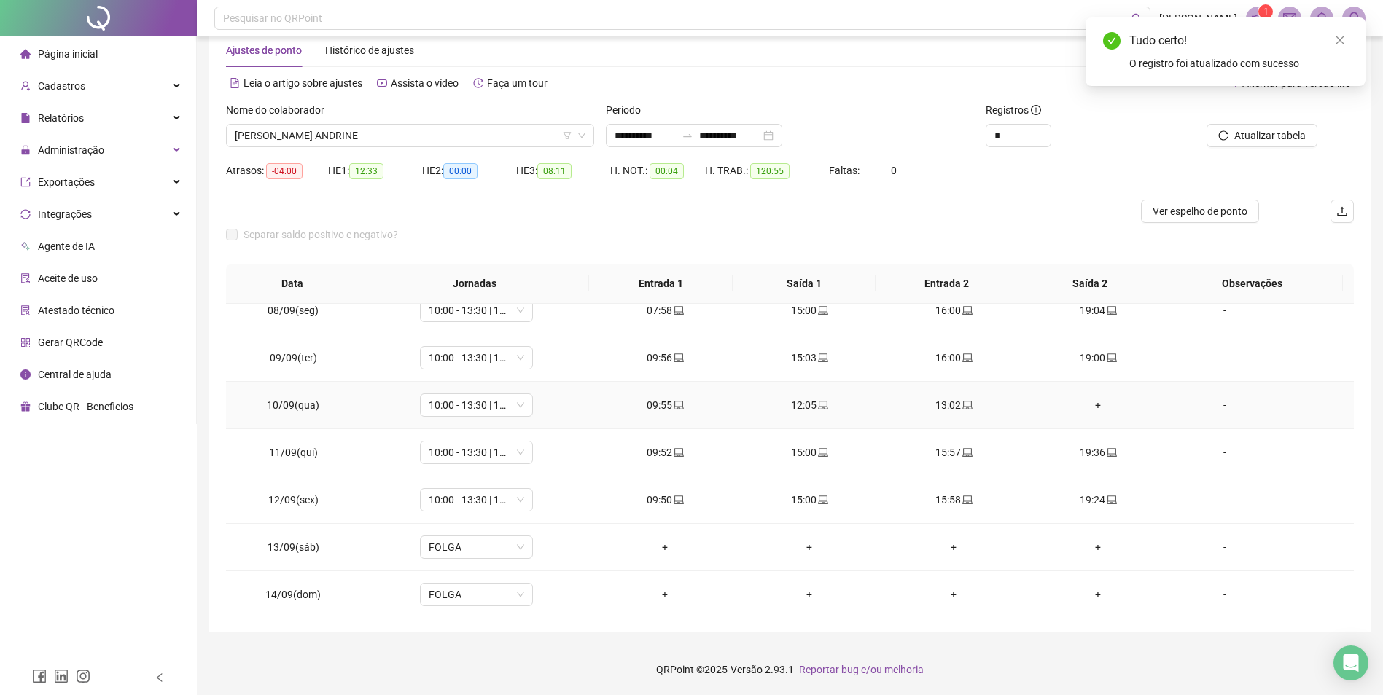
click at [1087, 404] on div "+" at bounding box center [1097, 405] width 121 height 16
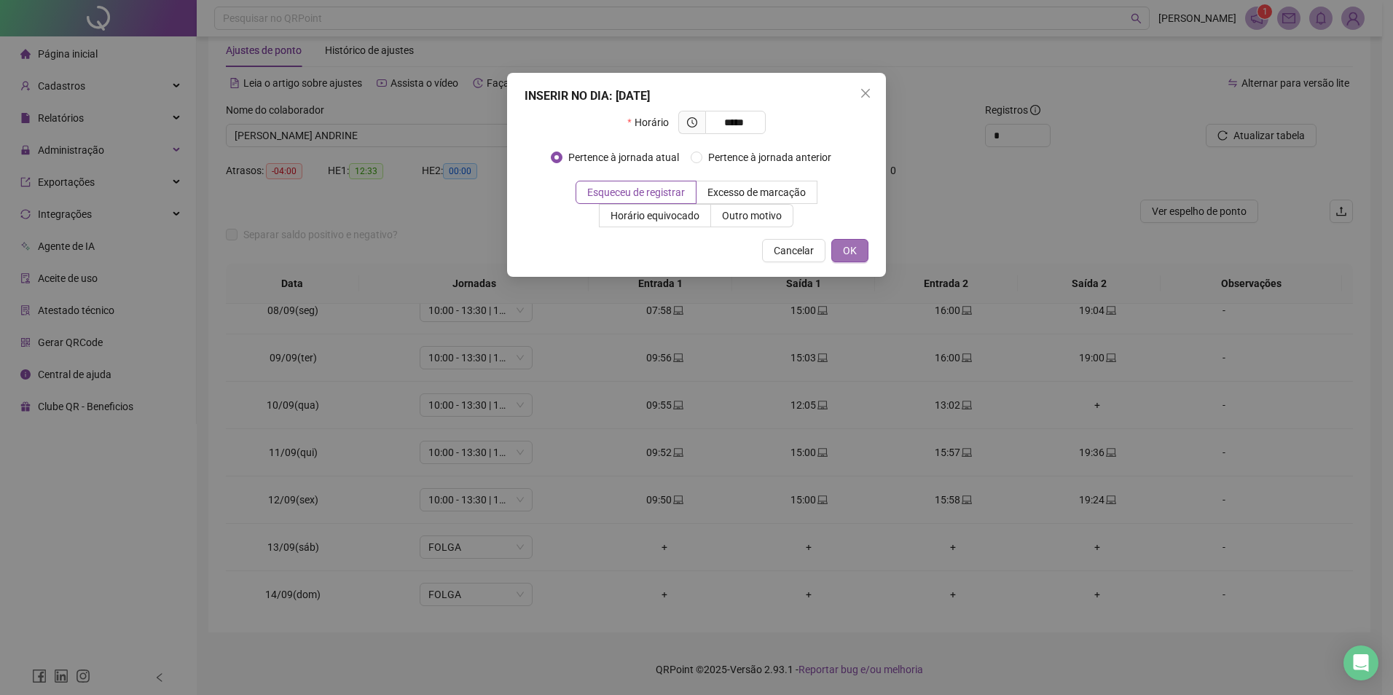
type input "*****"
click at [861, 253] on button "OK" at bounding box center [850, 250] width 37 height 23
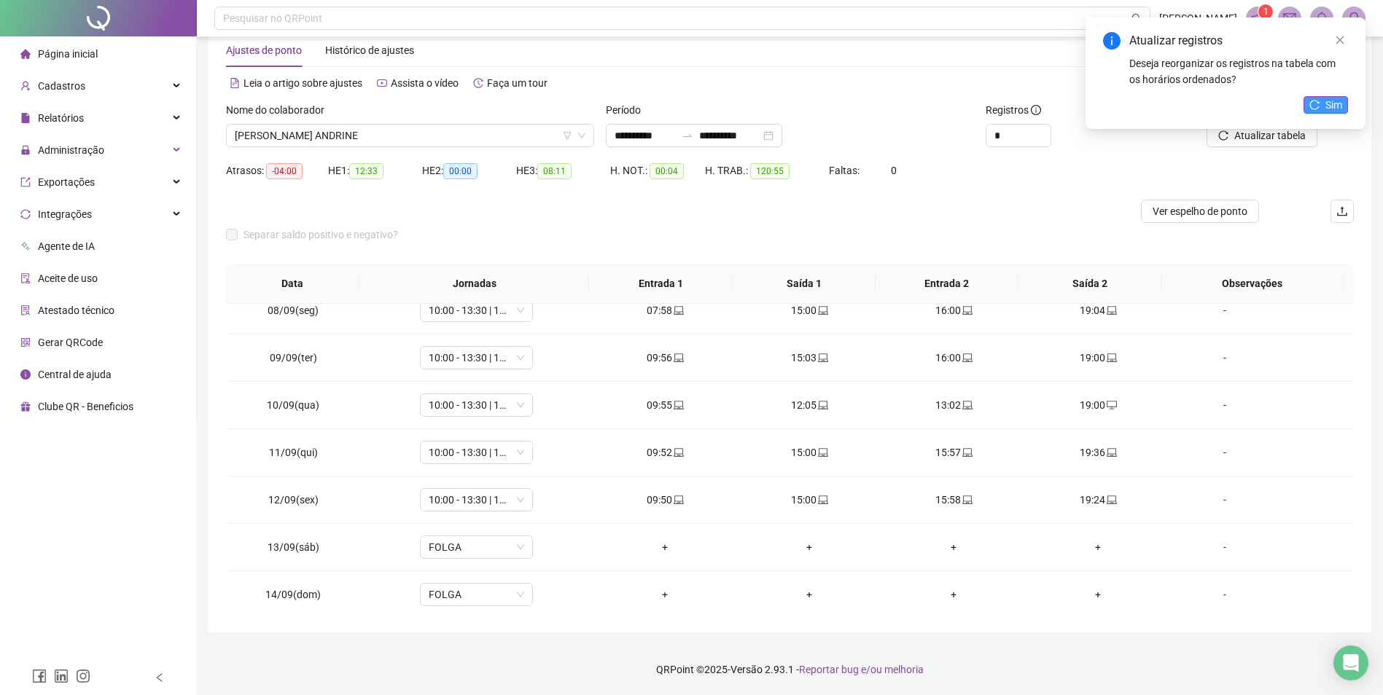
click at [1327, 108] on span "Sim" at bounding box center [1333, 105] width 17 height 16
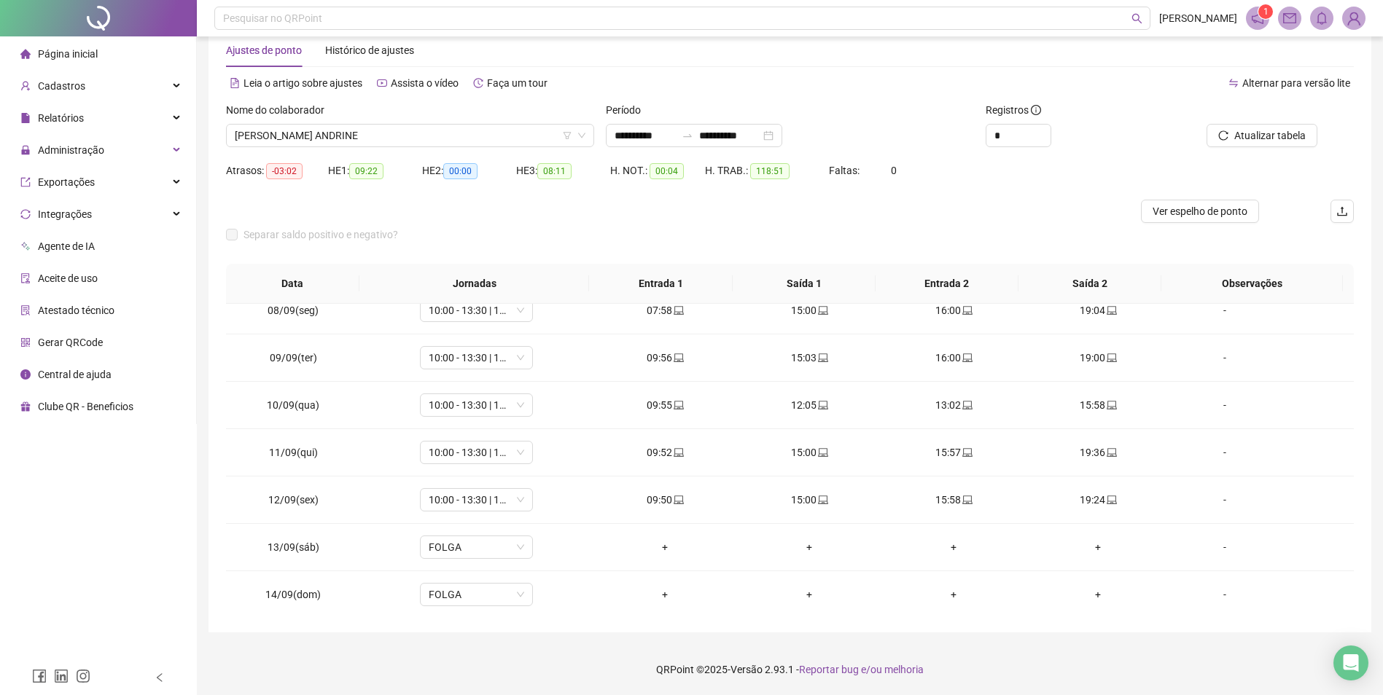
click at [1275, 139] on span "Atualizar tabela" at bounding box center [1269, 136] width 71 height 16
click at [1107, 403] on icon "laptop" at bounding box center [1111, 405] width 10 height 10
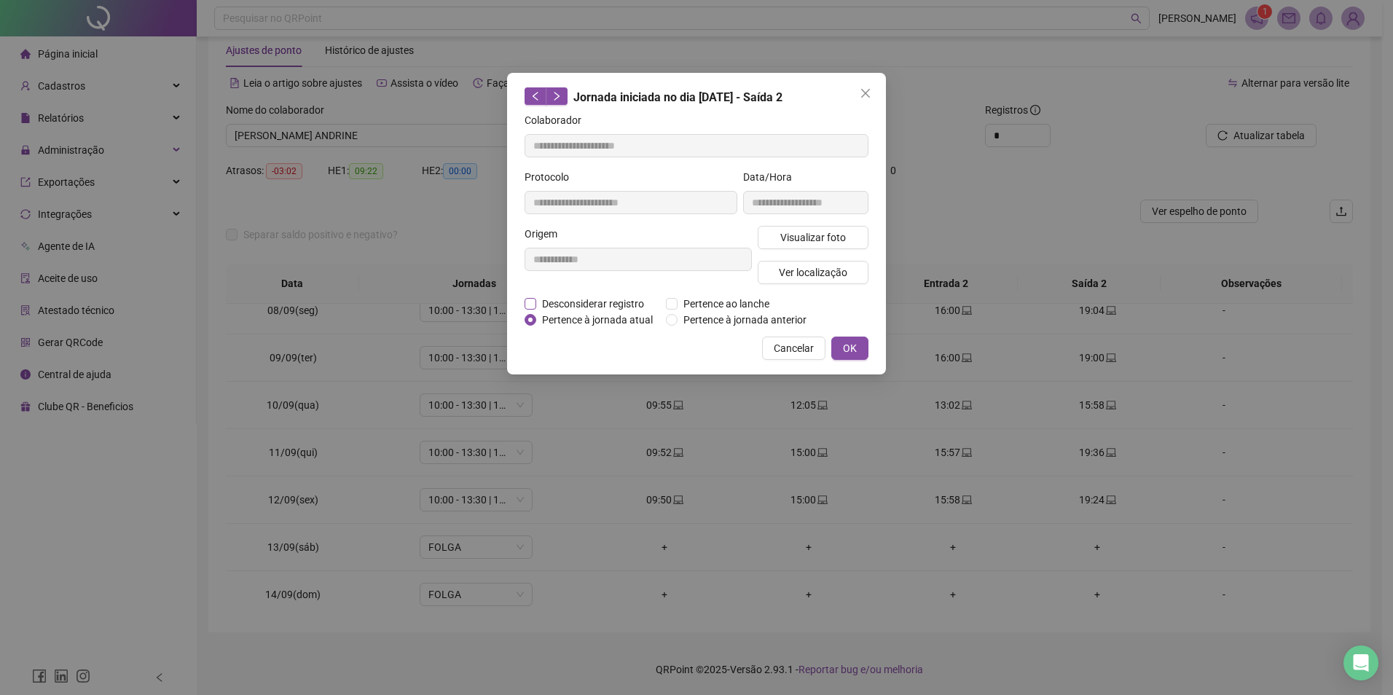
click at [603, 303] on span "Desconsiderar registro" at bounding box center [593, 304] width 114 height 16
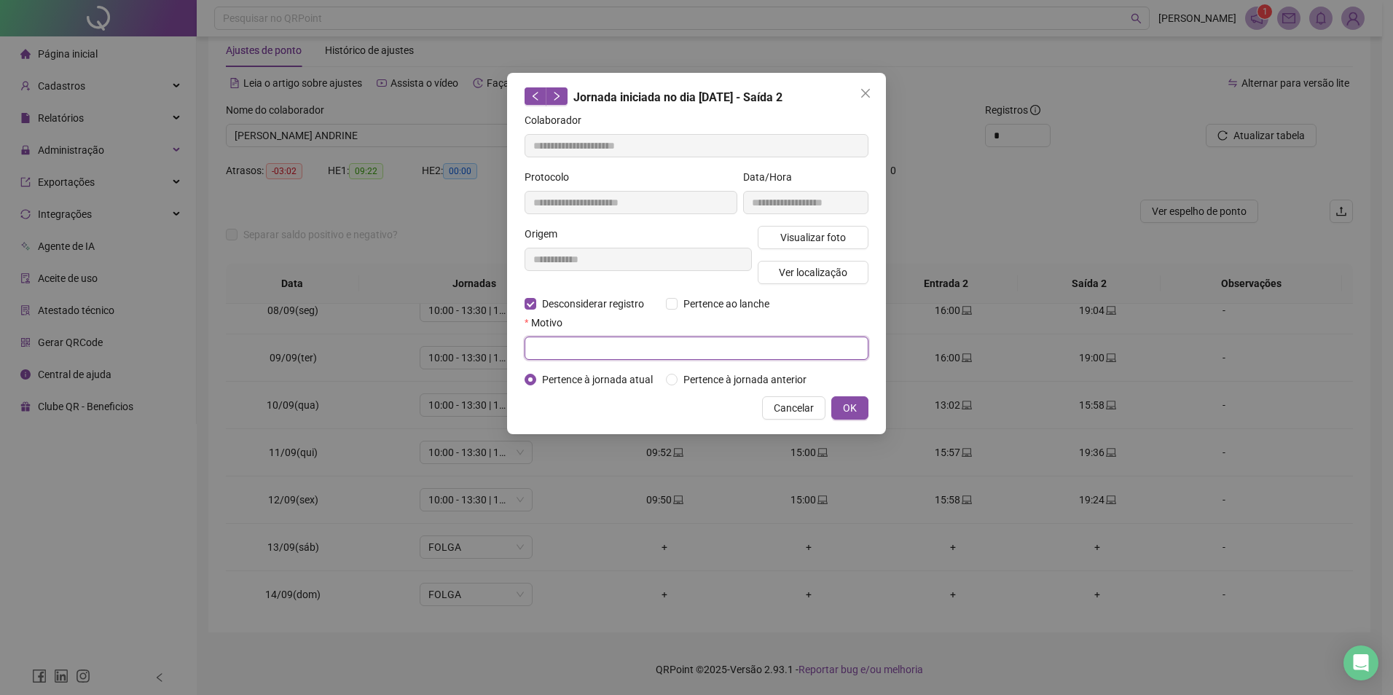
click at [599, 345] on input "text" at bounding box center [697, 348] width 344 height 23
type input "*"
click at [855, 400] on span "OK" at bounding box center [850, 408] width 14 height 16
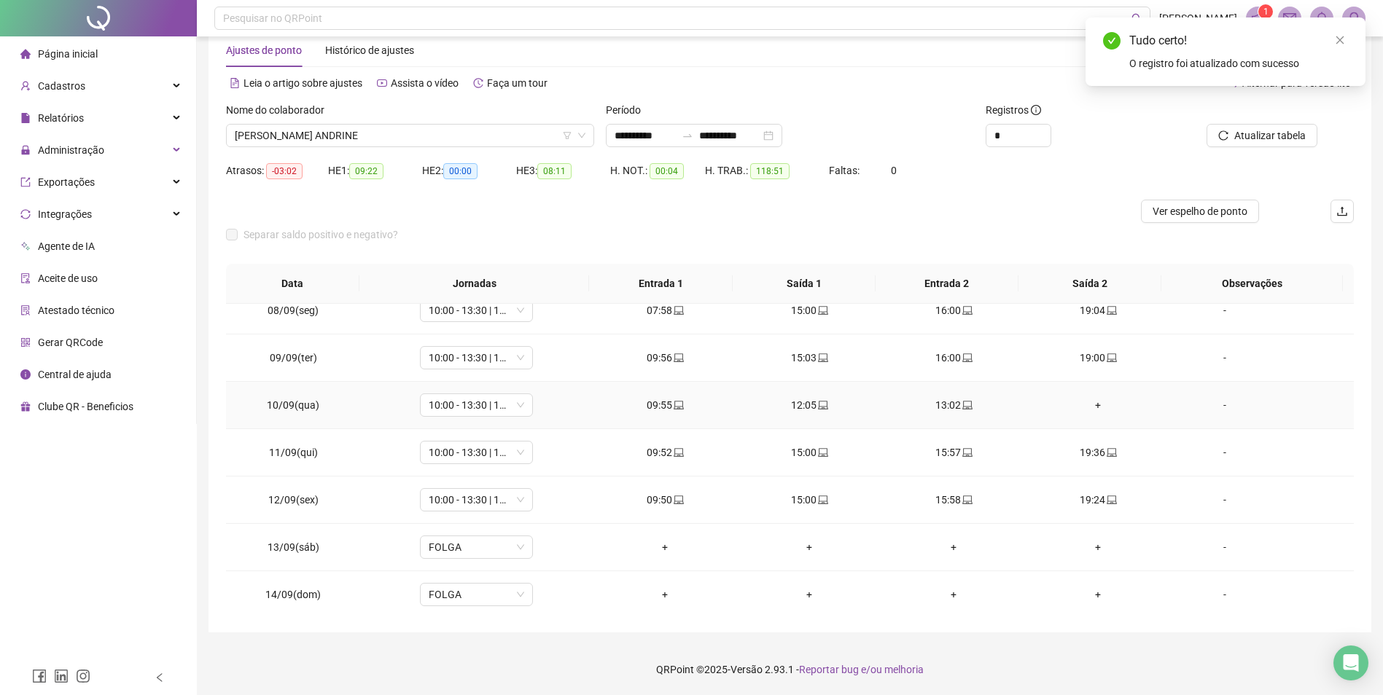
click at [1089, 411] on div "+" at bounding box center [1097, 405] width 121 height 16
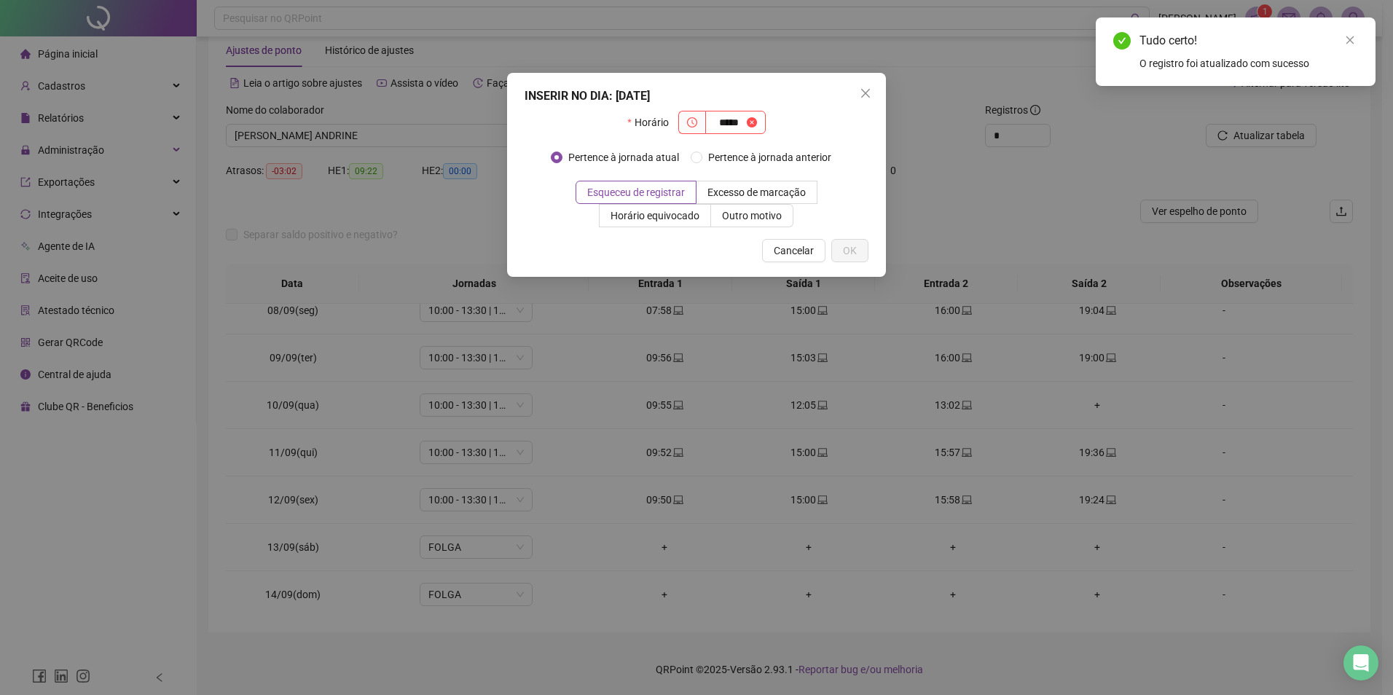
type input "*****"
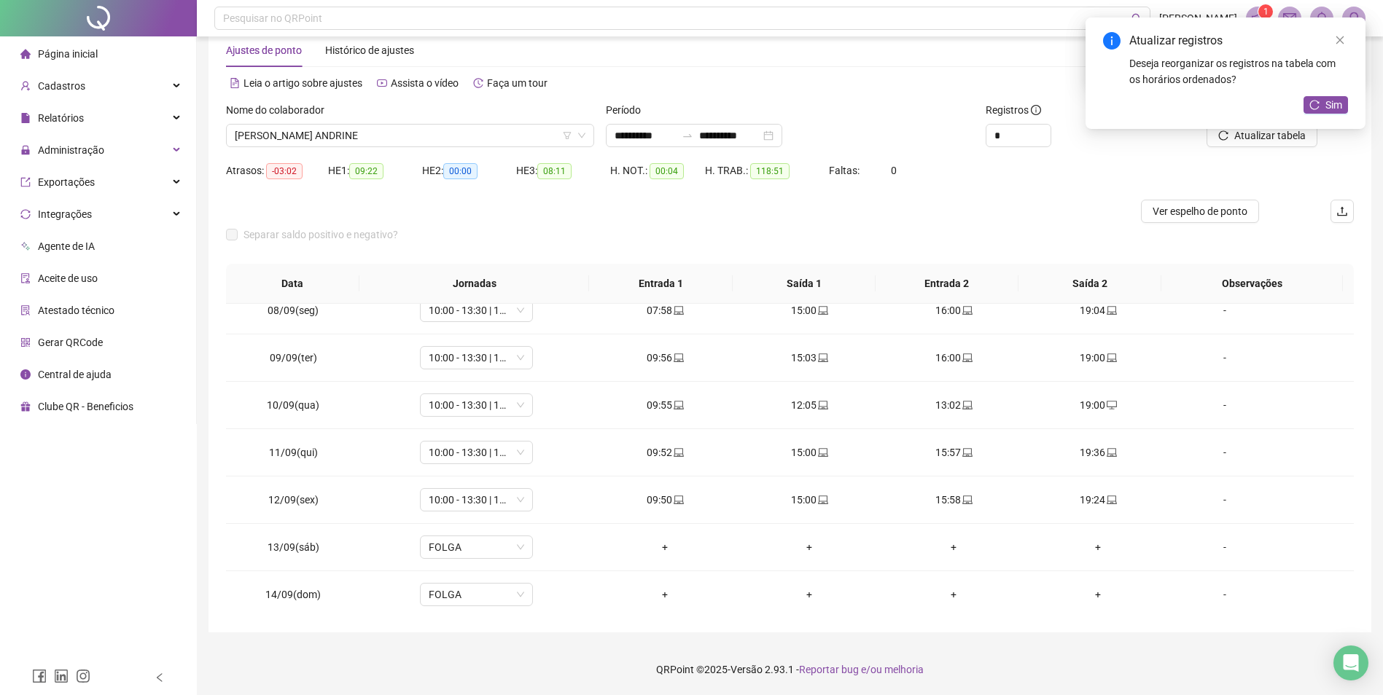
click at [1329, 95] on div "Atualizar registros Deseja reorganizar os registros na tabela com os horários o…" at bounding box center [1225, 73] width 280 height 112
click at [1340, 93] on div "Atualizar registros Deseja reorganizar os registros na tabela com os horários o…" at bounding box center [1225, 73] width 280 height 112
click at [1330, 103] on span "Sim" at bounding box center [1333, 105] width 17 height 16
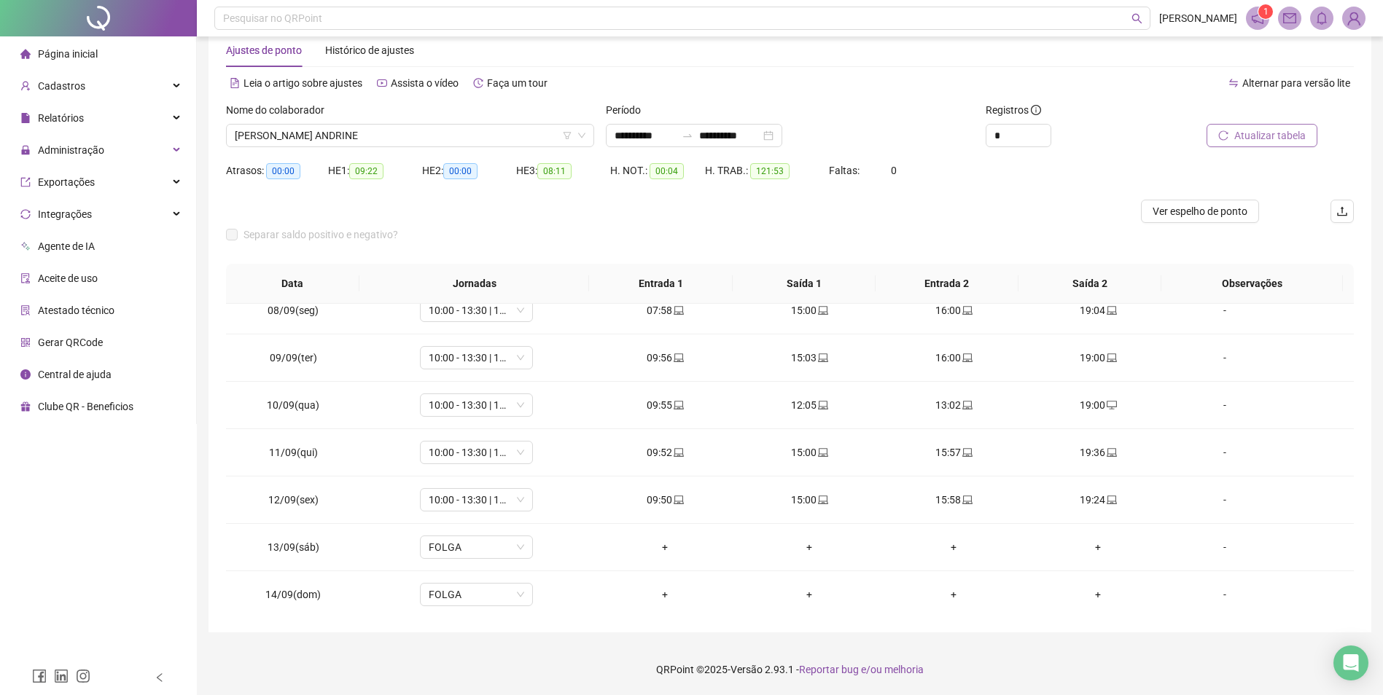
click at [1251, 139] on span "Atualizar tabela" at bounding box center [1269, 136] width 71 height 16
click at [292, 126] on span "WIANE FERREIRA ANDRINE" at bounding box center [410, 136] width 351 height 22
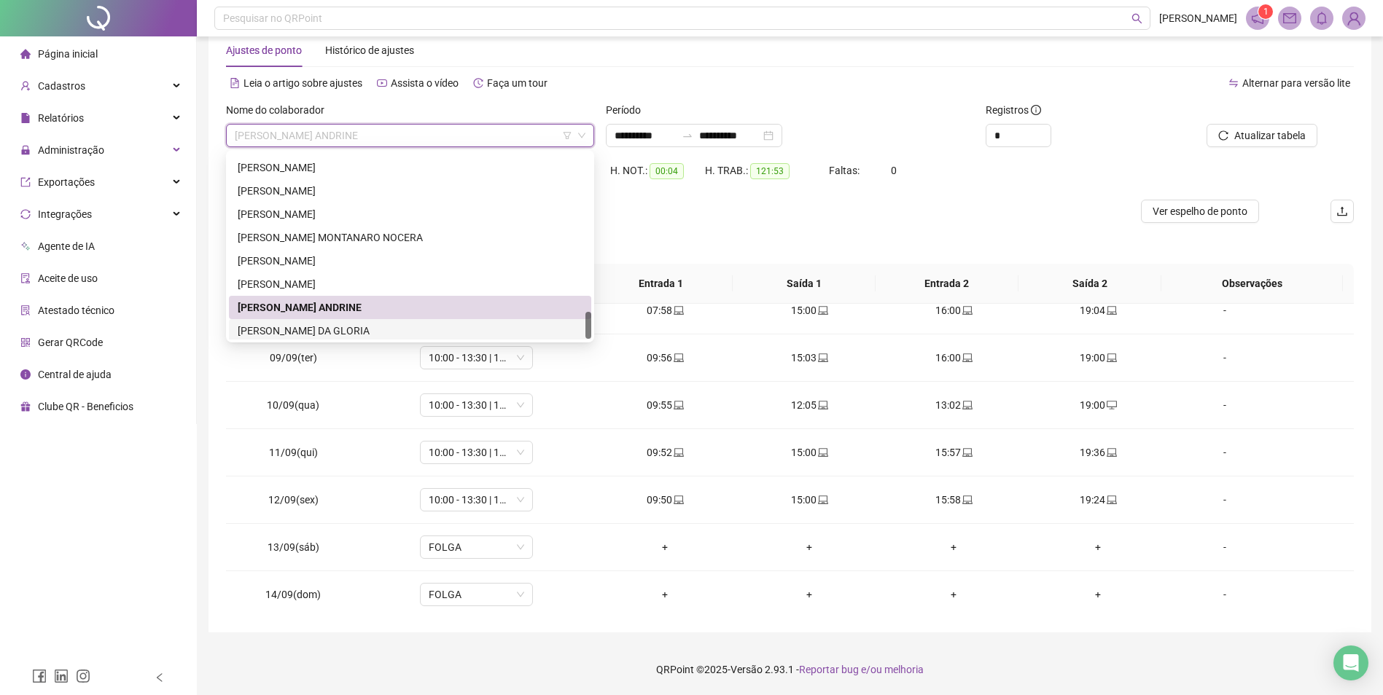
click at [308, 321] on div "[PERSON_NAME] DA [PERSON_NAME]" at bounding box center [410, 330] width 362 height 23
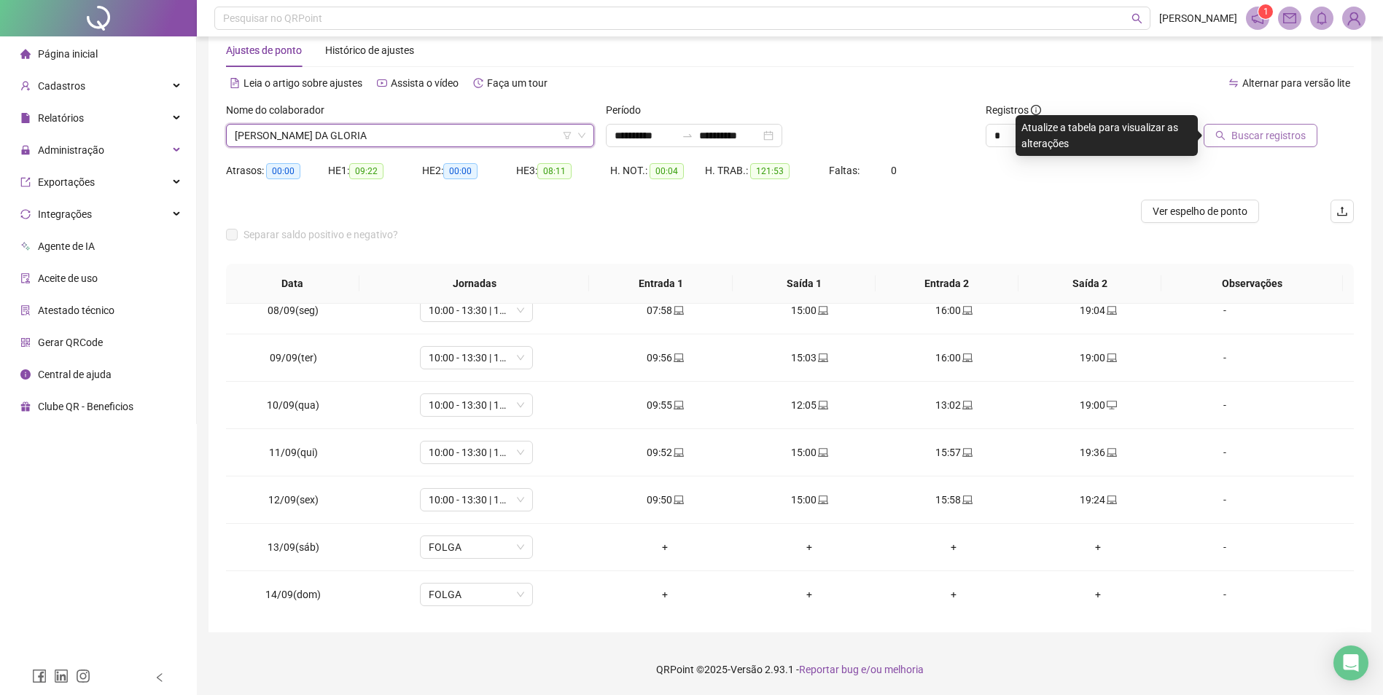
click at [1248, 129] on span "Buscar registros" at bounding box center [1268, 136] width 74 height 16
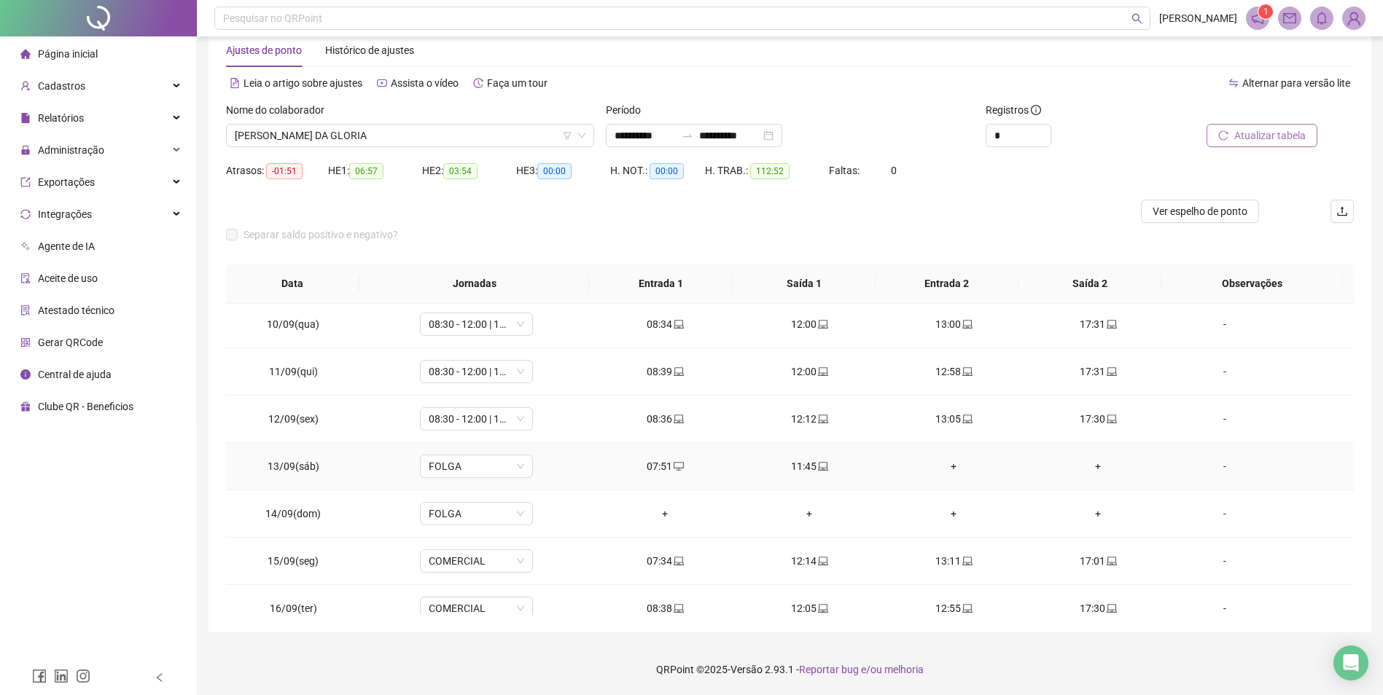
scroll to position [494, 0]
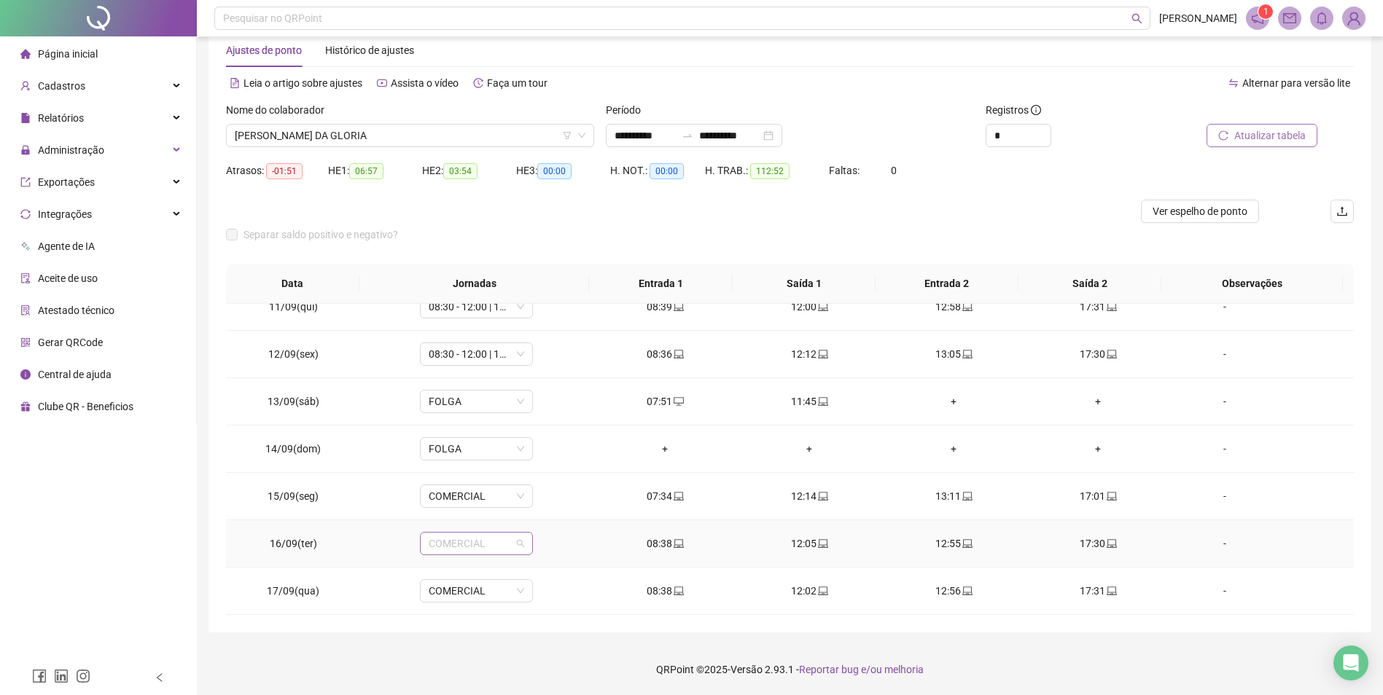
click at [472, 539] on span "COMERCIAL" at bounding box center [476, 544] width 95 height 22
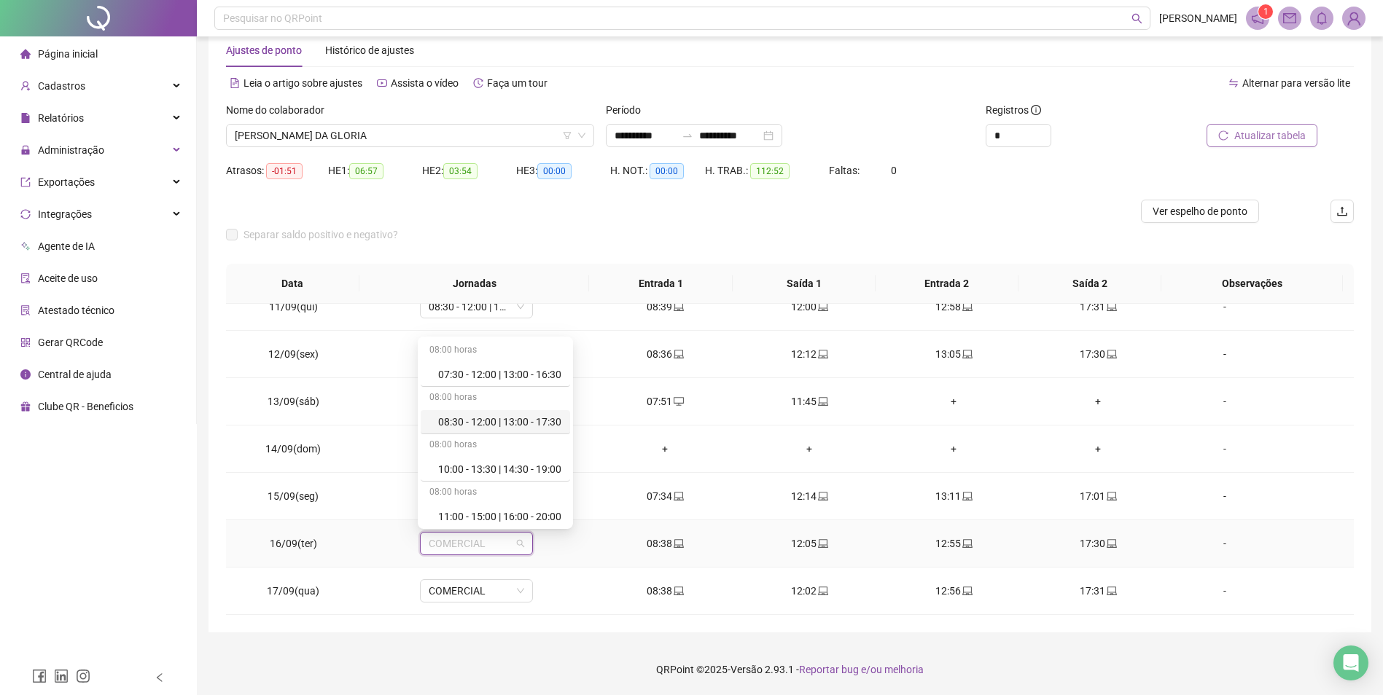
click at [478, 416] on div "08:30 - 12:00 | 13:00 - 17:30" at bounding box center [499, 422] width 123 height 16
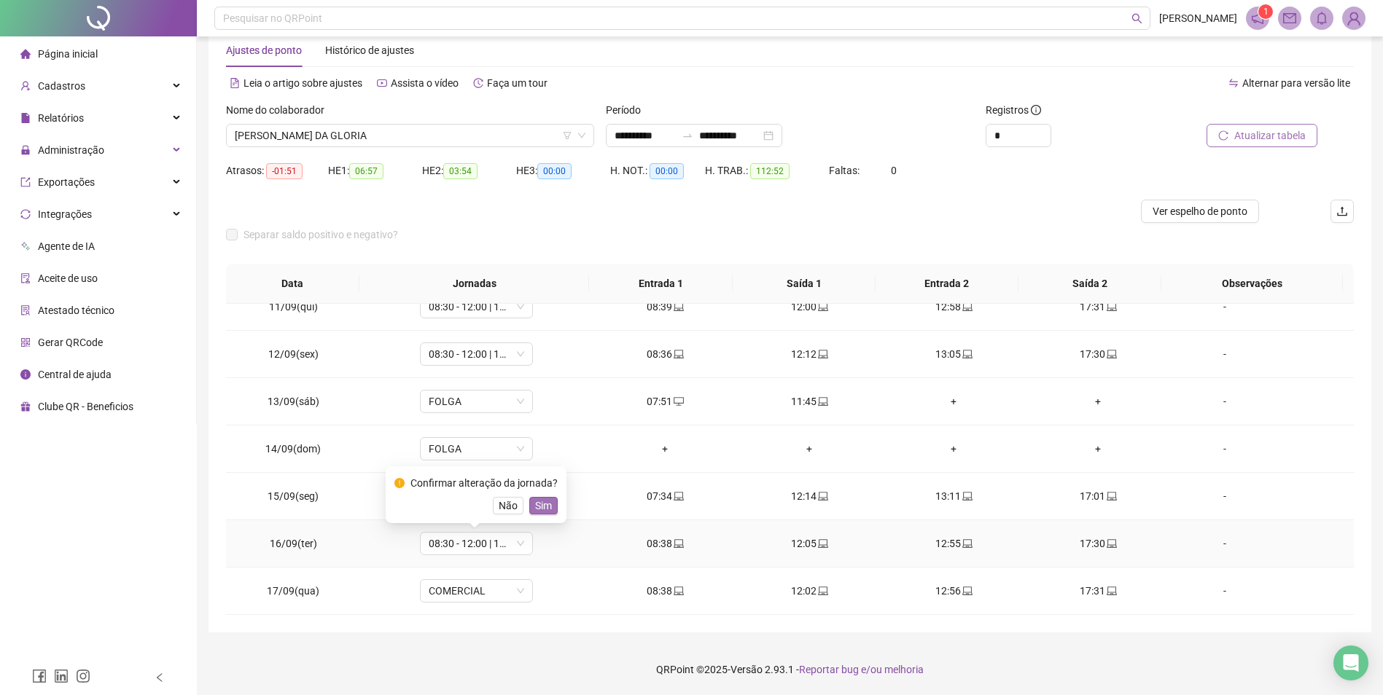
click at [537, 504] on span "Sim" at bounding box center [543, 506] width 17 height 16
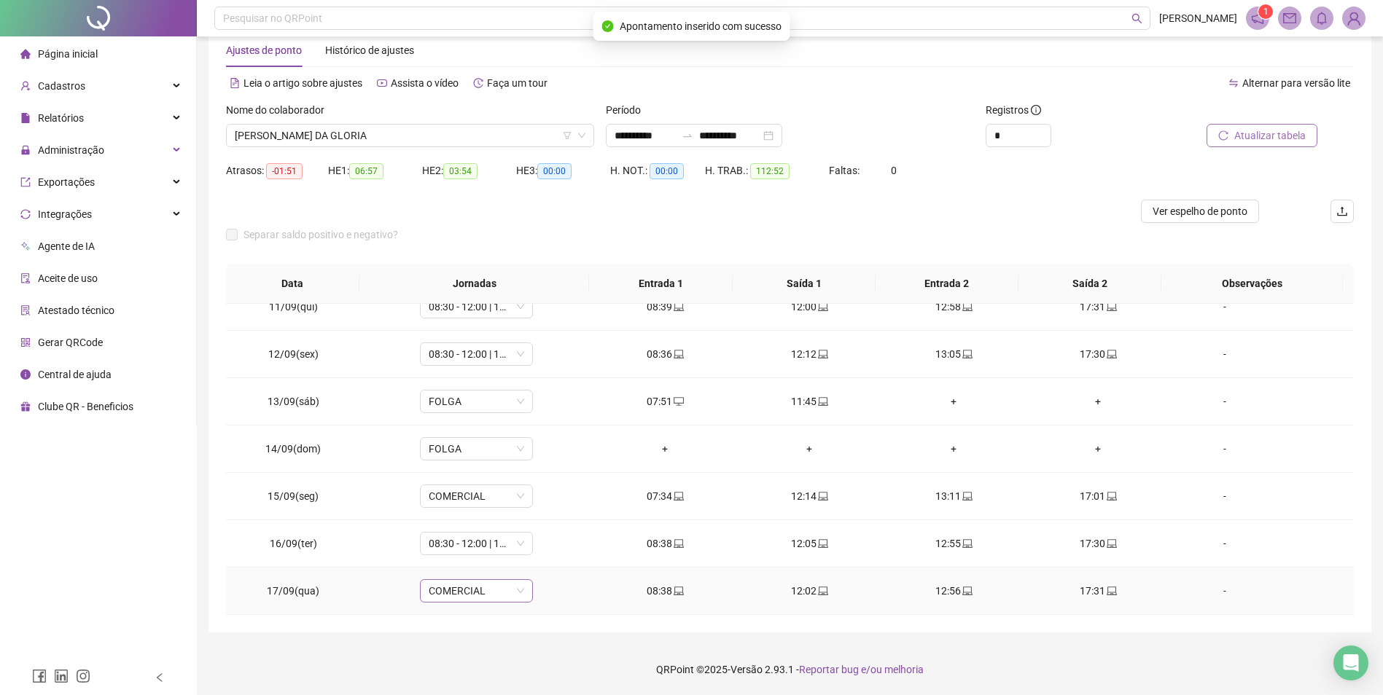
click at [460, 592] on span "COMERCIAL" at bounding box center [476, 591] width 95 height 22
click at [488, 466] on div "08:30 - 12:00 | 13:00 - 17:30" at bounding box center [499, 469] width 123 height 16
click at [547, 555] on span "Sim" at bounding box center [543, 553] width 17 height 16
click at [1254, 128] on span "Atualizar tabela" at bounding box center [1269, 136] width 71 height 16
click at [1289, 134] on span "Atualizar tabela" at bounding box center [1269, 136] width 71 height 16
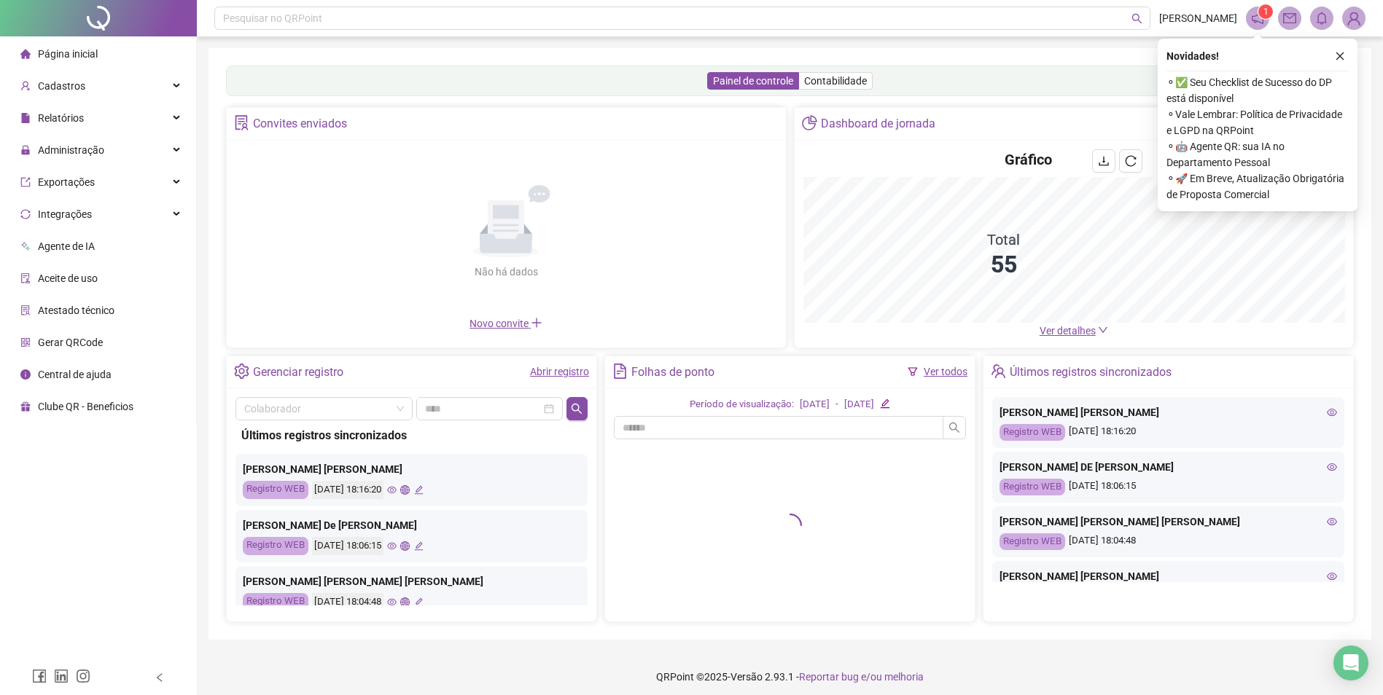
drag, startPoint x: 77, startPoint y: 156, endPoint x: 74, endPoint y: 169, distance: 13.6
click at [77, 155] on span "Administração" at bounding box center [71, 150] width 66 height 12
click at [79, 152] on span "Administração" at bounding box center [71, 150] width 66 height 12
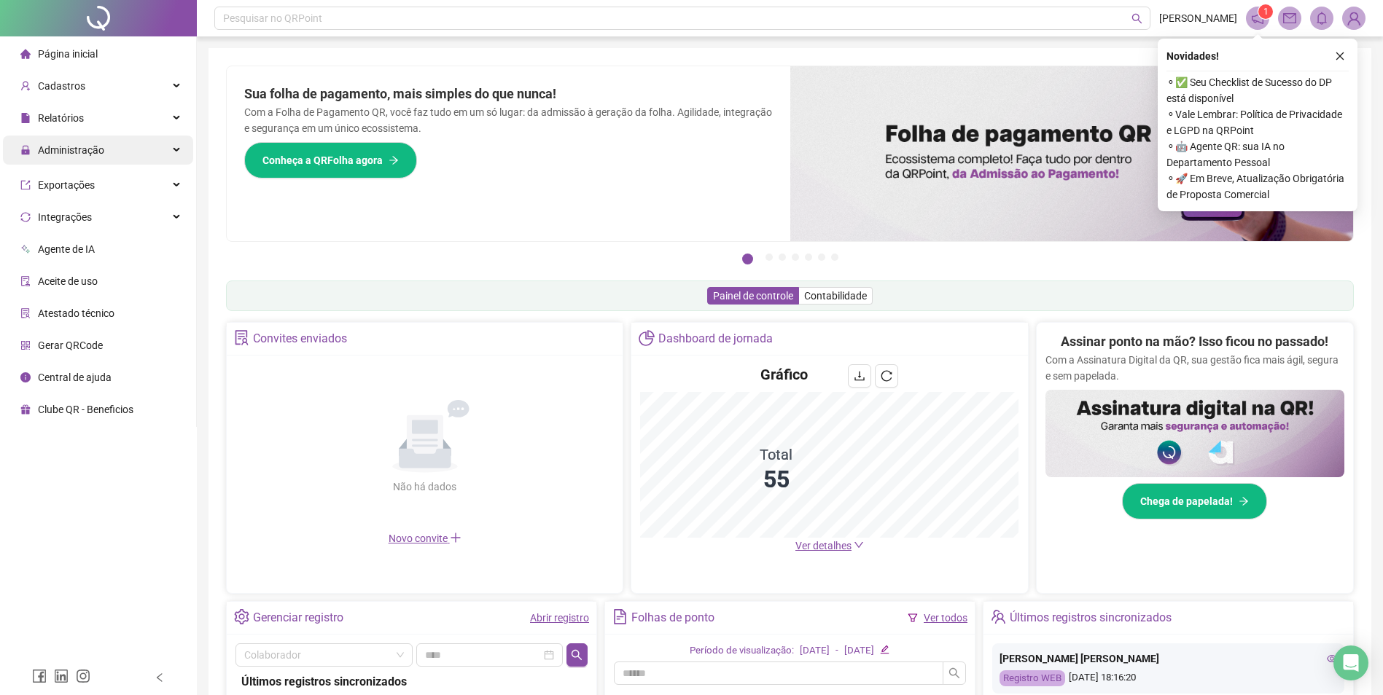
click at [77, 157] on span "Administração" at bounding box center [62, 150] width 84 height 29
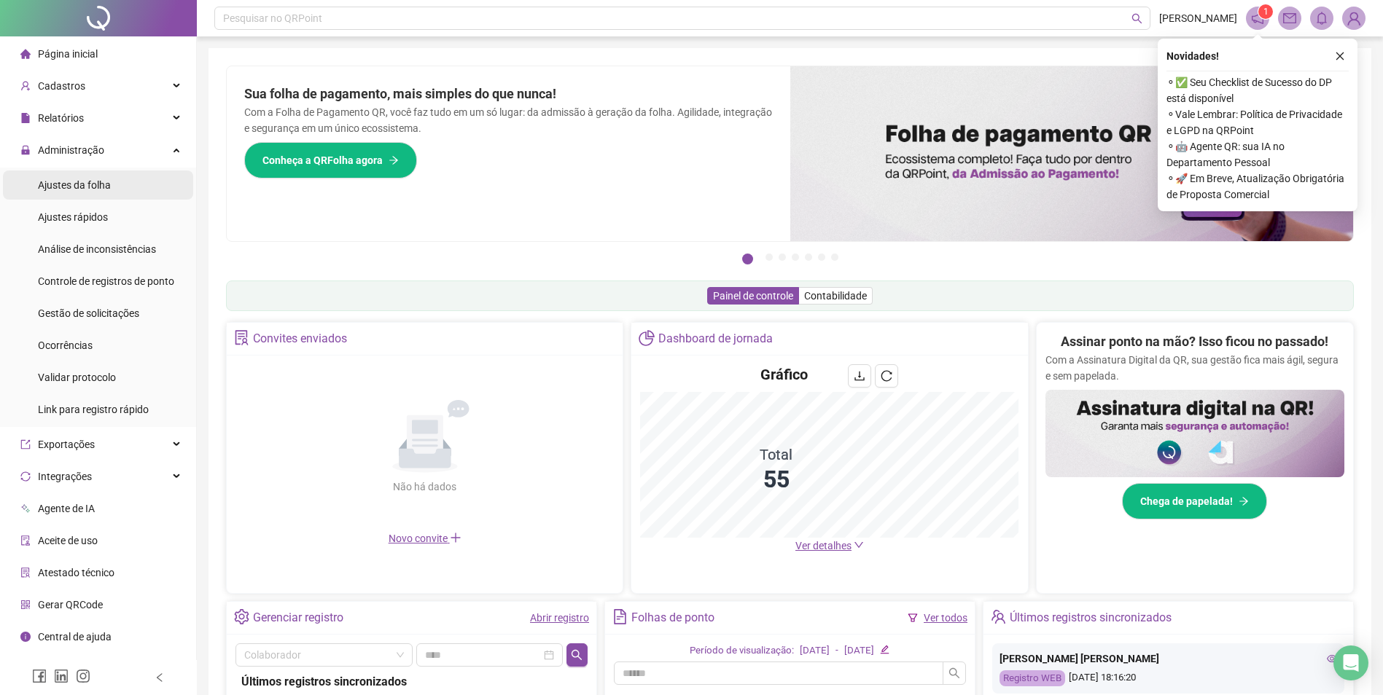
click at [69, 183] on span "Ajustes da folha" at bounding box center [74, 185] width 73 height 12
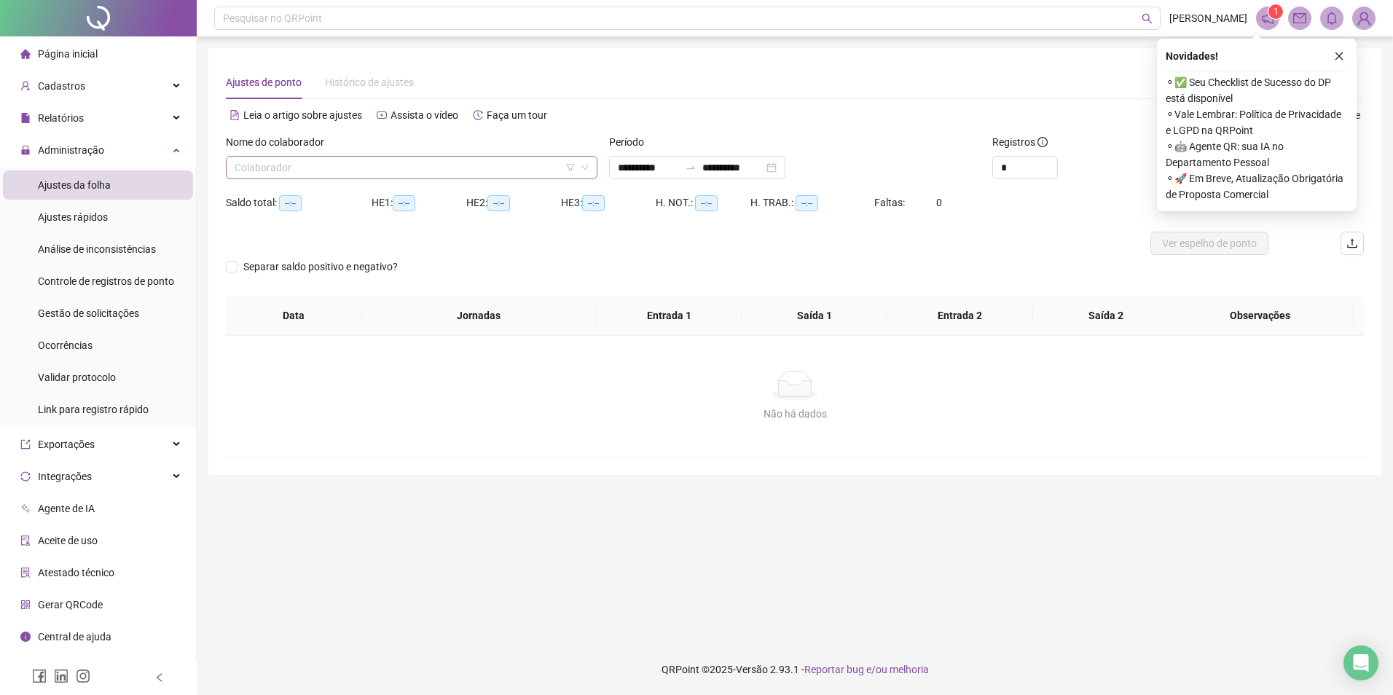
type input "**********"
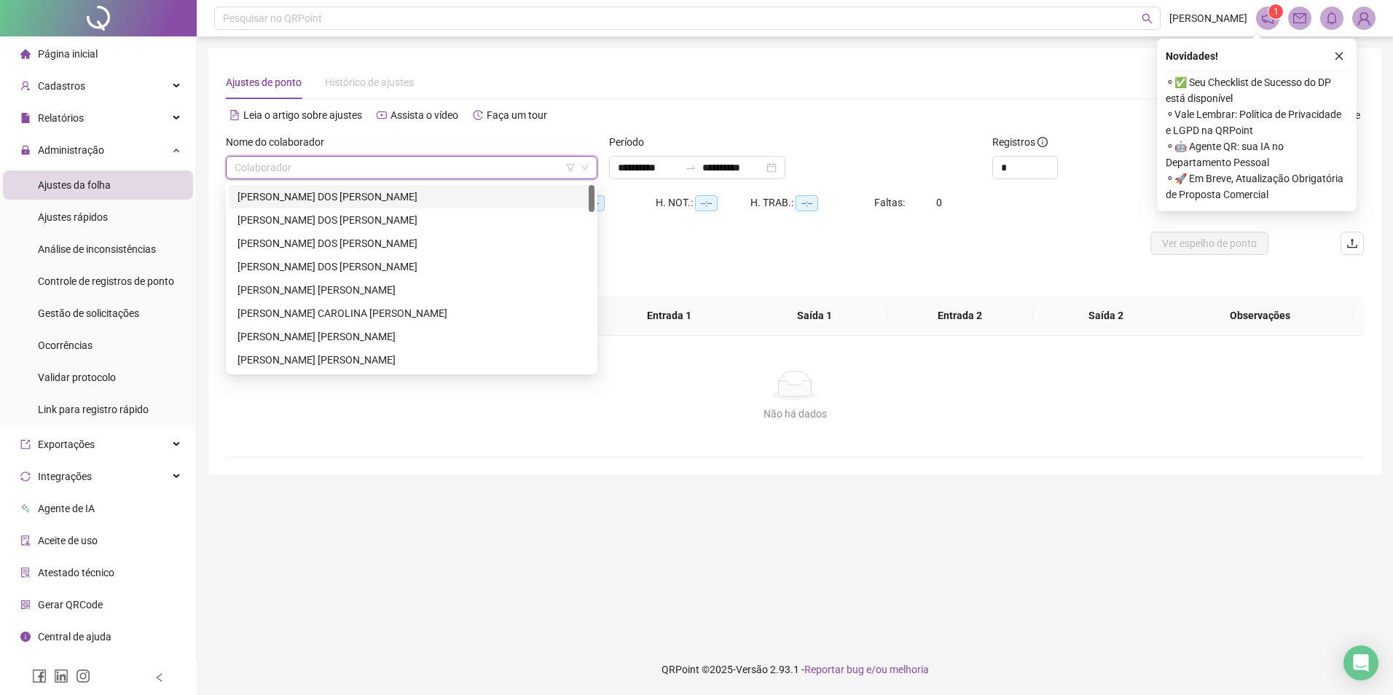
click at [387, 176] on input "search" at bounding box center [405, 168] width 341 height 22
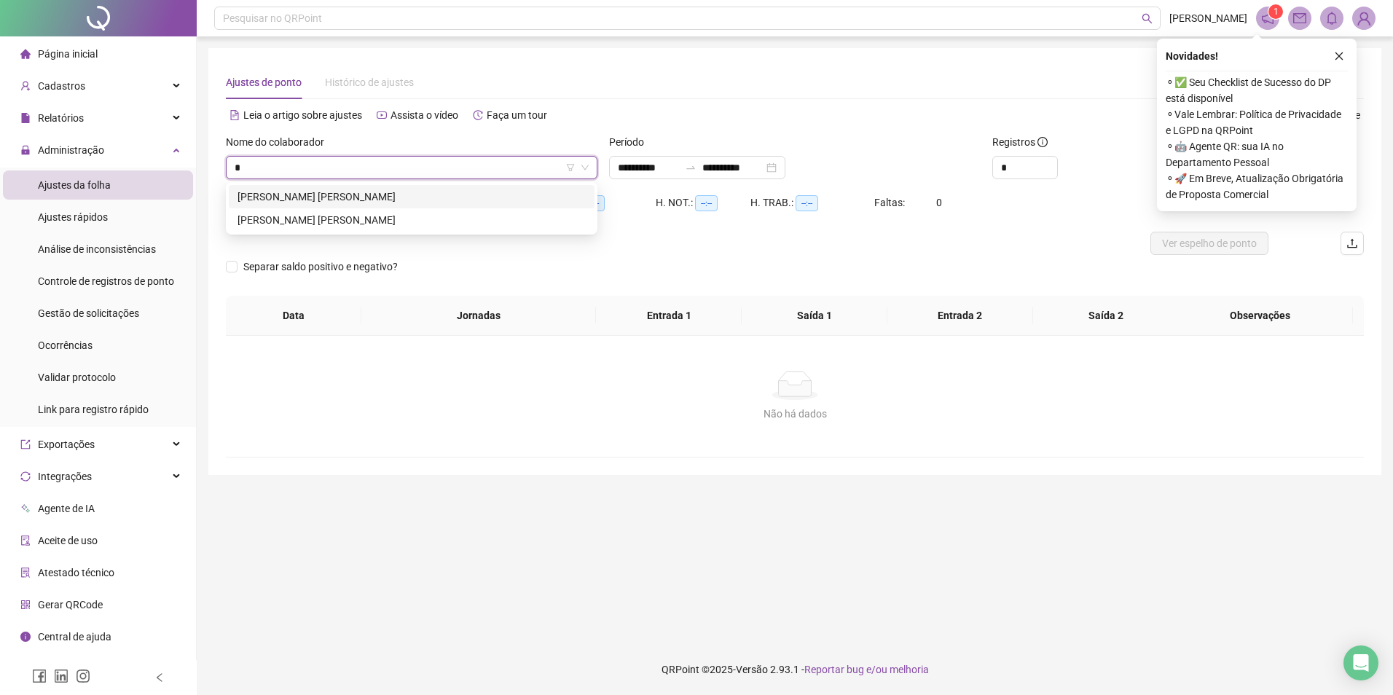
type input "**"
click at [384, 195] on div "[PERSON_NAME] [PERSON_NAME]" at bounding box center [412, 197] width 348 height 16
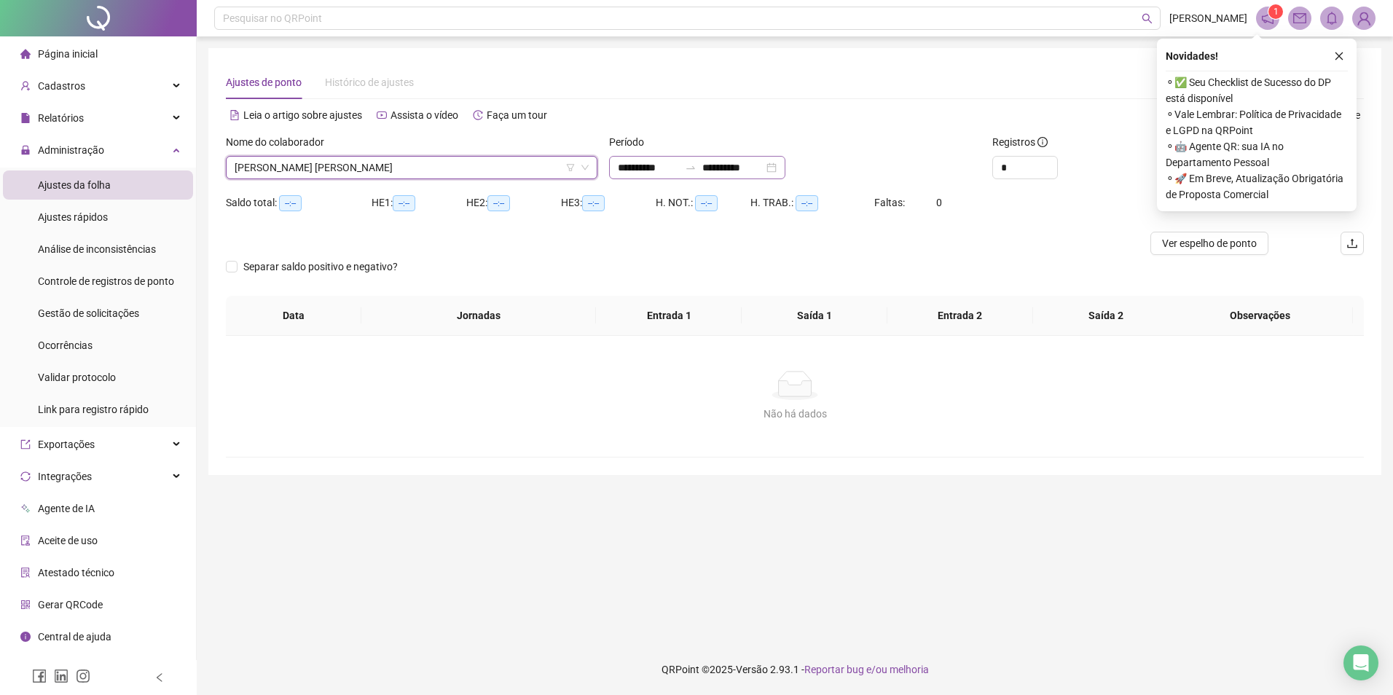
click at [703, 176] on div "**********" at bounding box center [697, 167] width 176 height 23
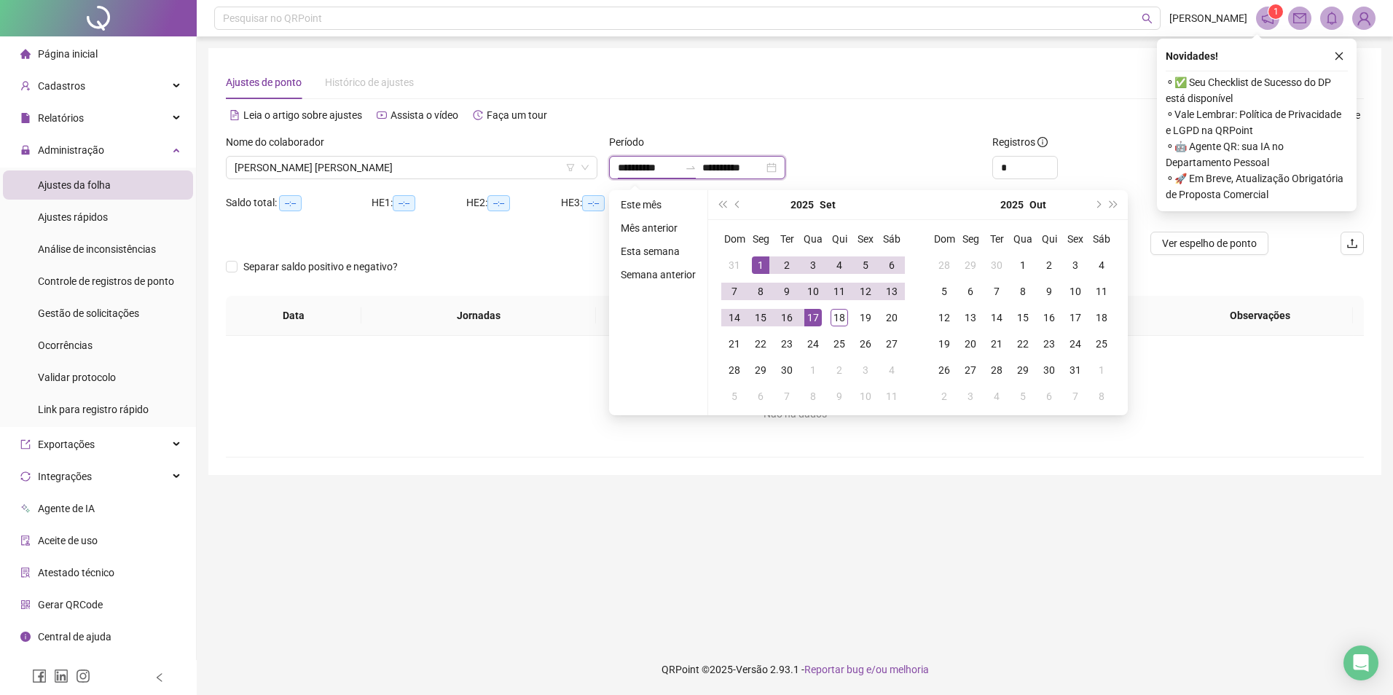
type input "**********"
click at [762, 264] on div "1" at bounding box center [760, 265] width 17 height 17
type input "**********"
click at [844, 313] on div "18" at bounding box center [839, 317] width 17 height 17
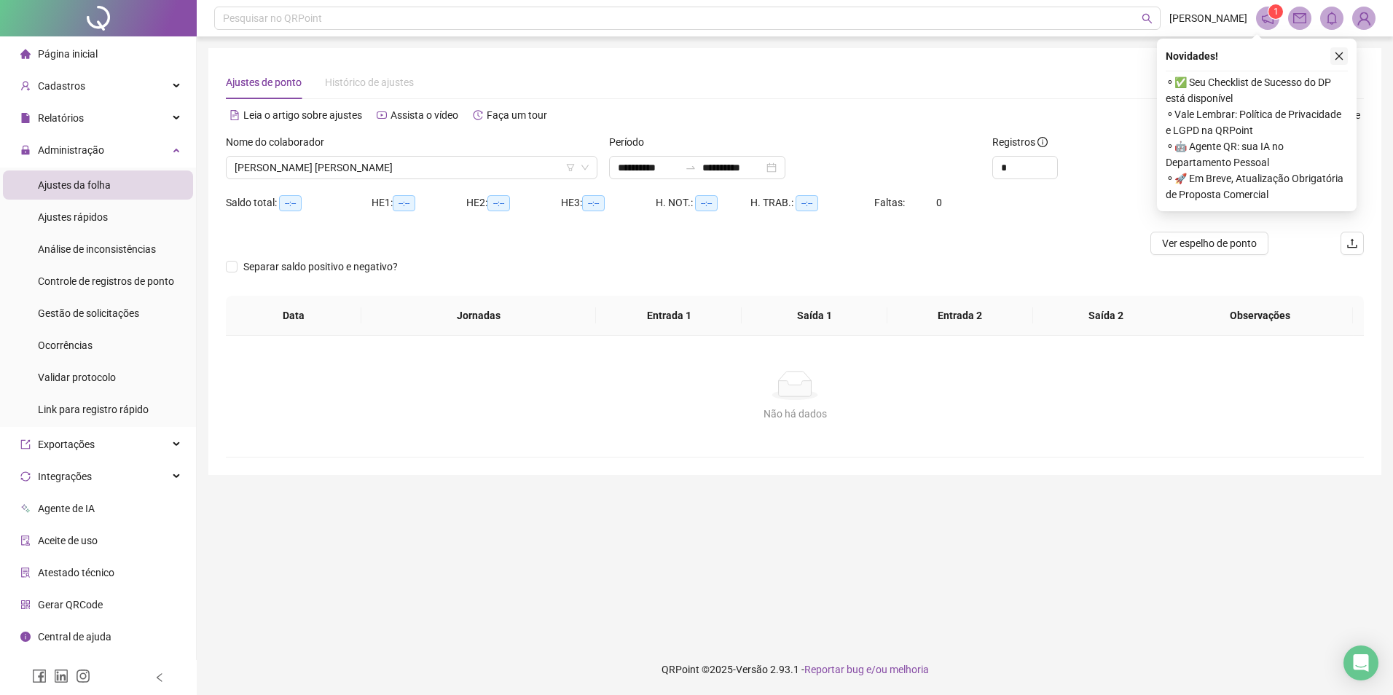
click at [1341, 57] on icon "close" at bounding box center [1339, 56] width 10 height 10
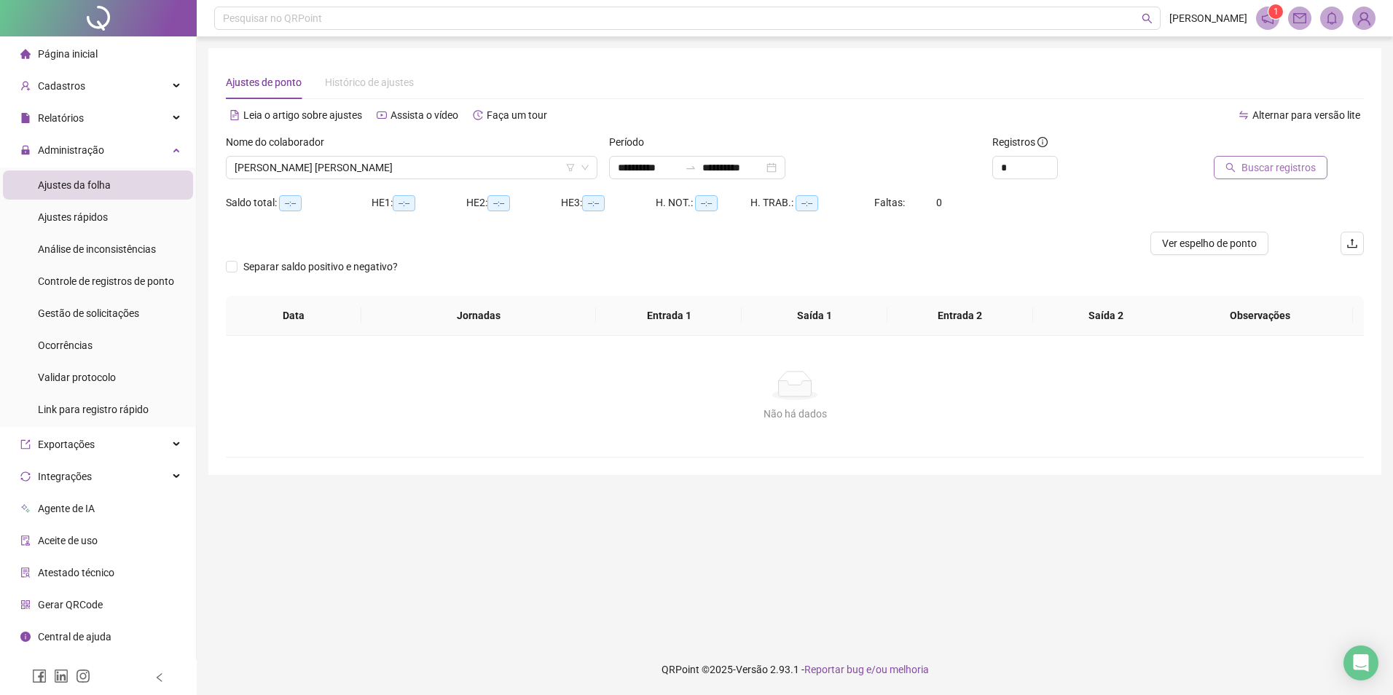
click at [1294, 169] on span "Buscar registros" at bounding box center [1279, 168] width 74 height 16
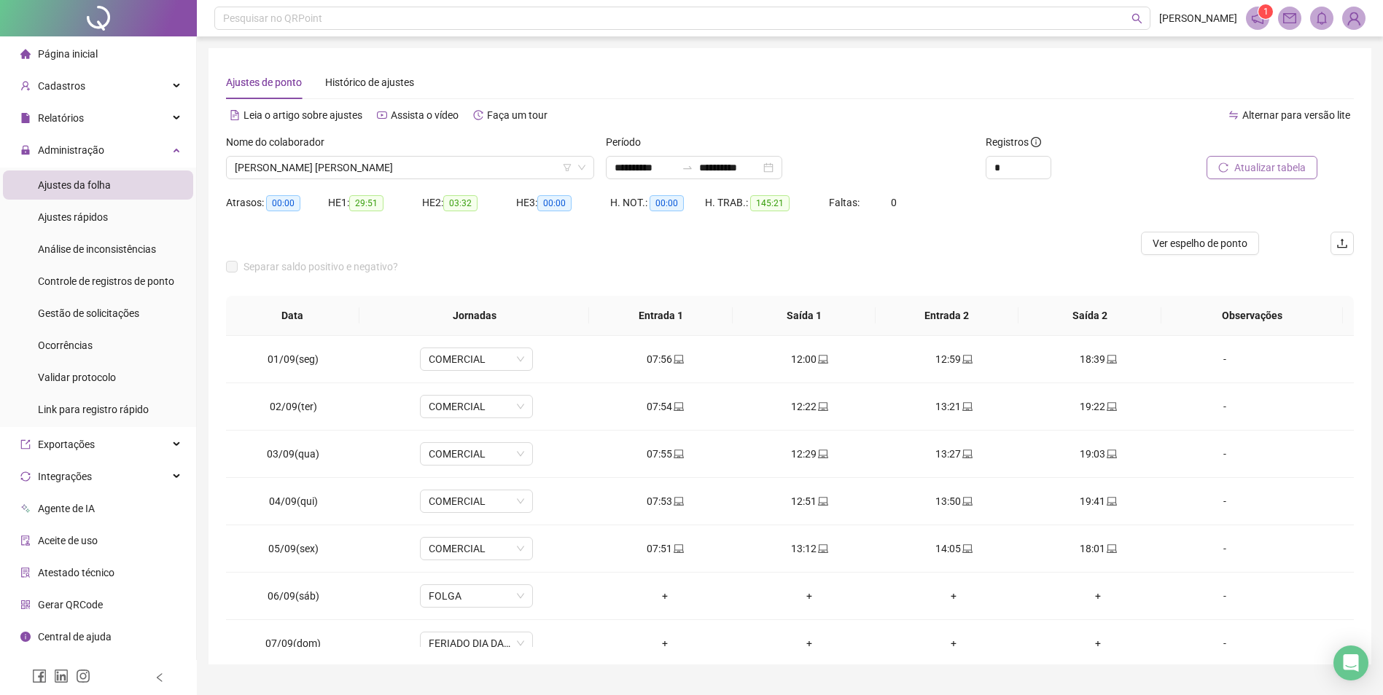
click at [1048, 247] on div at bounding box center [648, 243] width 845 height 23
click at [1076, 273] on div "Separar saldo positivo e negativo?" at bounding box center [789, 275] width 1127 height 41
